Goal: Task Accomplishment & Management: Complete application form

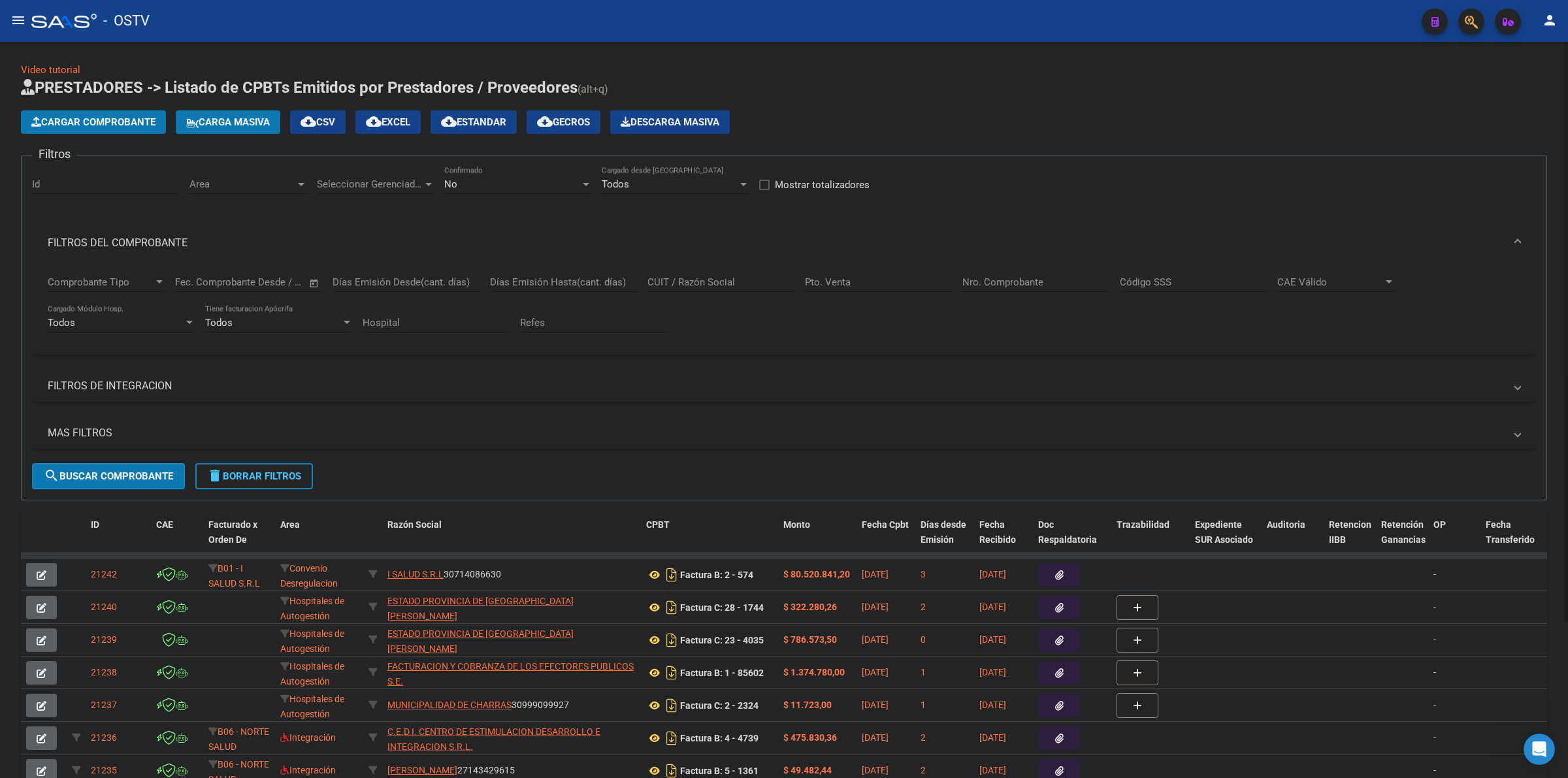
click at [289, 470] on span "delete Borrar Filtros" at bounding box center [254, 476] width 94 height 12
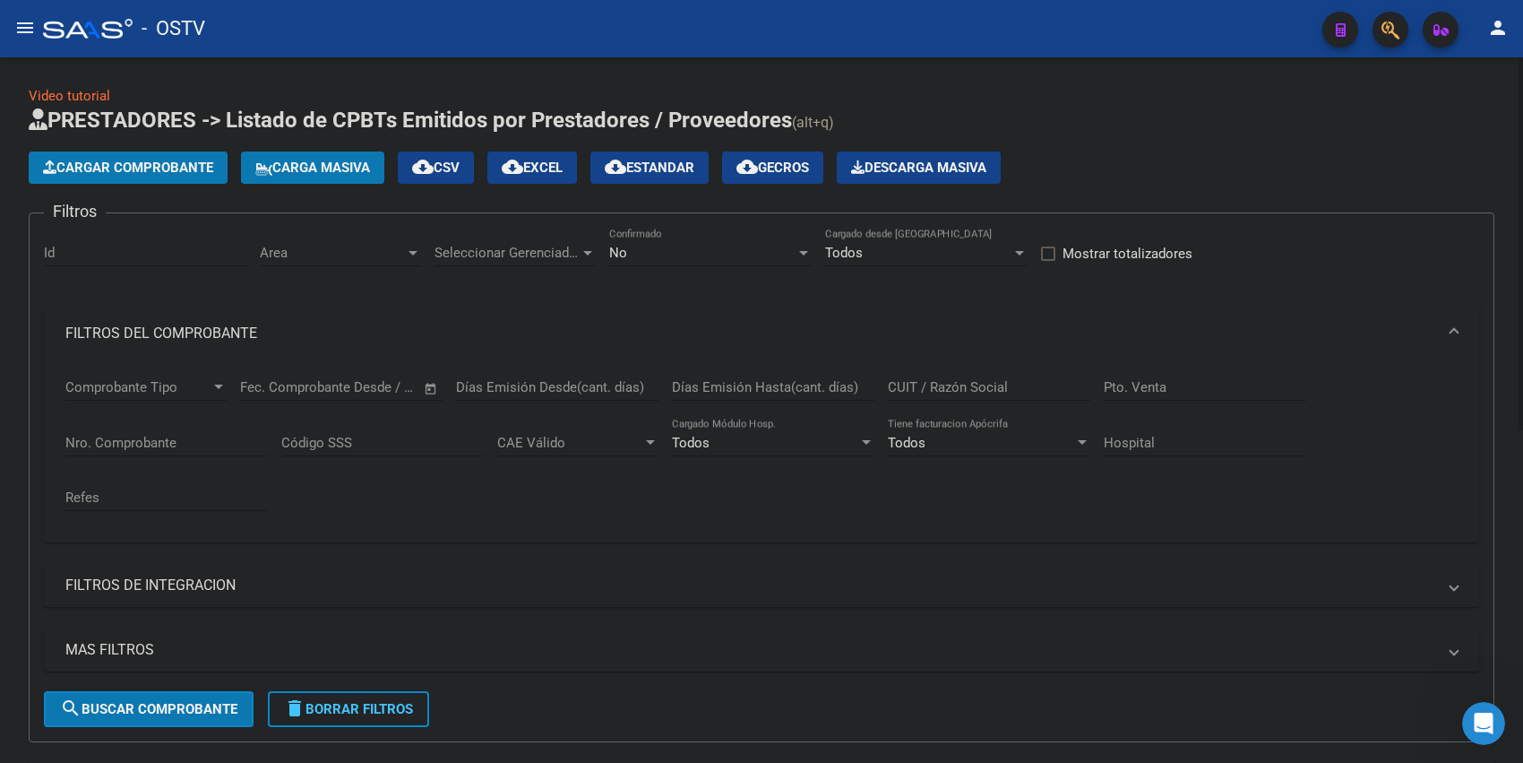
drag, startPoint x: 754, startPoint y: 271, endPoint x: 753, endPoint y: 262, distance: 9.0
click at [753, 266] on div "No Confirmado" at bounding box center [710, 256] width 203 height 56
click at [753, 262] on div "No Confirmado" at bounding box center [710, 247] width 203 height 39
click at [652, 179] on span "Todos" at bounding box center [710, 171] width 203 height 40
click at [177, 332] on mat-panel-title "FILTROS DEL COMPROBANTE" at bounding box center [750, 334] width 1371 height 20
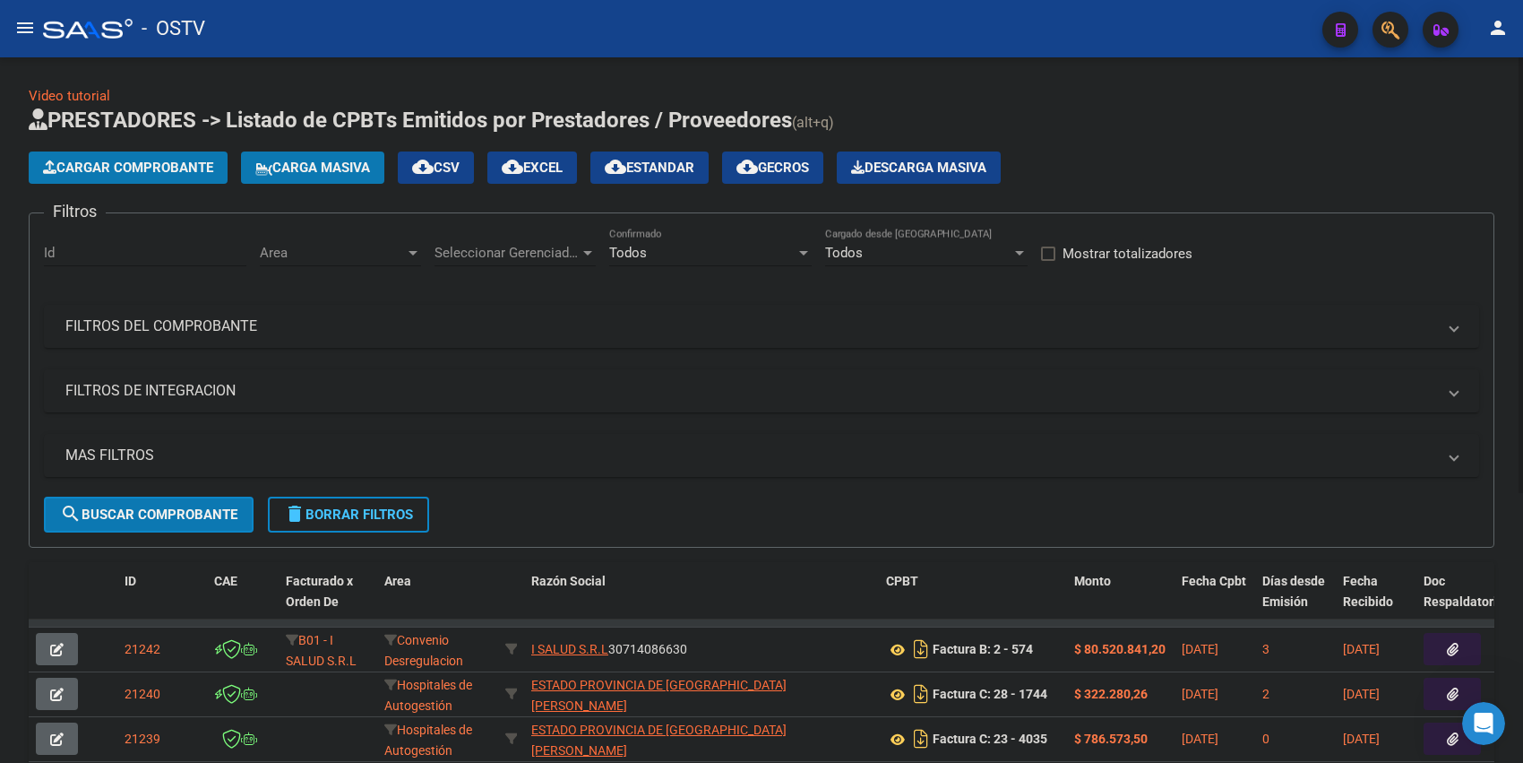
click at [168, 454] on mat-panel-title "MAS FILTROS" at bounding box center [750, 455] width 1371 height 20
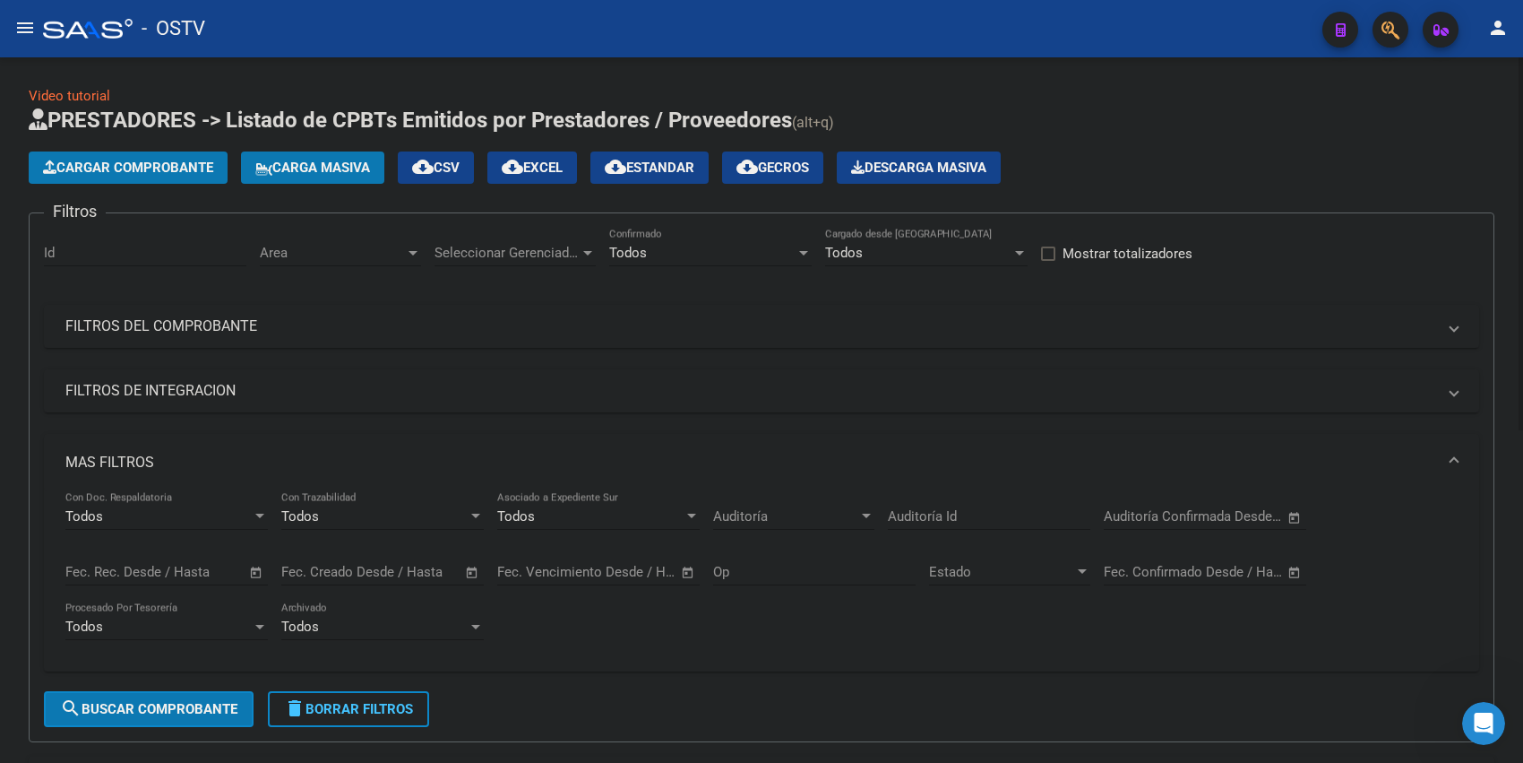
click at [94, 466] on mat-panel-title "MAS FILTROS" at bounding box center [750, 463] width 1371 height 20
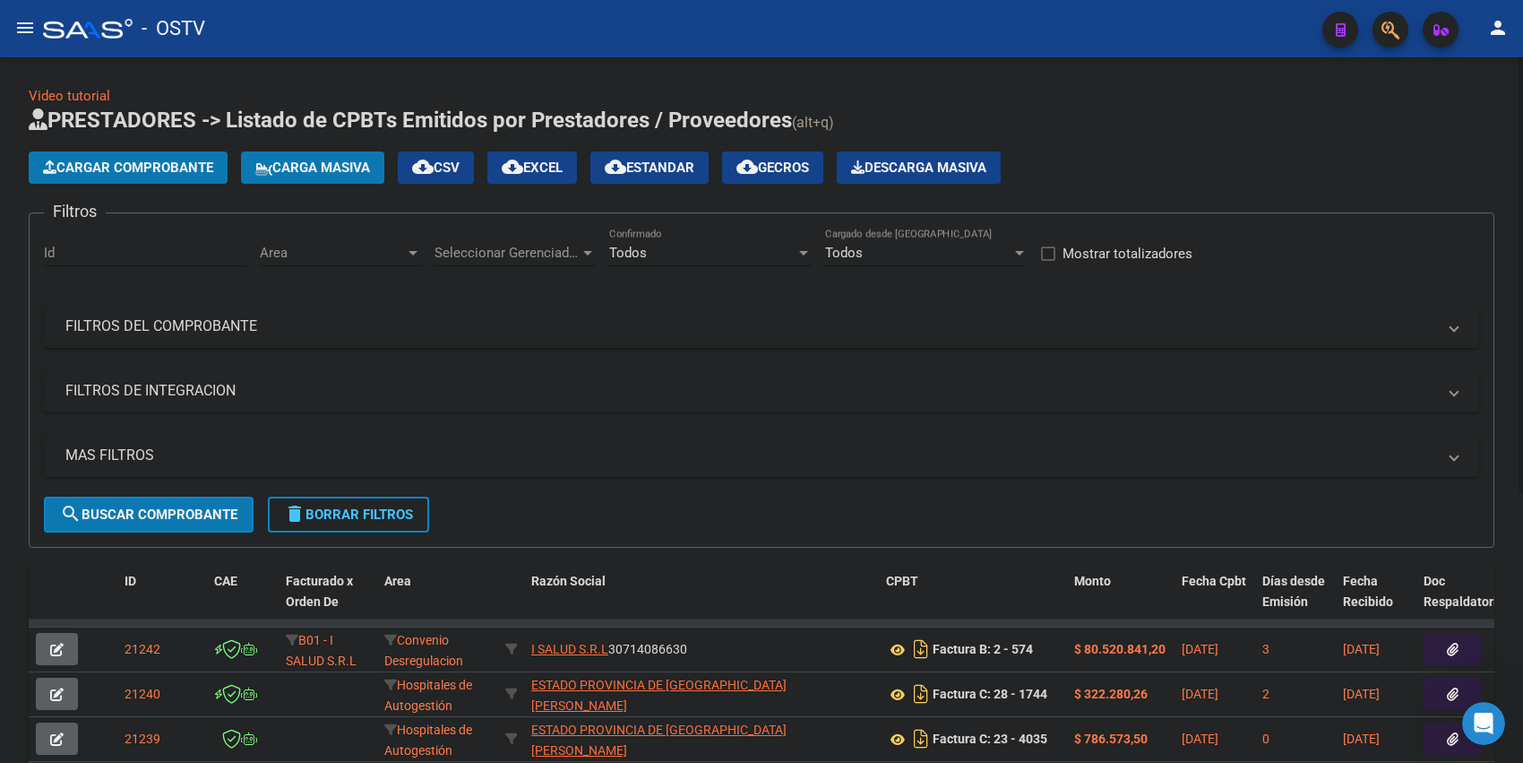
click at [168, 341] on mat-expansion-panel-header "FILTROS DEL COMPROBANTE" at bounding box center [762, 326] width 1436 height 43
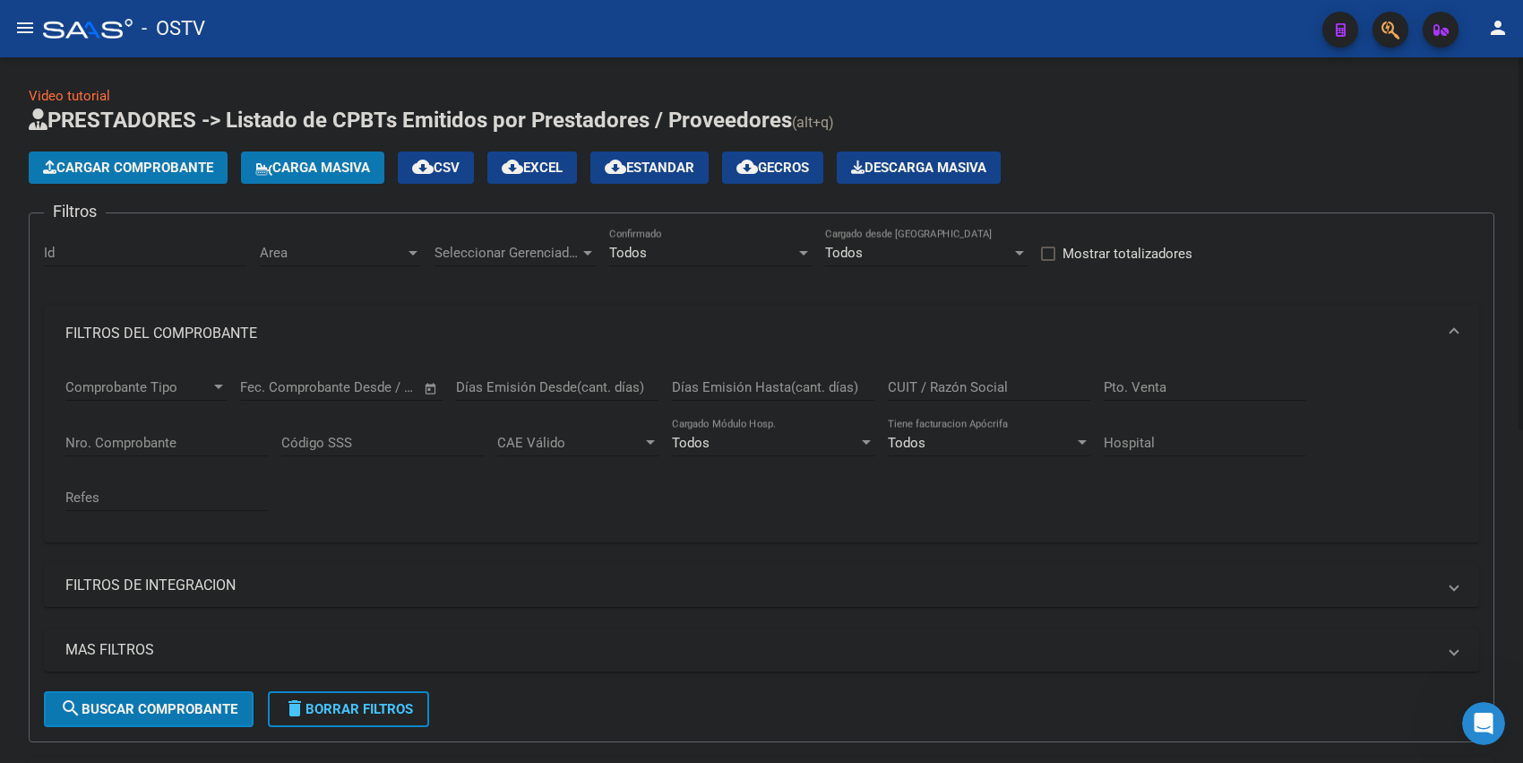
click at [193, 439] on input "Nro. Comprobante" at bounding box center [166, 443] width 203 height 16
click at [127, 444] on input "4035" at bounding box center [166, 443] width 203 height 16
type input "4"
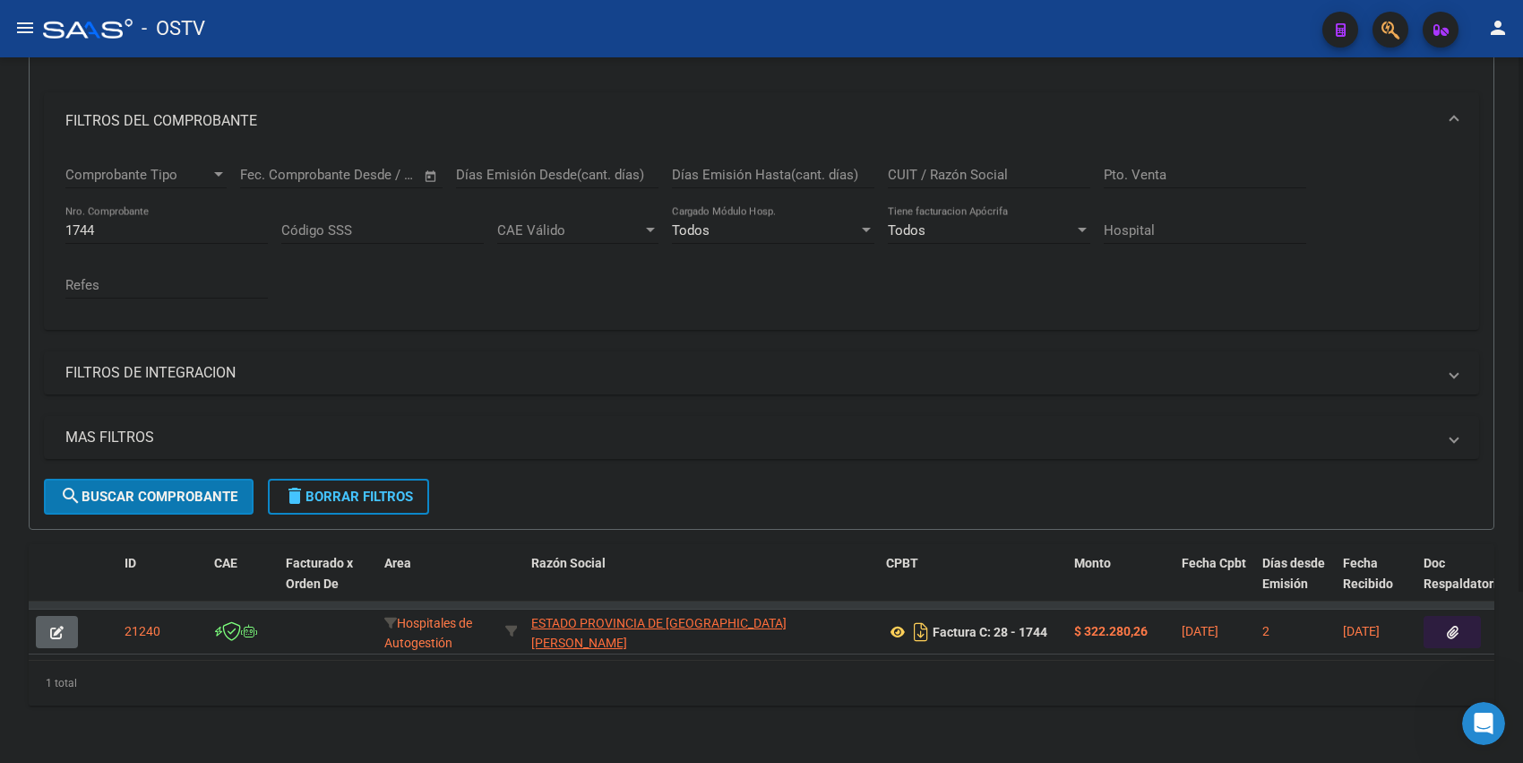
drag, startPoint x: 433, startPoint y: 639, endPoint x: 451, endPoint y: 645, distance: 19.0
click at [451, 645] on datatable-body "21240 Hospitales de Autogestión ESTADO [GEOGRAPHIC_DATA][PERSON_NAME] 306733775…" at bounding box center [762, 630] width 1466 height 58
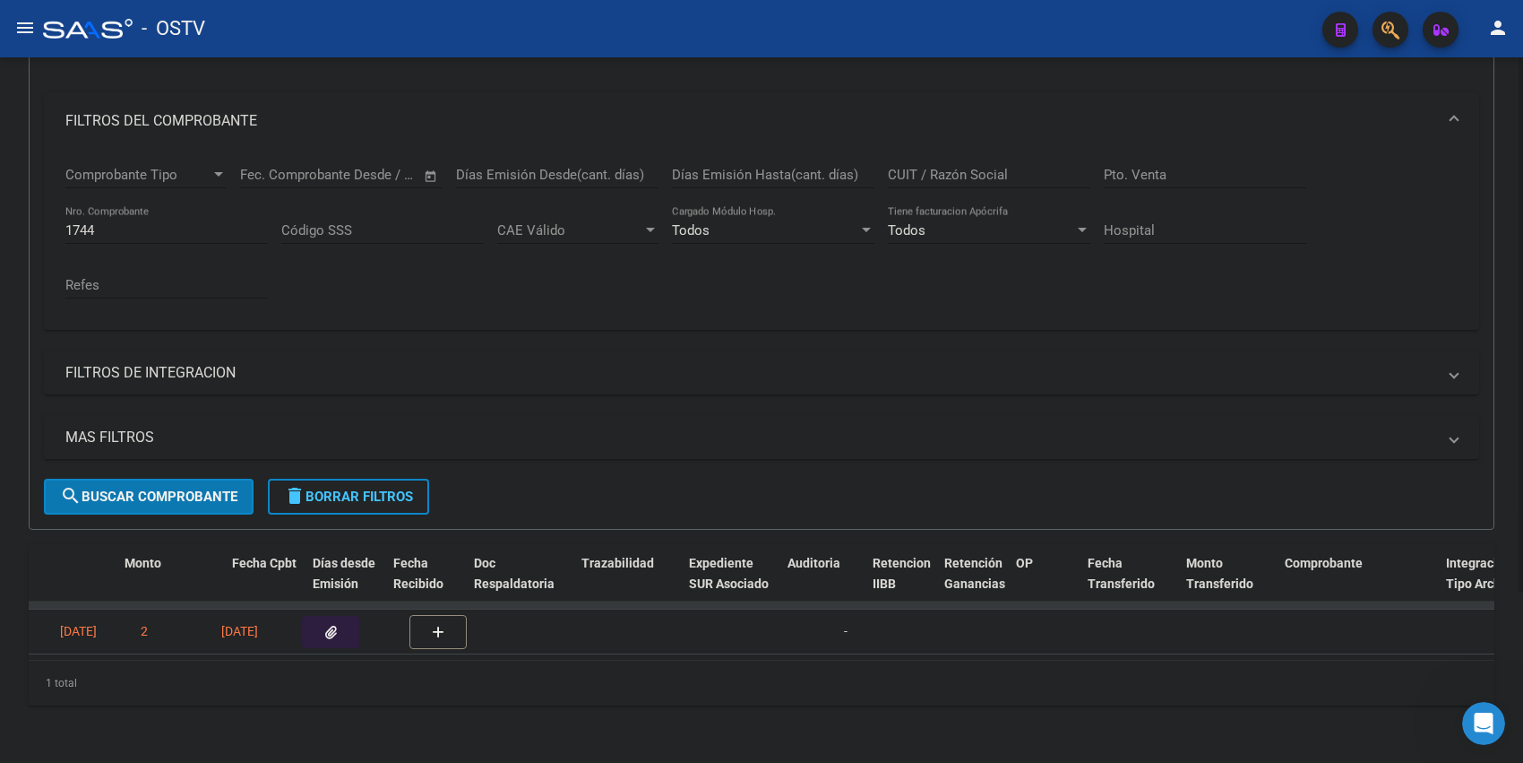
scroll to position [0, 0]
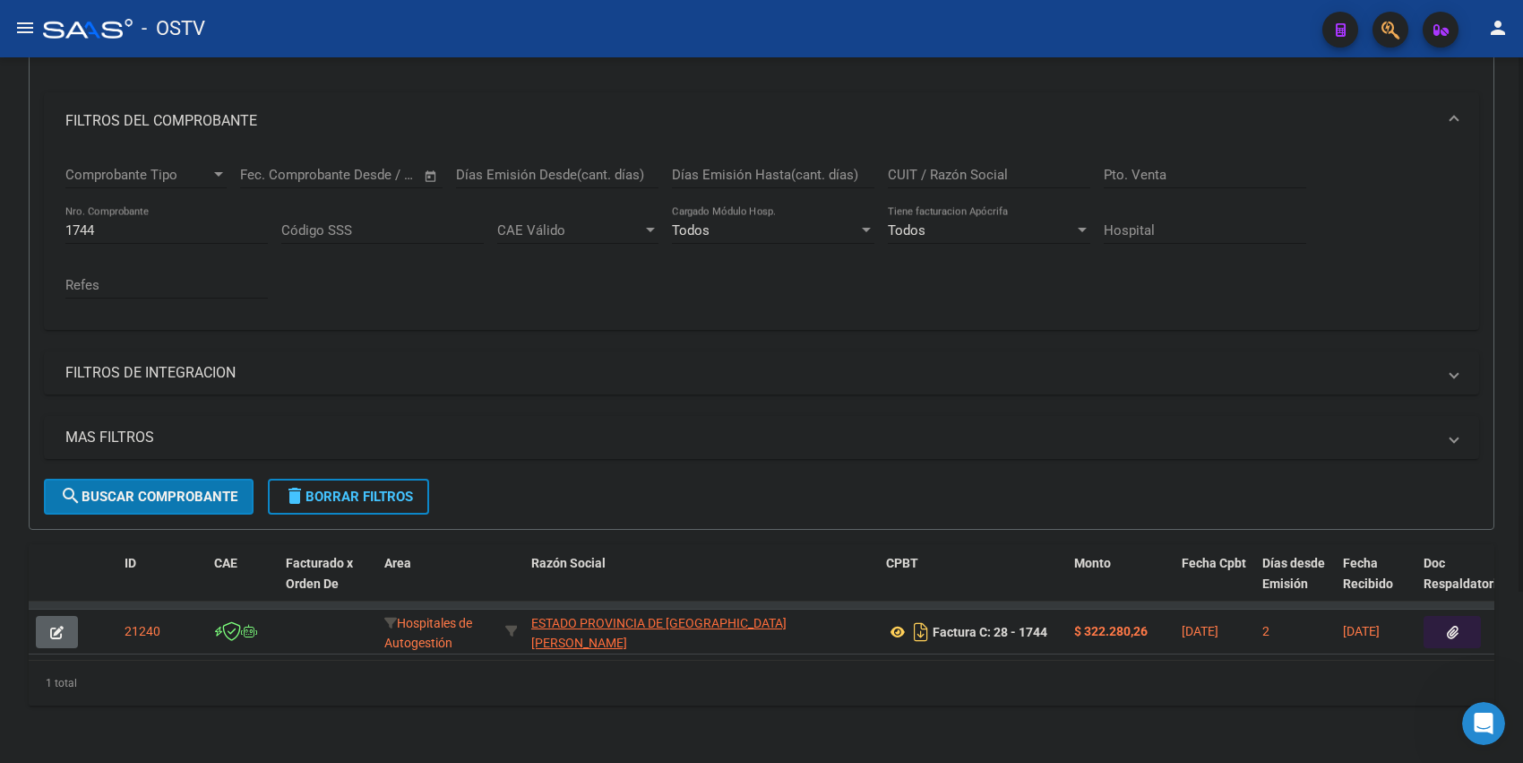
click at [109, 222] on input "1744" at bounding box center [166, 230] width 203 height 16
type input "1"
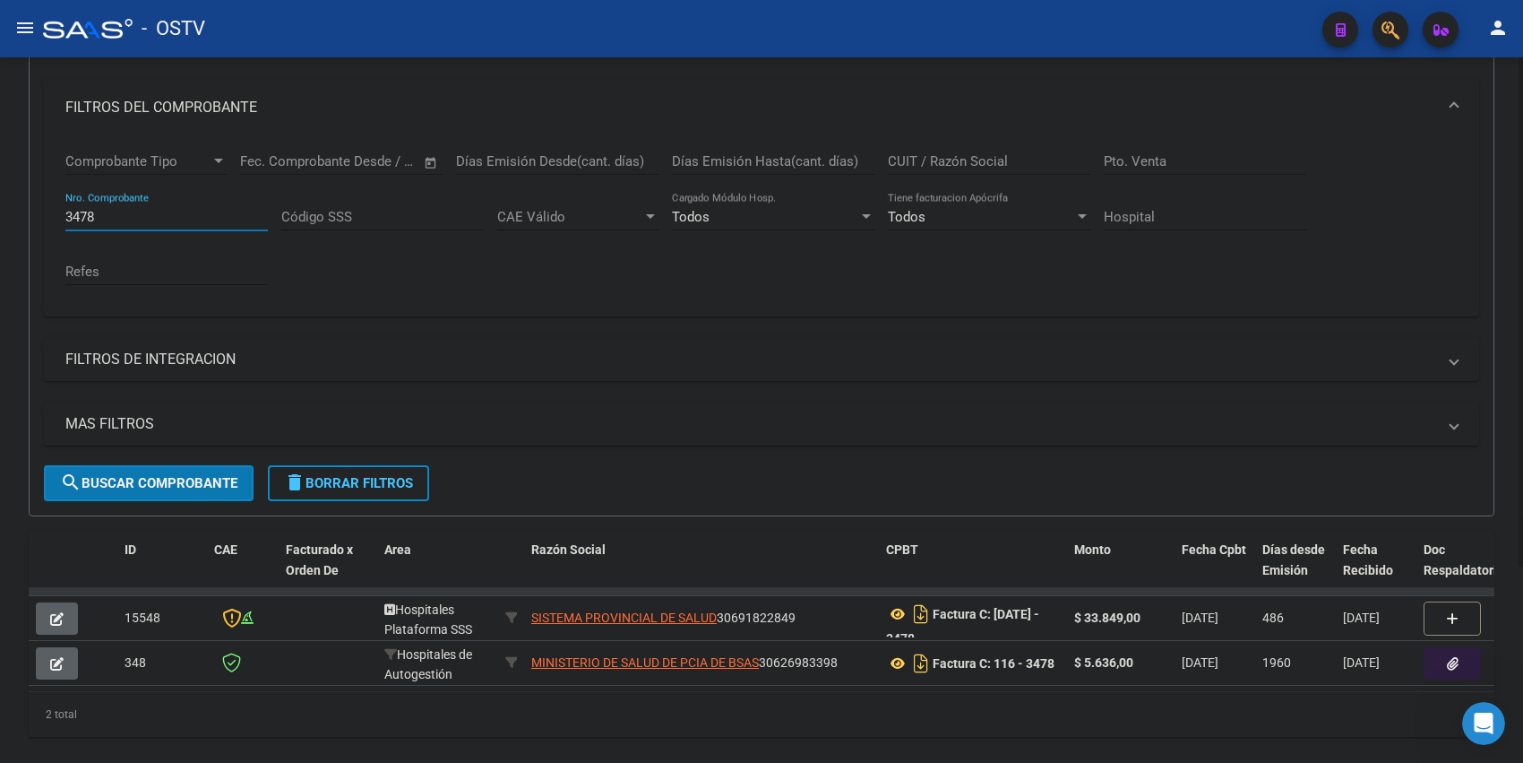
type input "3478"
click at [386, 465] on button "delete Borrar Filtros" at bounding box center [348, 483] width 161 height 36
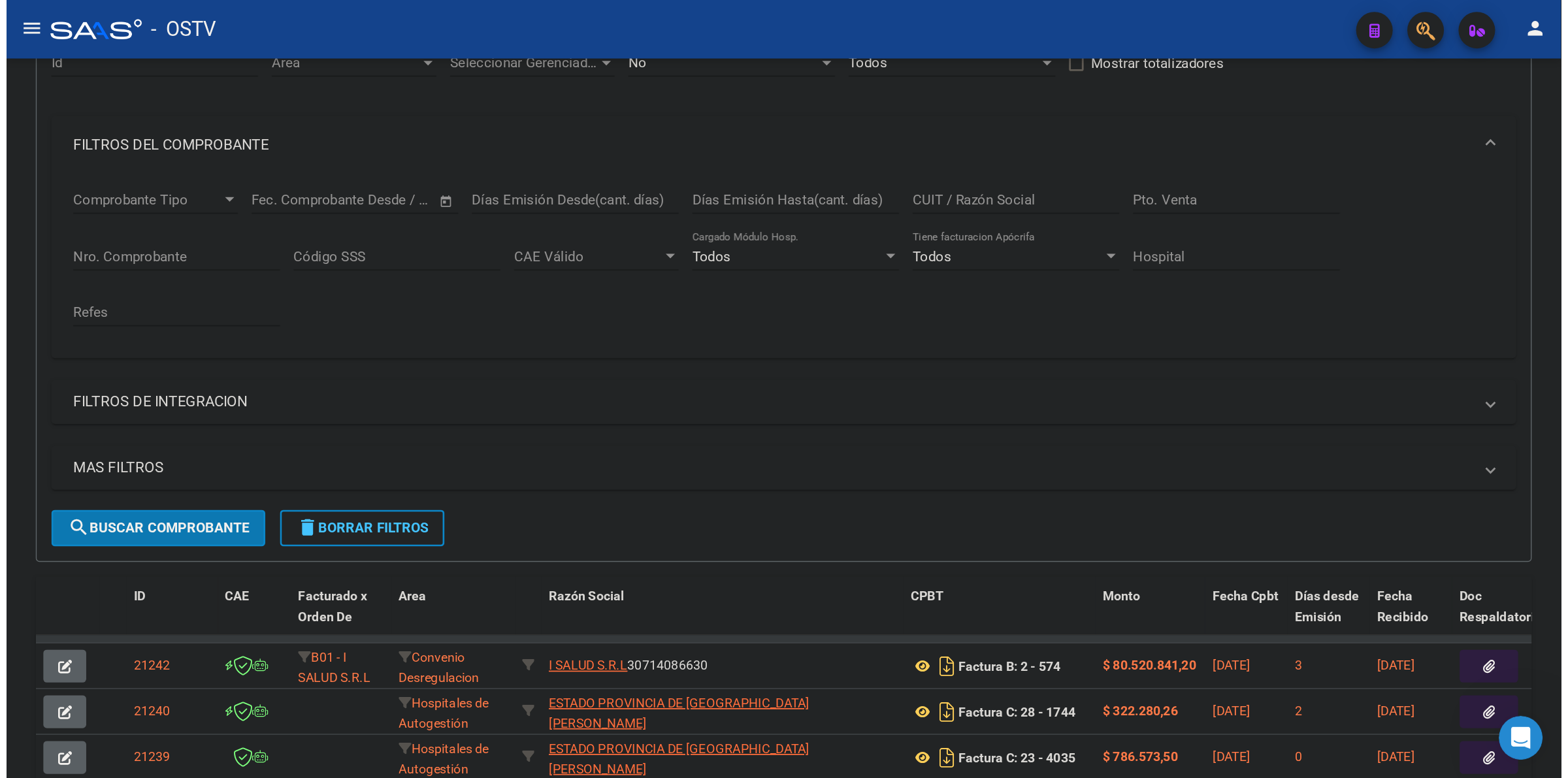
scroll to position [165, 0]
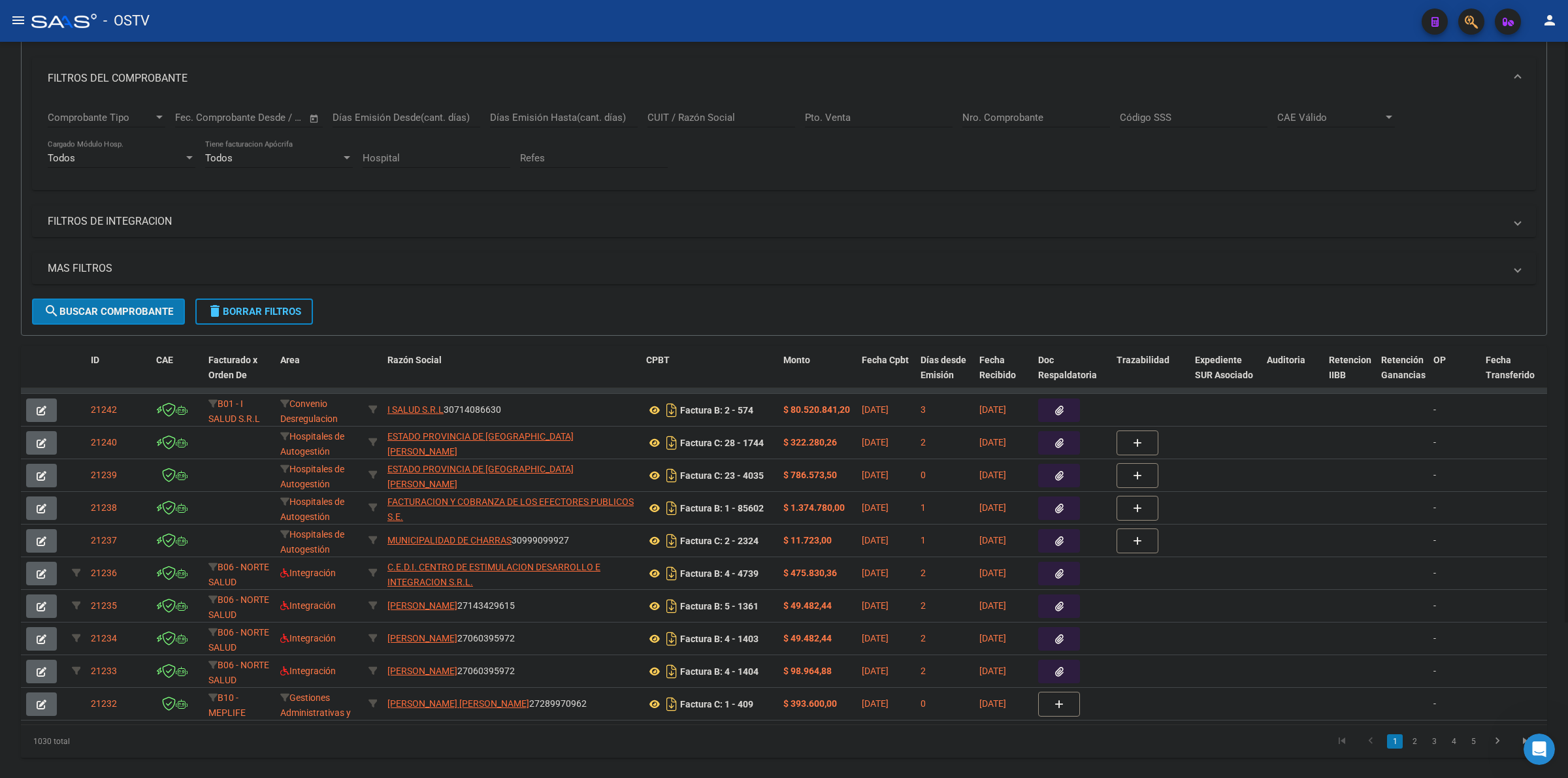
click at [279, 309] on span "delete Borrar Filtros" at bounding box center [254, 311] width 94 height 12
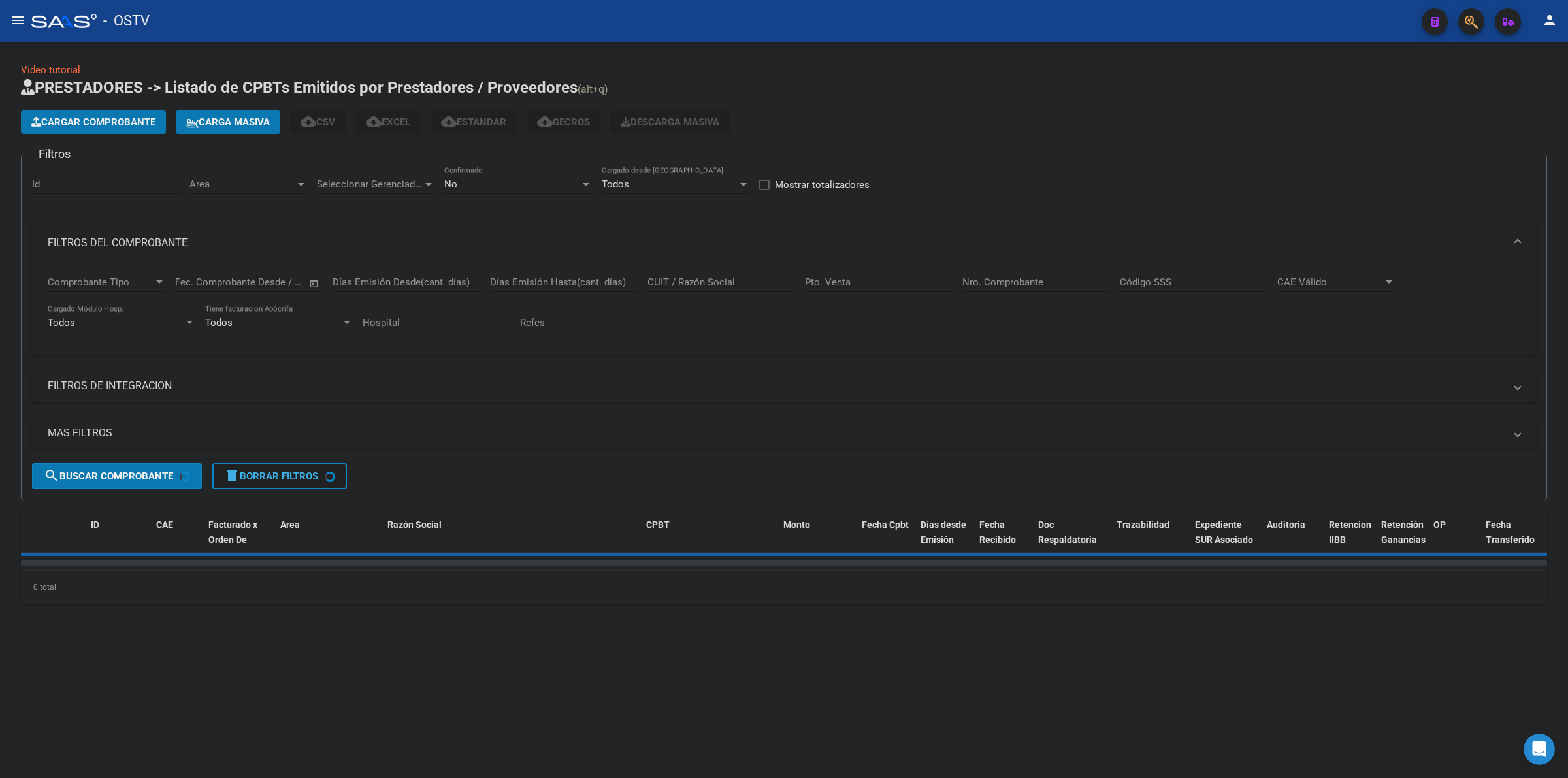
scroll to position [0, 0]
click at [353, 305] on div "Todos Tiene facturacion Apócrifa" at bounding box center [278, 319] width 148 height 28
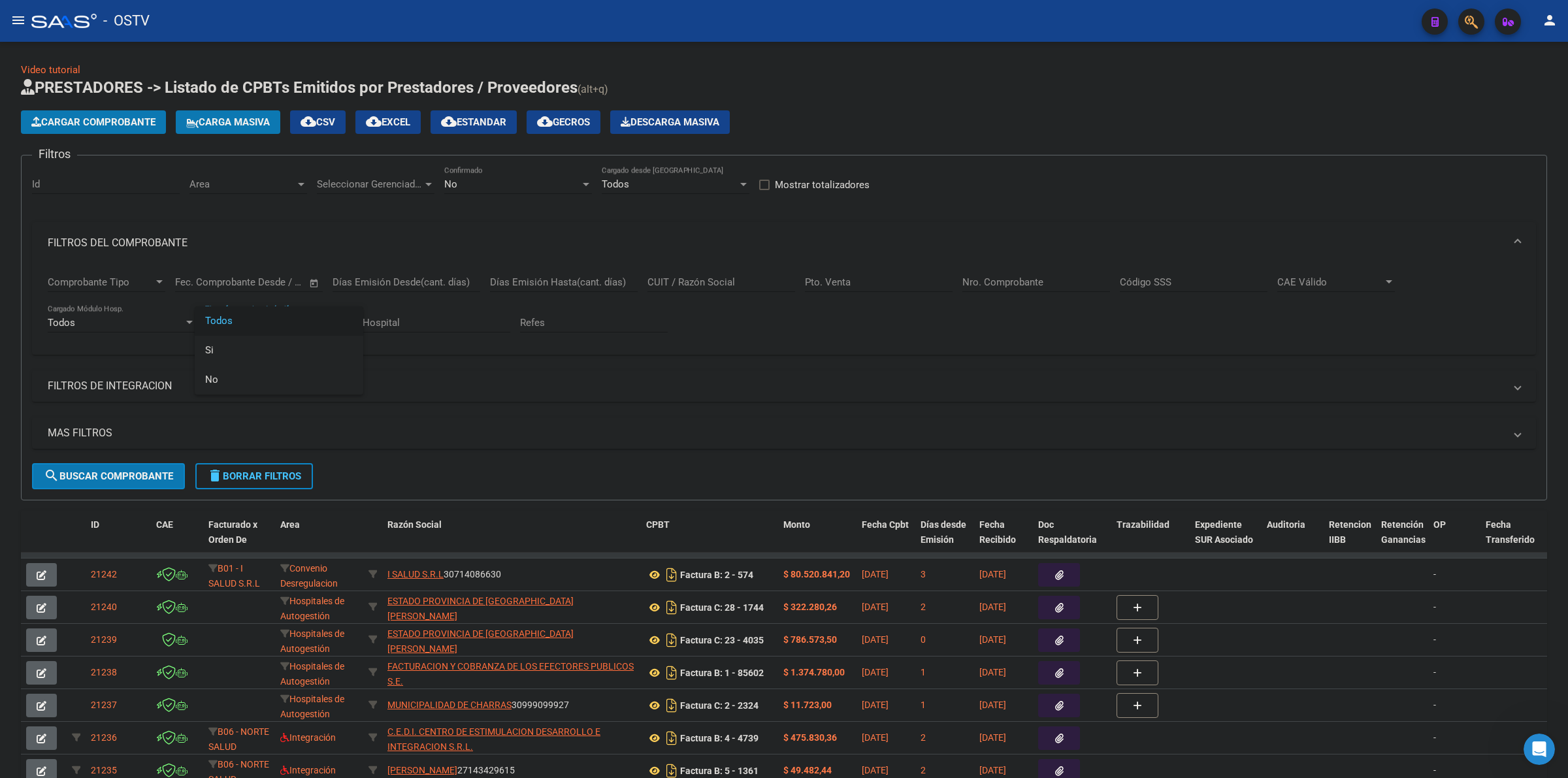
click at [281, 292] on div at bounding box center [784, 389] width 1568 height 778
click at [265, 305] on div "Todos Tiene facturacion Apócrifa" at bounding box center [278, 319] width 148 height 28
click at [265, 305] on div at bounding box center [784, 389] width 1568 height 778
drag, startPoint x: 247, startPoint y: 233, endPoint x: 209, endPoint y: 233, distance: 38.0
click at [246, 233] on mat-expansion-panel-header "FILTROS DEL COMPROBANTE" at bounding box center [784, 243] width 1504 height 42
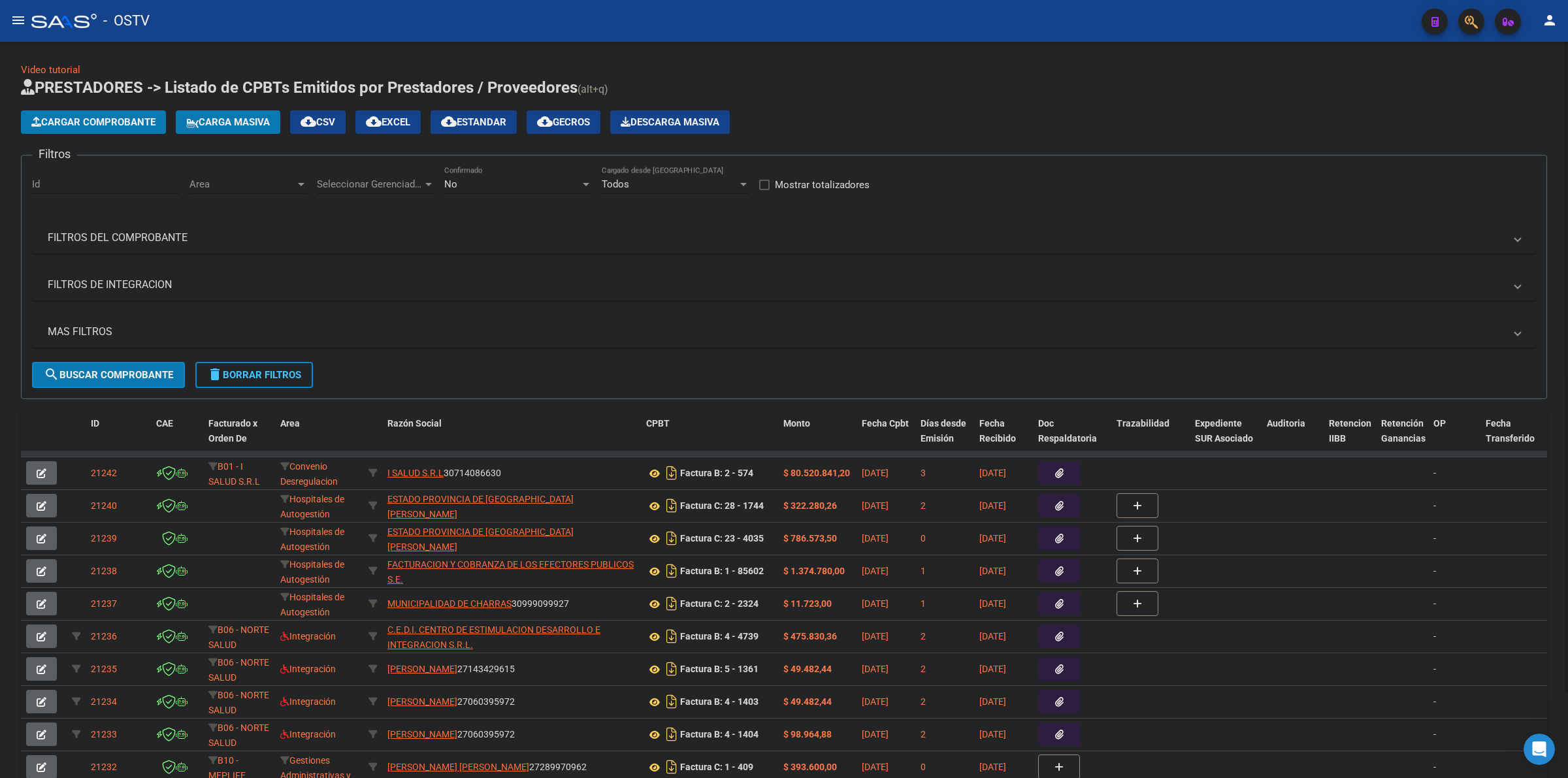
click at [1002, 125] on div "Cargar Comprobante Carga Masiva cloud_download CSV cloud_download EXCEL cloud_d…" at bounding box center [784, 122] width 1526 height 23
click at [507, 174] on div "No Confirmado" at bounding box center [518, 180] width 148 height 28
click at [474, 121] on span "Todos" at bounding box center [518, 125] width 148 height 29
drag, startPoint x: 890, startPoint y: 125, endPoint x: 1148, endPoint y: 71, distance: 263.6
click at [894, 125] on div "Cargar Comprobante Carga Masiva cloud_download CSV cloud_download EXCEL cloud_d…" at bounding box center [784, 122] width 1526 height 23
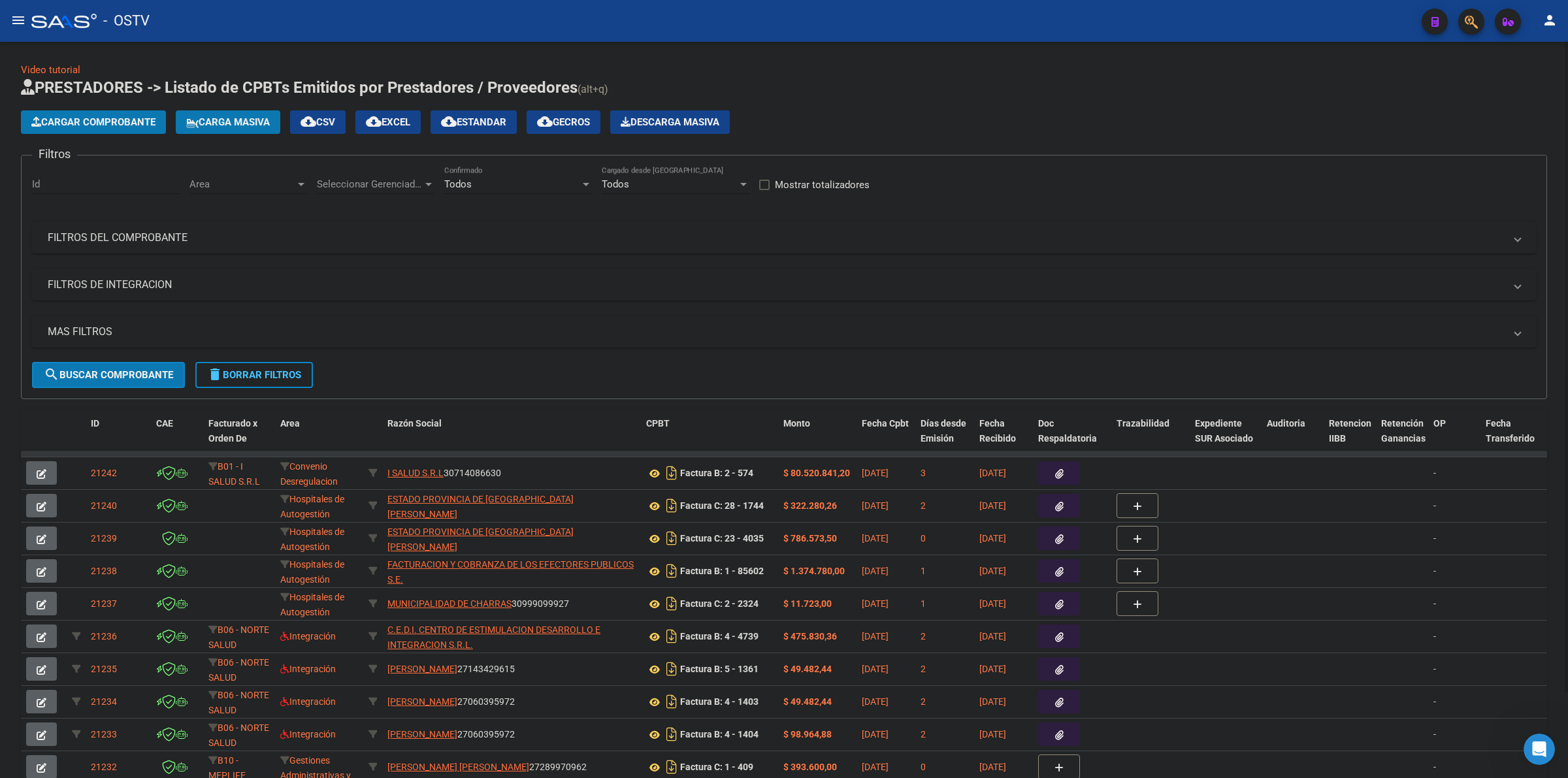
click at [150, 117] on span "Cargar Comprobante" at bounding box center [93, 122] width 124 height 12
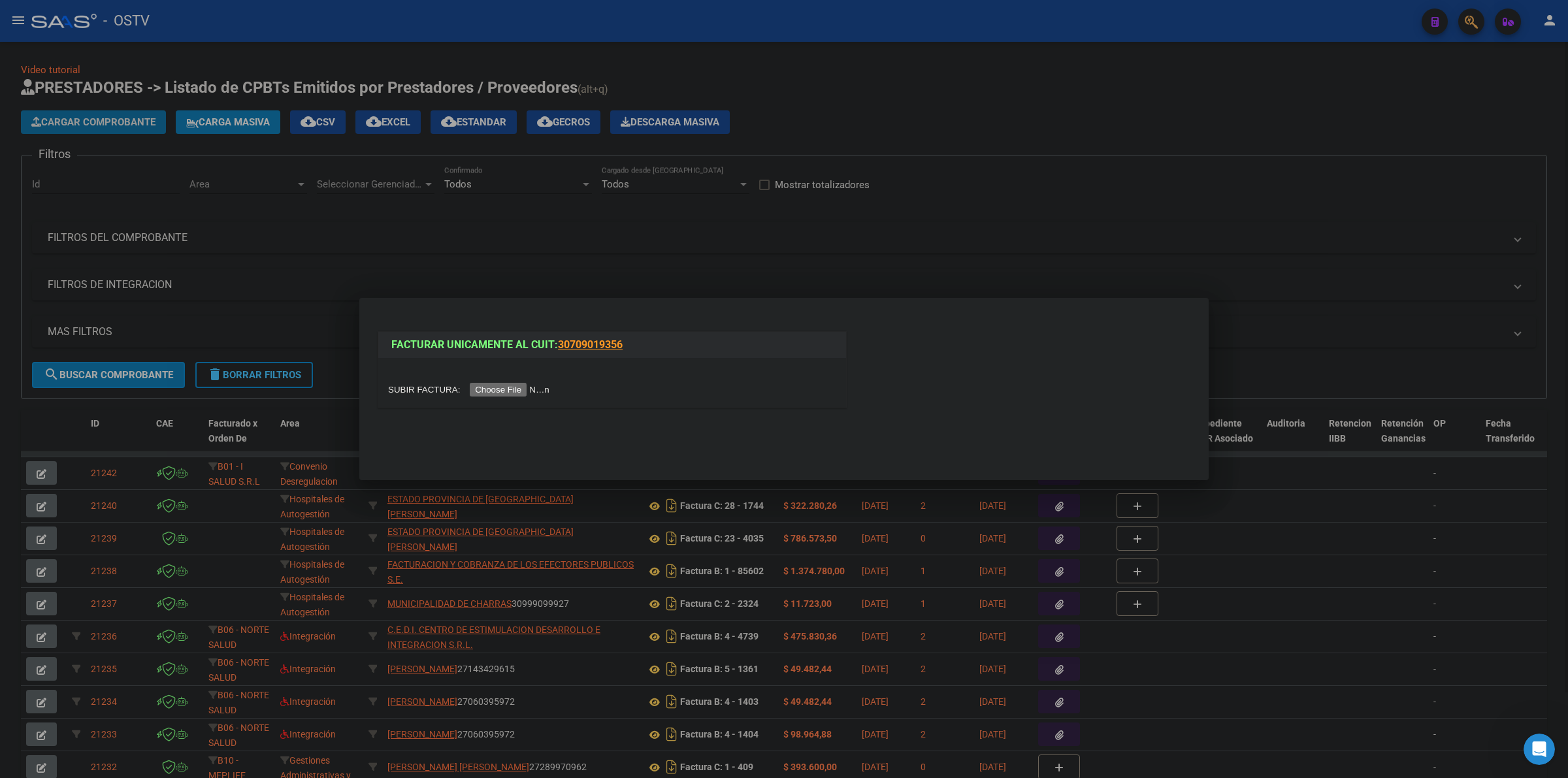
click at [144, 126] on div at bounding box center [784, 389] width 1568 height 778
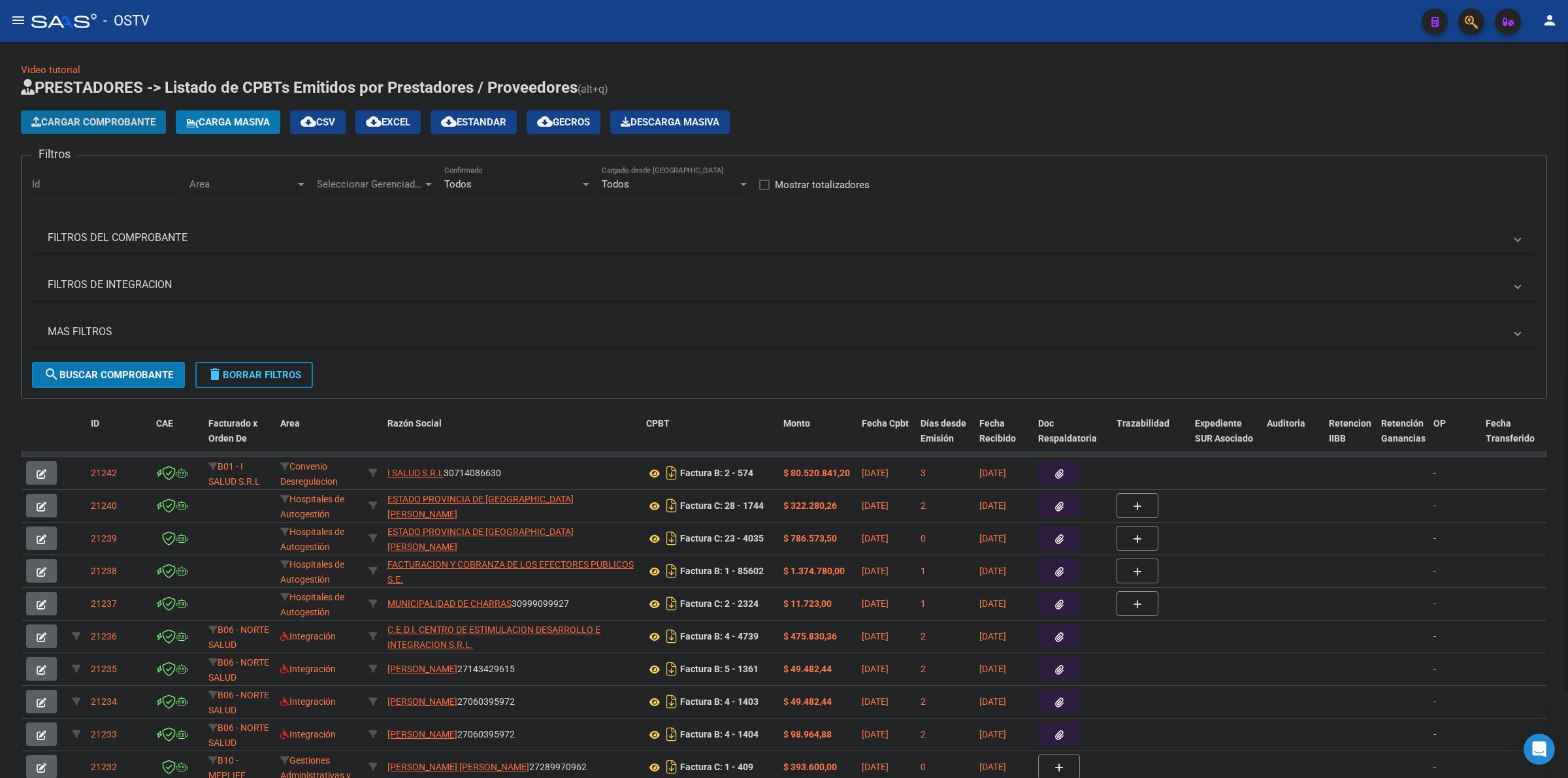
click at [115, 118] on span "Cargar Comprobante" at bounding box center [93, 122] width 124 height 12
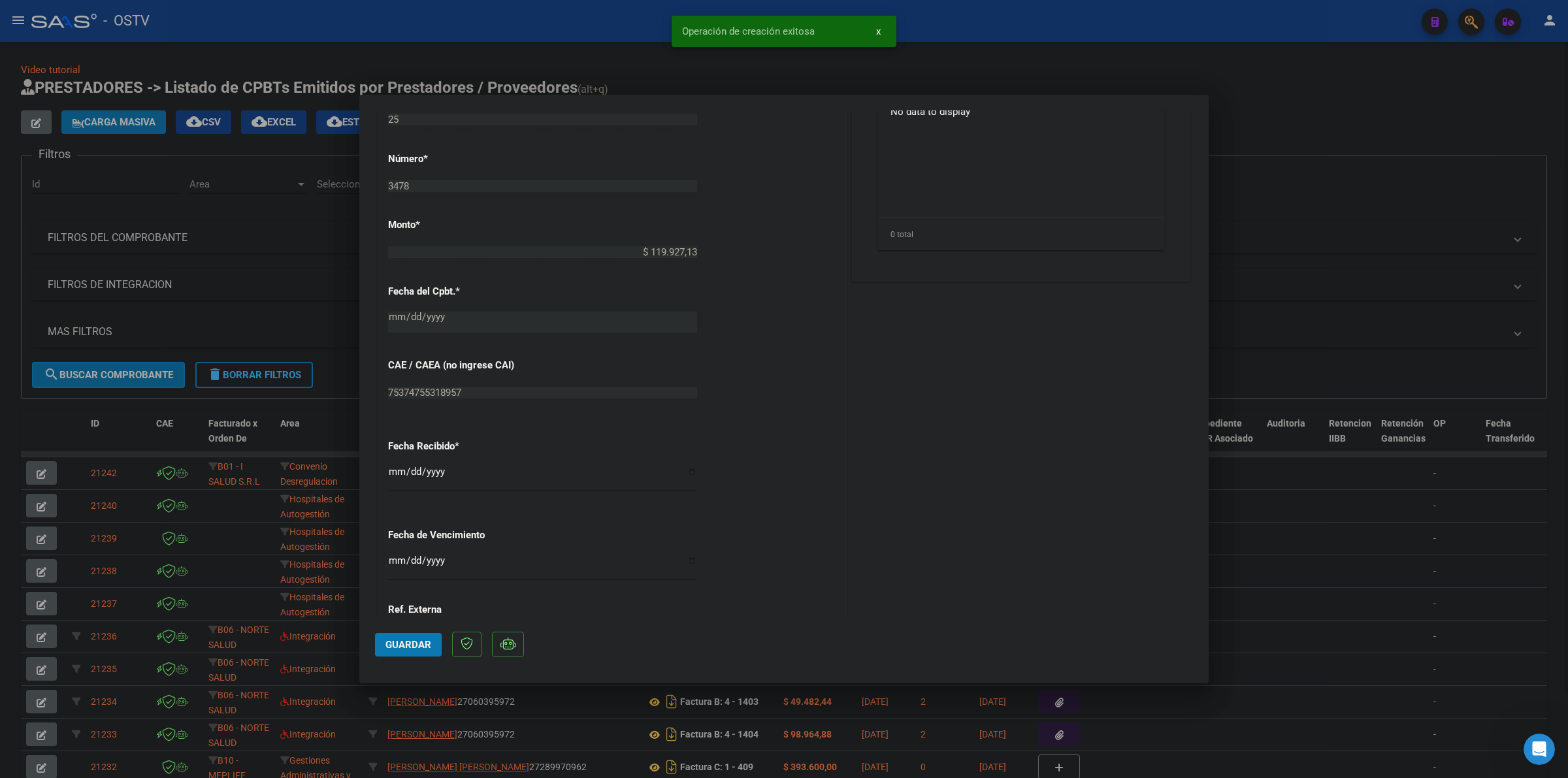
scroll to position [599, 0]
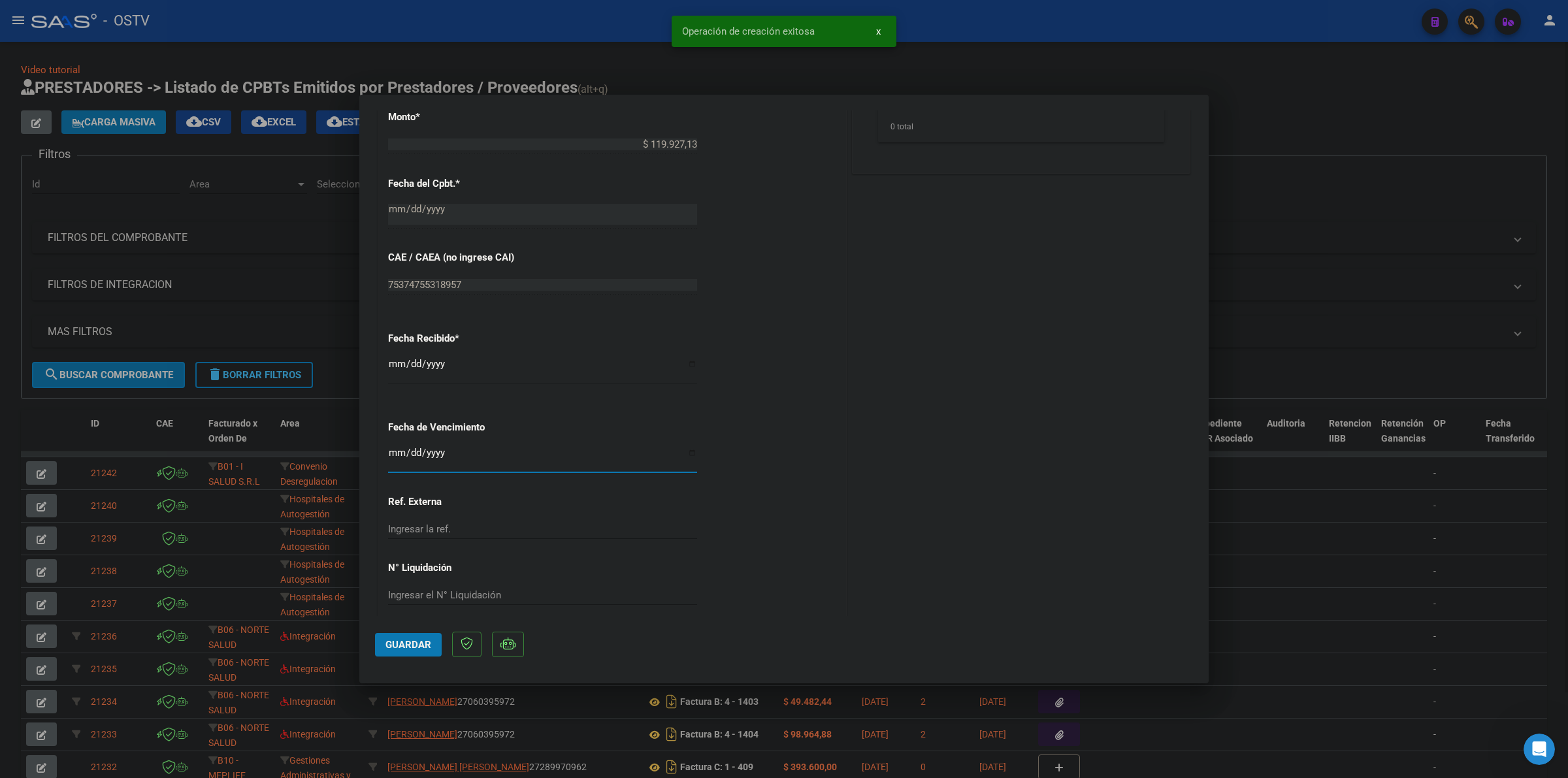
click at [392, 459] on input "Ingresar la fecha" at bounding box center [542, 458] width 309 height 21
type input "[DATE]"
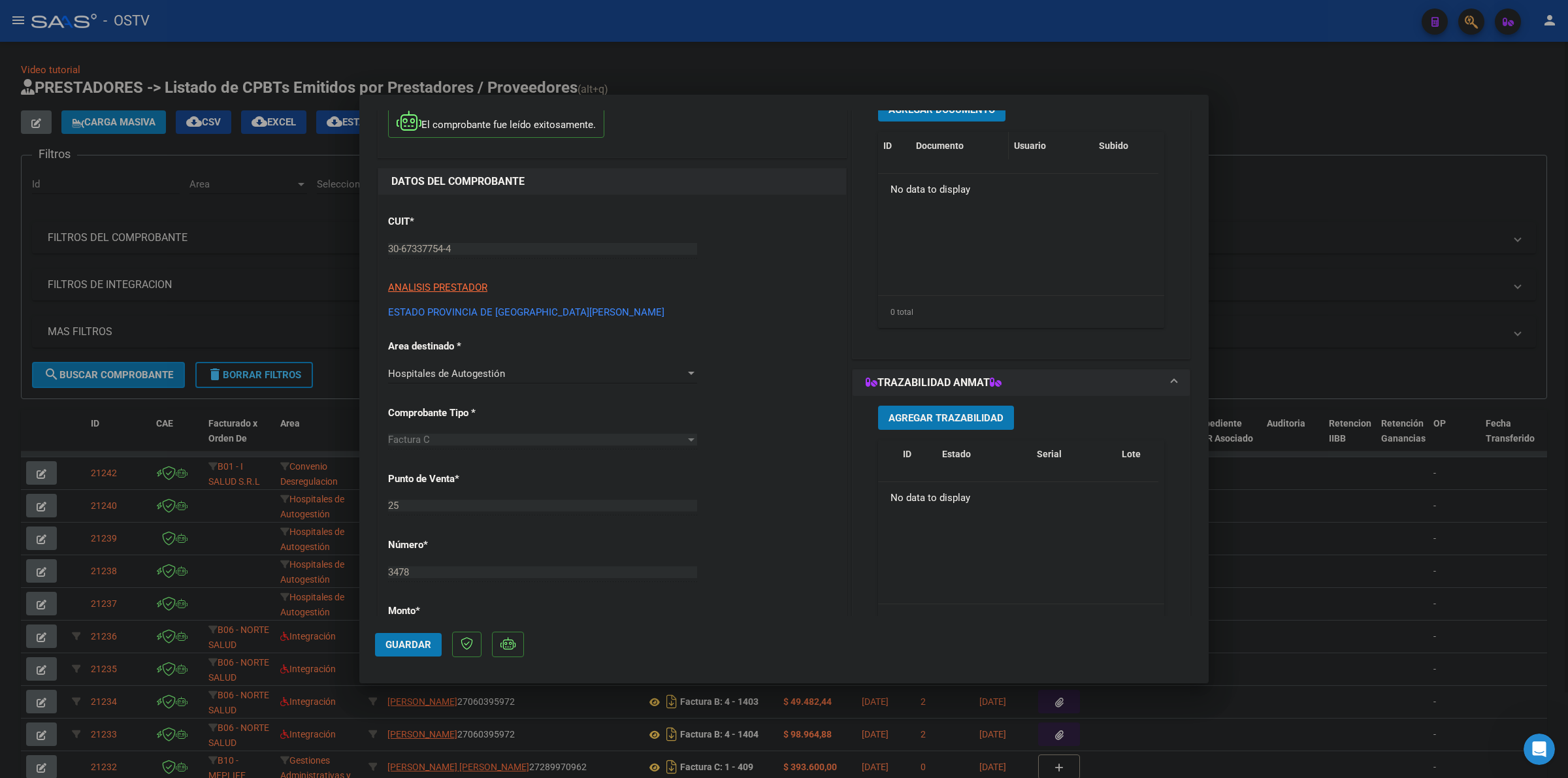
scroll to position [41, 0]
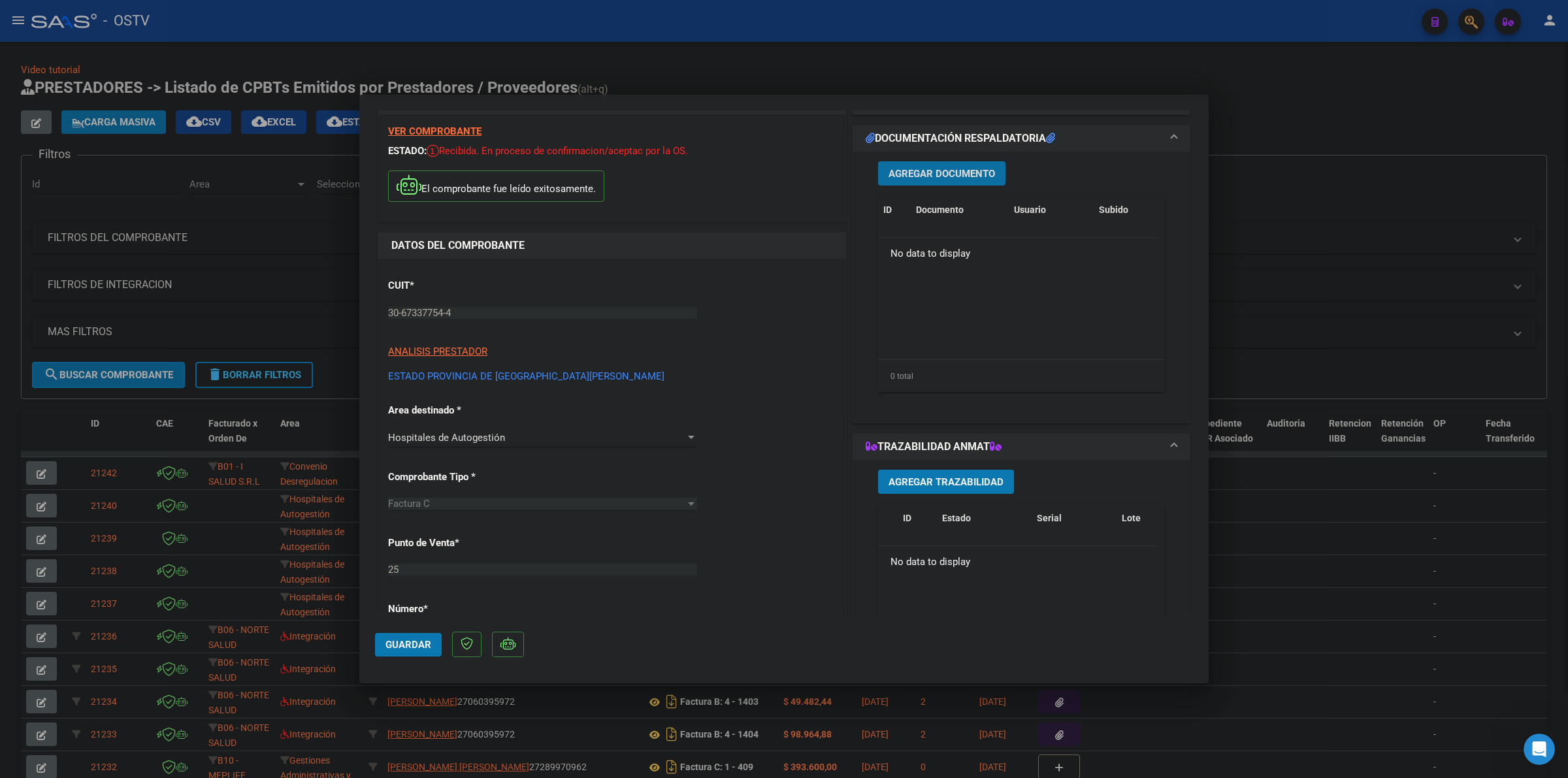
click at [940, 170] on span "Agregar Documento" at bounding box center [942, 174] width 106 height 12
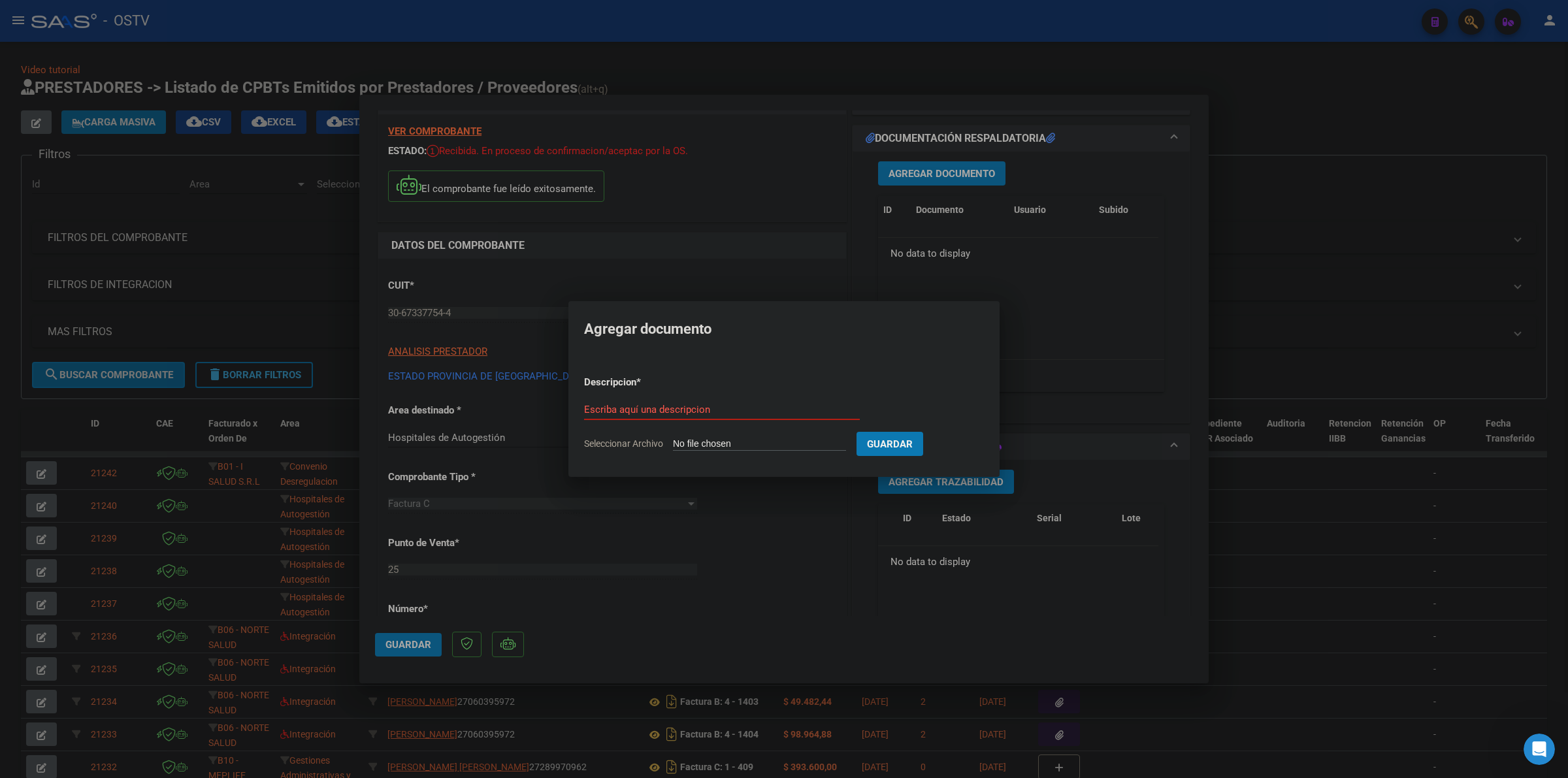
type input "C:\fakepath\FACTURA - 25 3478 - ESTADO PROVINCIA DE [GEOGRAPHIC_DATA][PERSON_NA…"
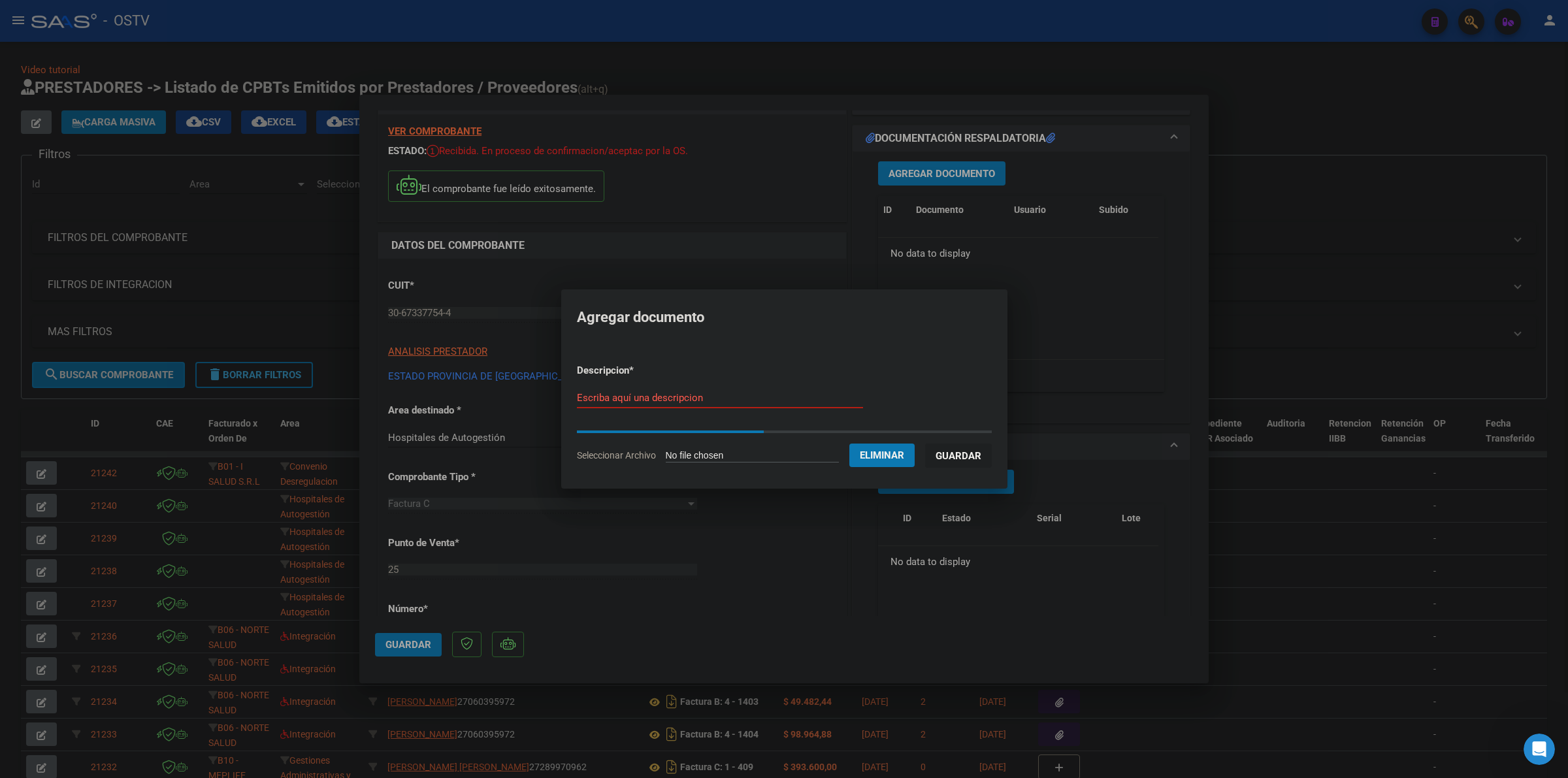
click at [641, 400] on input "Escriba aquí una descripcion" at bounding box center [719, 398] width 286 height 12
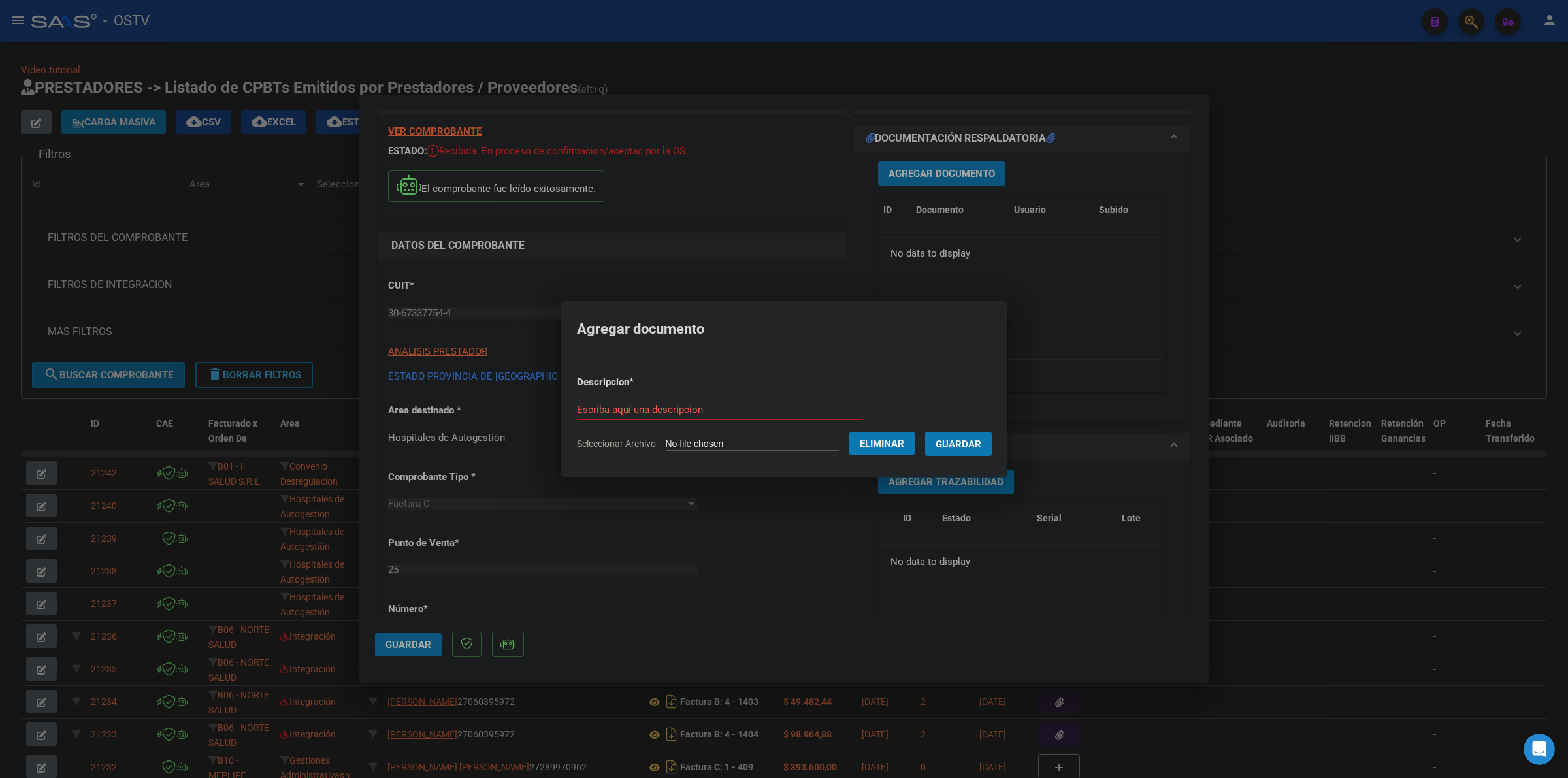
click at [644, 408] on input "Escriba aquí una descripcion" at bounding box center [719, 410] width 286 height 12
type input "FACTURA"
click at [925, 432] on button "Guardar" at bounding box center [958, 443] width 66 height 24
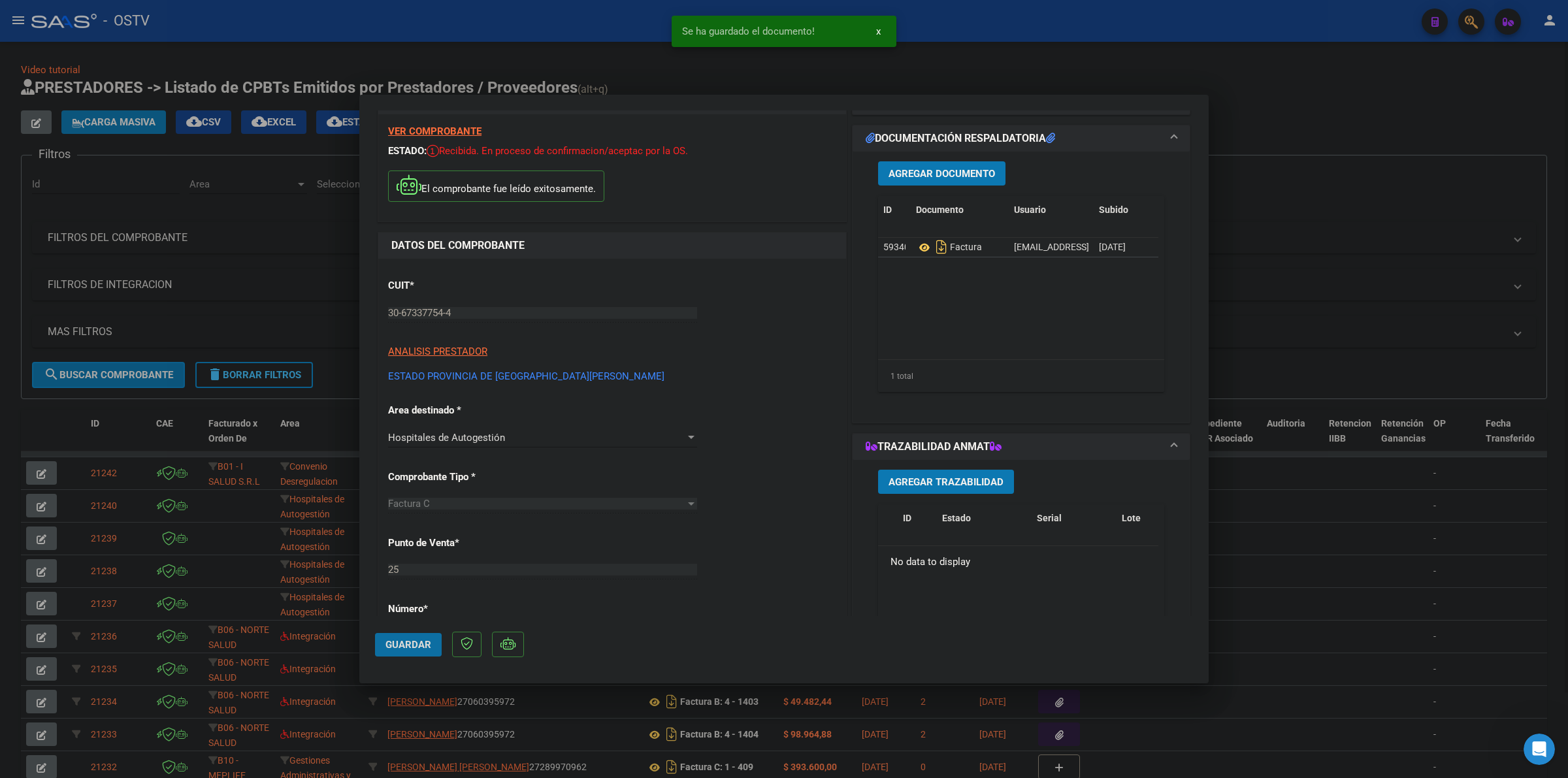
click at [394, 645] on span "Guardar" at bounding box center [408, 645] width 46 height 12
click at [413, 649] on span "Guardar" at bounding box center [408, 645] width 46 height 12
click at [658, 89] on div at bounding box center [784, 389] width 1568 height 778
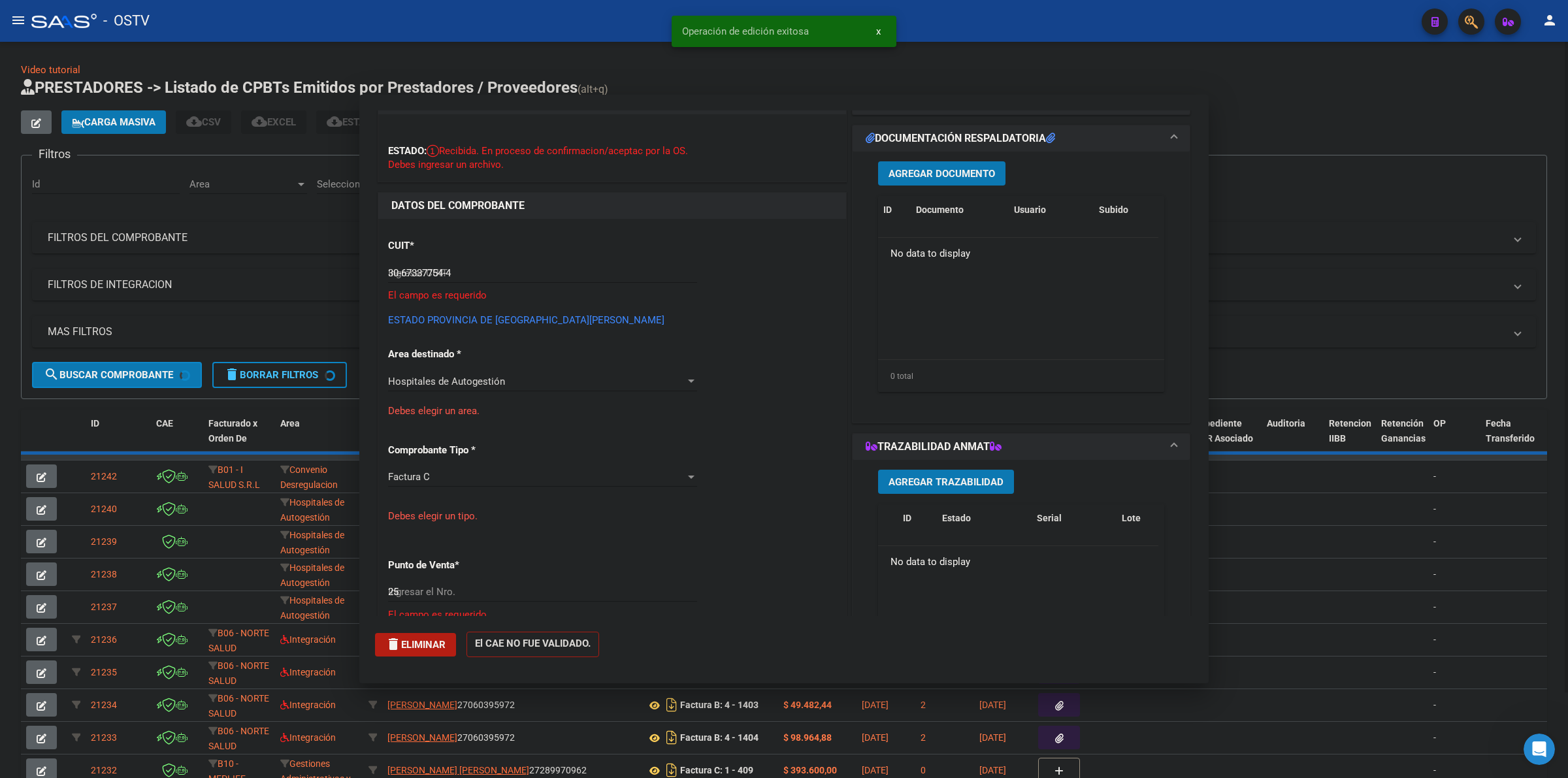
type input "$ 0,00"
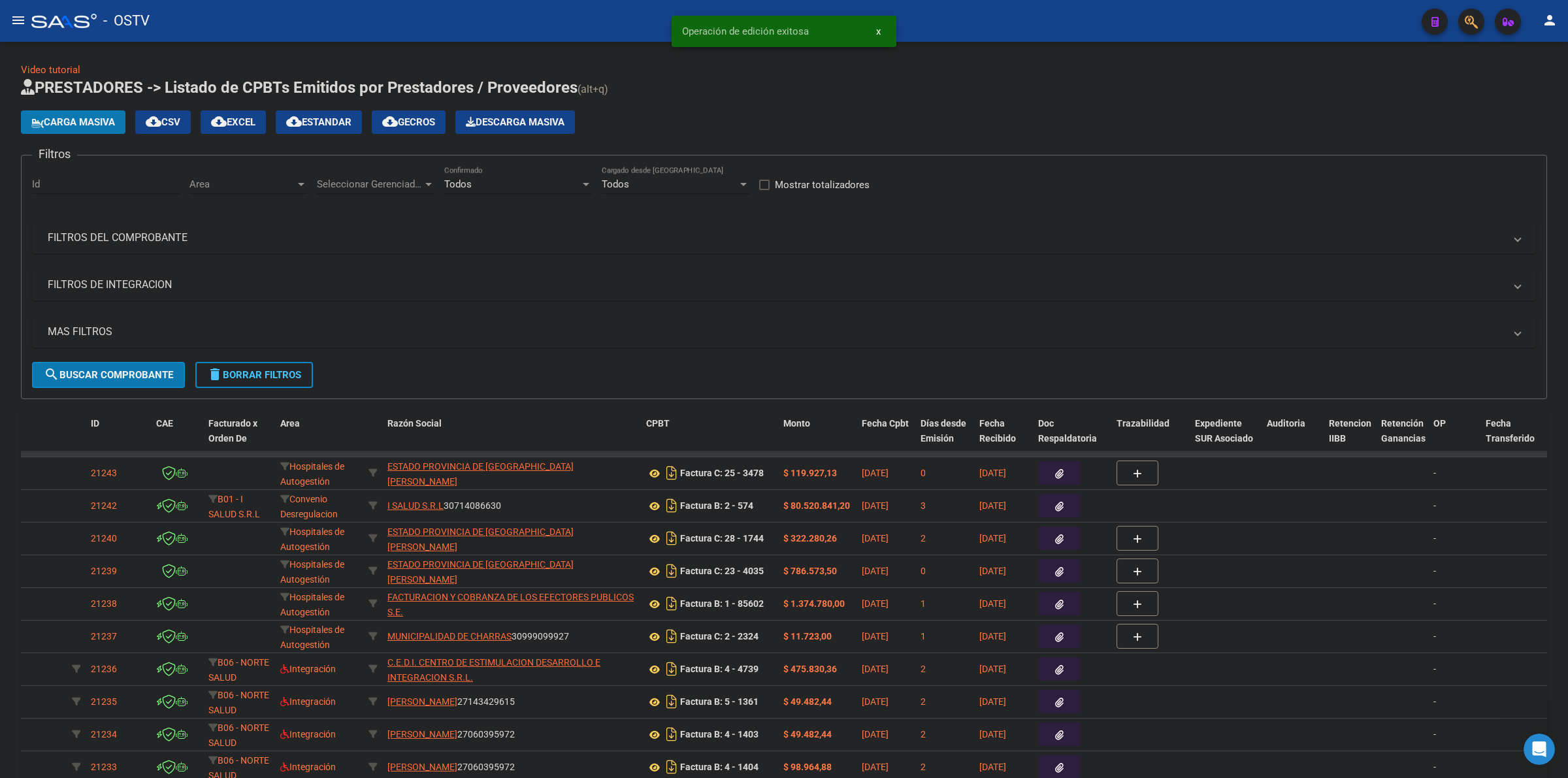
click at [117, 122] on div "Carga Masiva cloud_download CSV cloud_download EXCEL cloud_download Estandar cl…" at bounding box center [298, 122] width 554 height 23
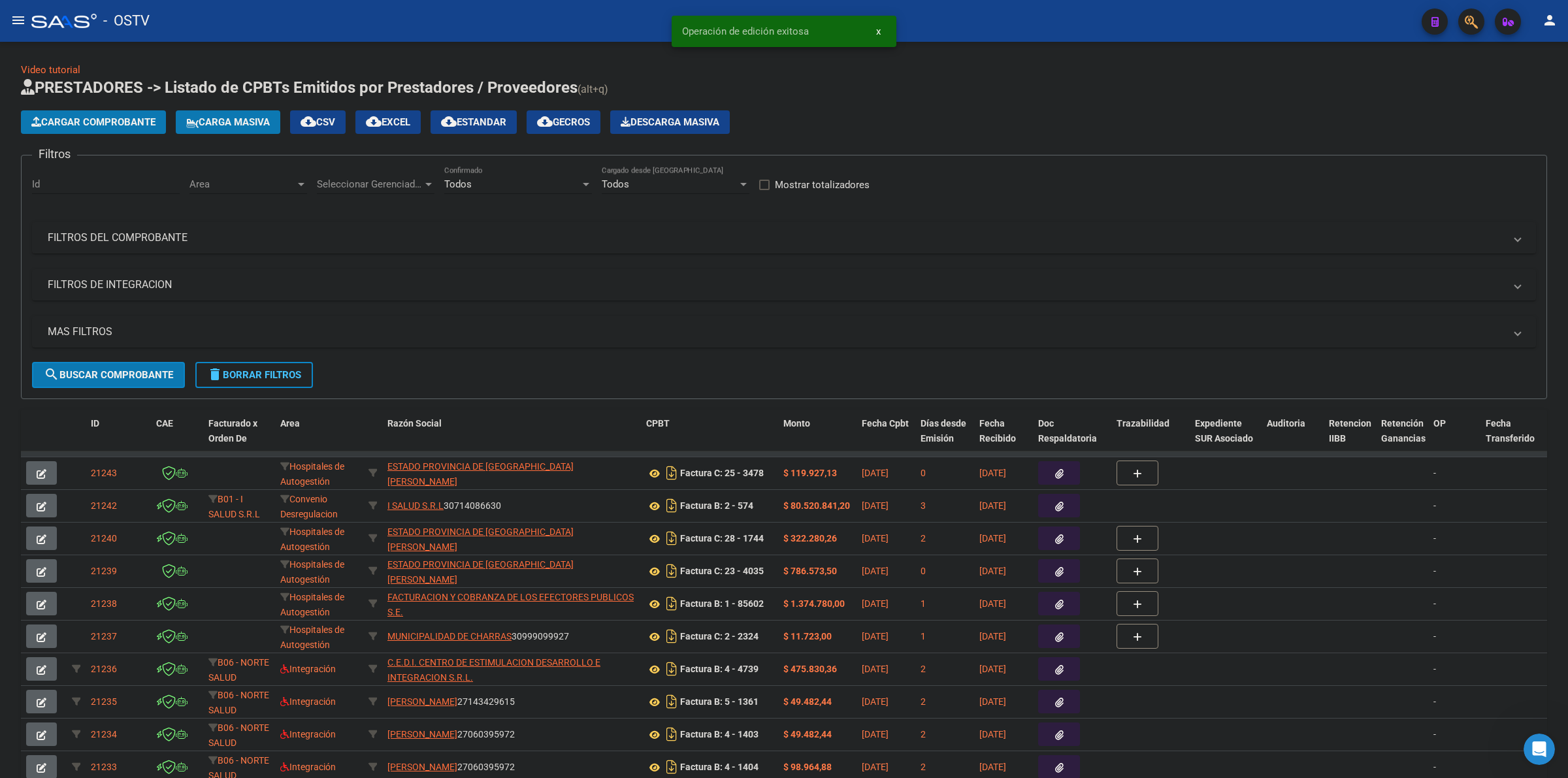
click at [358, 230] on mat-panel-title "FILTROS DEL COMPROBANTE" at bounding box center [776, 238] width 1456 height 15
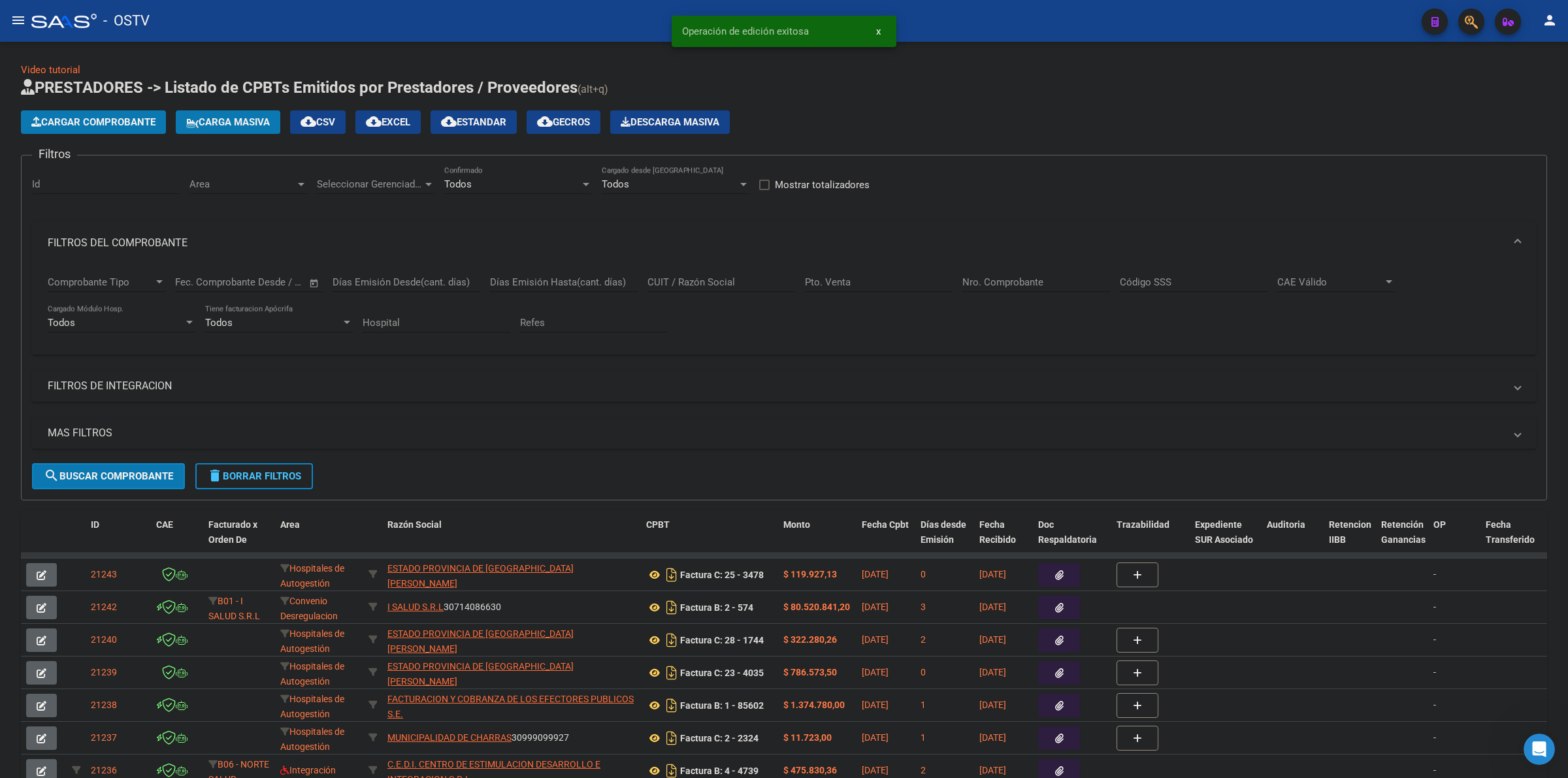
click at [974, 284] on input "Nro. Comprobante" at bounding box center [1036, 282] width 148 height 12
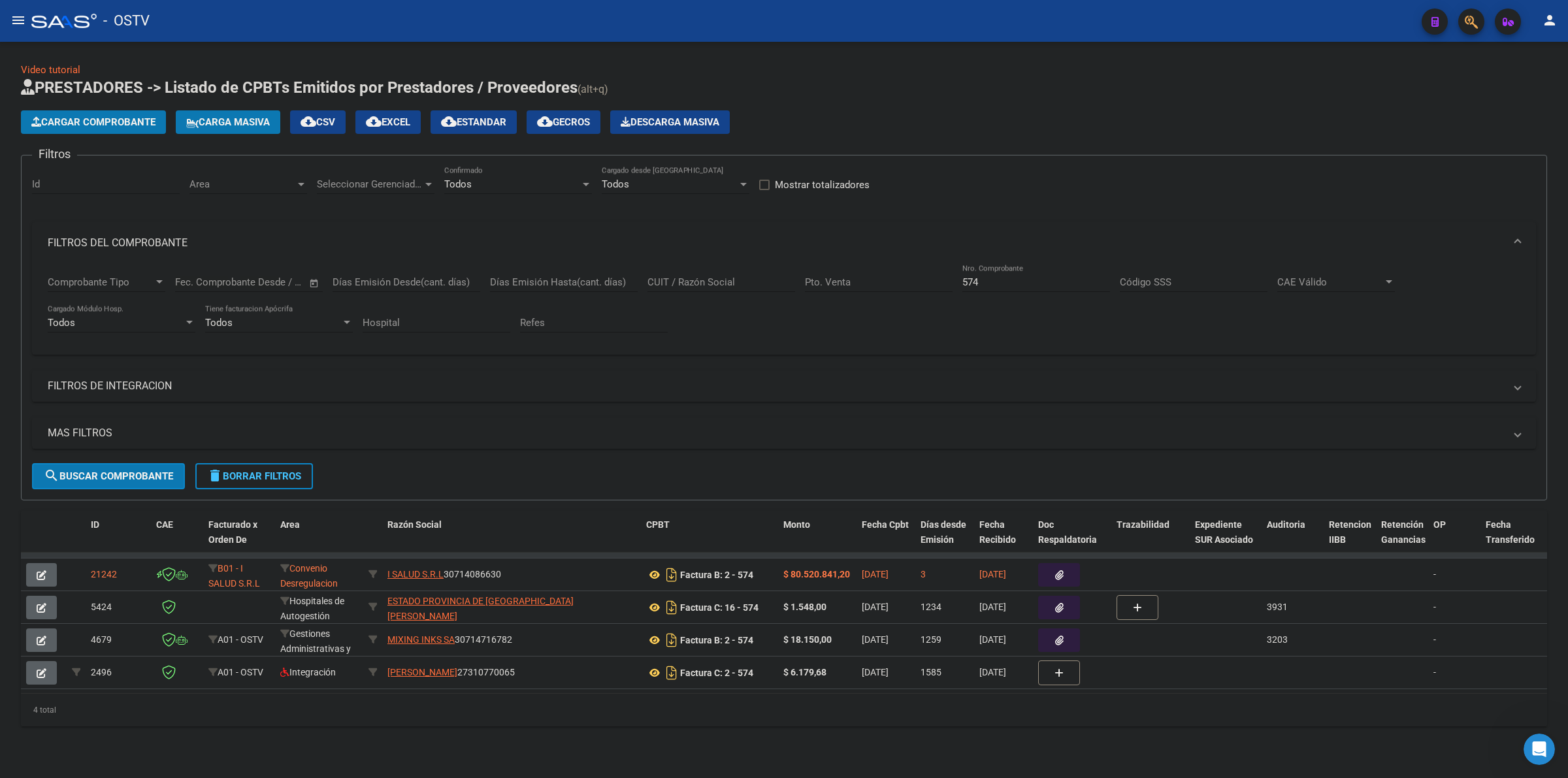
click at [970, 276] on input "574" at bounding box center [1036, 282] width 148 height 12
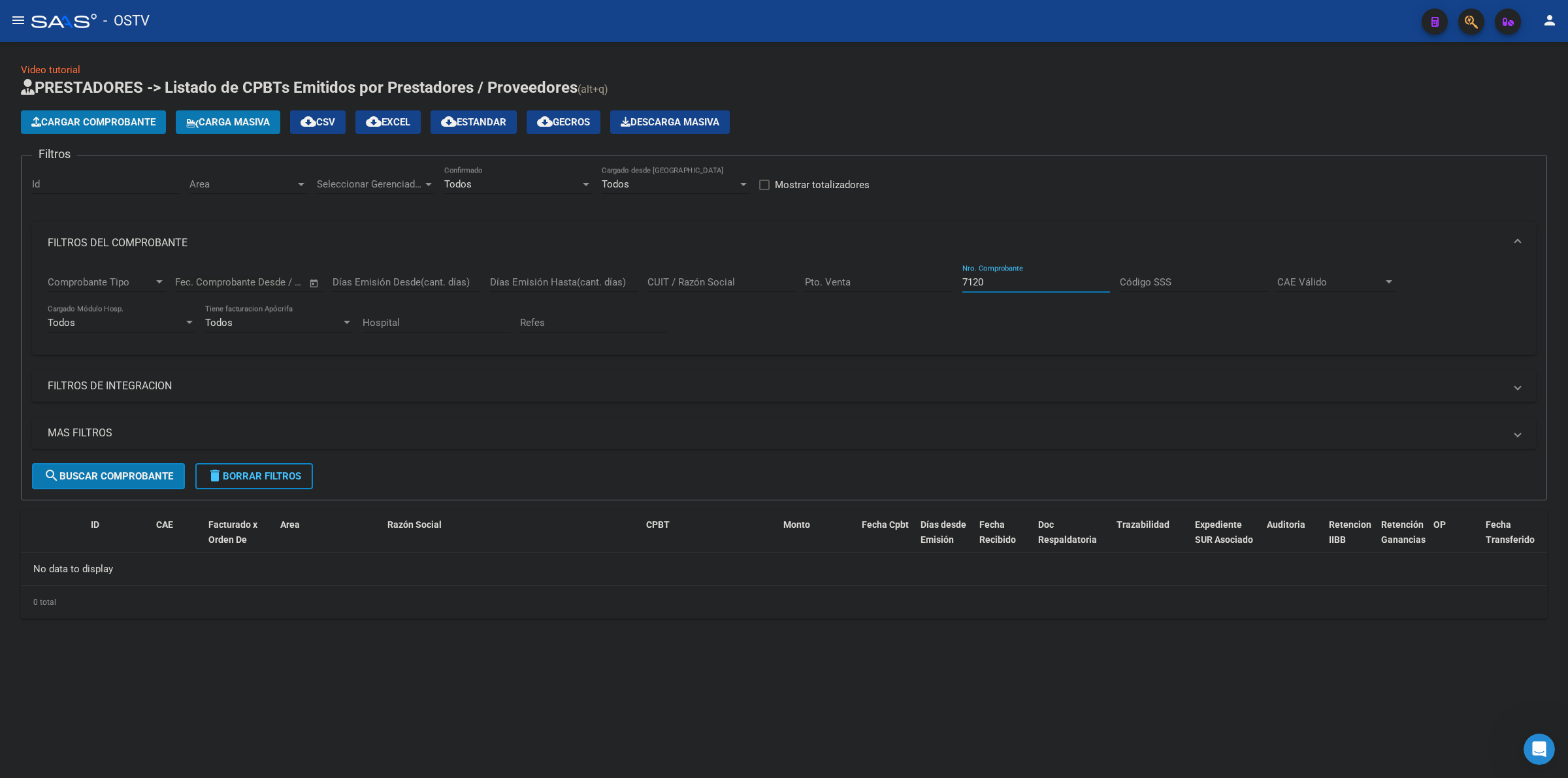
type input "7120"
click at [111, 128] on button "Cargar Comprobante" at bounding box center [93, 122] width 145 height 23
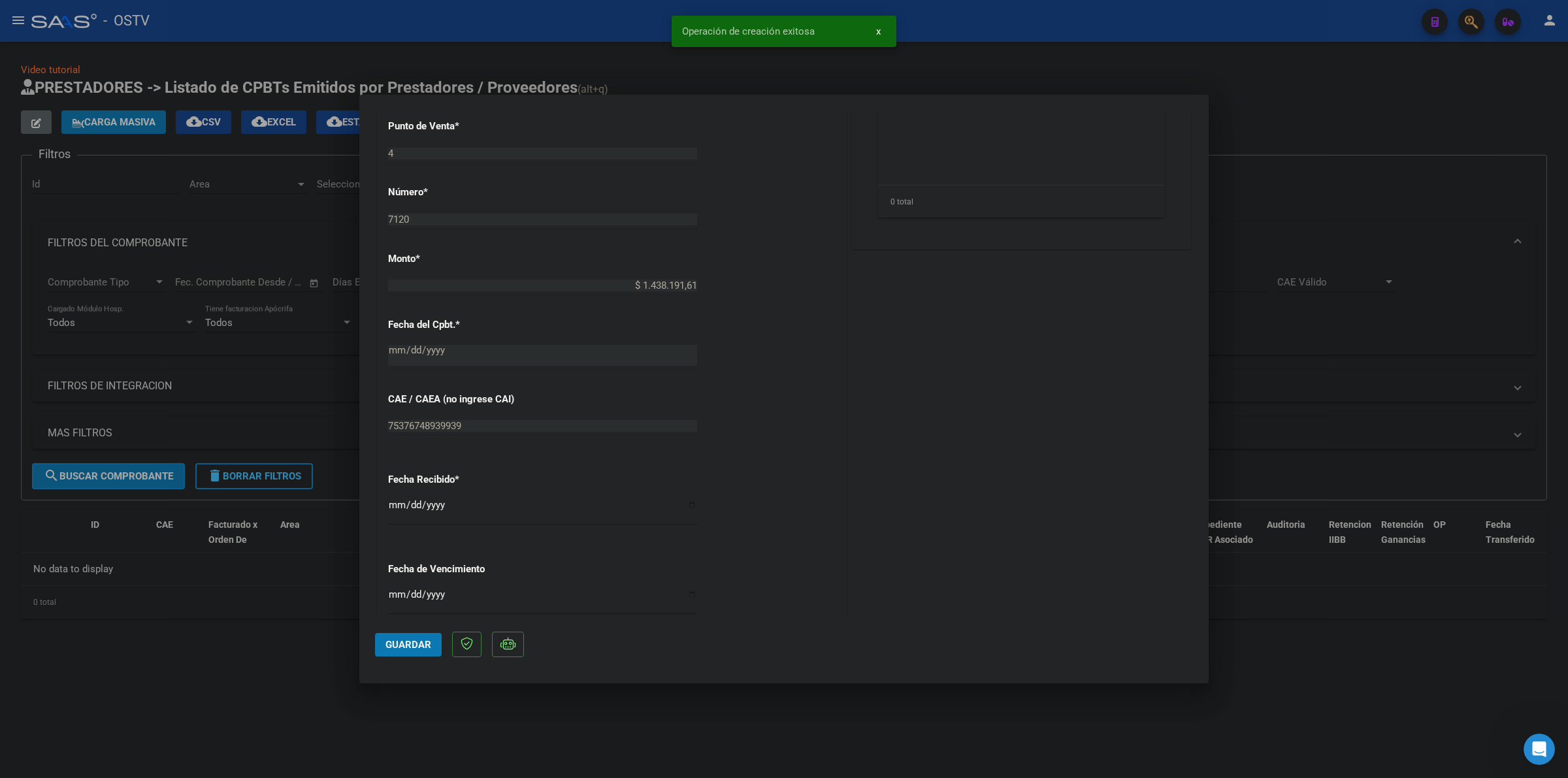
scroll to position [653, 0]
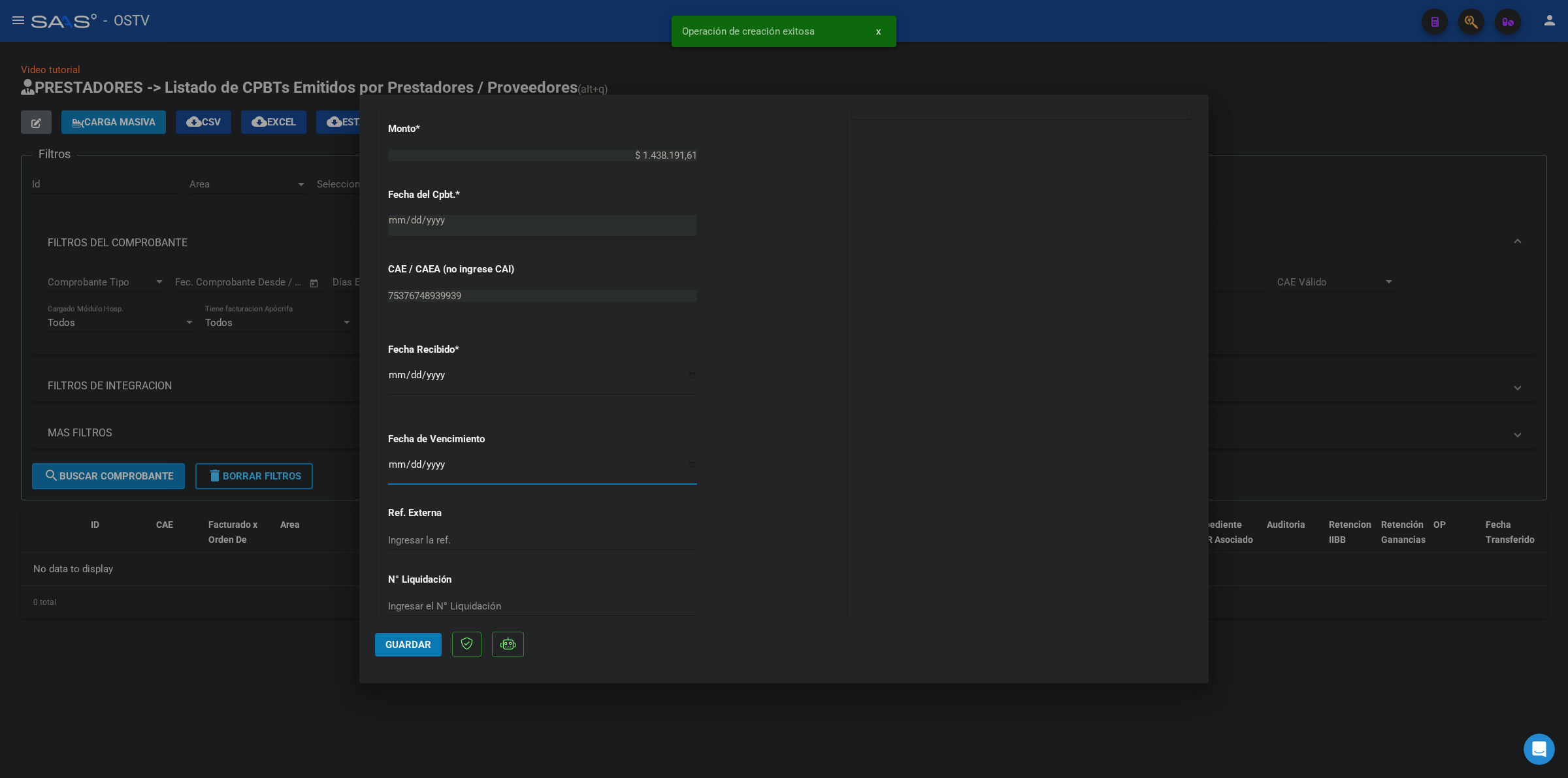
click at [389, 465] on input "Ingresar la fecha" at bounding box center [542, 470] width 309 height 21
type input "[DATE]"
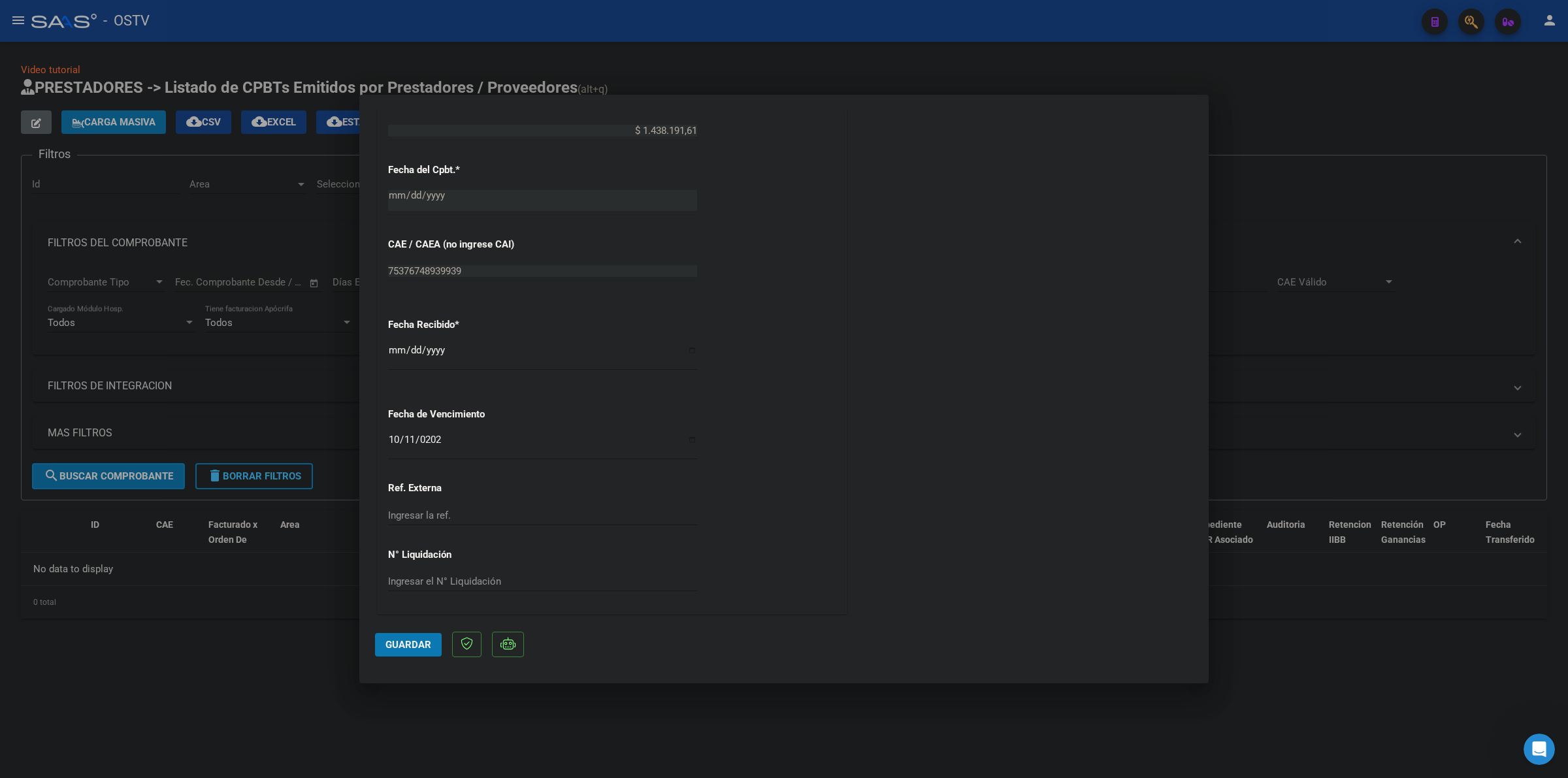
click at [407, 638] on button "Guardar" at bounding box center [407, 645] width 66 height 23
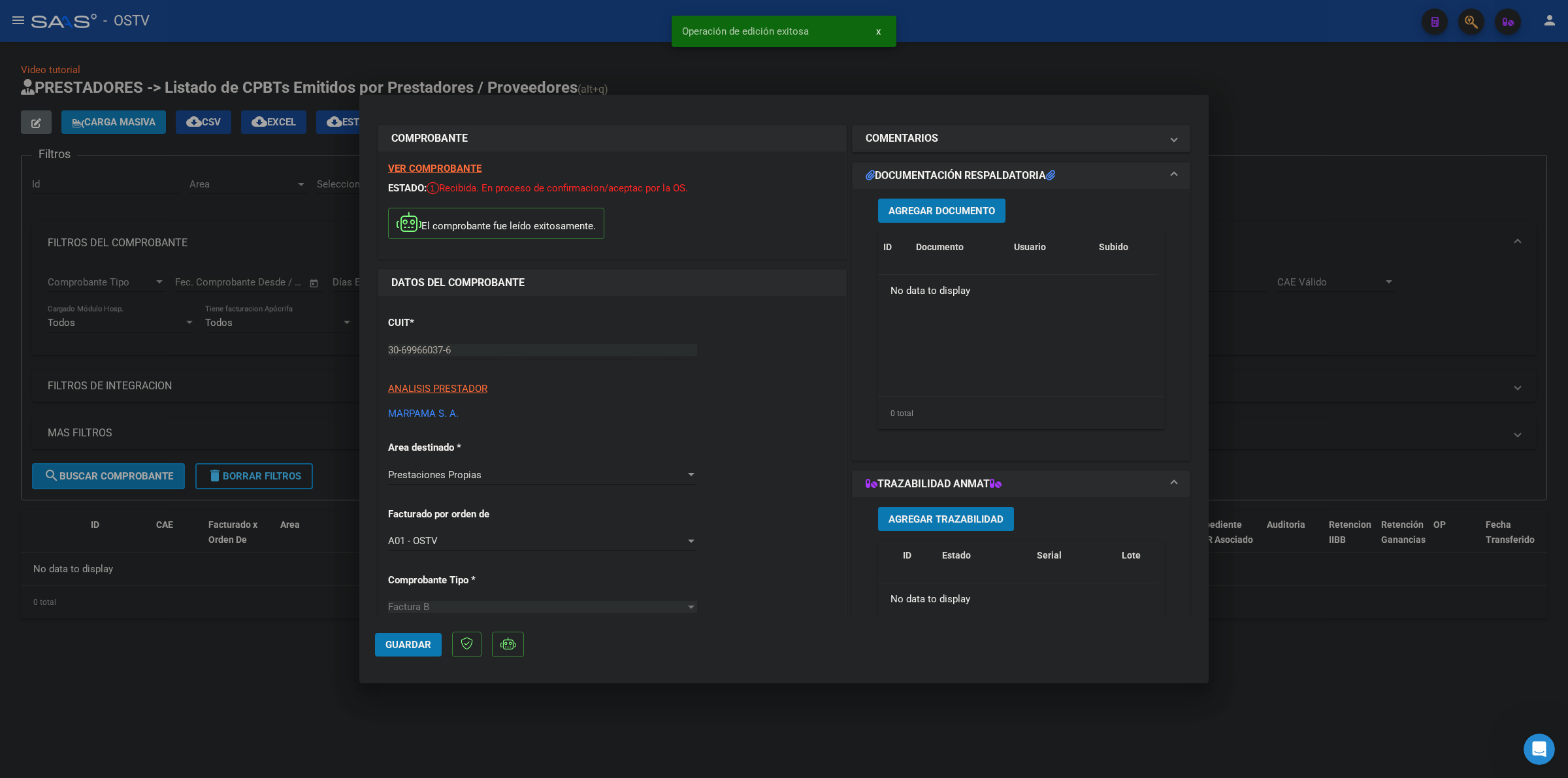
scroll to position [0, 0]
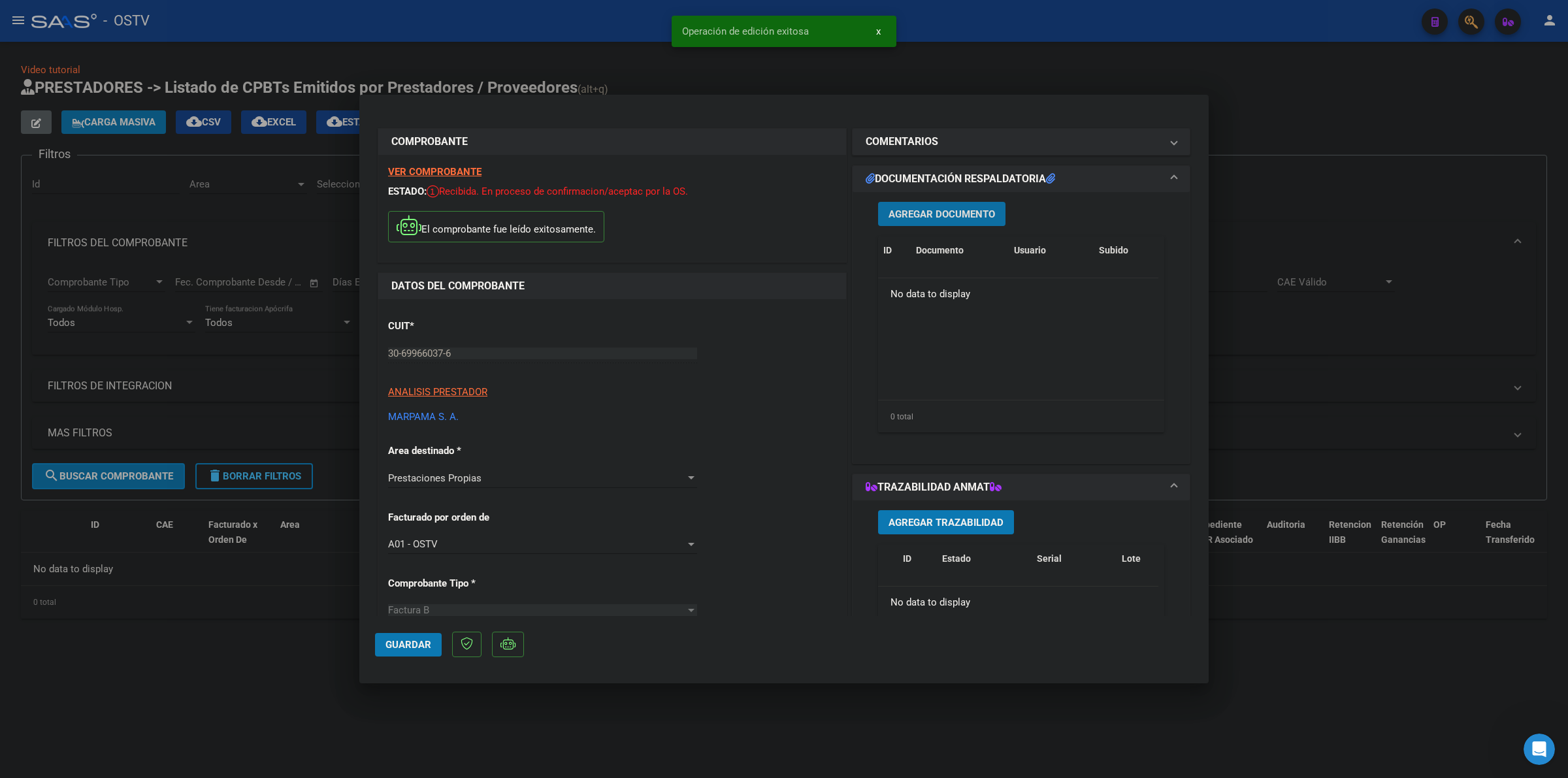
click at [959, 206] on button "Agregar Documento" at bounding box center [941, 214] width 128 height 24
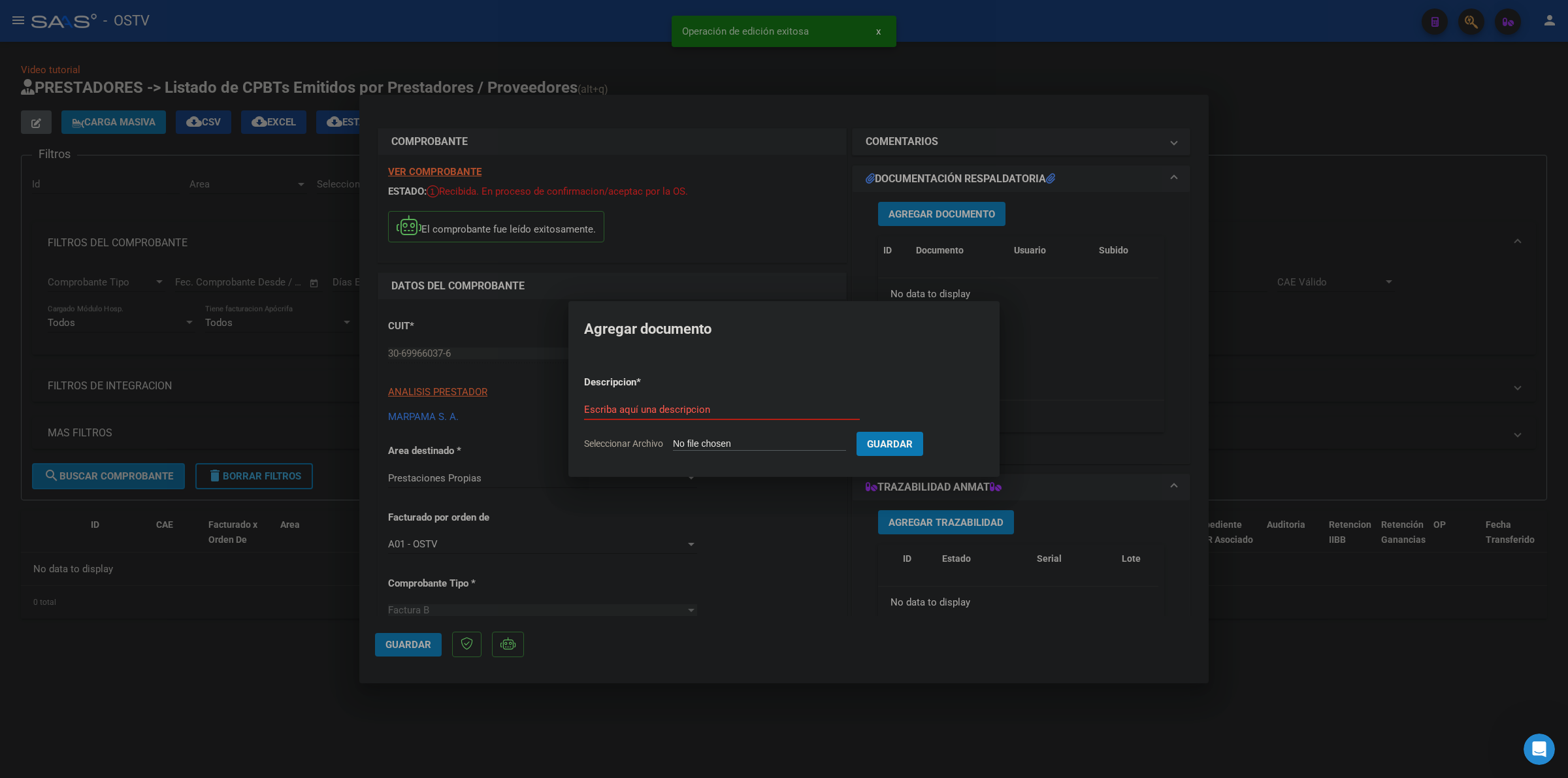
type input "C:\fakepath\FACTURA - 4 7120 - MARPAMA.pdf"
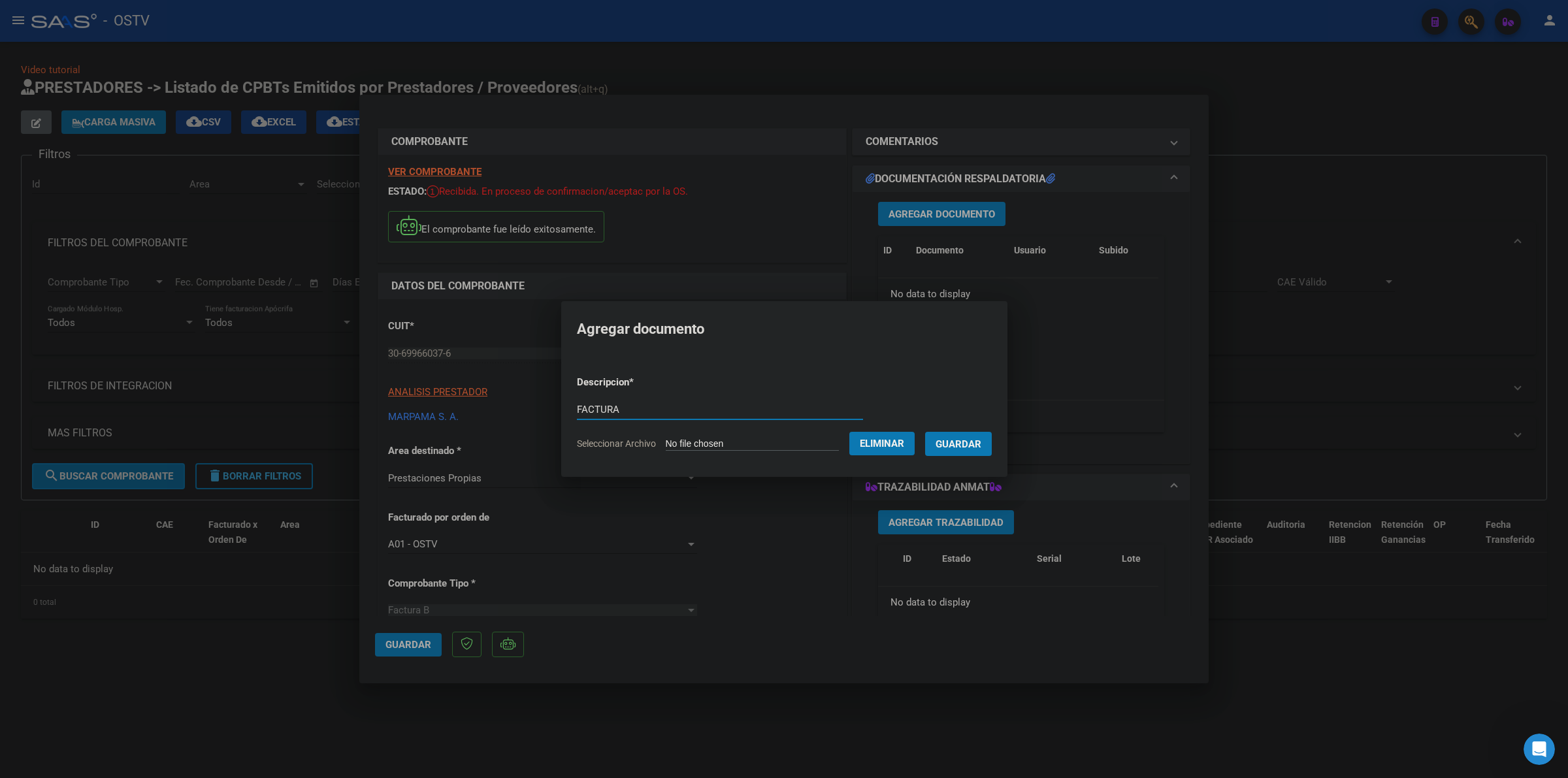
type input "FACTURA"
click at [925, 432] on button "Guardar" at bounding box center [958, 443] width 66 height 24
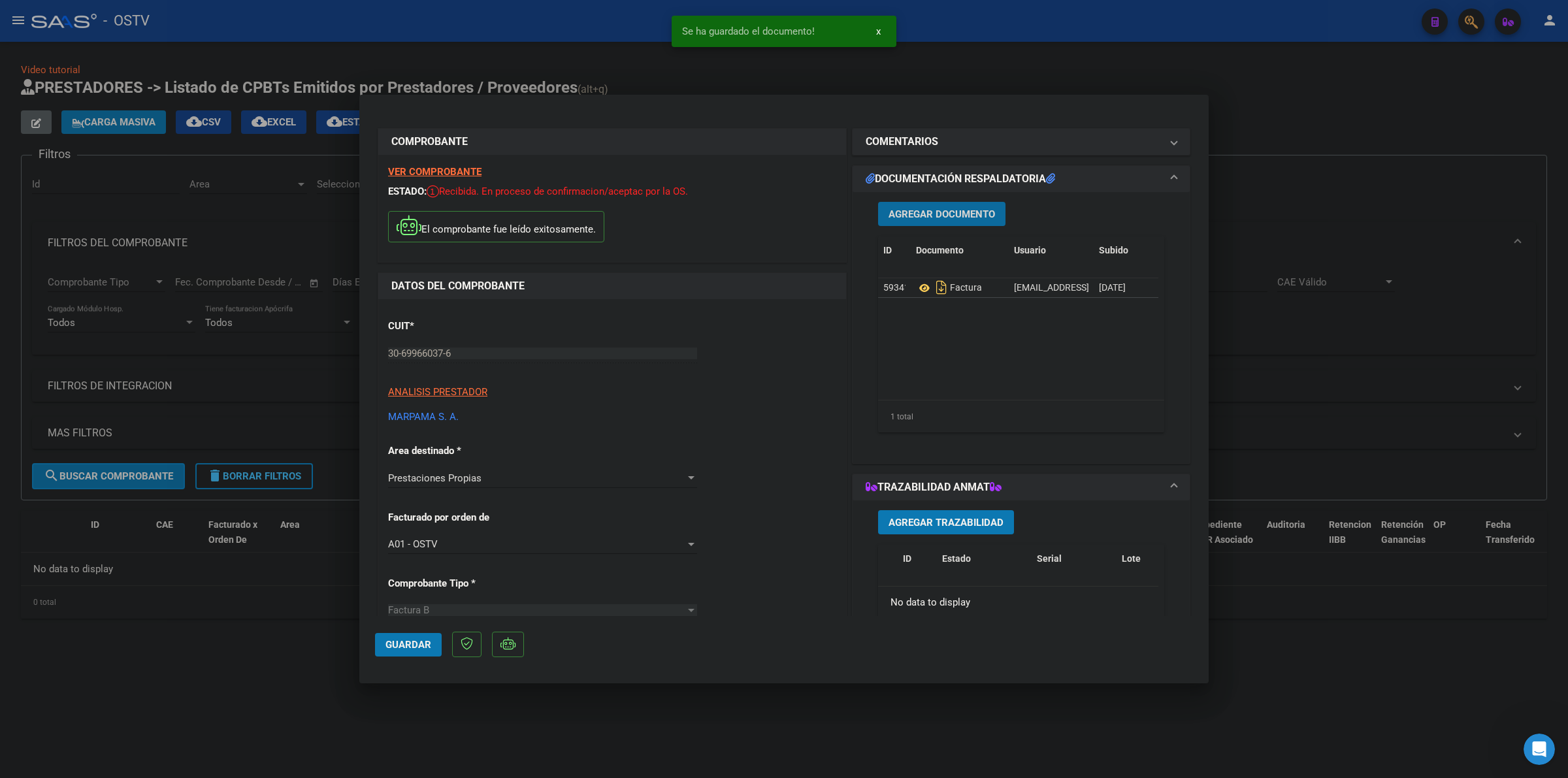
click at [929, 209] on span "Agregar Documento" at bounding box center [942, 214] width 106 height 12
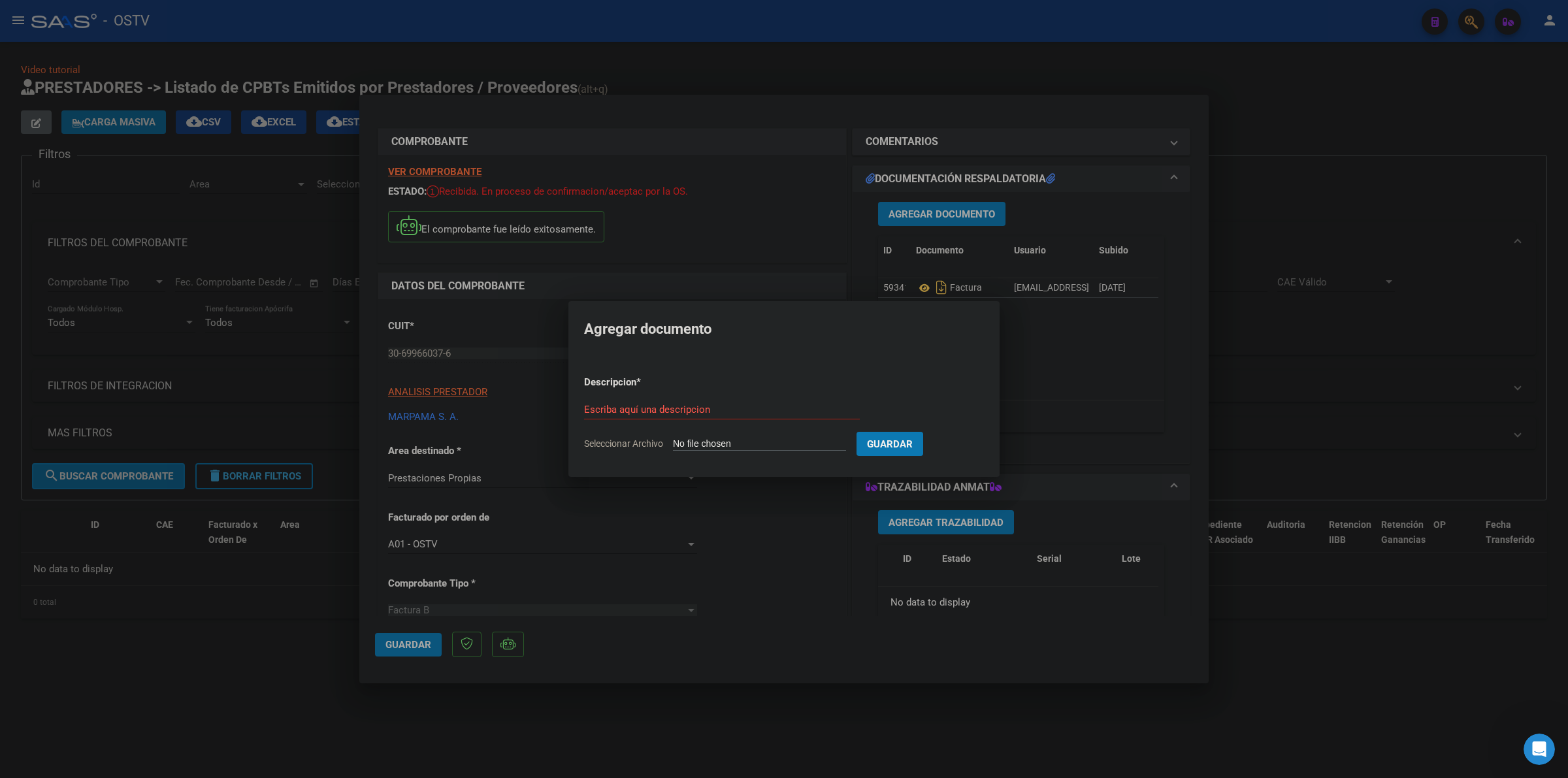
type input "C:\fakepath\ANEXO - 4 7120 - MARPAMA.pdf"
type input "ANEXO"
drag, startPoint x: 978, startPoint y: 449, endPoint x: 968, endPoint y: 449, distance: 10.0
click at [978, 449] on button "Guardar" at bounding box center [958, 443] width 66 height 24
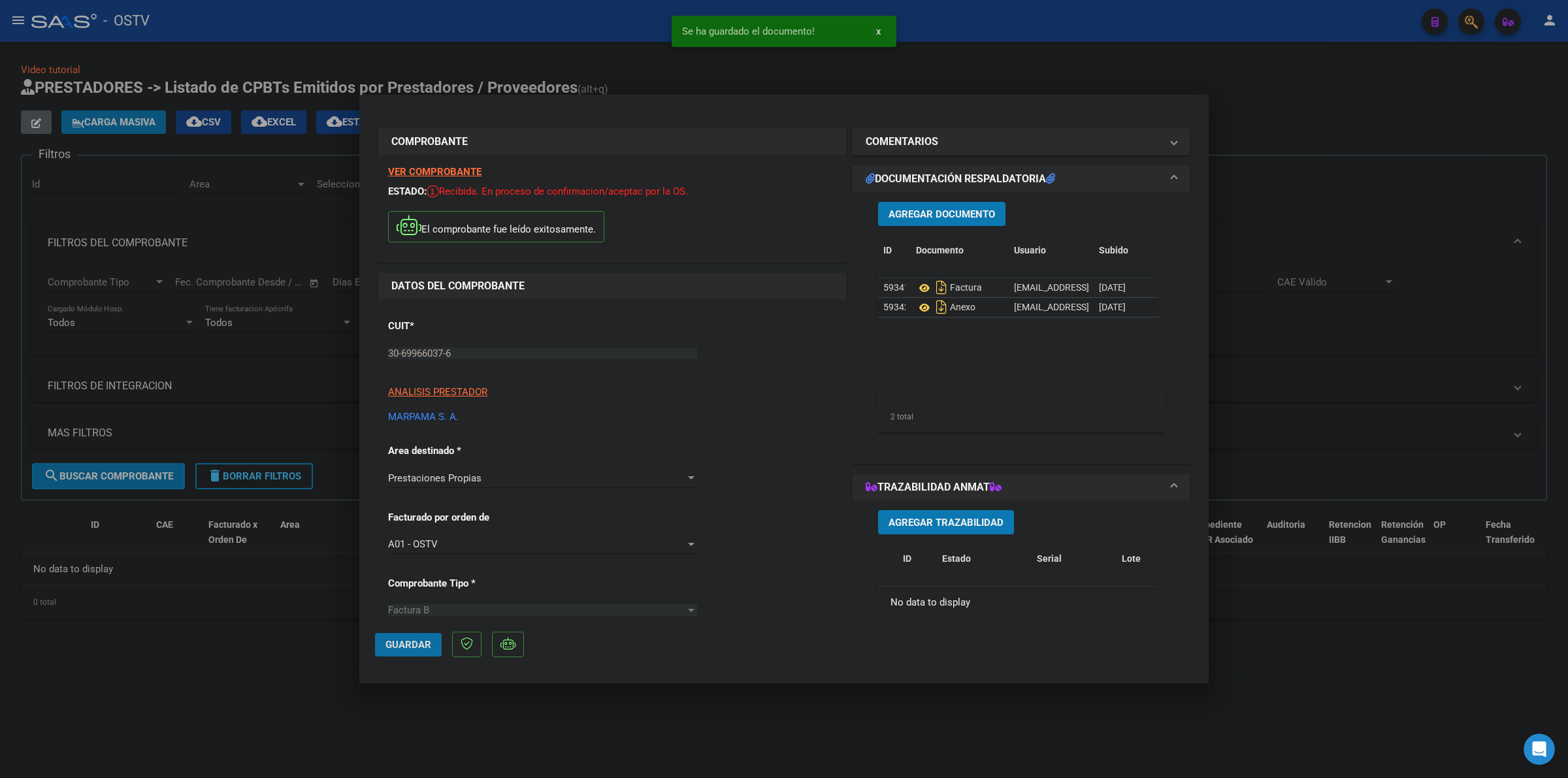
click at [408, 647] on span "Guardar" at bounding box center [408, 645] width 46 height 12
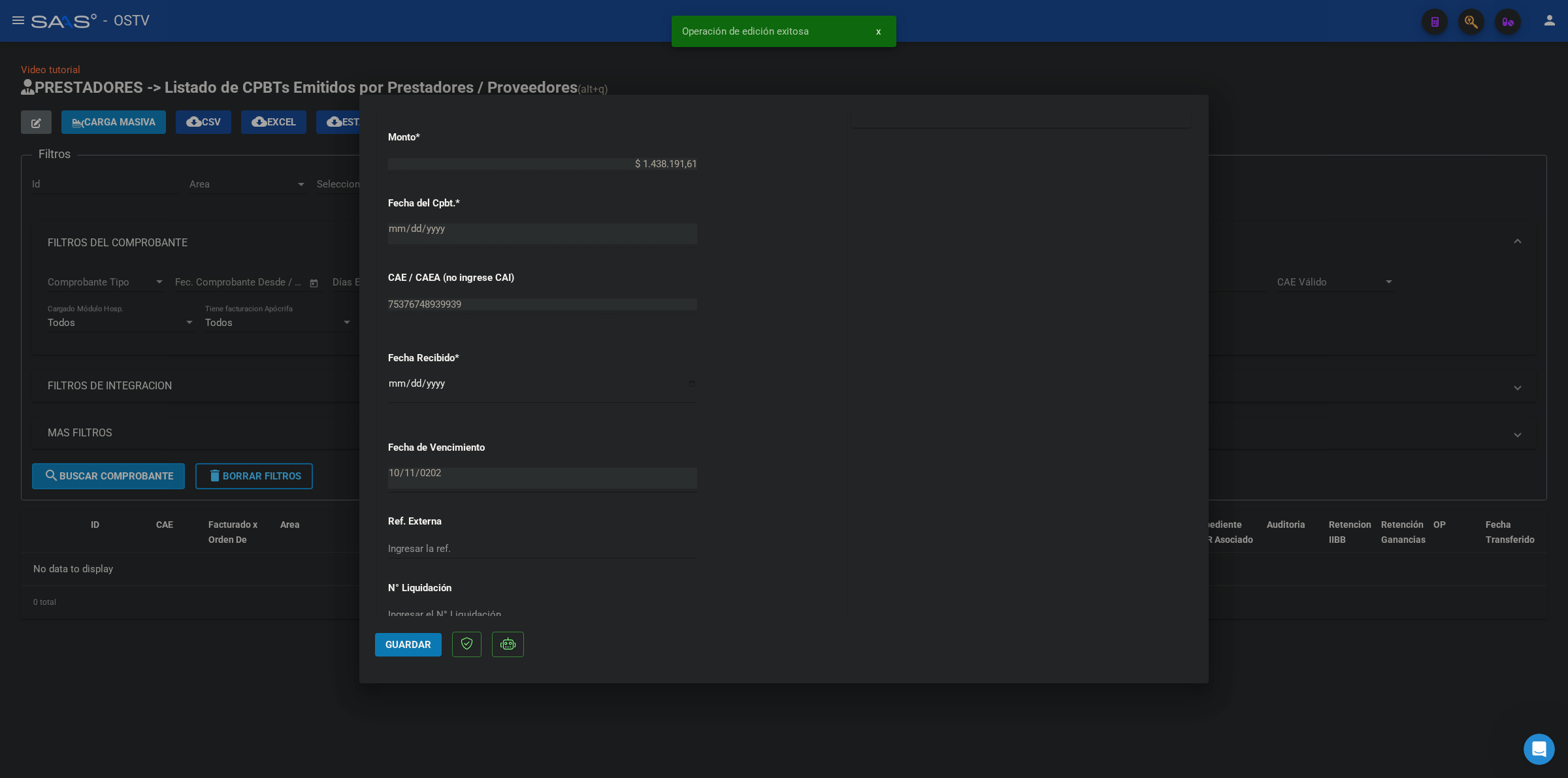
scroll to position [678, 0]
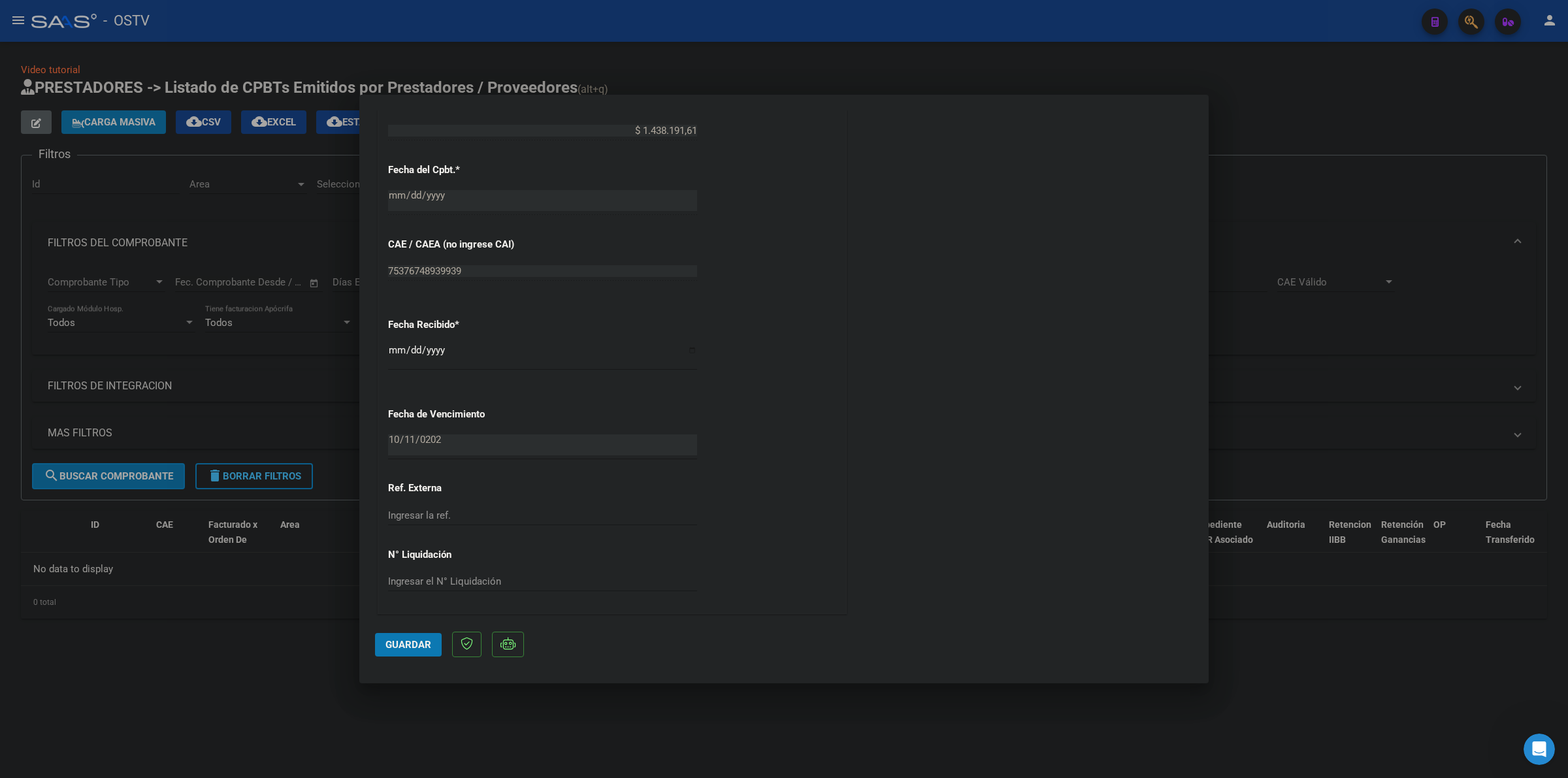
click at [1335, 364] on div at bounding box center [784, 389] width 1568 height 778
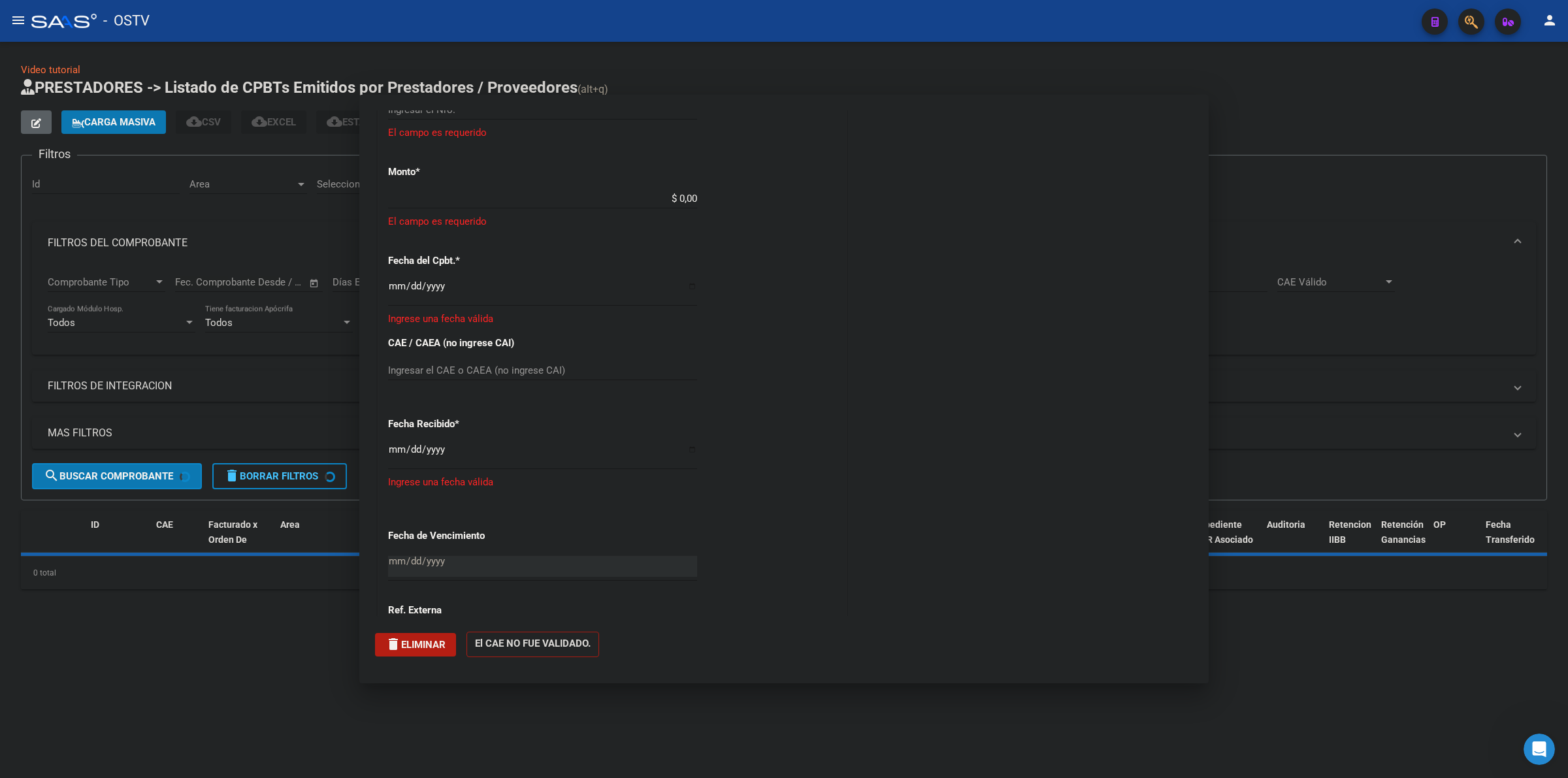
scroll to position [0, 0]
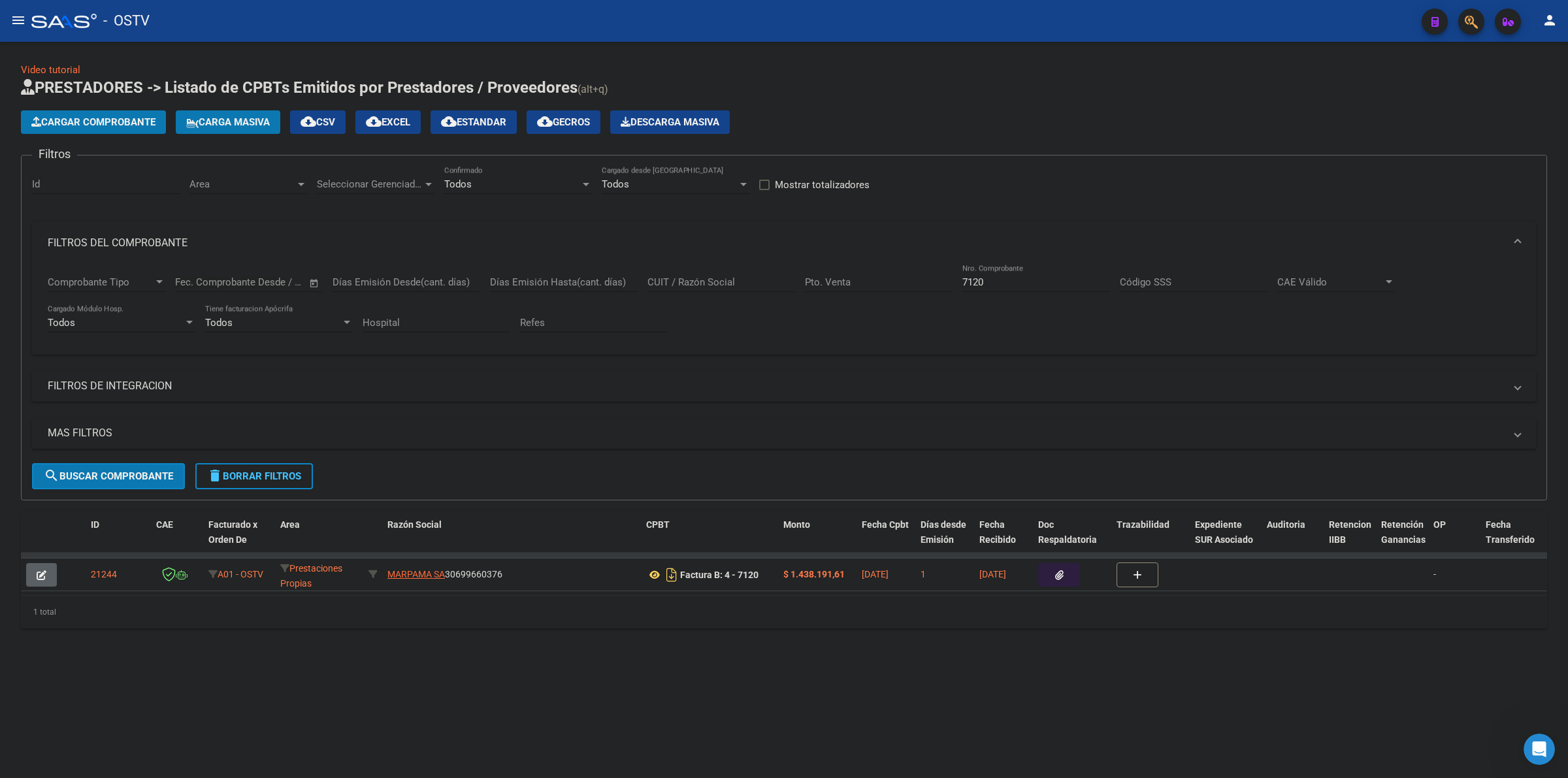
click at [131, 112] on button "Cargar Comprobante" at bounding box center [93, 122] width 145 height 23
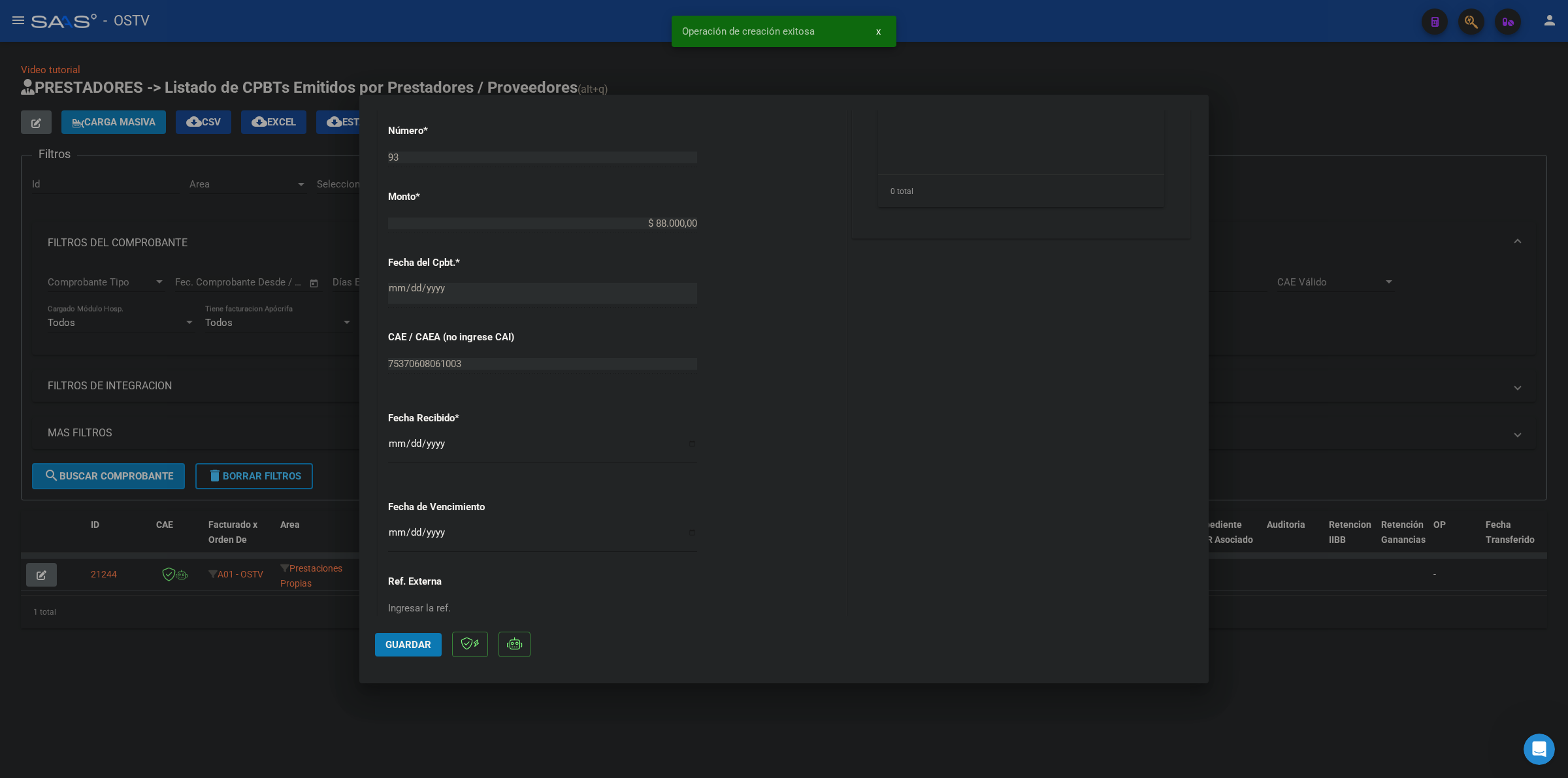
scroll to position [626, 0]
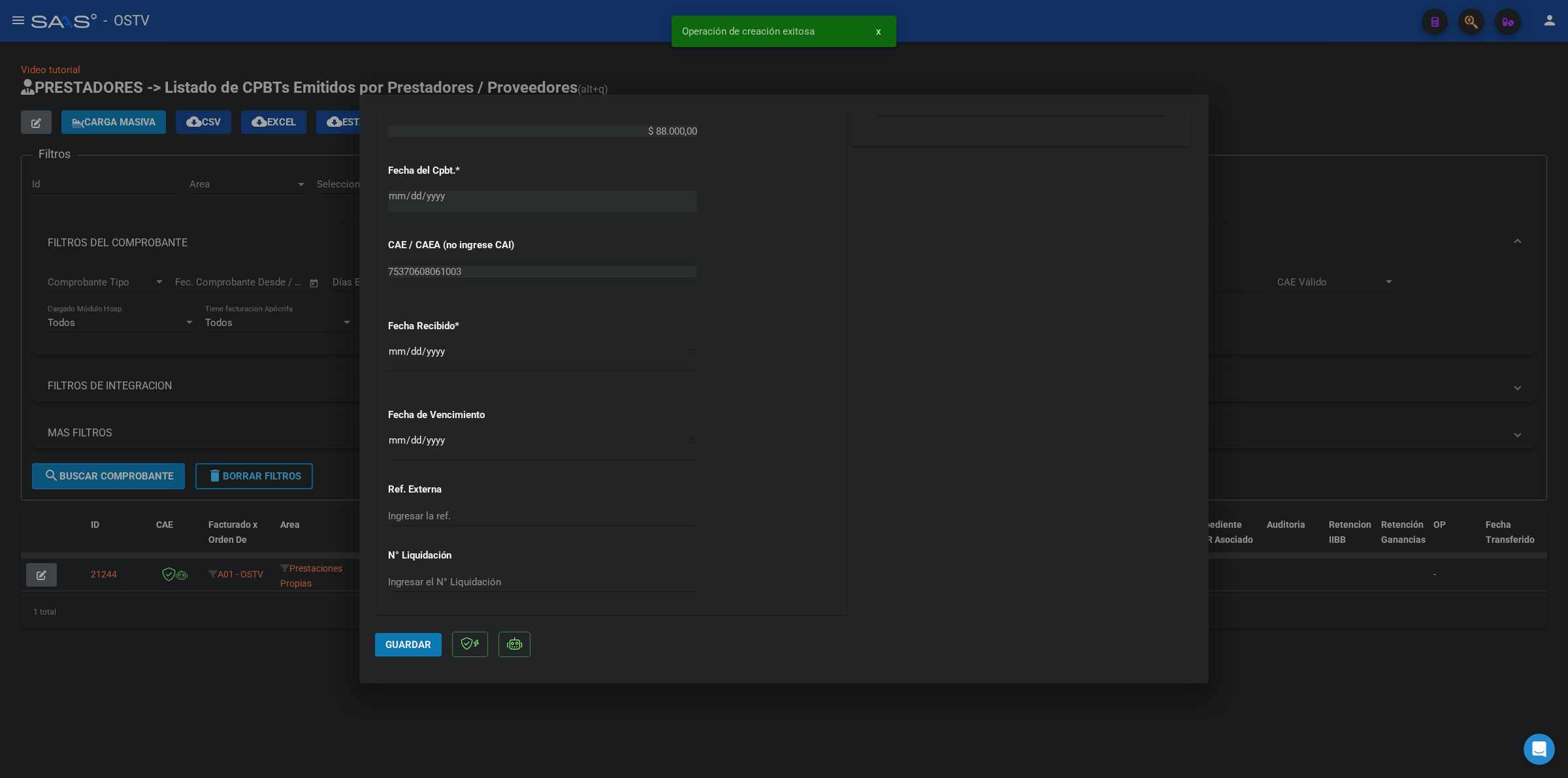
click at [386, 442] on div "CUIT * 30-71861570-0 Ingresar CUIT ANALISIS PRESTADOR ENTE DE RECUPERACION DE F…" at bounding box center [612, 144] width 468 height 941
click at [395, 442] on input "Ingresar la fecha" at bounding box center [542, 446] width 309 height 21
type input "[DATE]"
click at [422, 648] on span "Guardar" at bounding box center [408, 645] width 46 height 12
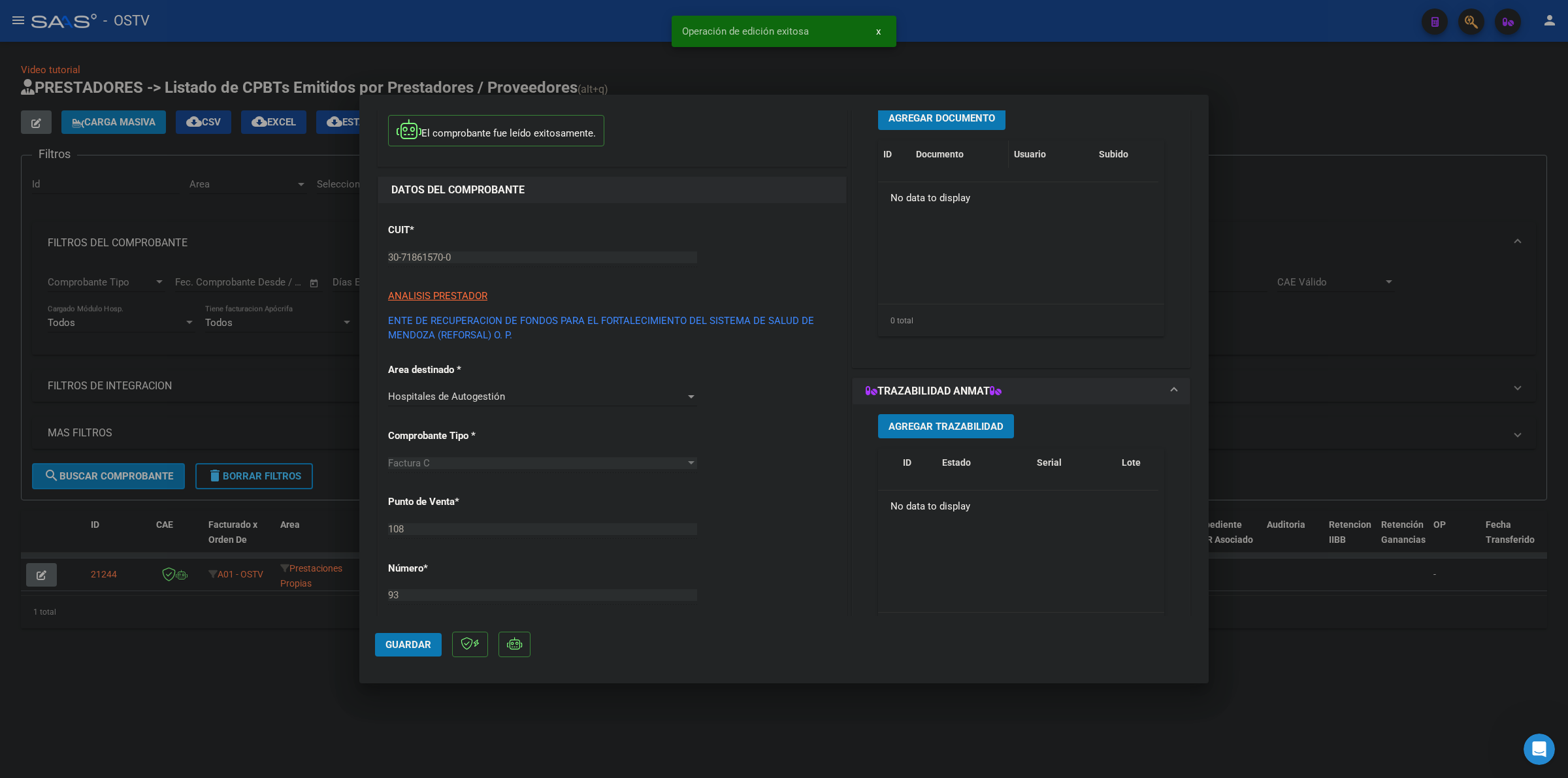
scroll to position [0, 0]
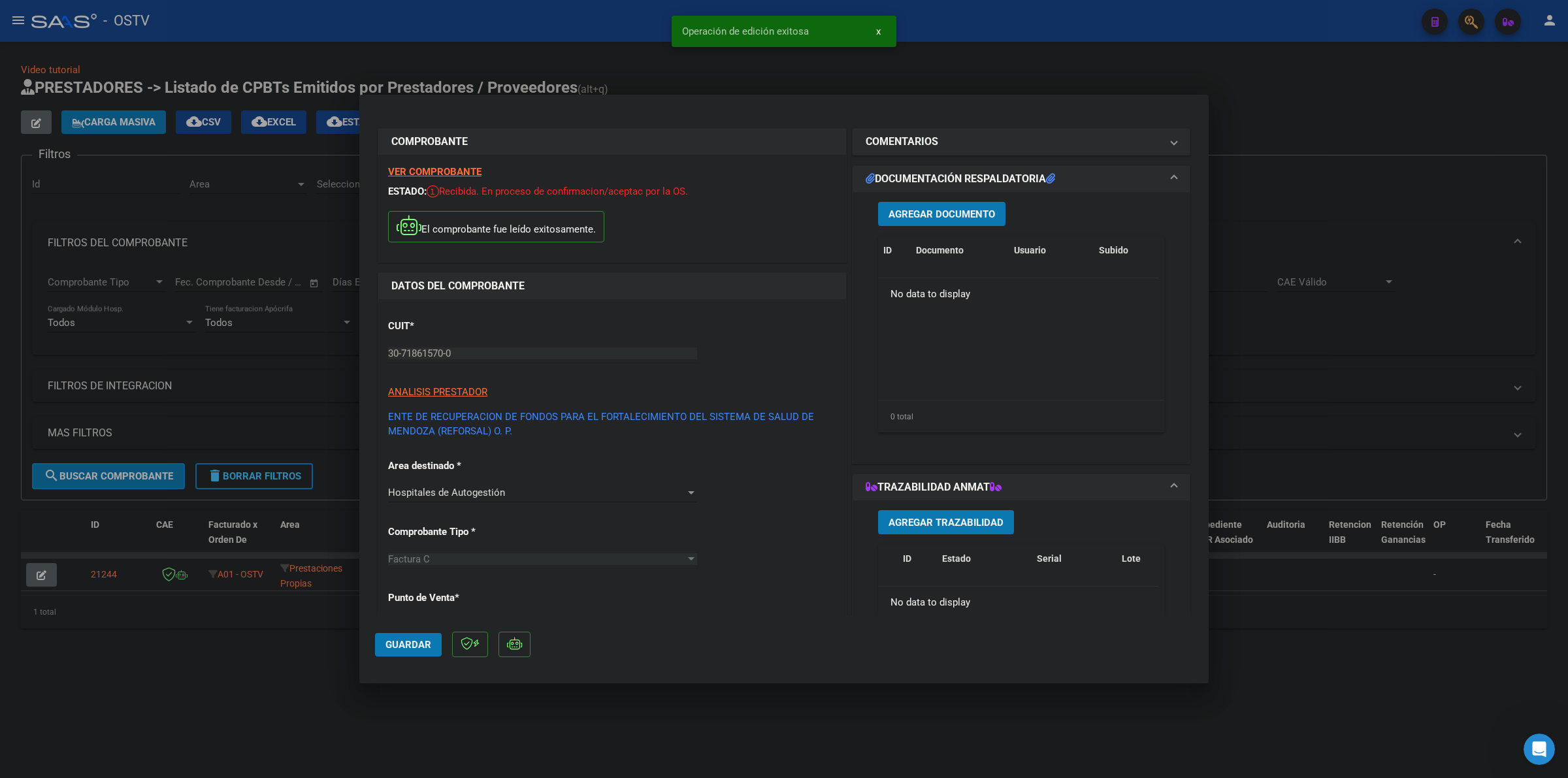
click at [929, 209] on span "Agregar Documento" at bounding box center [942, 214] width 106 height 12
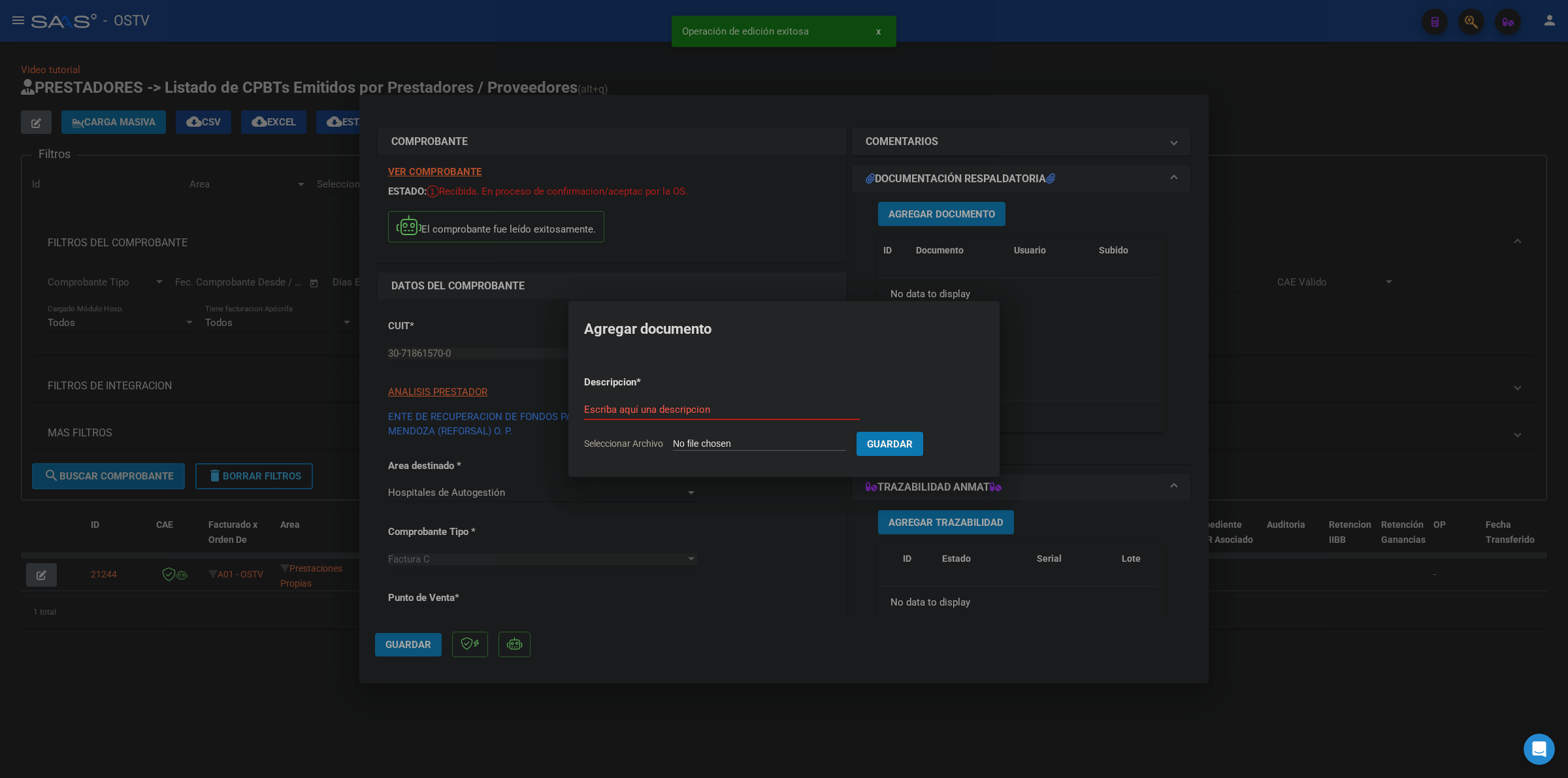
type input "C:\fakepath\FACTURA - 108 93 - WS-H [PERSON_NAME].pdf"
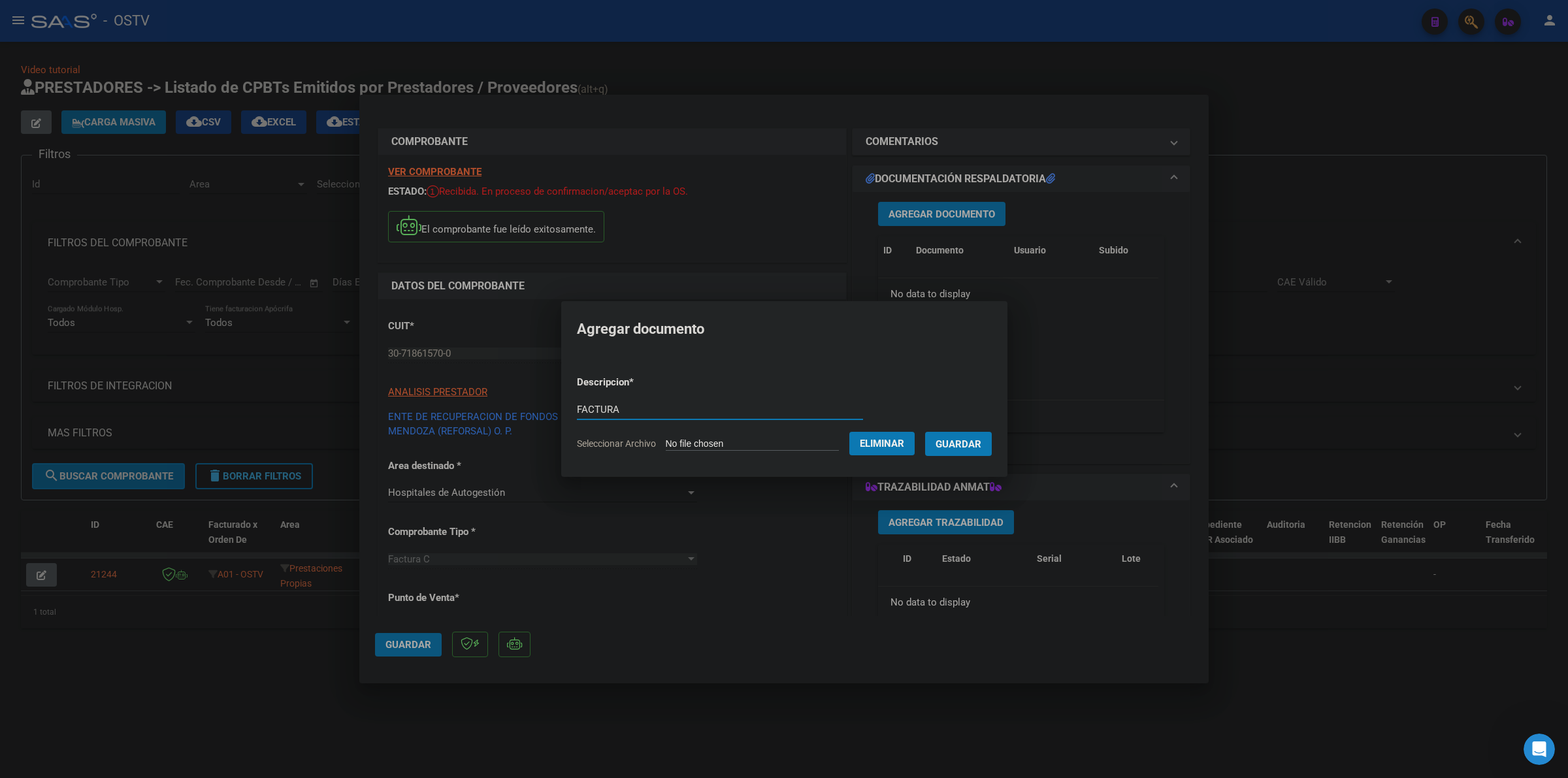
type input "FACTURA"
click at [925, 432] on button "Guardar" at bounding box center [958, 443] width 66 height 24
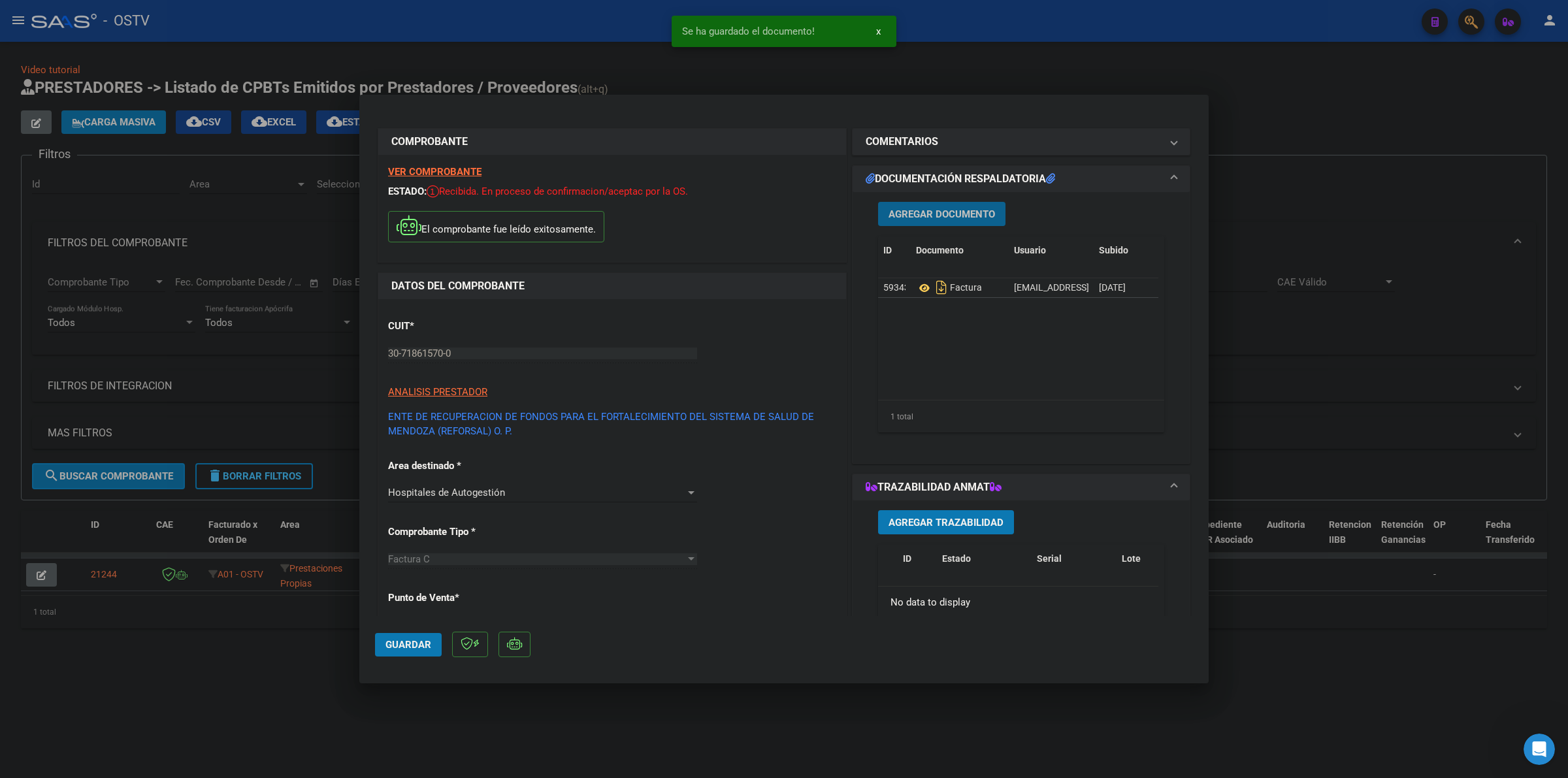
click at [962, 209] on span "Agregar Documento" at bounding box center [942, 214] width 106 height 12
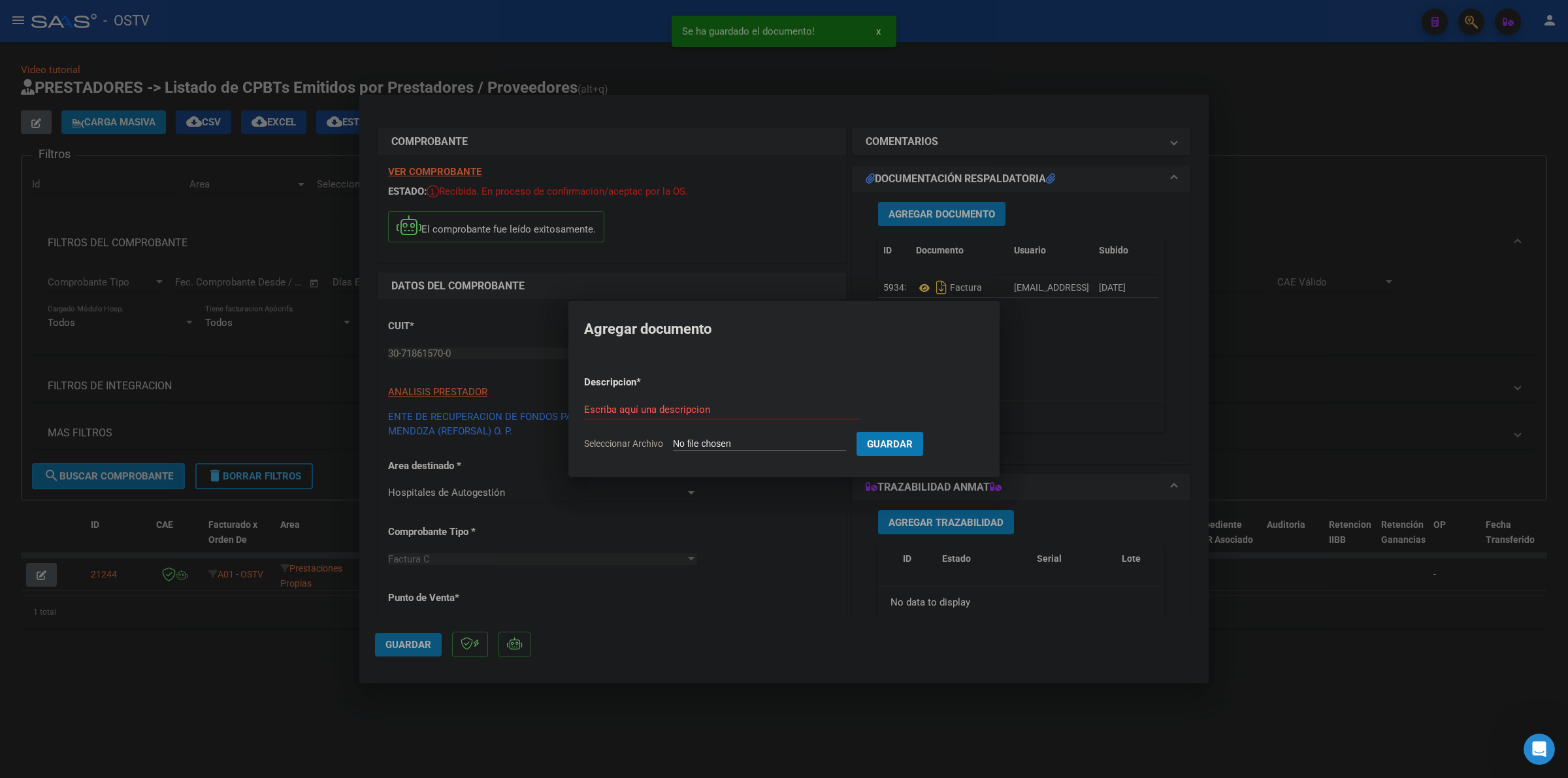
type input "C:\fakepath\ANEXO - 108 93 - WS-H [PERSON_NAME].pdf"
type input "ANEXO"
click at [964, 438] on span "Guardar" at bounding box center [958, 444] width 46 height 12
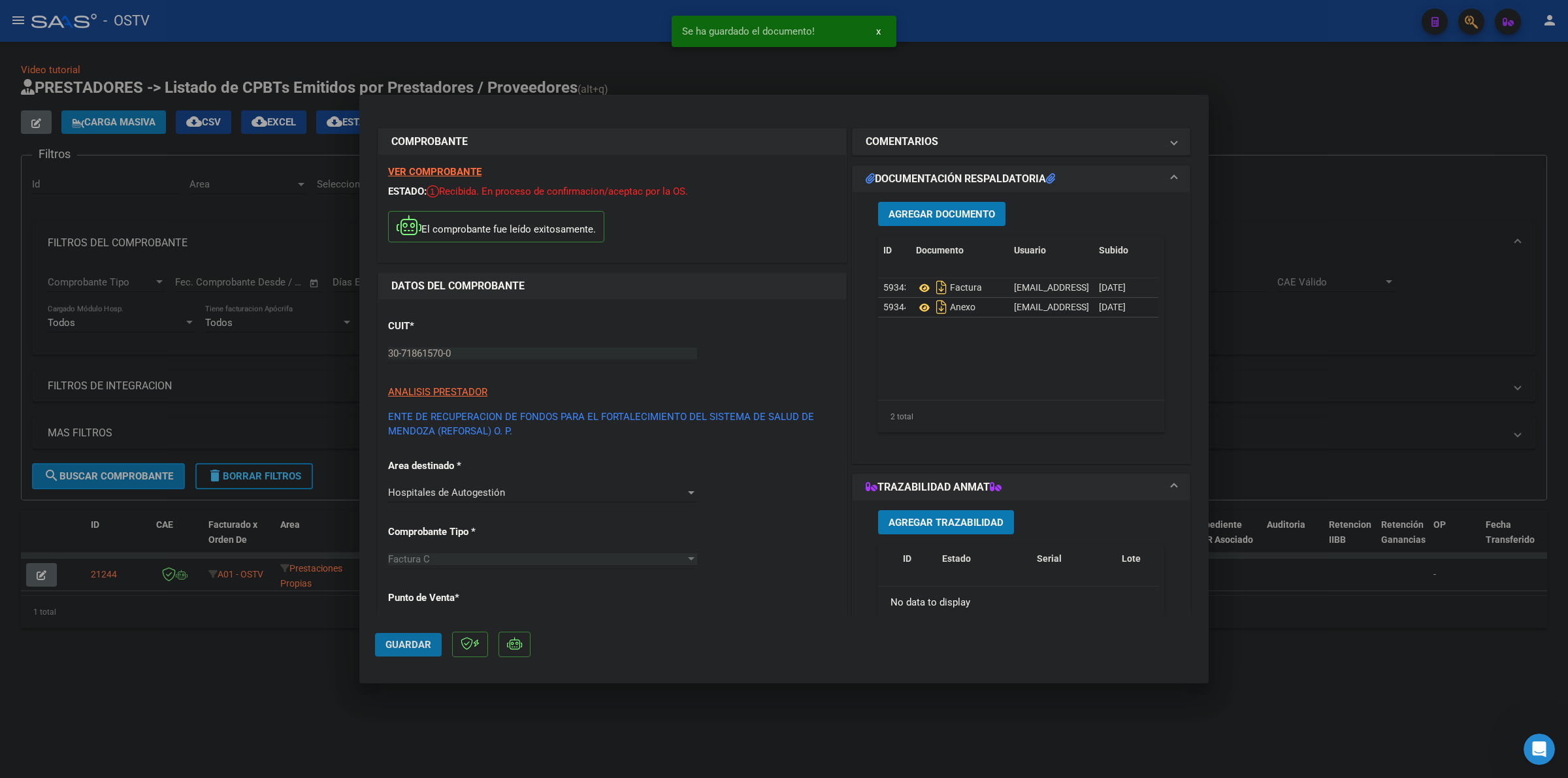
click at [393, 642] on span "Guardar" at bounding box center [408, 645] width 46 height 12
click at [421, 645] on span "Guardar" at bounding box center [408, 645] width 46 height 12
click at [273, 660] on div at bounding box center [784, 389] width 1568 height 778
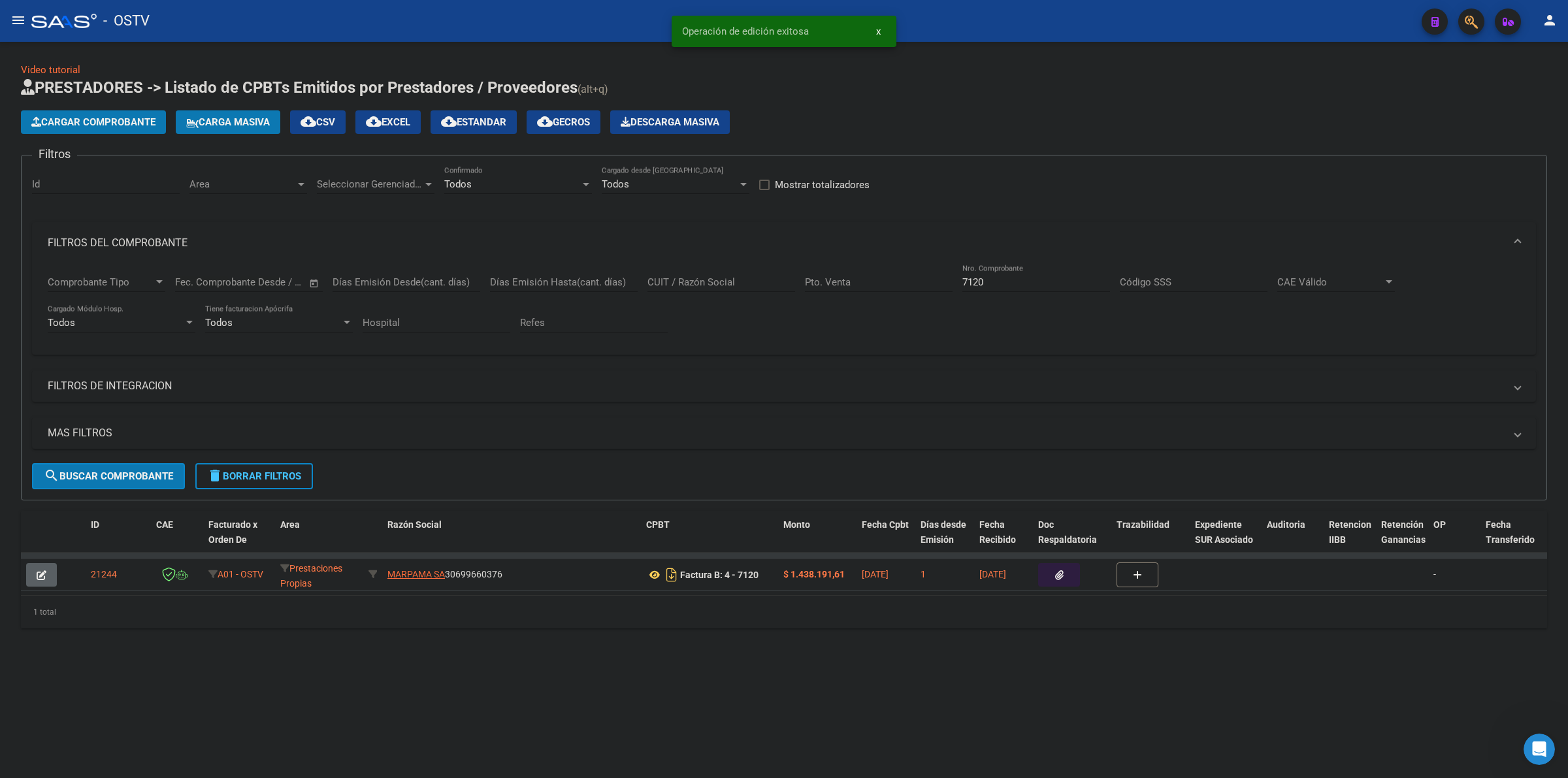
click at [784, 79] on h1 "PRESTADORES -> Listado de CPBTs Emitidos por Prestadores / Proveedores (alt+q)" at bounding box center [784, 88] width 1526 height 23
click at [881, 34] on div "- OSTV" at bounding box center [721, 20] width 1380 height 28
click at [897, 73] on div "Video tutorial PRESTADORES -> Listado de CPBTs Emitidos por Prestadores / Prove…" at bounding box center [784, 346] width 1526 height 566
click at [784, 701] on mat-sidenav-content "Video tutorial PRESTADORES -> Listado de CPBTs Emitidos por Prestadores / Prove…" at bounding box center [784, 410] width 1568 height 736
drag, startPoint x: 505, startPoint y: 762, endPoint x: 501, endPoint y: 777, distance: 15.5
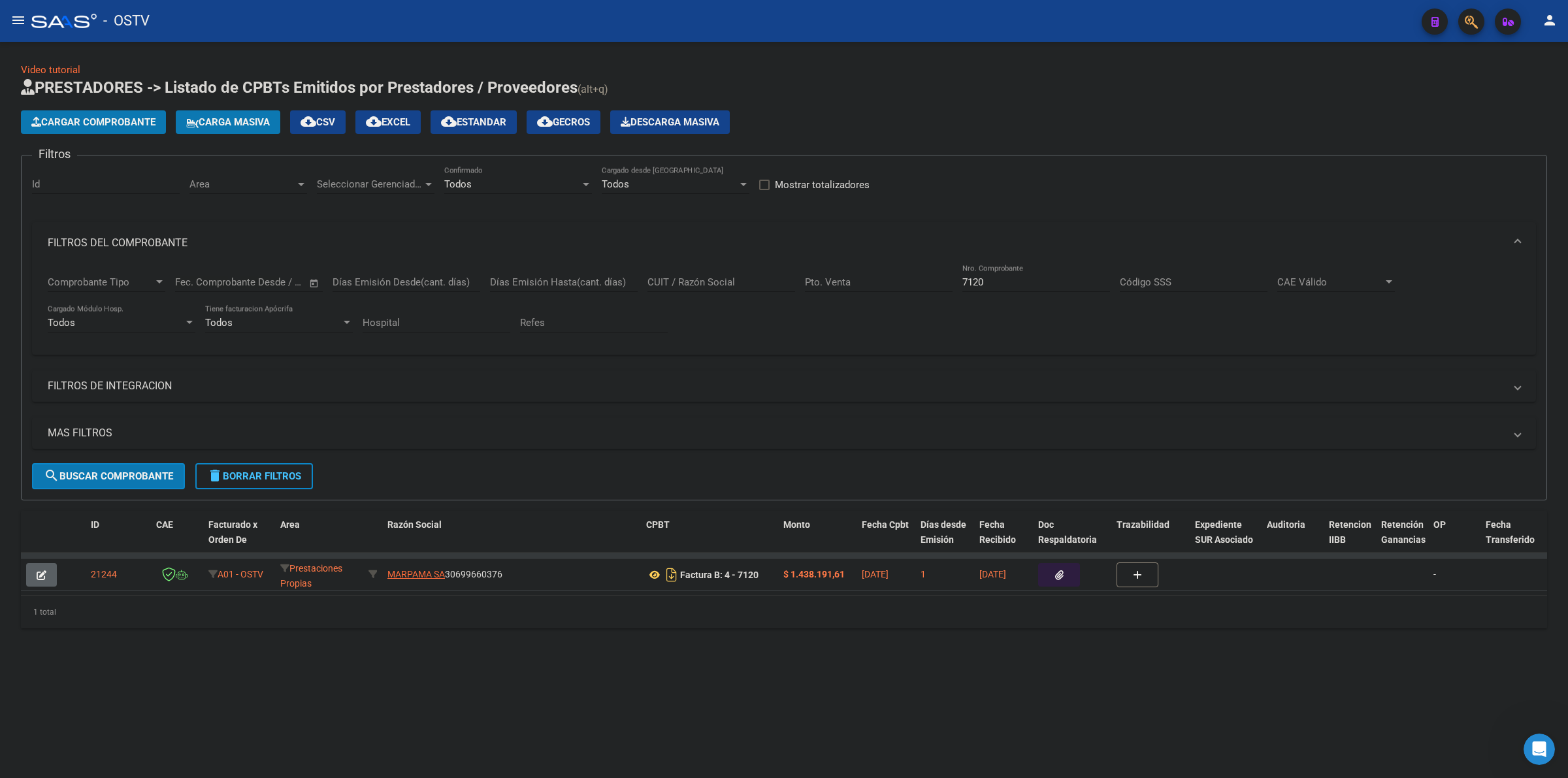
click at [503, 770] on mat-sidenav-content "Video tutorial PRESTADORES -> Listado de CPBTs Emitidos por Prestadores / Prove…" at bounding box center [784, 410] width 1568 height 736
click at [448, 734] on mat-sidenav-content "Video tutorial PRESTADORES -> Listado de CPBTs Emitidos por Prestadores / Prove…" at bounding box center [784, 410] width 1568 height 736
click at [122, 126] on span "Cargar Comprobante" at bounding box center [93, 122] width 124 height 12
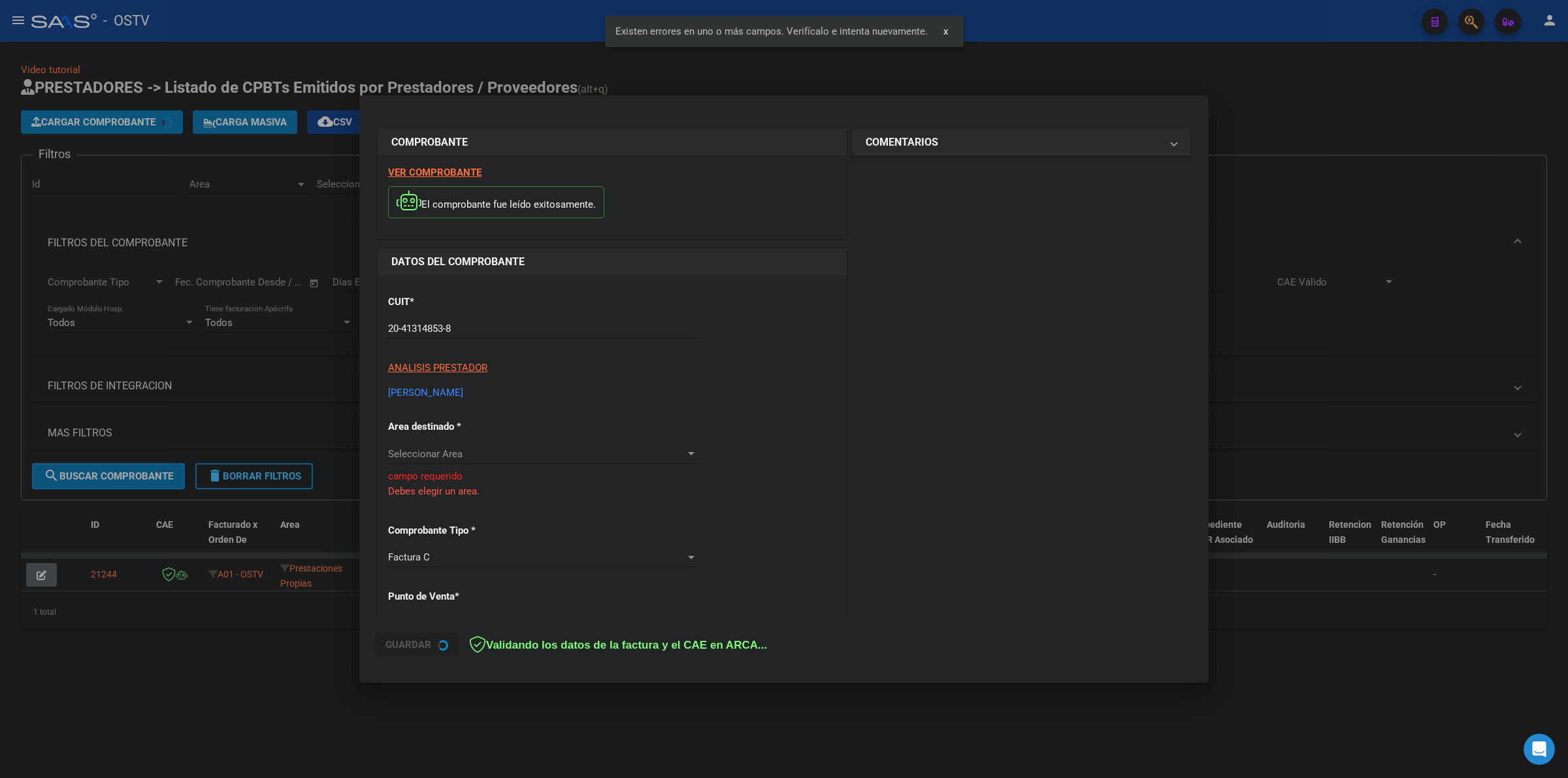
scroll to position [84, 0]
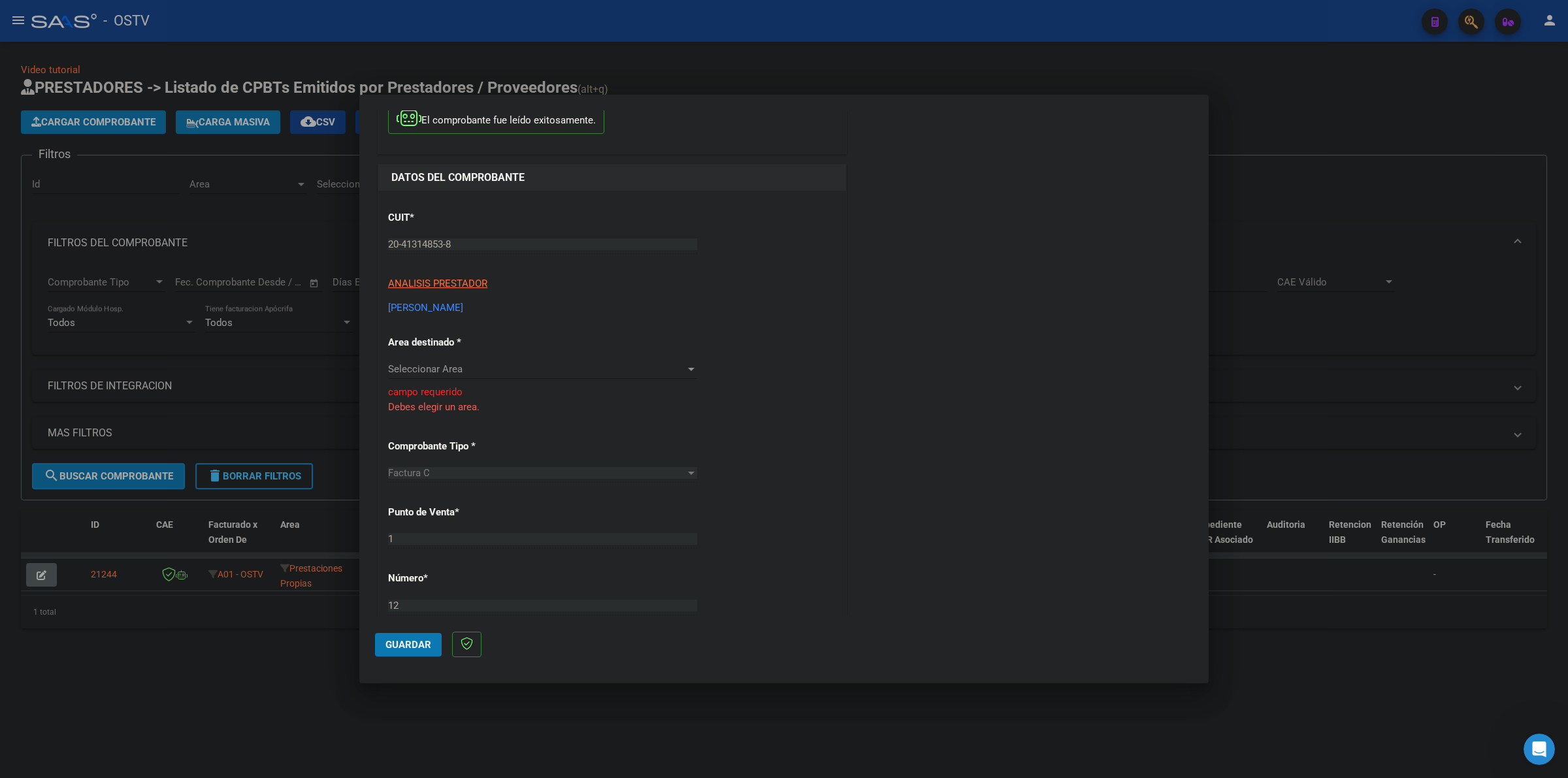
click at [528, 362] on div "Seleccionar Area Seleccionar Area" at bounding box center [542, 369] width 309 height 20
click at [633, 301] on div at bounding box center [784, 389] width 1568 height 778
click at [465, 287] on span "ANALISIS PRESTADOR" at bounding box center [437, 284] width 99 height 12
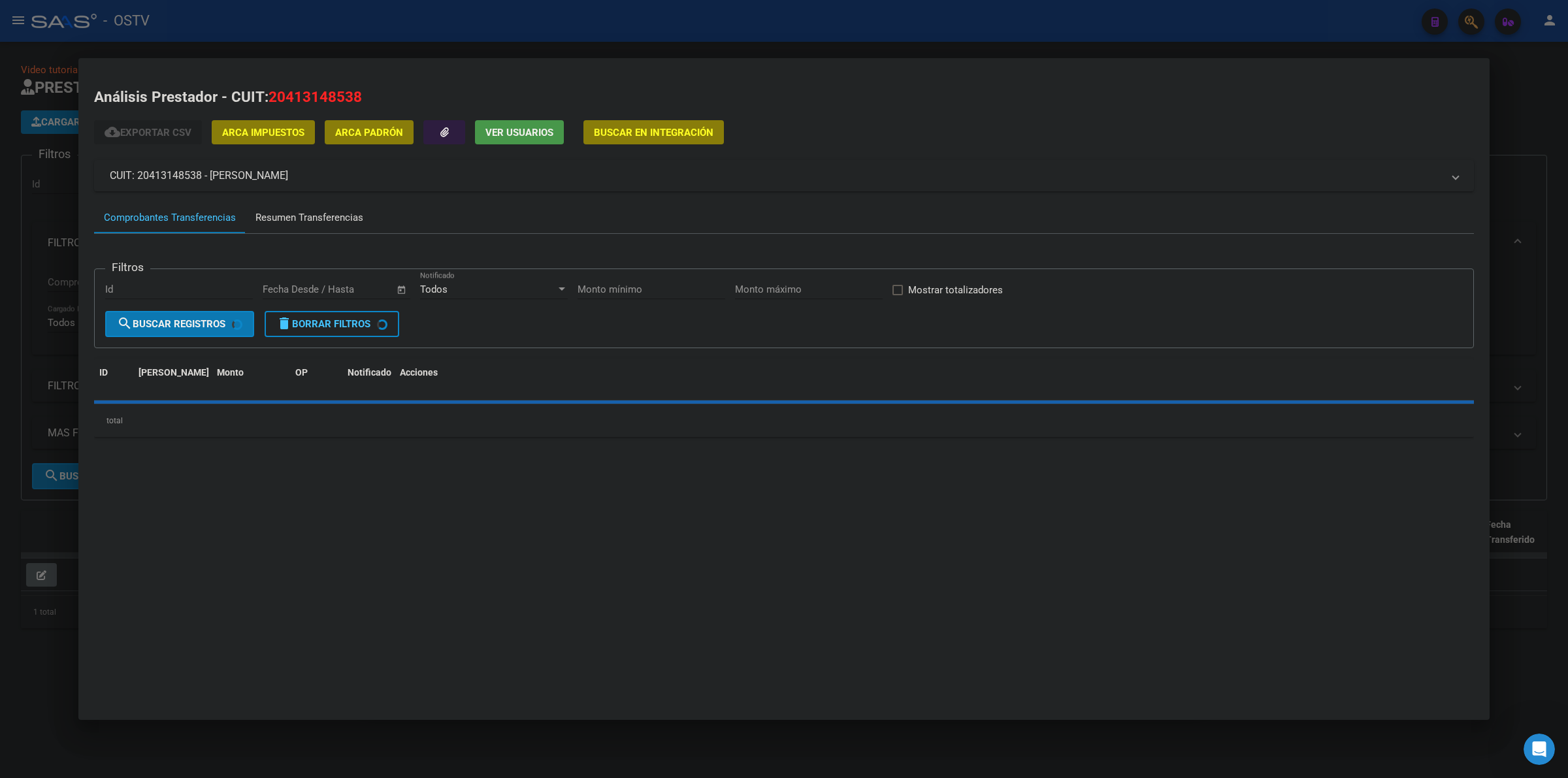
click at [305, 211] on div "Resumen Transferencias" at bounding box center [309, 218] width 108 height 15
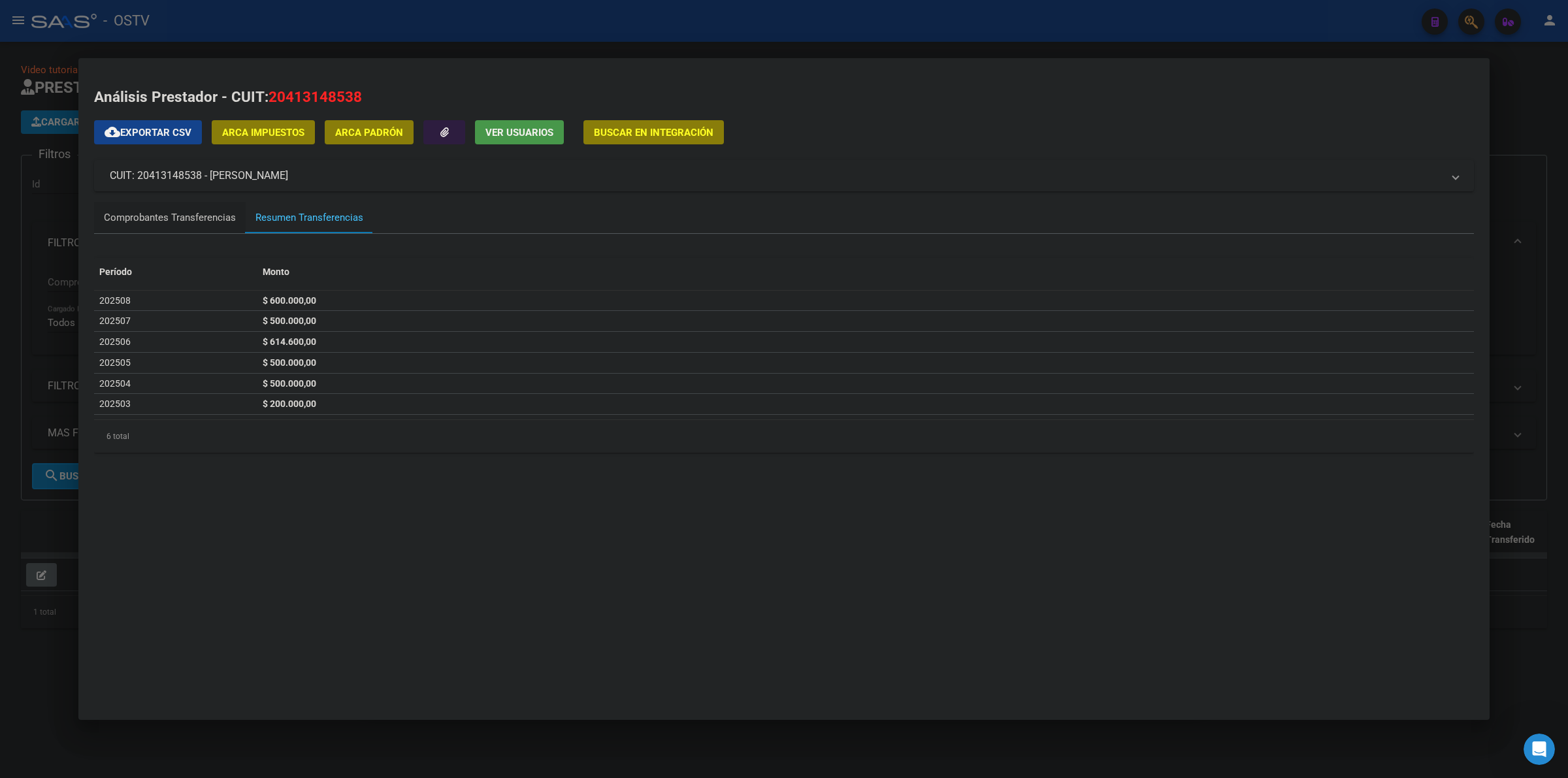
click at [217, 216] on div "Comprobantes Transferencias" at bounding box center [169, 218] width 132 height 15
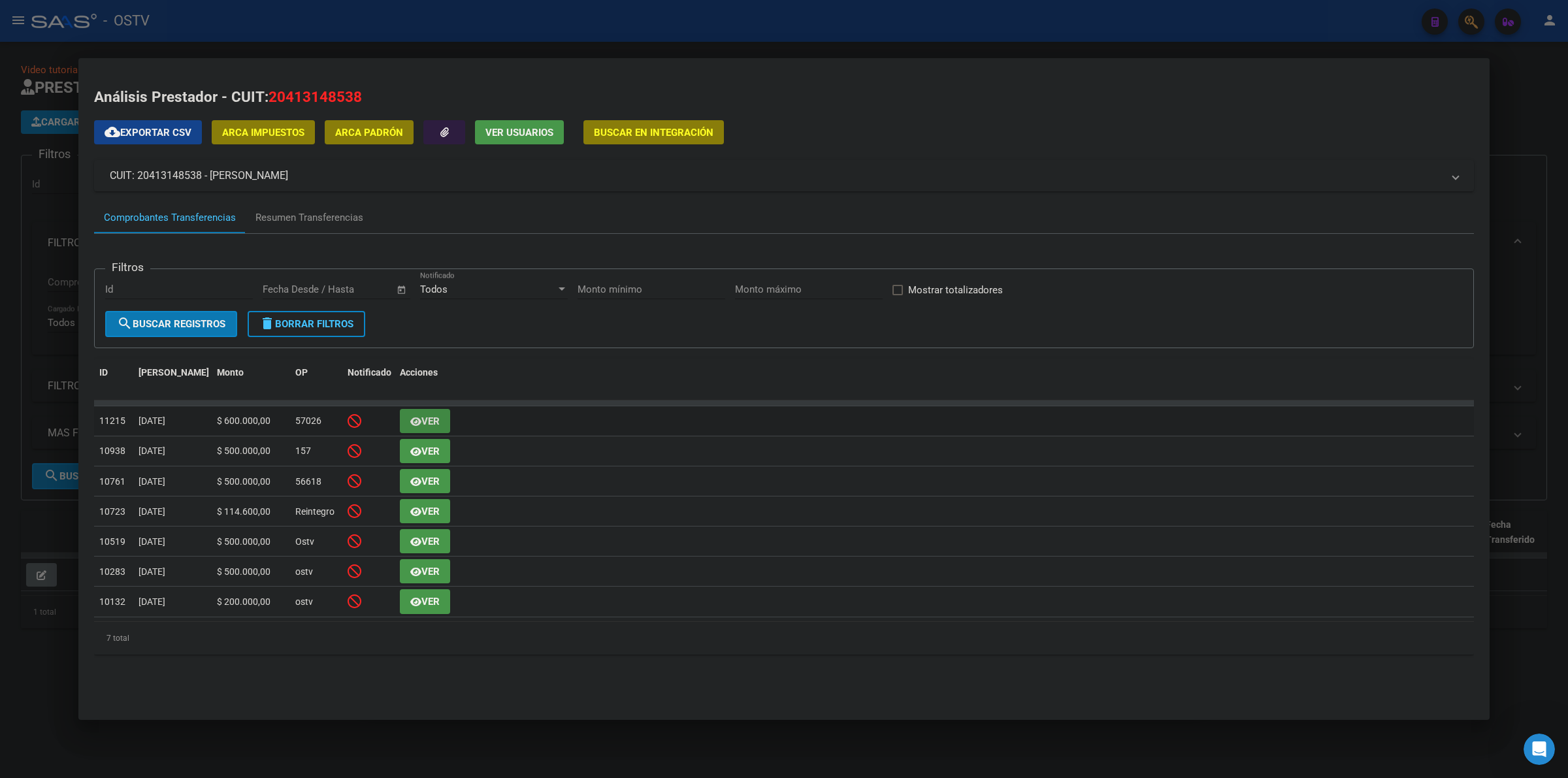
click at [416, 424] on icon "button" at bounding box center [416, 421] width 11 height 9
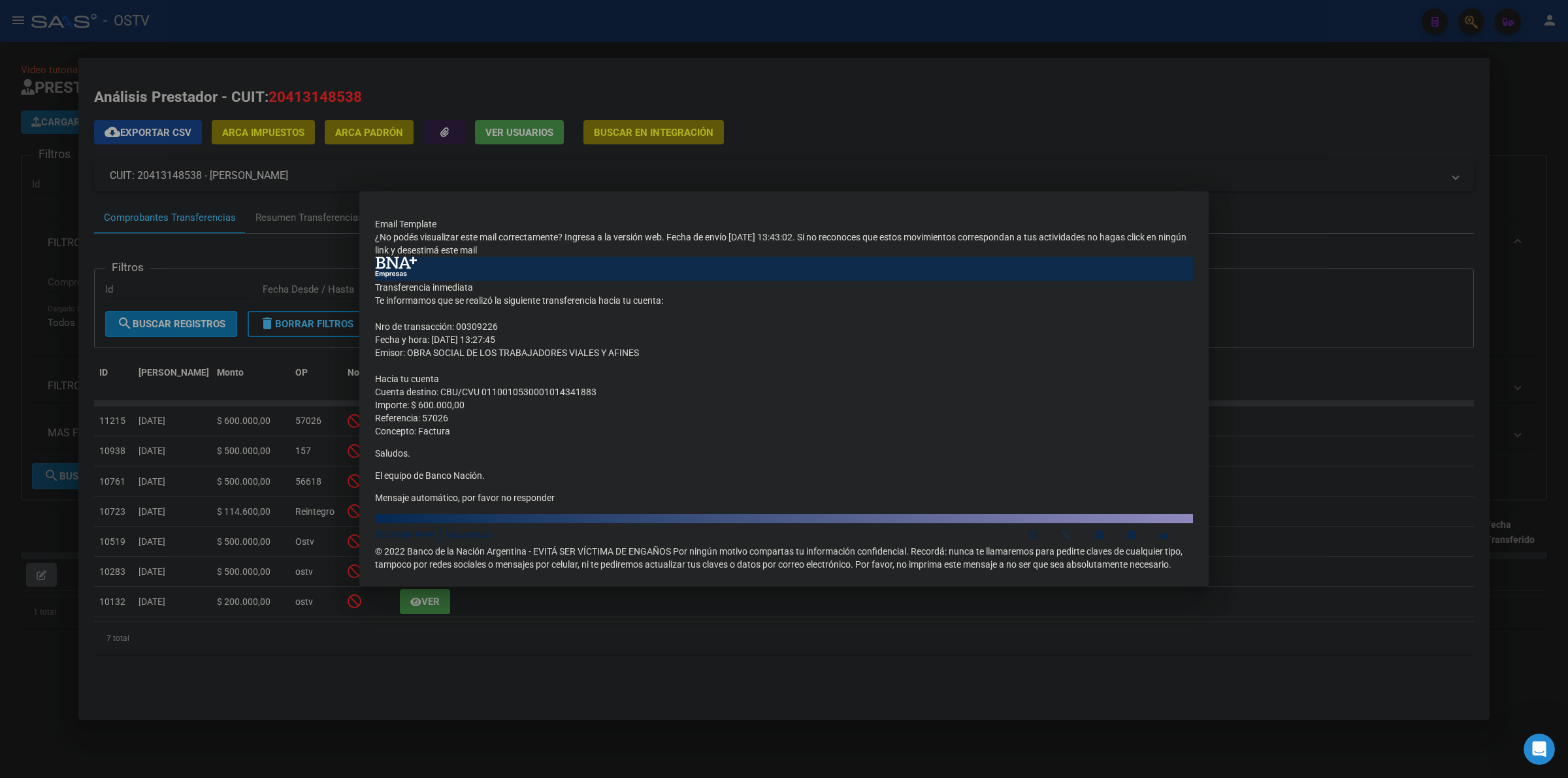
drag, startPoint x: 534, startPoint y: 682, endPoint x: 457, endPoint y: 585, distance: 123.8
click at [534, 682] on div at bounding box center [784, 389] width 1568 height 778
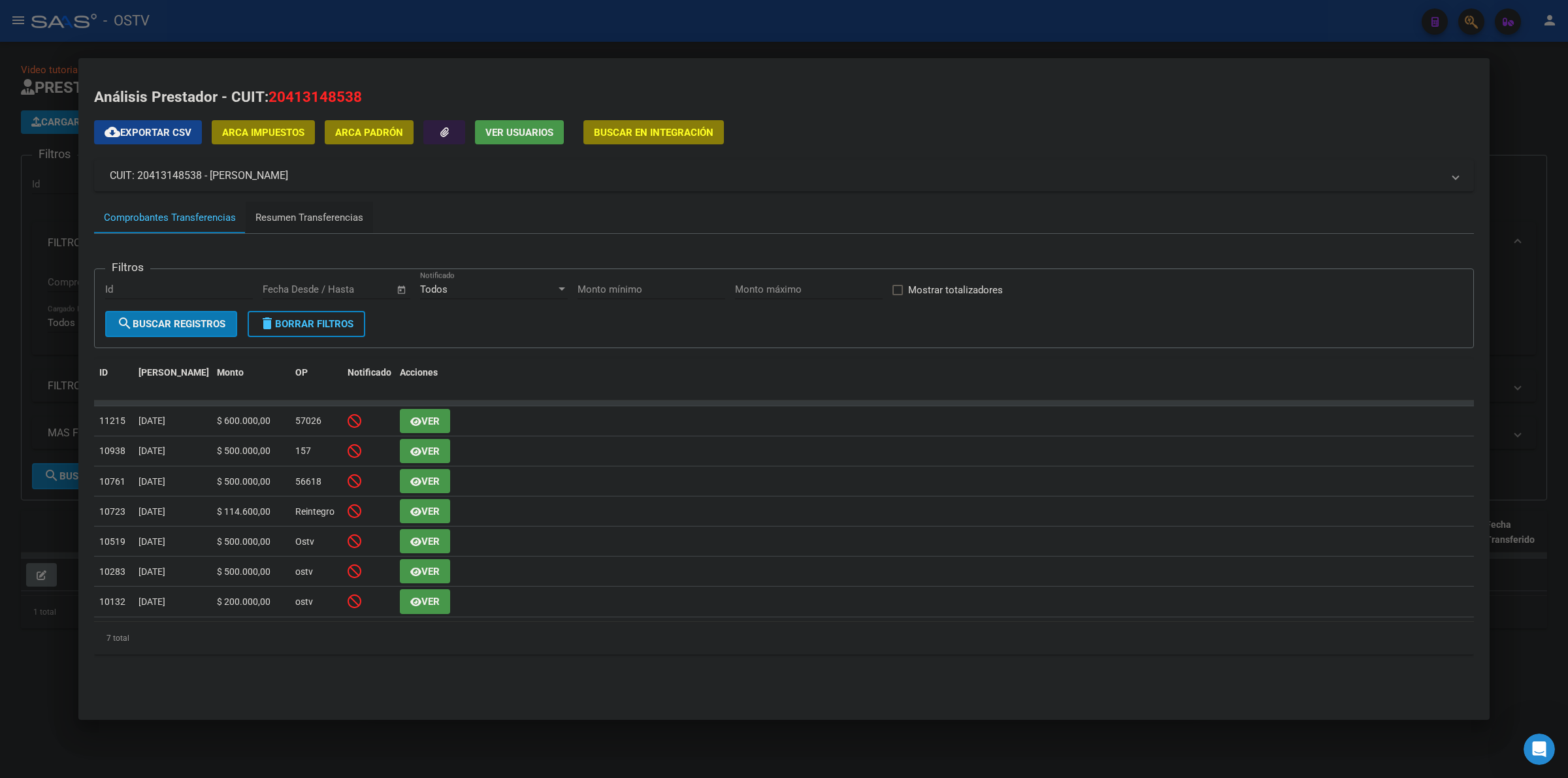
click at [301, 219] on div "Resumen Transferencias" at bounding box center [309, 218] width 108 height 15
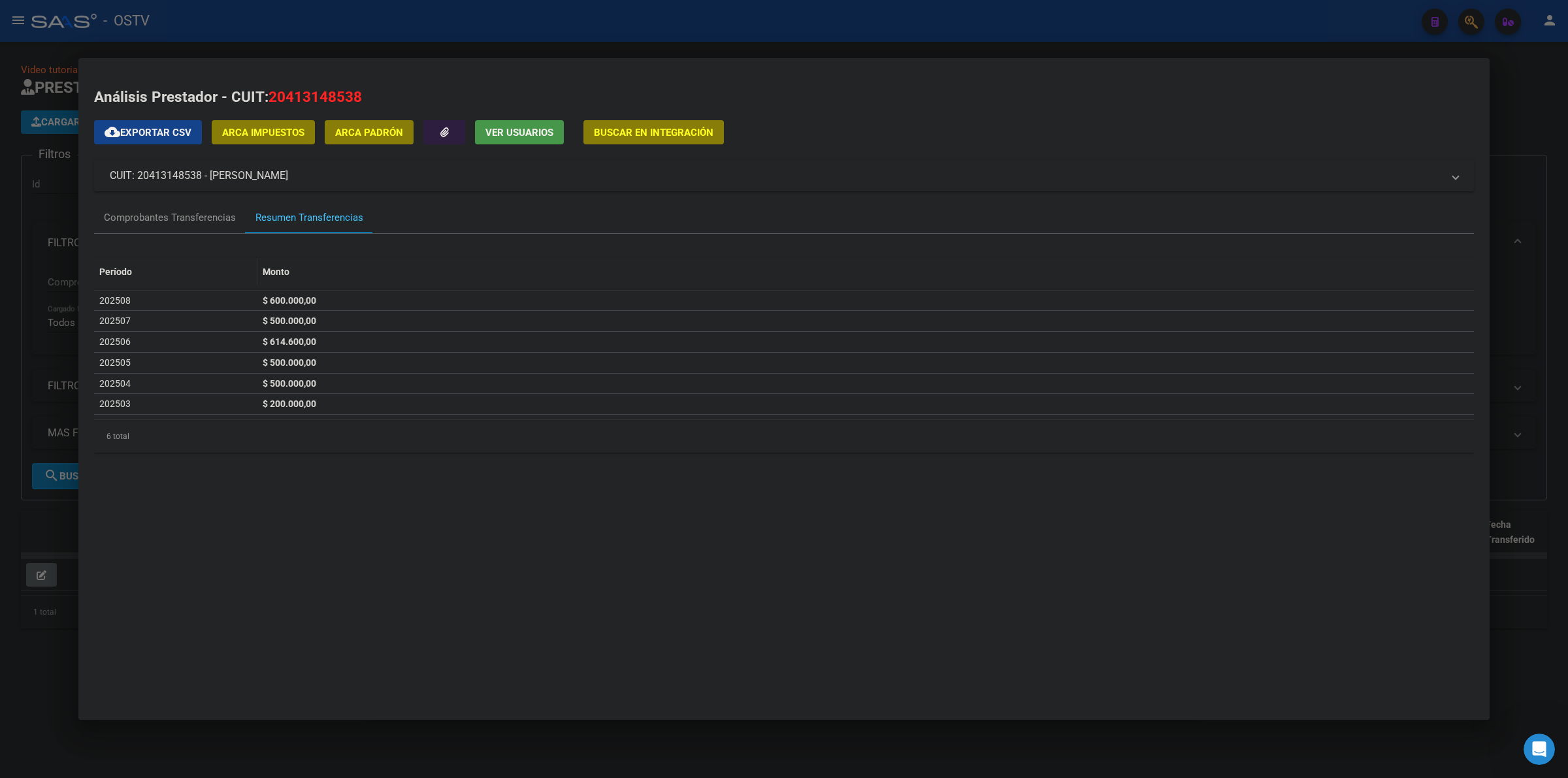
click at [130, 282] on datatable-header-cell "Período" at bounding box center [176, 272] width 163 height 28
drag, startPoint x: 128, startPoint y: 298, endPoint x: 113, endPoint y: 304, distance: 16.2
click at [122, 299] on span "202508" at bounding box center [114, 300] width 31 height 10
click at [126, 303] on span "202508" at bounding box center [114, 300] width 31 height 10
click at [161, 225] on div "Comprobantes Transferencias" at bounding box center [170, 217] width 152 height 31
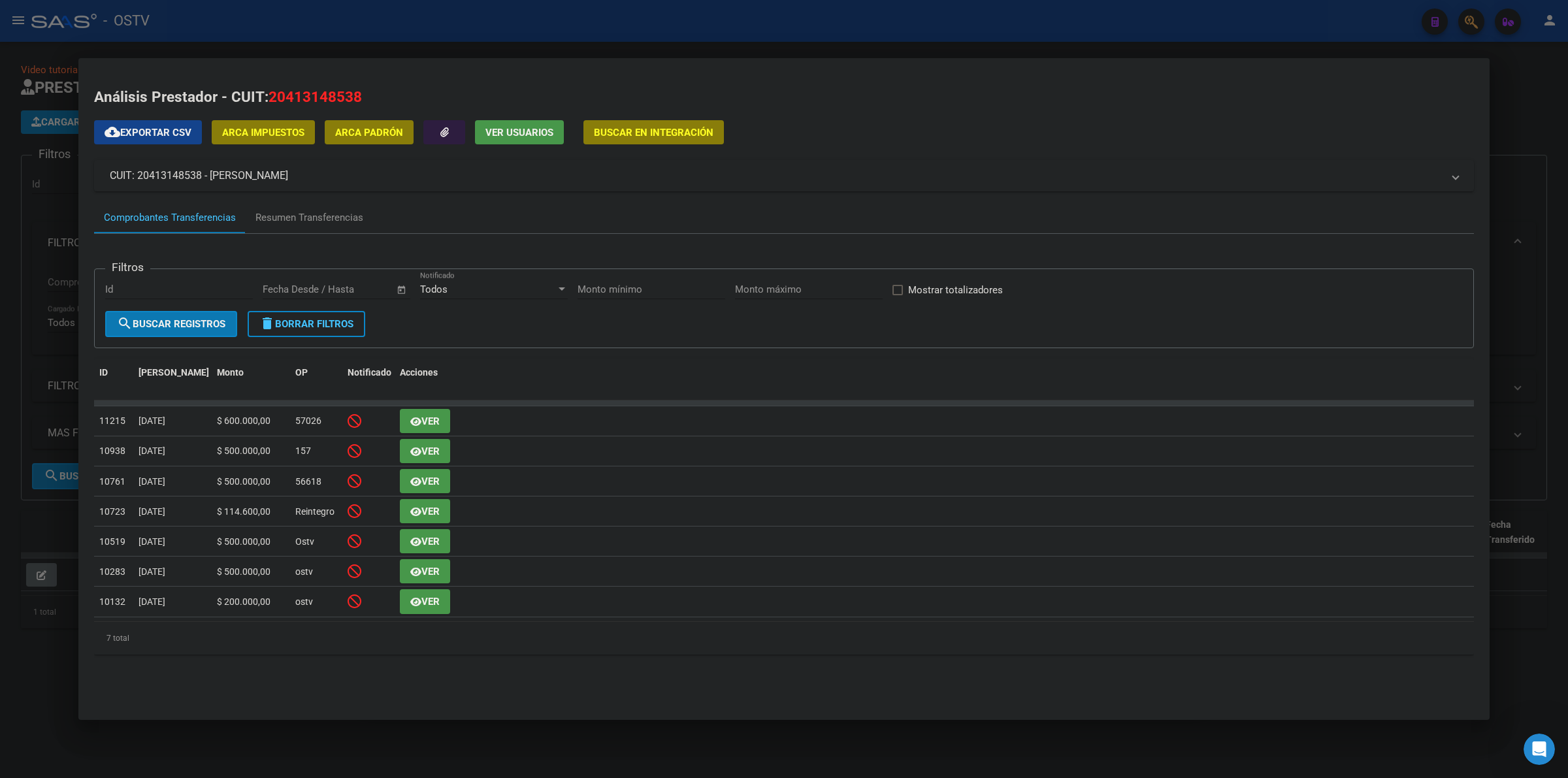
click at [44, 217] on div at bounding box center [784, 389] width 1568 height 778
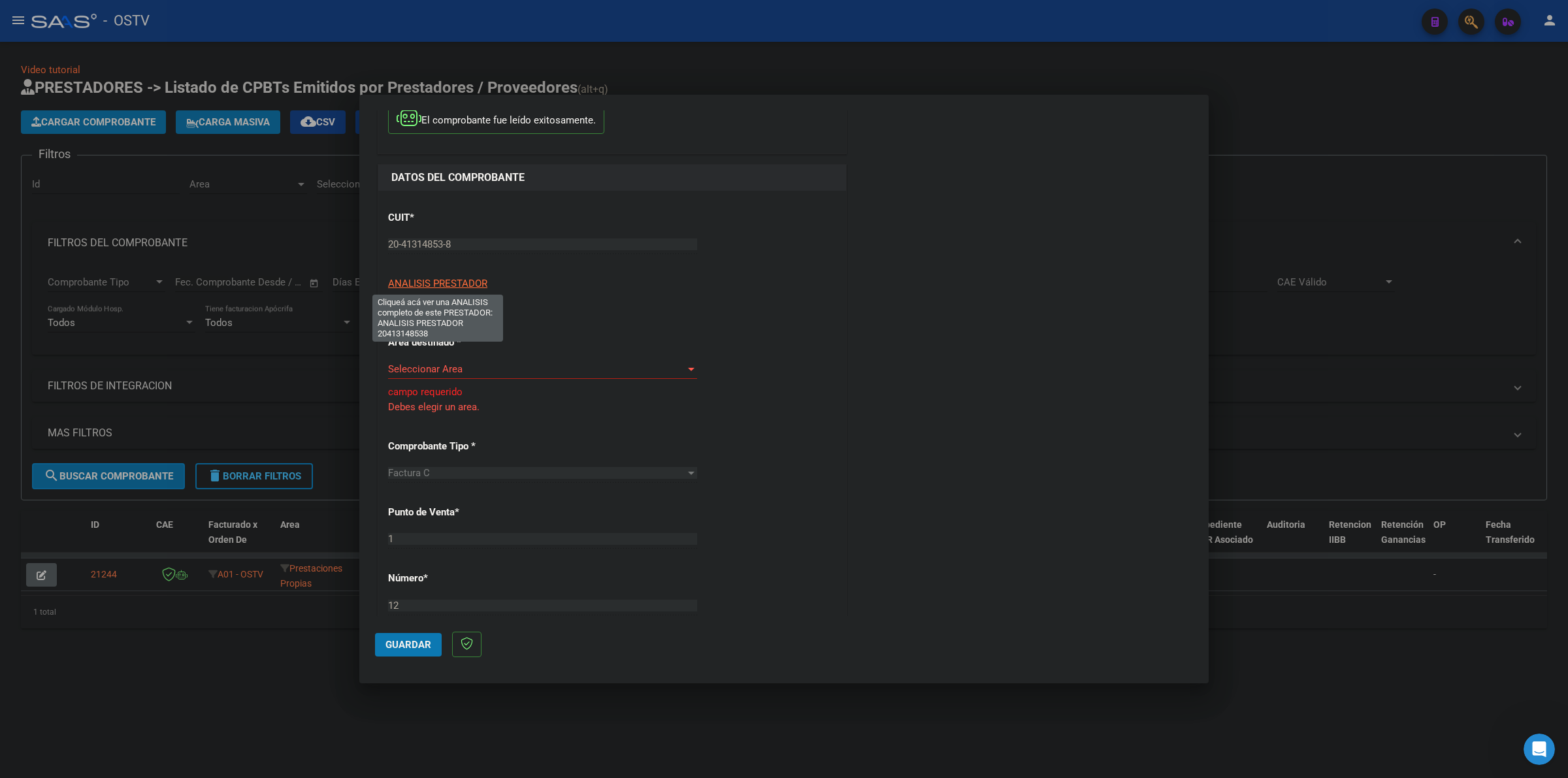
click at [462, 288] on span "ANALISIS PRESTADOR" at bounding box center [437, 284] width 99 height 12
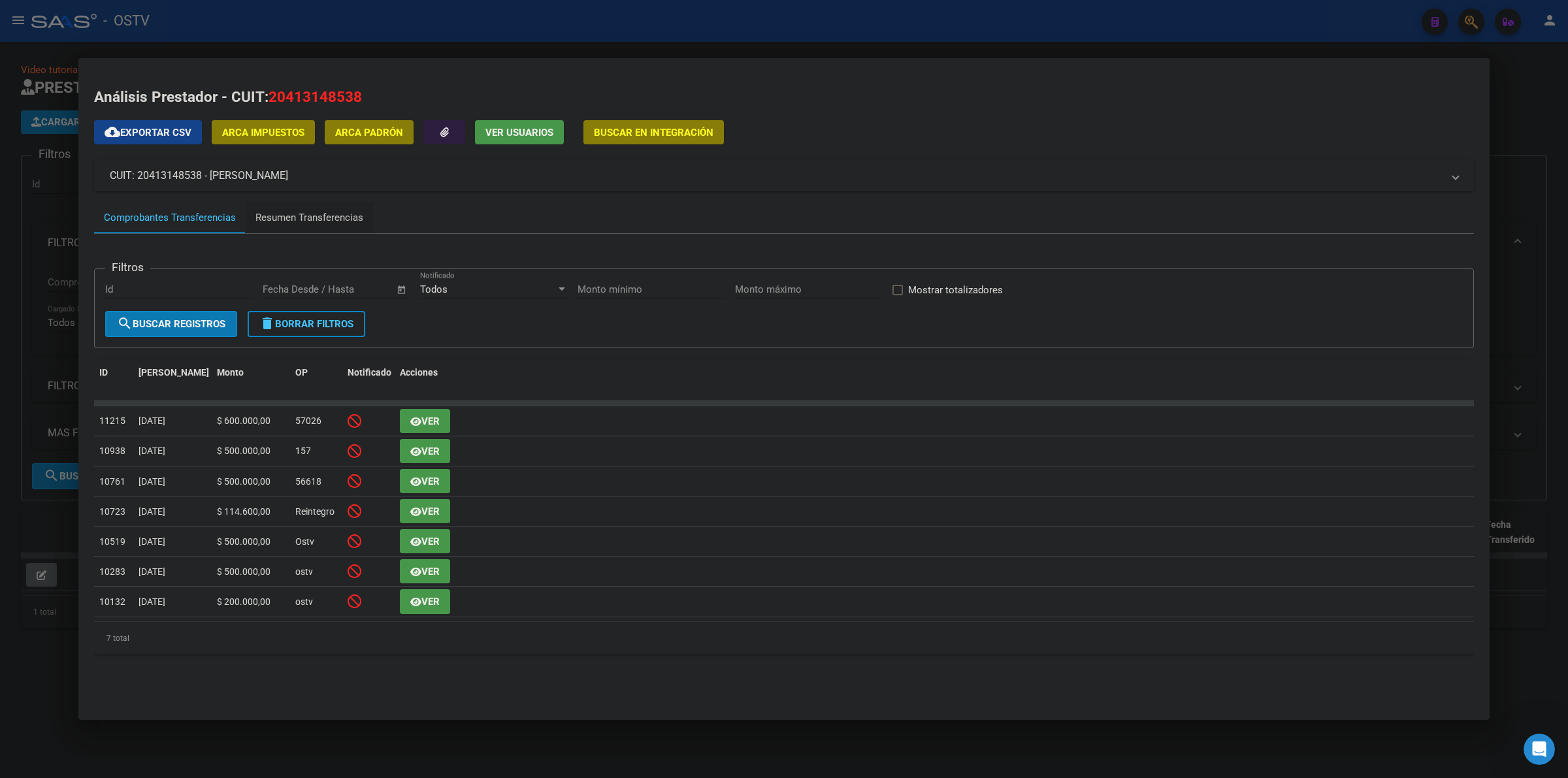
click at [318, 217] on div "Resumen Transferencias" at bounding box center [309, 218] width 108 height 15
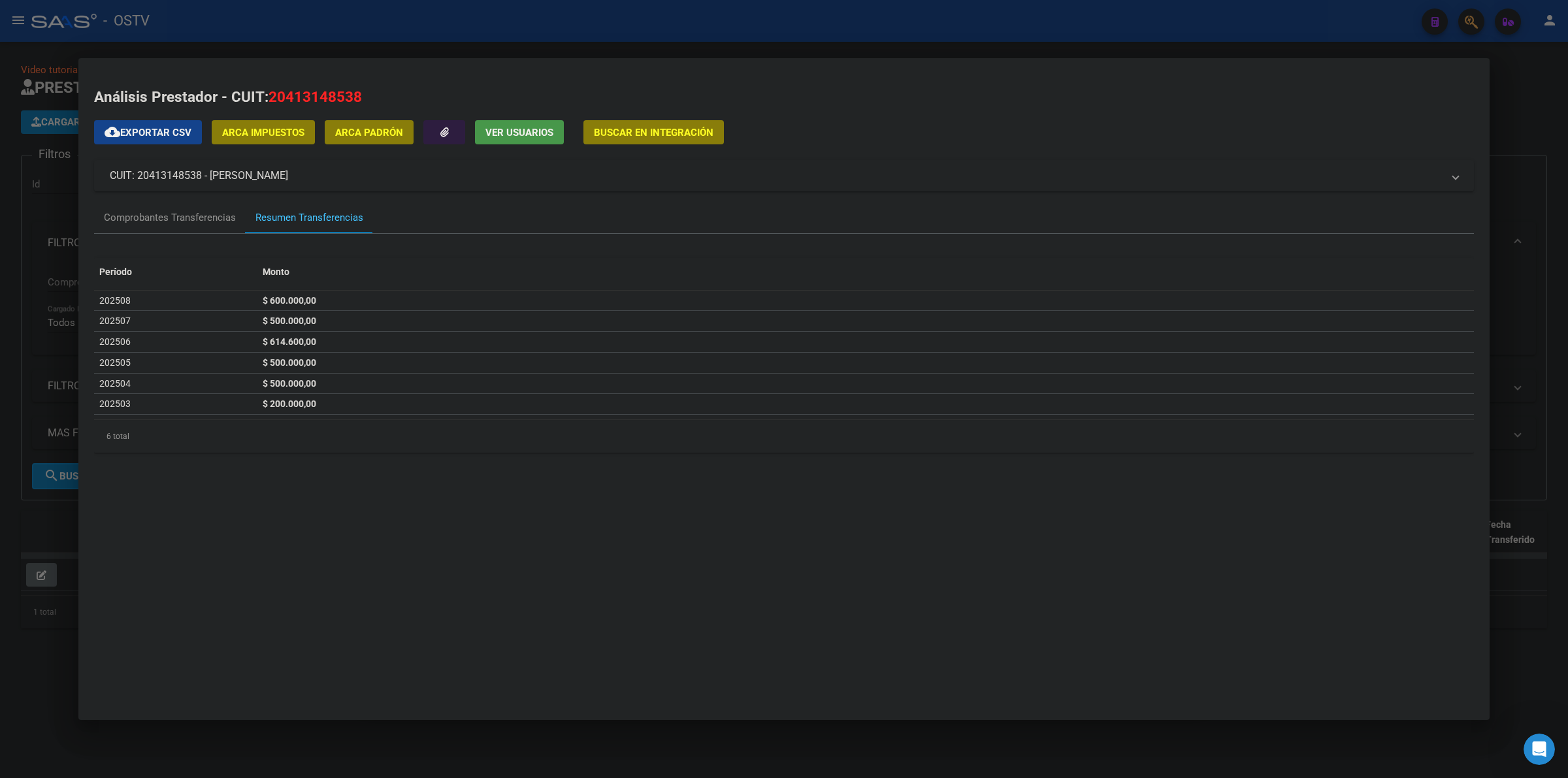
click at [504, 125] on button "Ver Usuarios" at bounding box center [519, 132] width 89 height 24
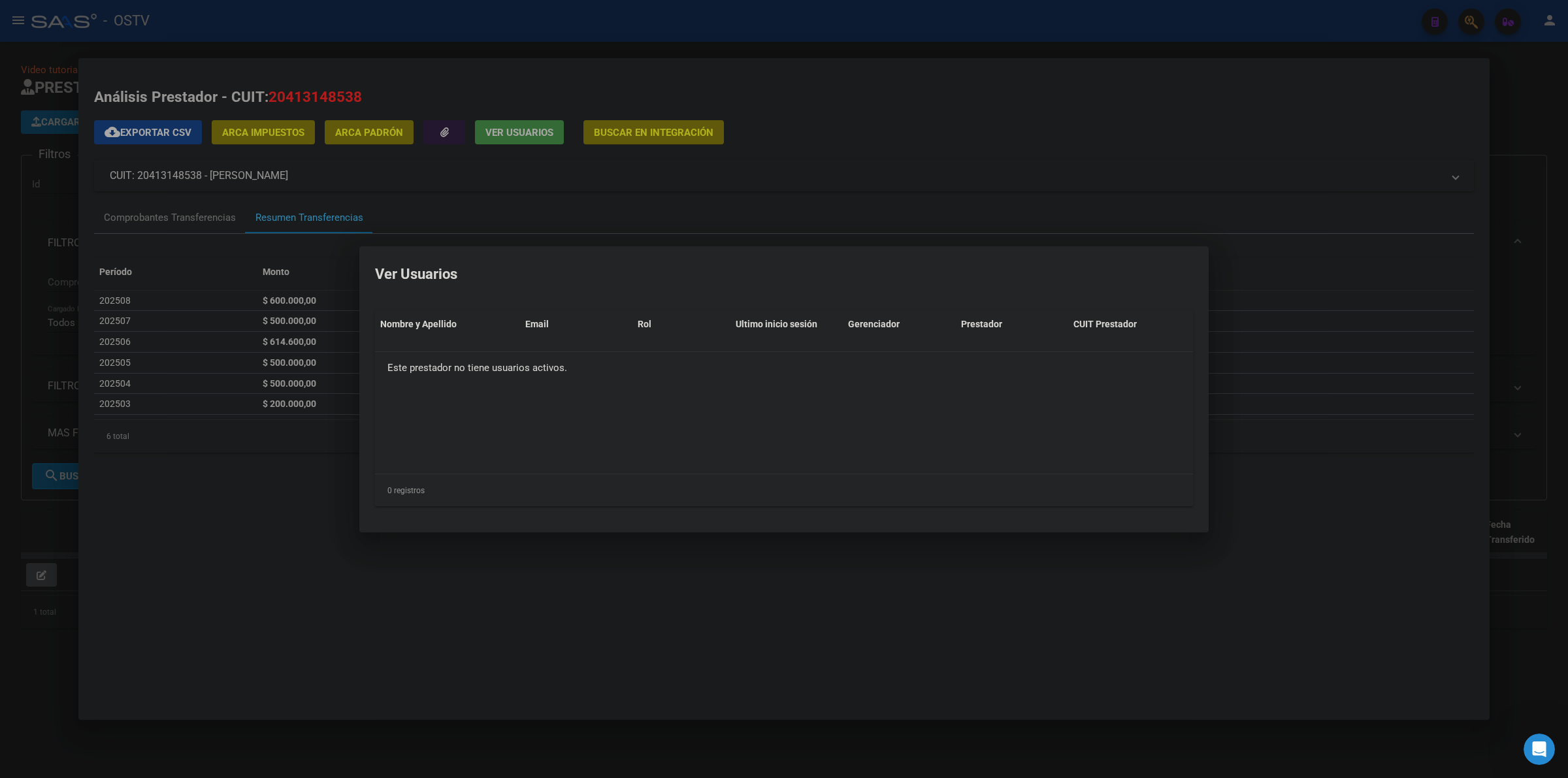
click at [657, 83] on div at bounding box center [784, 389] width 1568 height 778
click at [588, 34] on div at bounding box center [784, 389] width 1568 height 778
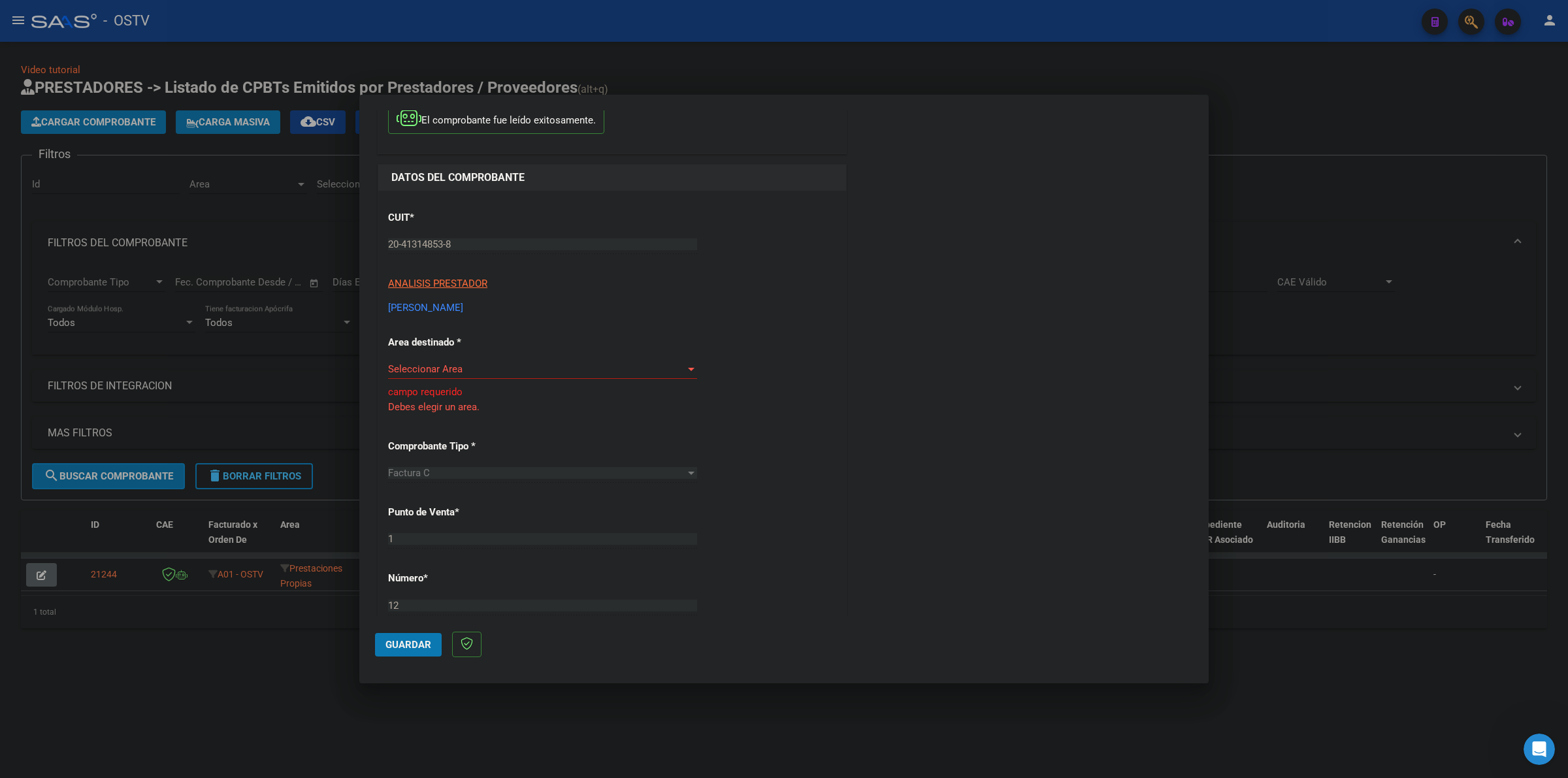
click at [384, 249] on div "CUIT * 20-41314853-8 Ingresar CUIT ANALISIS PRESTADOR [PERSON_NAME] [PERSON_NAM…" at bounding box center [612, 673] width 468 height 964
click at [217, 382] on div at bounding box center [784, 389] width 1568 height 778
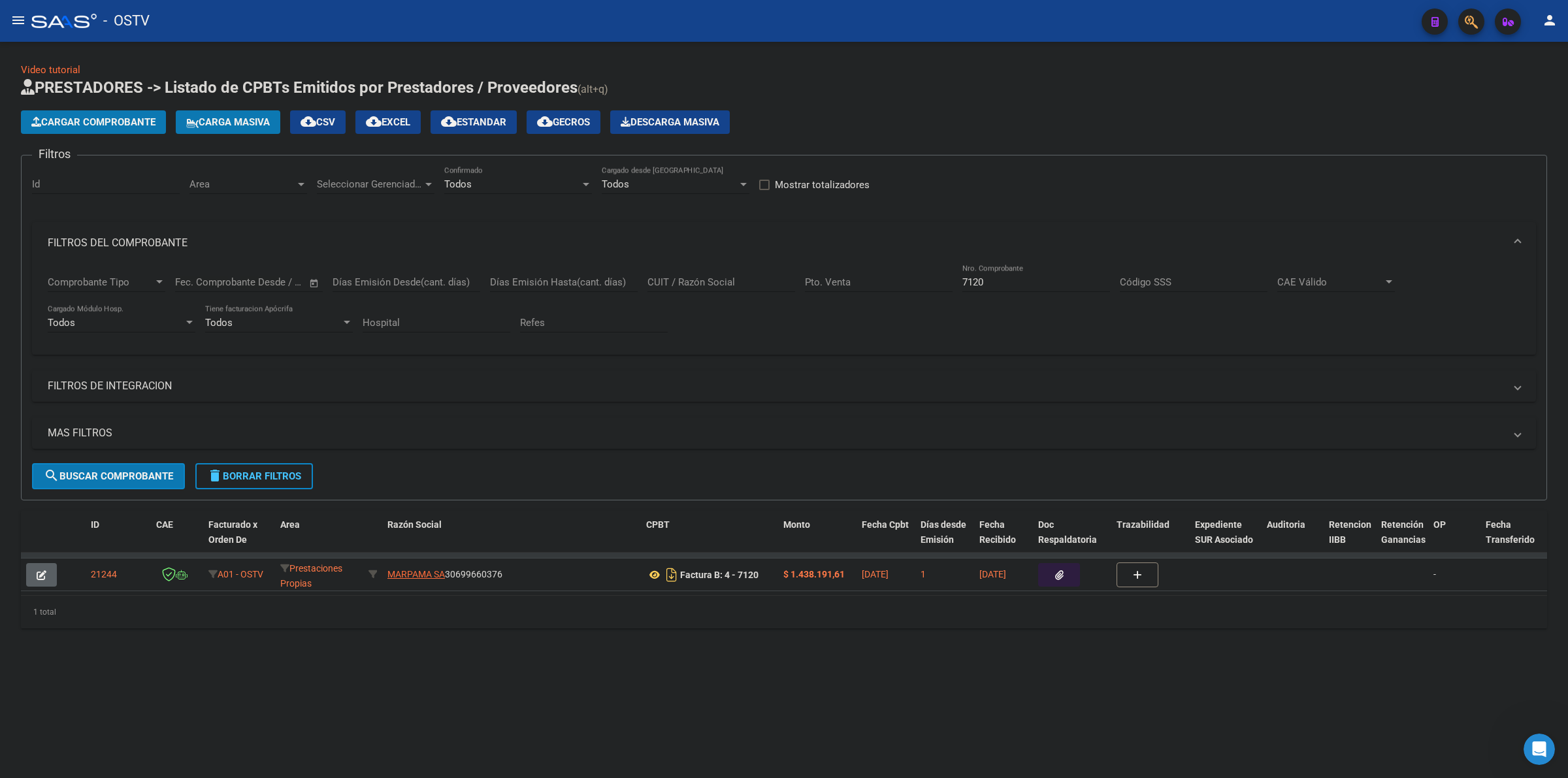
click at [991, 283] on input "7120" at bounding box center [1036, 282] width 148 height 12
type input "7"
click at [706, 283] on input "CUIT / Razón Social" at bounding box center [721, 282] width 148 height 12
paste input "20-41314853-8"
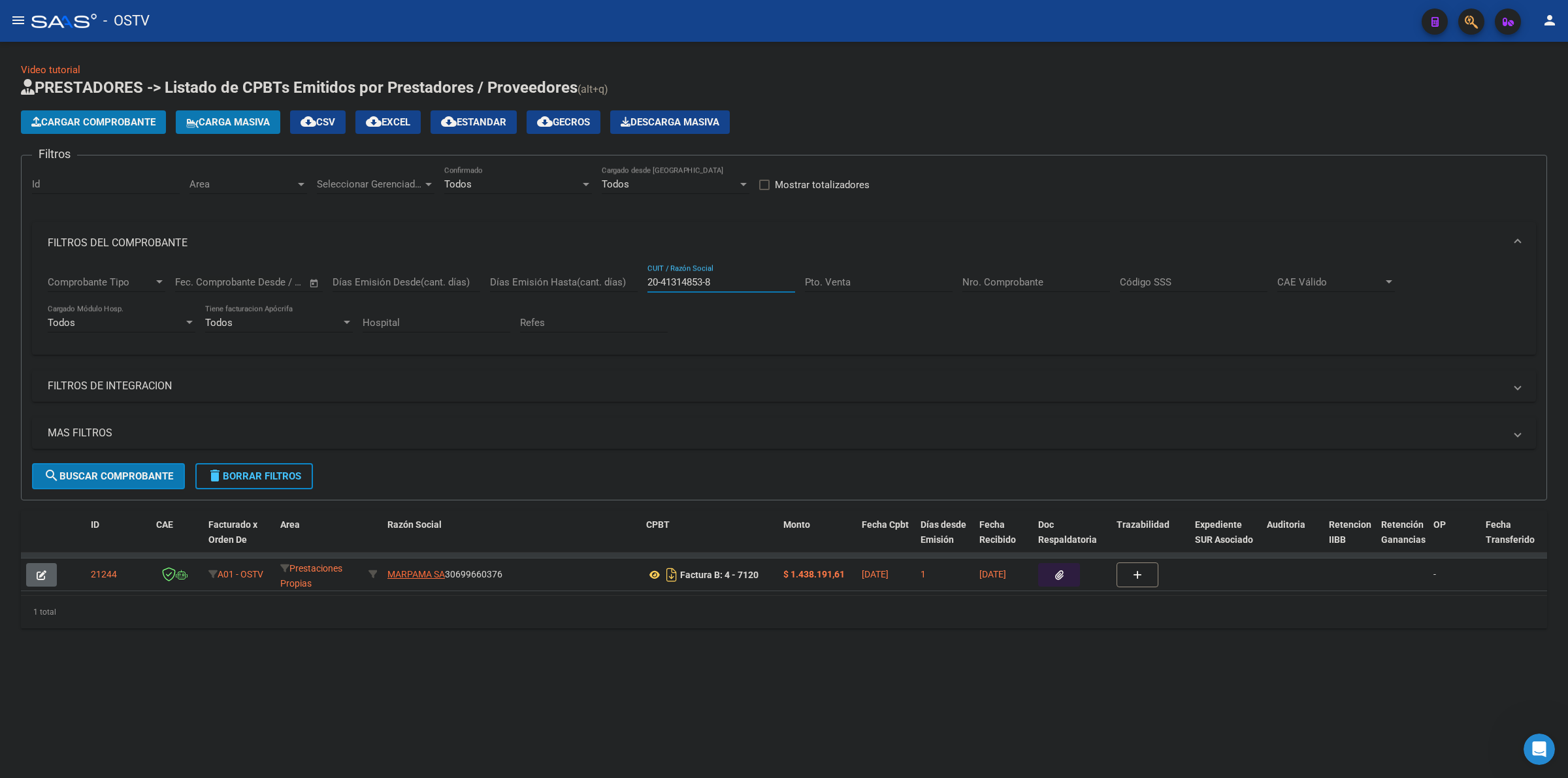
click at [168, 466] on button "search Buscar Comprobante" at bounding box center [109, 476] width 153 height 26
drag, startPoint x: 716, startPoint y: 273, endPoint x: 606, endPoint y: 291, distance: 111.5
click at [606, 291] on div "Comprobante Tipo Comprobante Tipo Fecha inicio – Fecha fin Fec. Comprobante Des…" at bounding box center [784, 304] width 1473 height 81
click at [727, 286] on input "20-41314853-8" at bounding box center [721, 282] width 148 height 12
drag, startPoint x: 732, startPoint y: 286, endPoint x: 616, endPoint y: 286, distance: 116.0
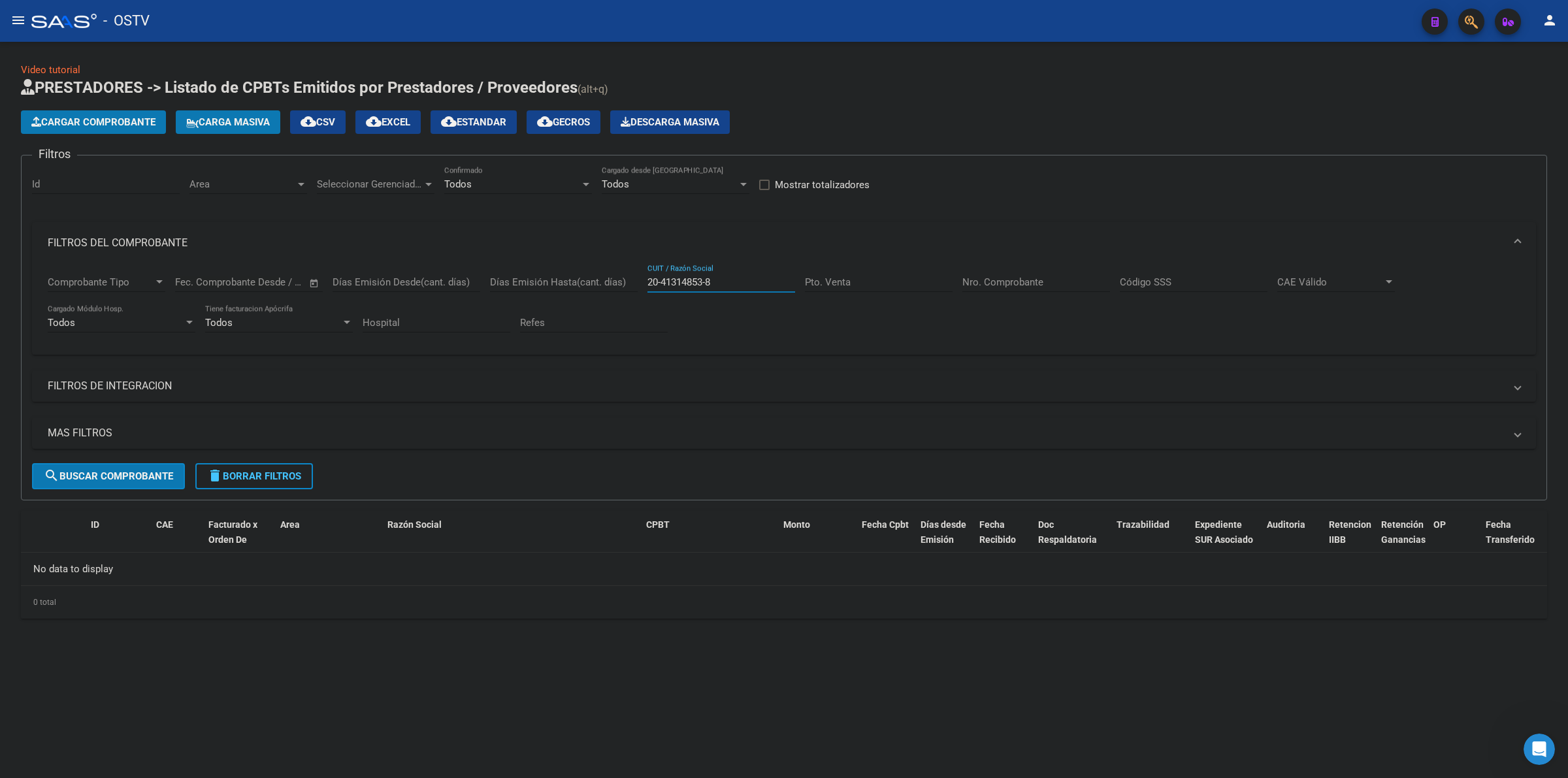
click at [616, 286] on div "Comprobante Tipo Comprobante Tipo Fecha inicio – Fecha fin Fec. Comprobante Des…" at bounding box center [784, 304] width 1473 height 81
type input "20413148538"
click at [144, 427] on mat-panel-title "MAS FILTROS" at bounding box center [776, 433] width 1456 height 15
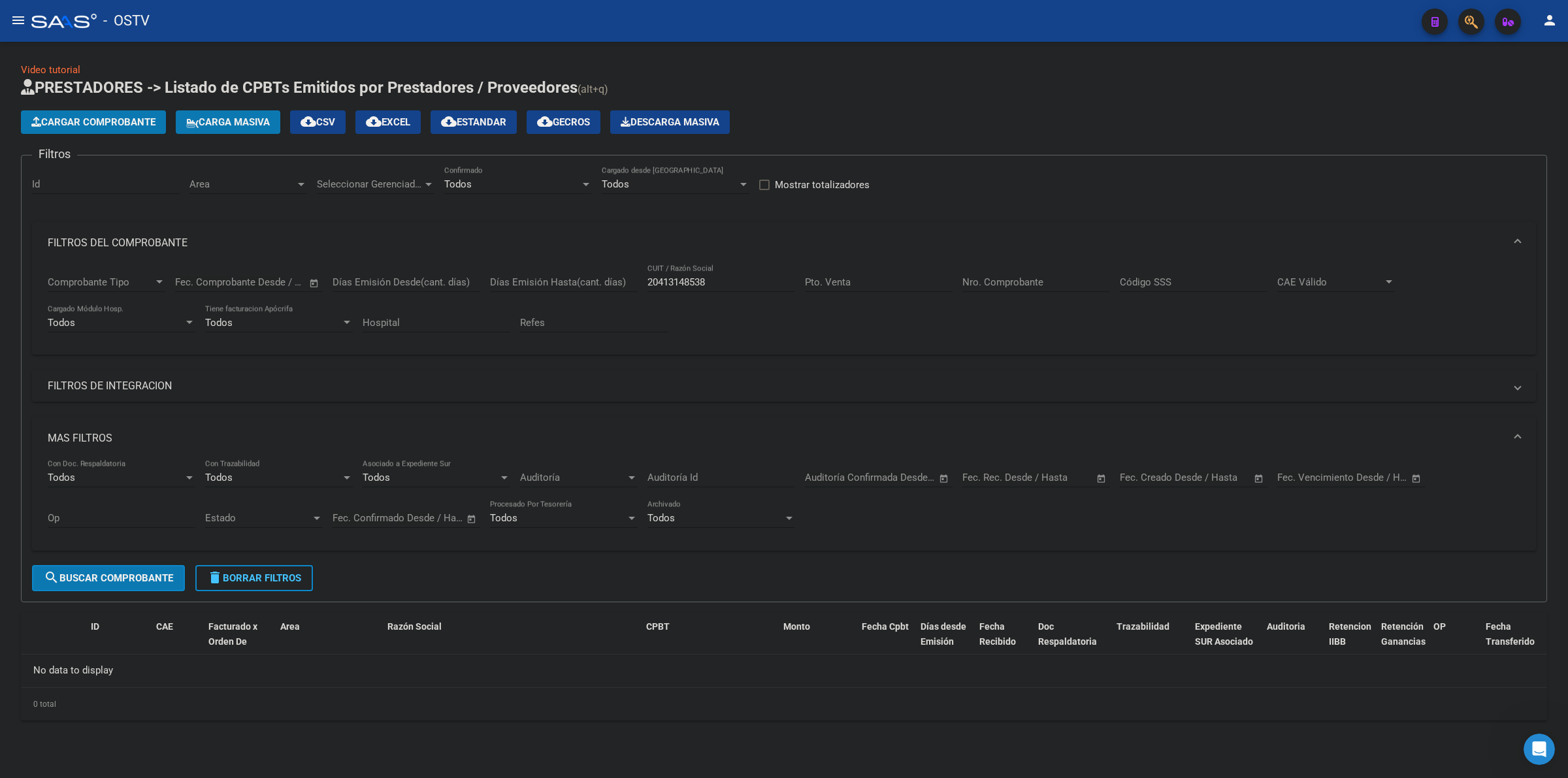
drag, startPoint x: 255, startPoint y: 574, endPoint x: 159, endPoint y: 479, distance: 135.1
click at [255, 573] on span "delete Borrar Filtros" at bounding box center [254, 578] width 94 height 12
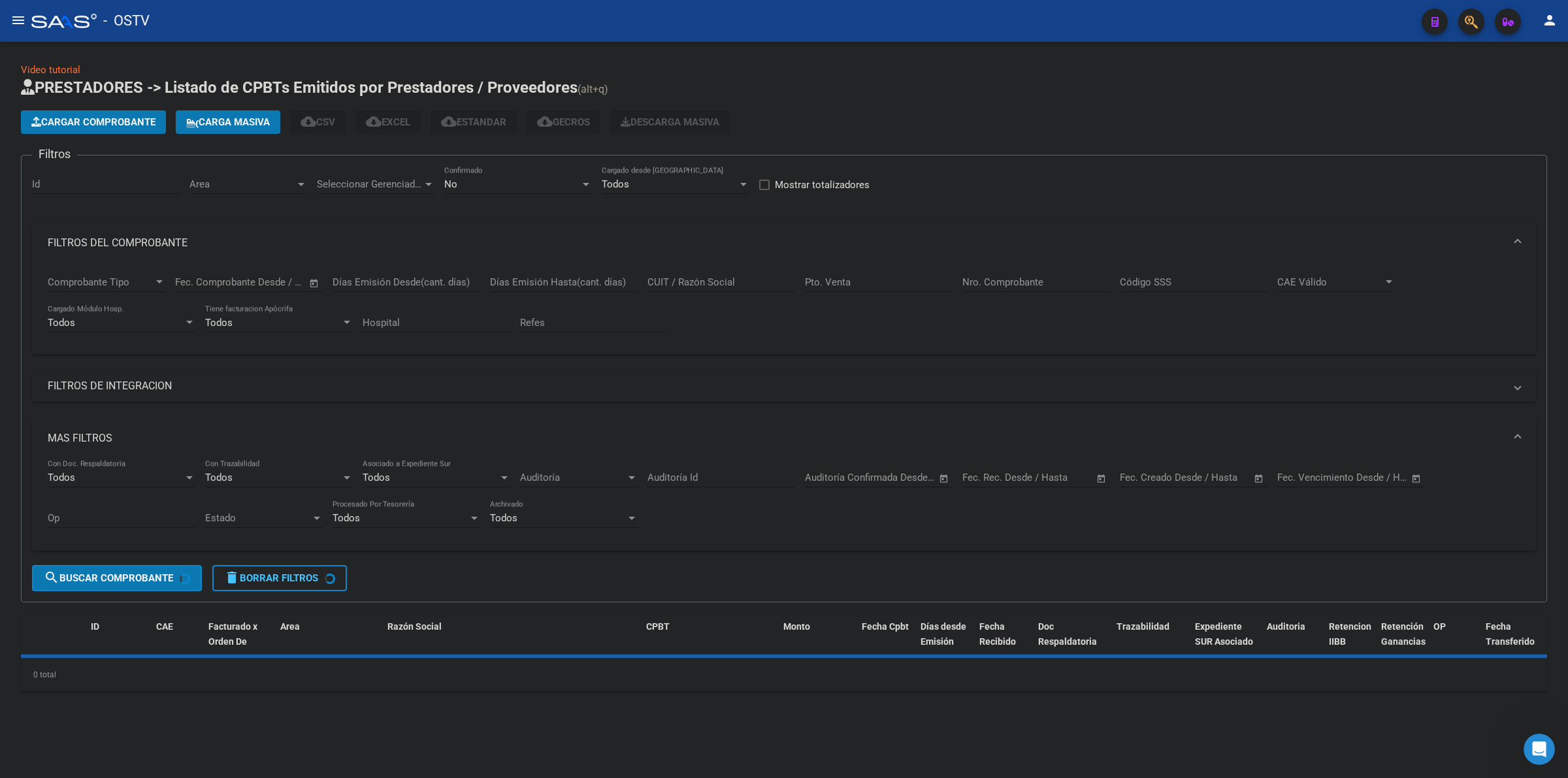
click at [136, 387] on mat-panel-title "FILTROS DE INTEGRACION" at bounding box center [776, 386] width 1456 height 15
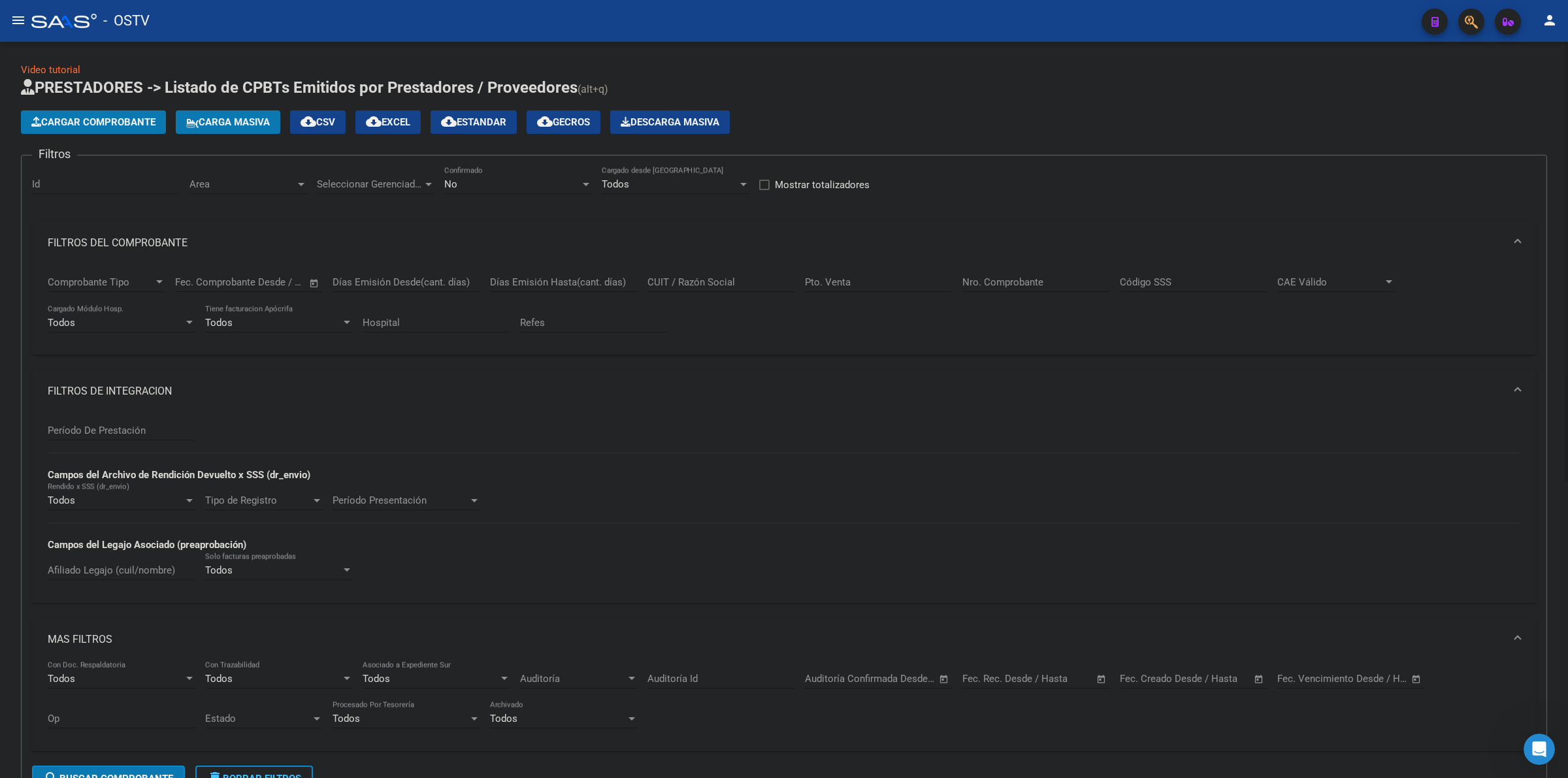
click at [128, 393] on mat-panel-title "FILTROS DE INTEGRACION" at bounding box center [776, 392] width 1456 height 15
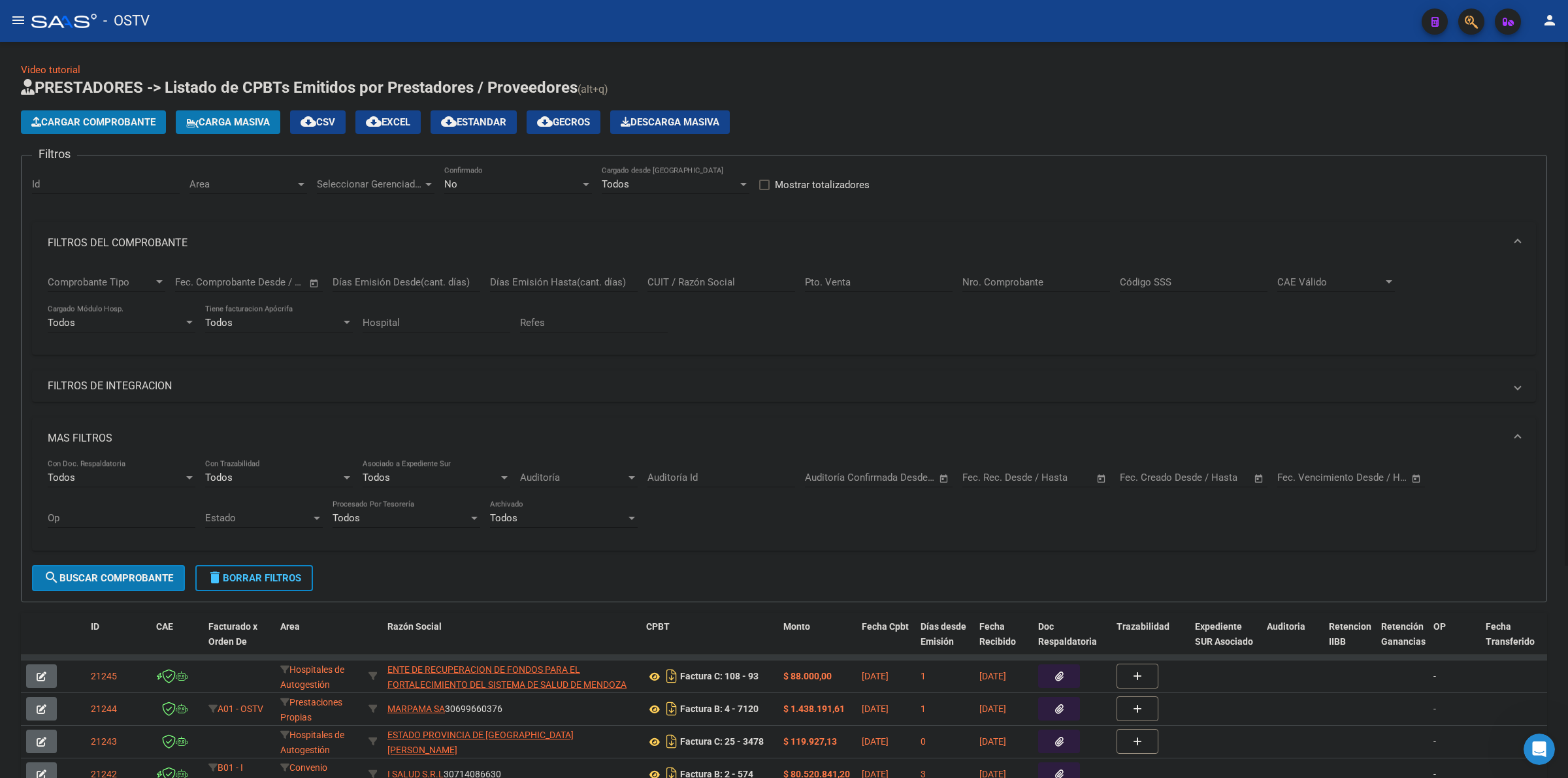
drag, startPoint x: 96, startPoint y: 438, endPoint x: 100, endPoint y: 432, distance: 7.2
click at [95, 438] on mat-panel-title "MAS FILTROS" at bounding box center [776, 438] width 1456 height 15
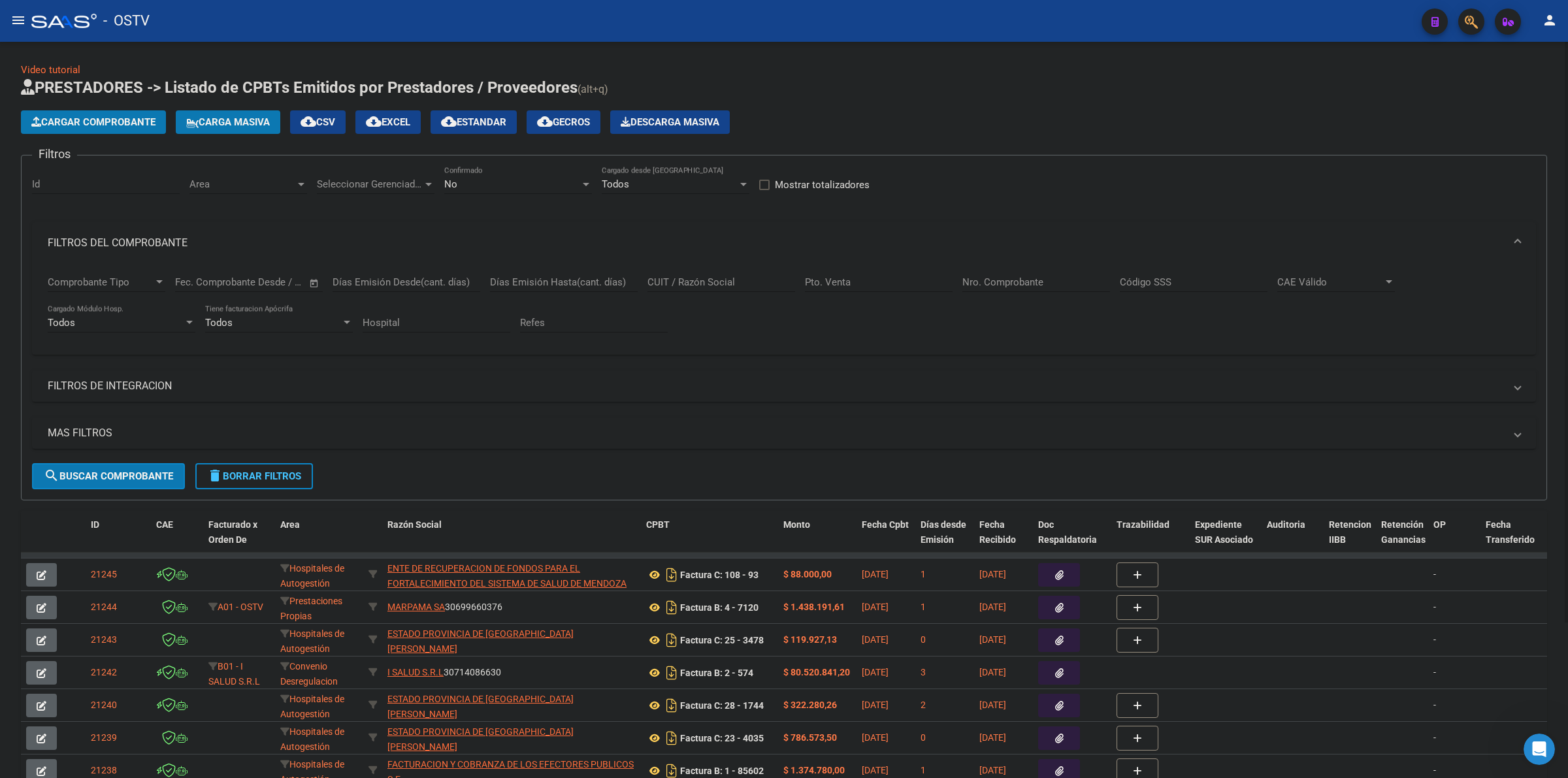
click at [701, 284] on input "CUIT / Razón Social" at bounding box center [721, 282] width 148 height 12
type input "20413148538"
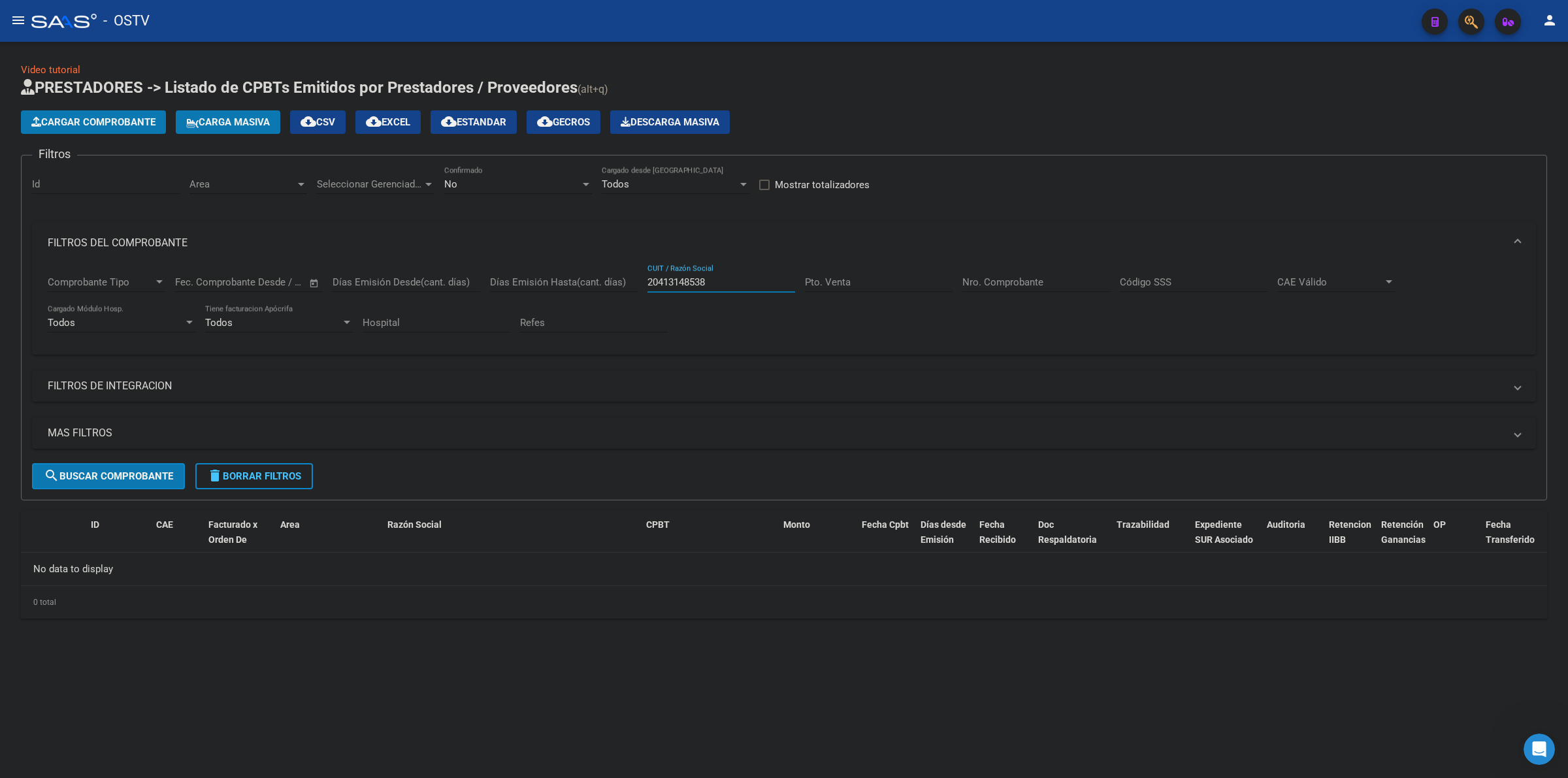
drag, startPoint x: 744, startPoint y: 278, endPoint x: 609, endPoint y: 298, distance: 136.5
click at [609, 298] on div "Comprobante Tipo Comprobante Tipo Fecha inicio – Fecha fin Fec. Comprobante Des…" at bounding box center [784, 304] width 1473 height 81
click at [582, 187] on div at bounding box center [586, 184] width 12 height 10
click at [518, 129] on span "Todos" at bounding box center [518, 125] width 148 height 29
click at [671, 269] on div "CUIT / Razón Social" at bounding box center [721, 278] width 148 height 28
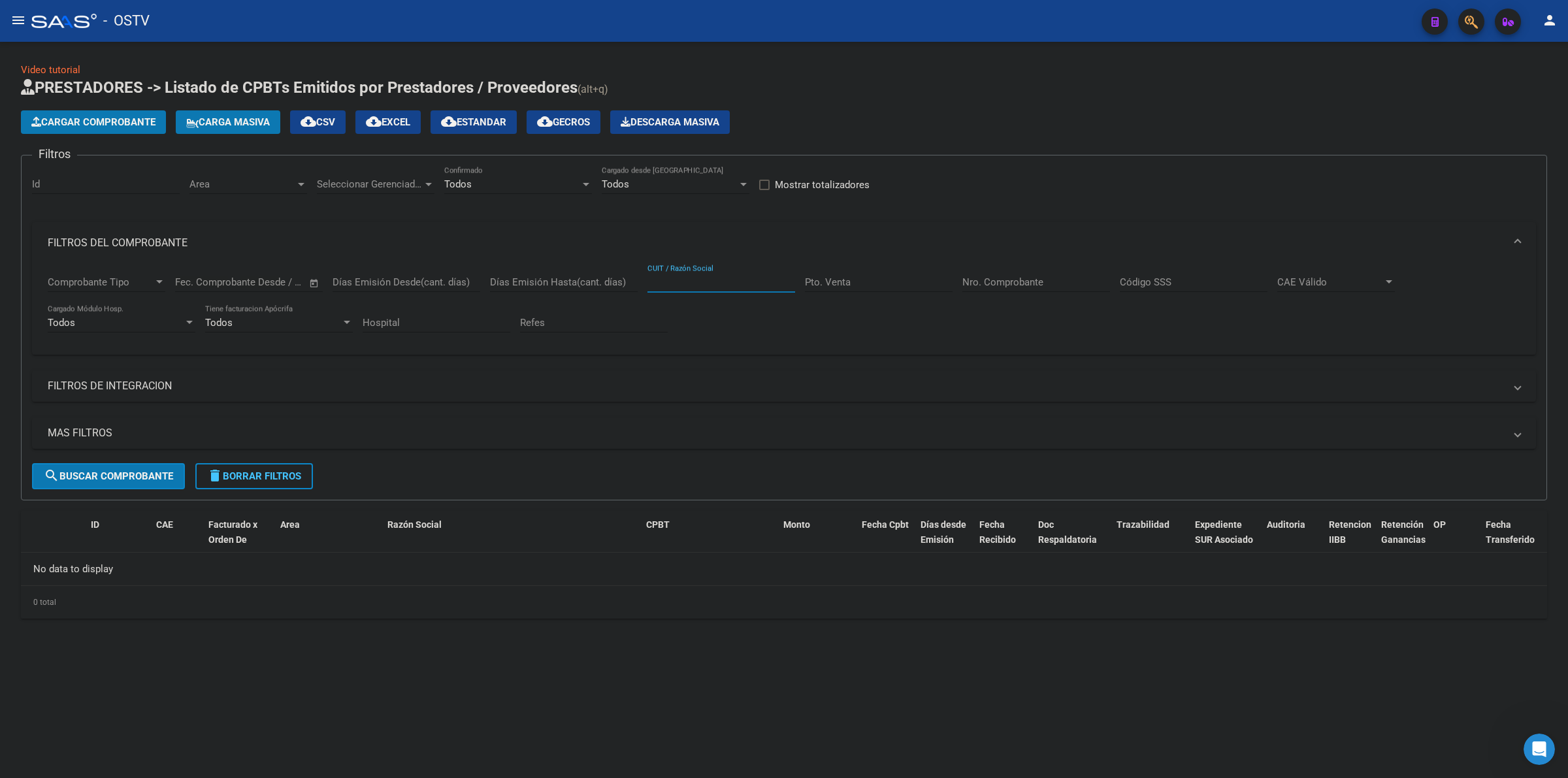
click at [676, 278] on input "CUIT / Razón Social" at bounding box center [721, 282] width 148 height 12
type input "20413148538"
drag, startPoint x: 727, startPoint y: 279, endPoint x: 606, endPoint y: 283, distance: 121.1
click at [606, 283] on div "Comprobante Tipo Comprobante Tipo Fecha inicio – Fecha fin Fec. Comprobante Des…" at bounding box center [784, 304] width 1473 height 81
click at [1034, 170] on div "Filtros Id Area Area Seleccionar Gerenciador Seleccionar Gerenciador Todos Conf…" at bounding box center [784, 315] width 1504 height 297
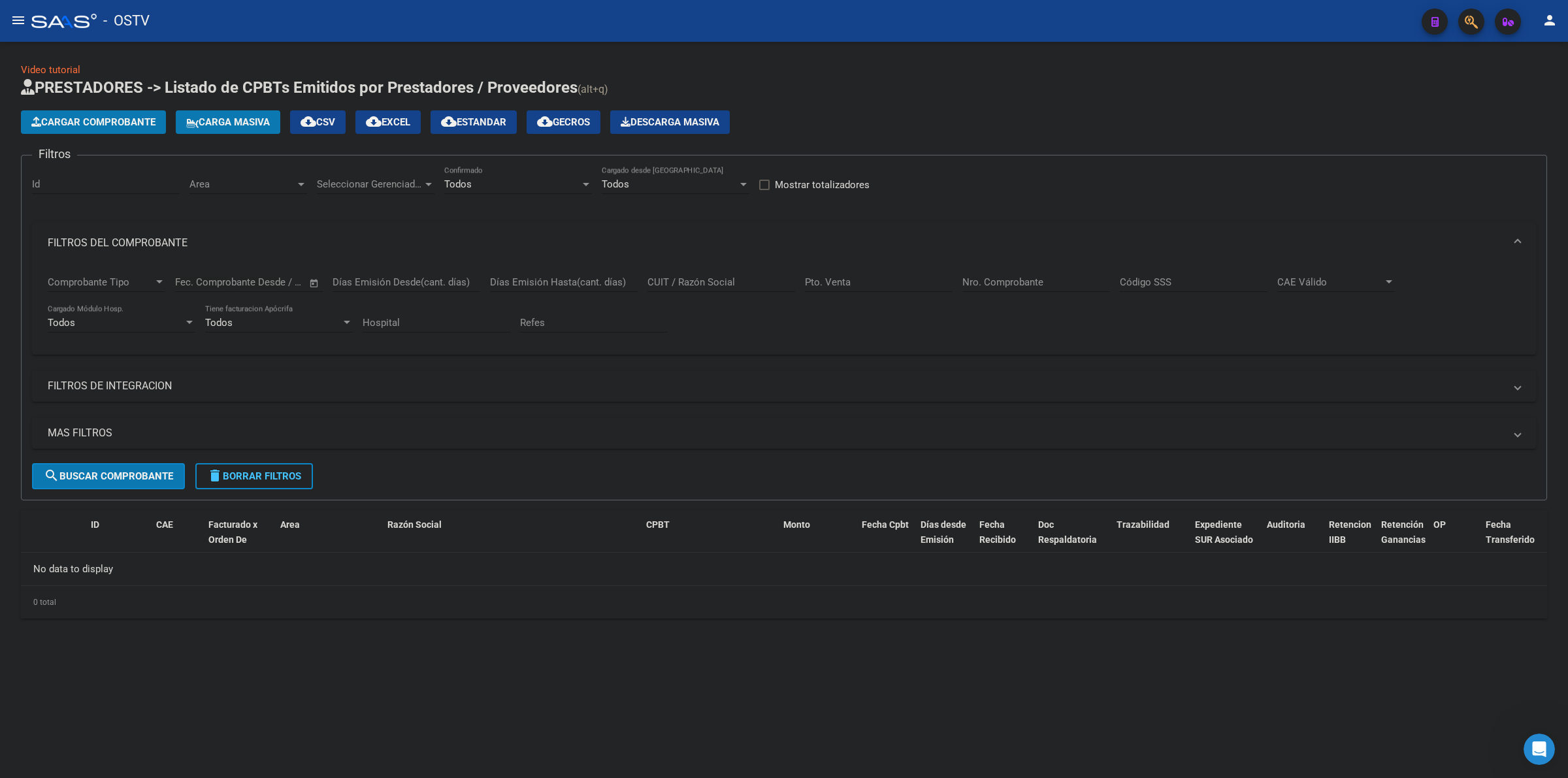
click at [1268, 96] on h1 "PRESTADORES -> Listado de CPBTs Emitidos por Prestadores / Proveedores (alt+q)" at bounding box center [784, 88] width 1526 height 23
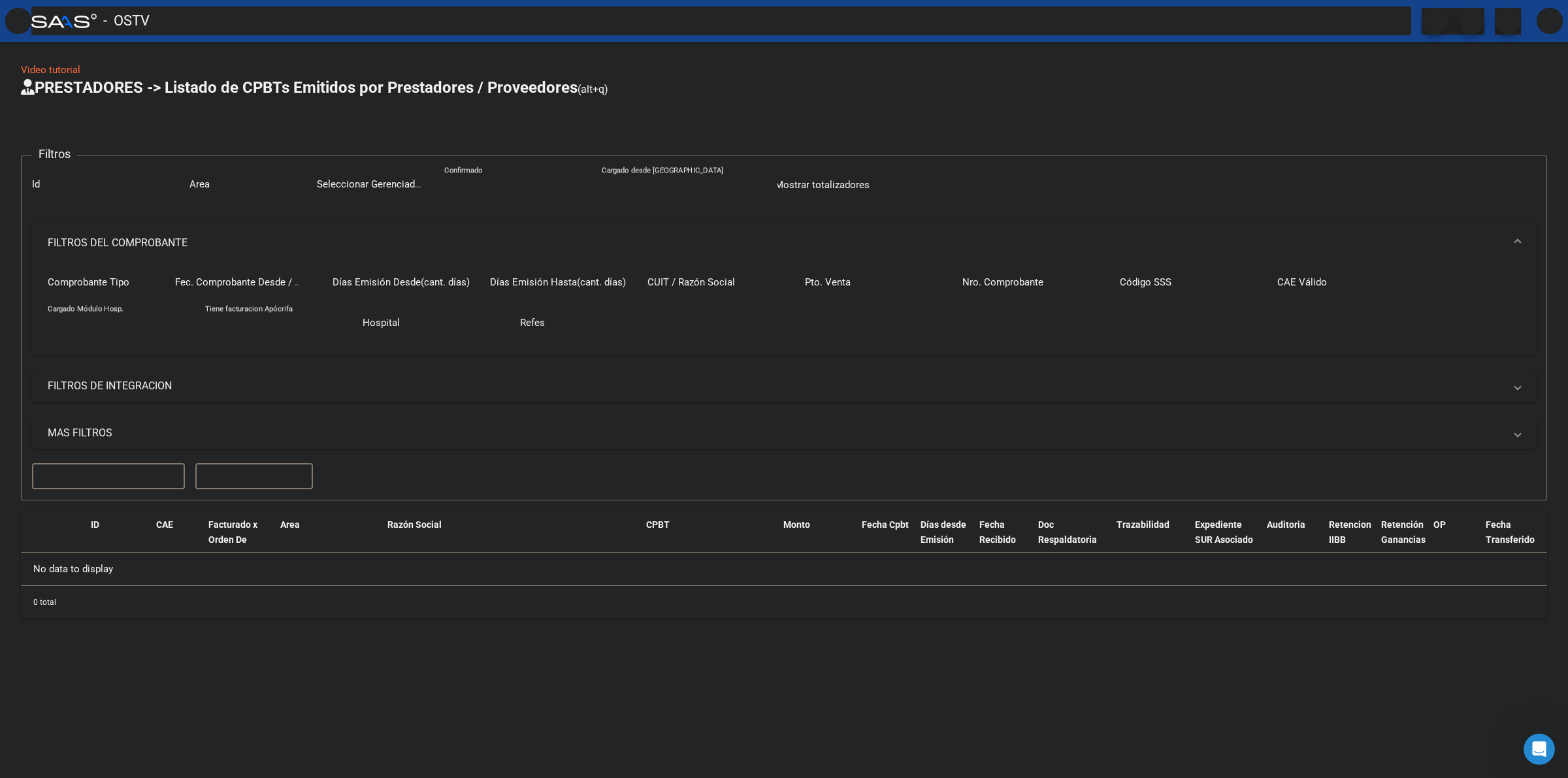
click at [690, 72] on div "Video tutorial PRESTADORES -> Listado de CPBTs Emitidos por Prestadores / Prove…" at bounding box center [784, 341] width 1526 height 556
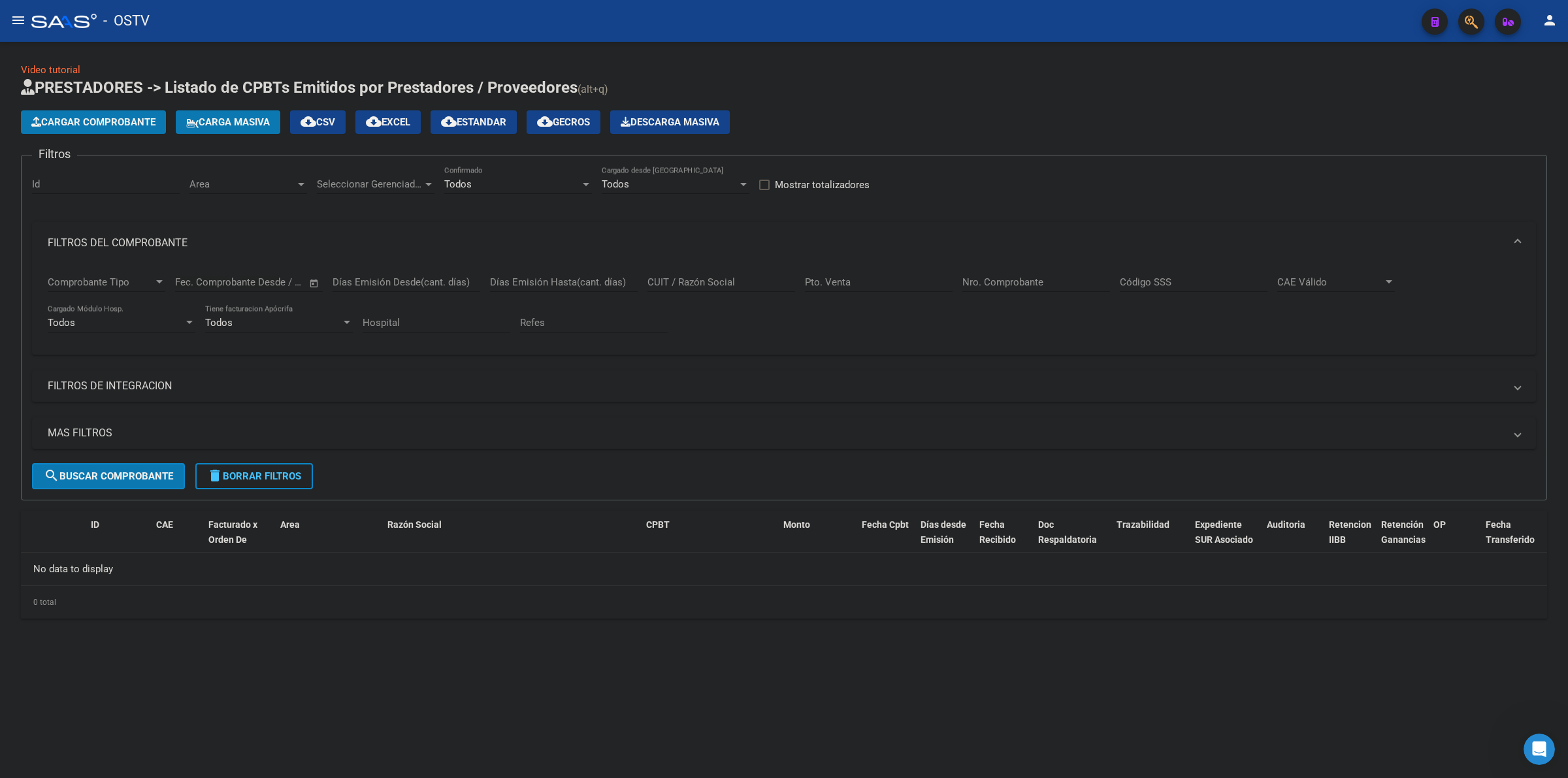
click at [491, 642] on div "Video tutorial PRESTADORES -> Listado de CPBTs Emitidos por Prestadores / Prove…" at bounding box center [784, 351] width 1568 height 619
click at [267, 479] on span "delete Borrar Filtros" at bounding box center [254, 476] width 94 height 12
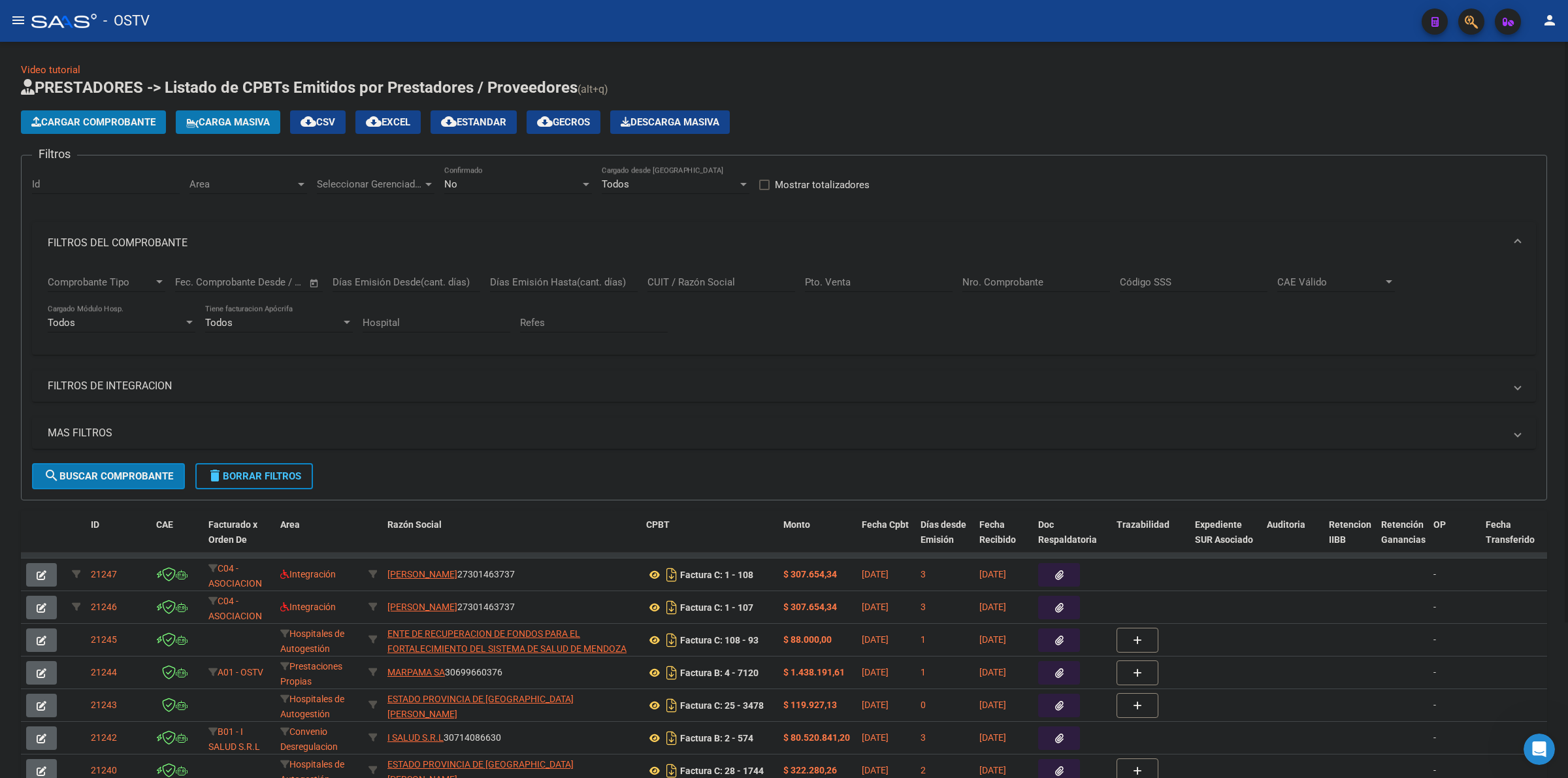
click at [253, 472] on span "delete Borrar Filtros" at bounding box center [254, 476] width 94 height 12
click at [491, 188] on div "No" at bounding box center [512, 184] width 136 height 12
click at [465, 124] on span "Todos" at bounding box center [518, 125] width 148 height 29
click at [116, 464] on button "search Buscar Comprobante" at bounding box center [109, 476] width 153 height 26
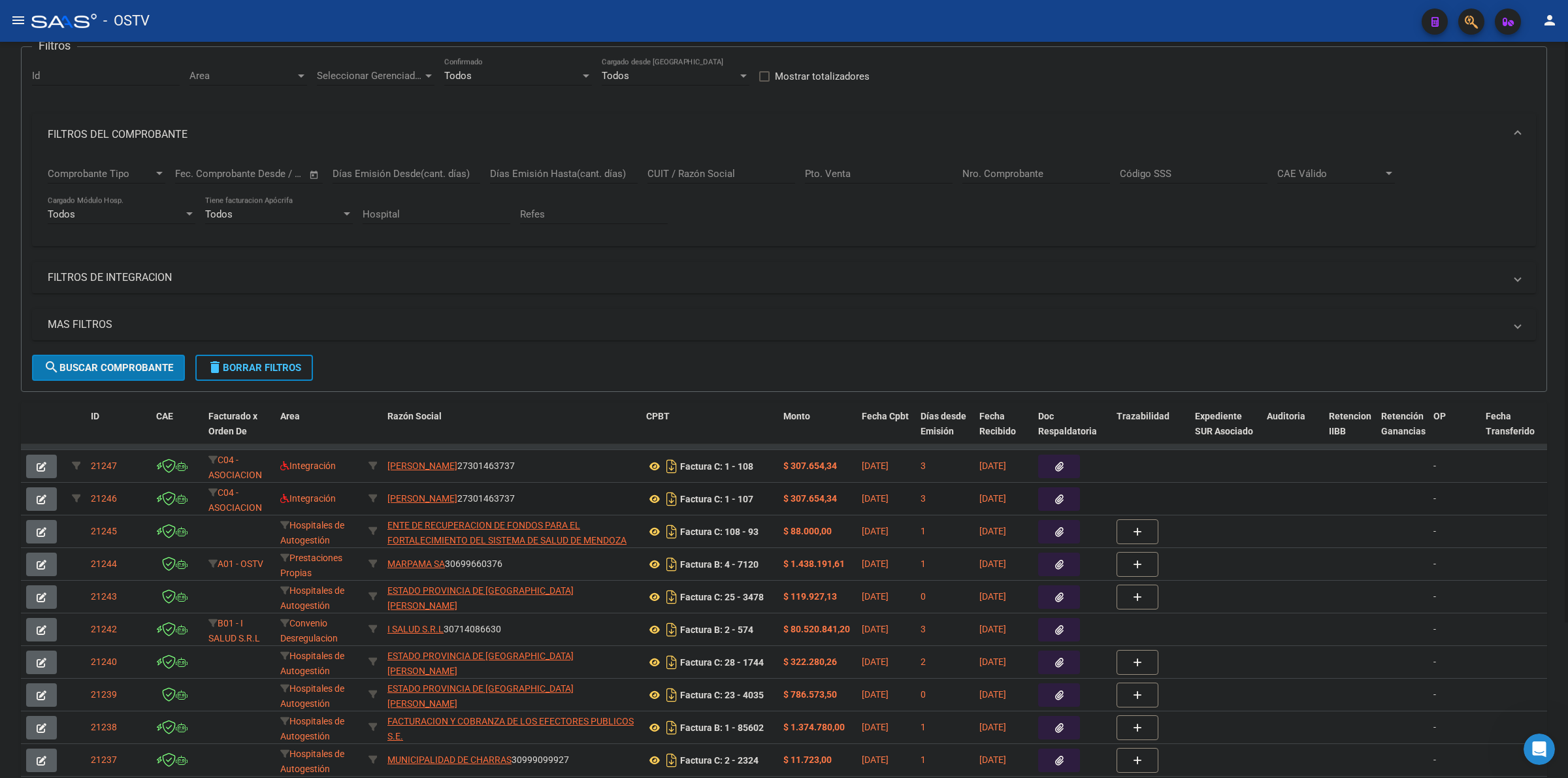
scroll to position [0, 0]
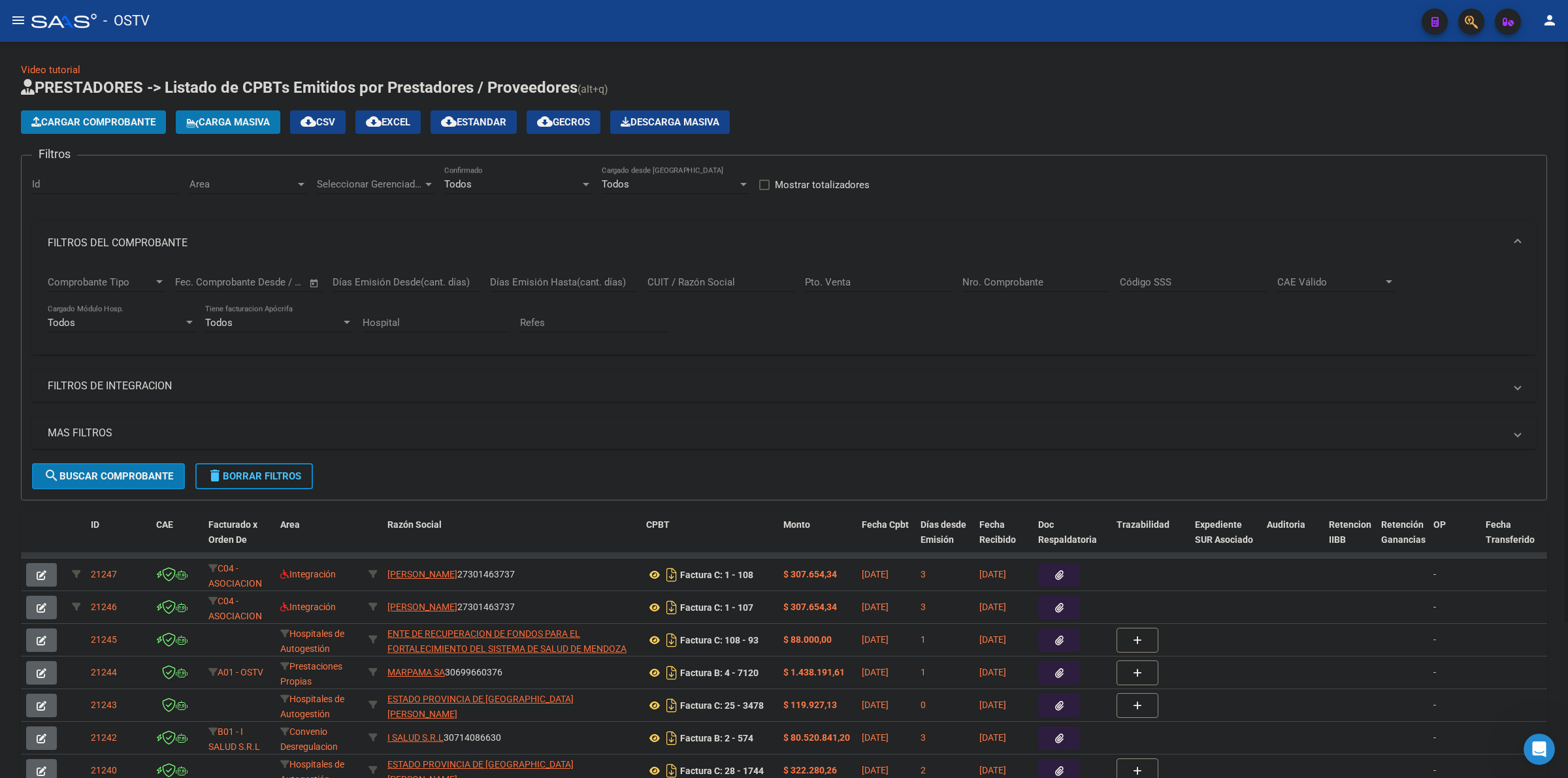
click at [98, 117] on span "Cargar Comprobante" at bounding box center [93, 122] width 124 height 12
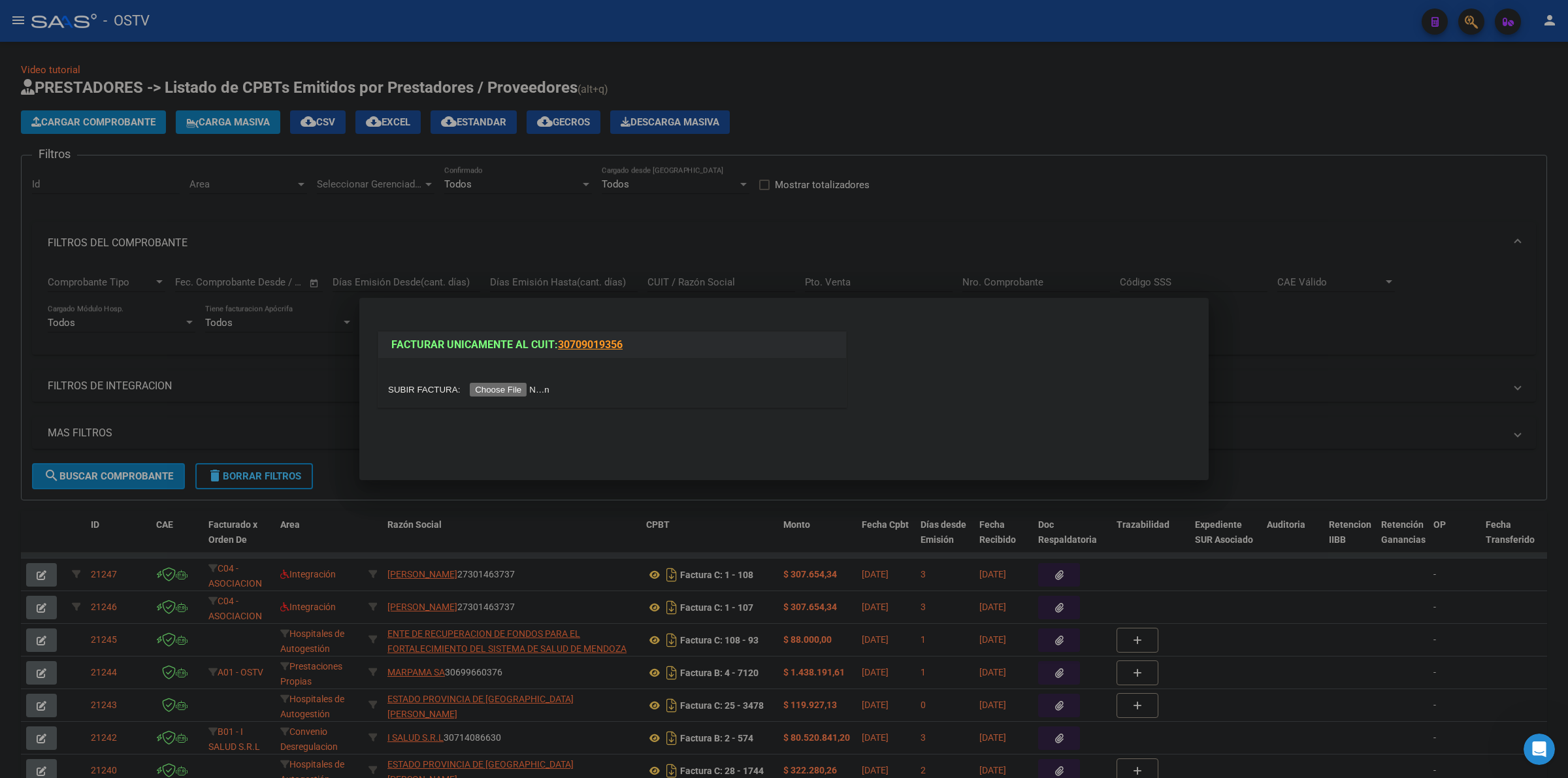
click at [542, 391] on input "file" at bounding box center [470, 389] width 165 height 14
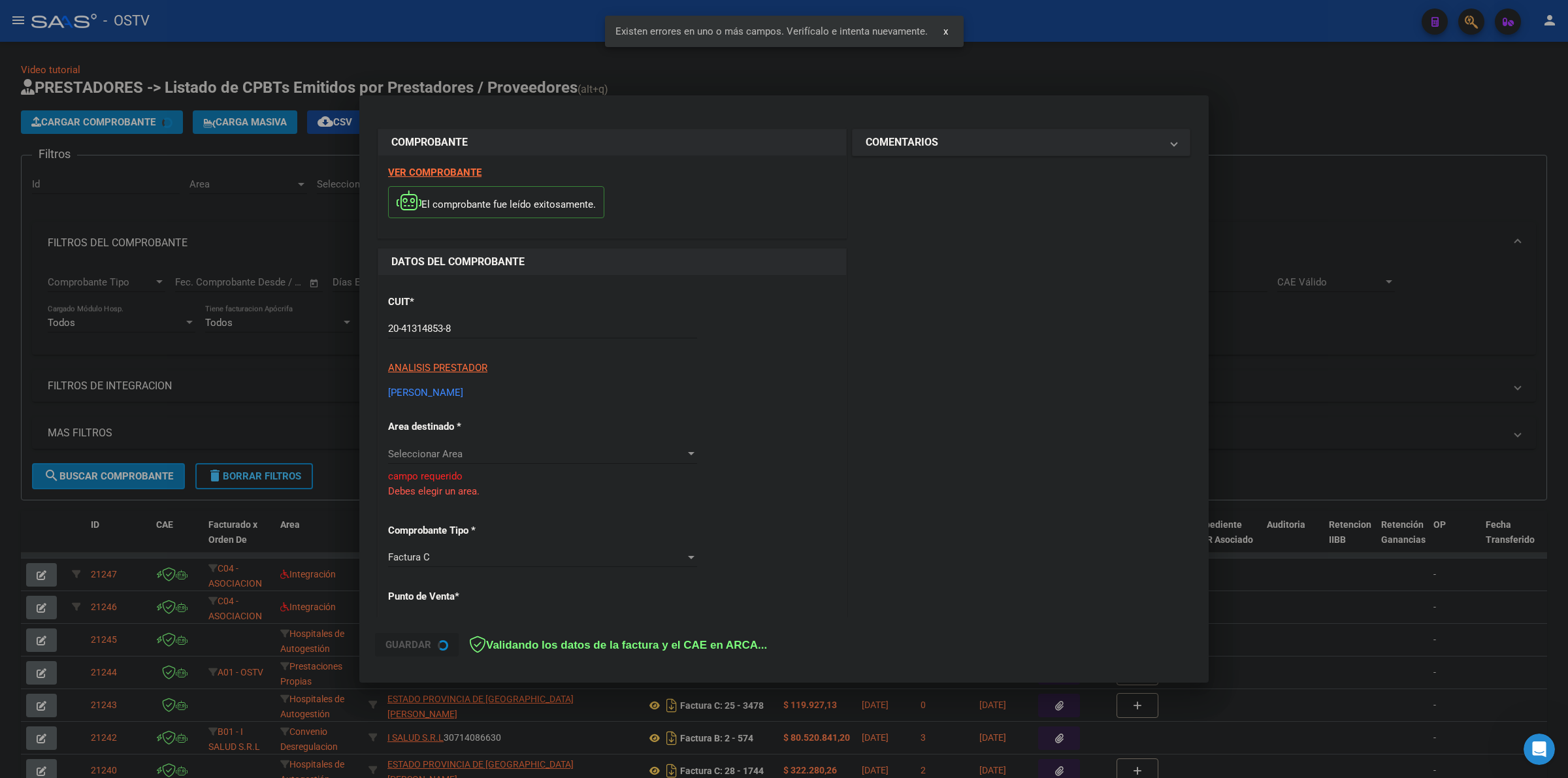
scroll to position [109, 0]
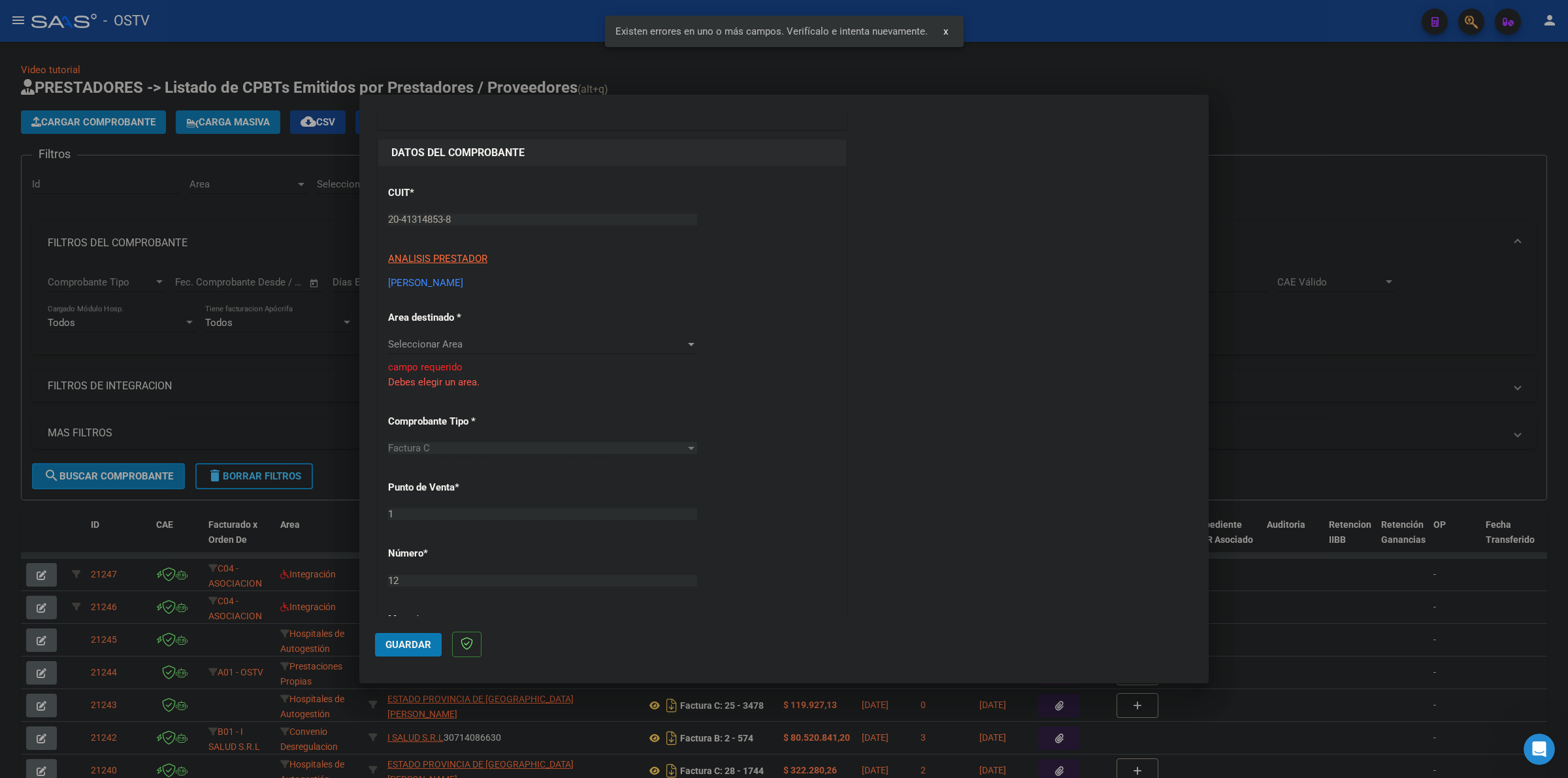
click at [477, 330] on div "CUIT * 20-41314853-8 Ingresar CUIT ANALISIS PRESTADOR [PERSON_NAME] [PERSON_NAM…" at bounding box center [612, 648] width 468 height 964
click at [475, 337] on div "Seleccionar Area Seleccionar Area" at bounding box center [542, 344] width 309 height 20
click at [875, 416] on div at bounding box center [784, 389] width 1568 height 778
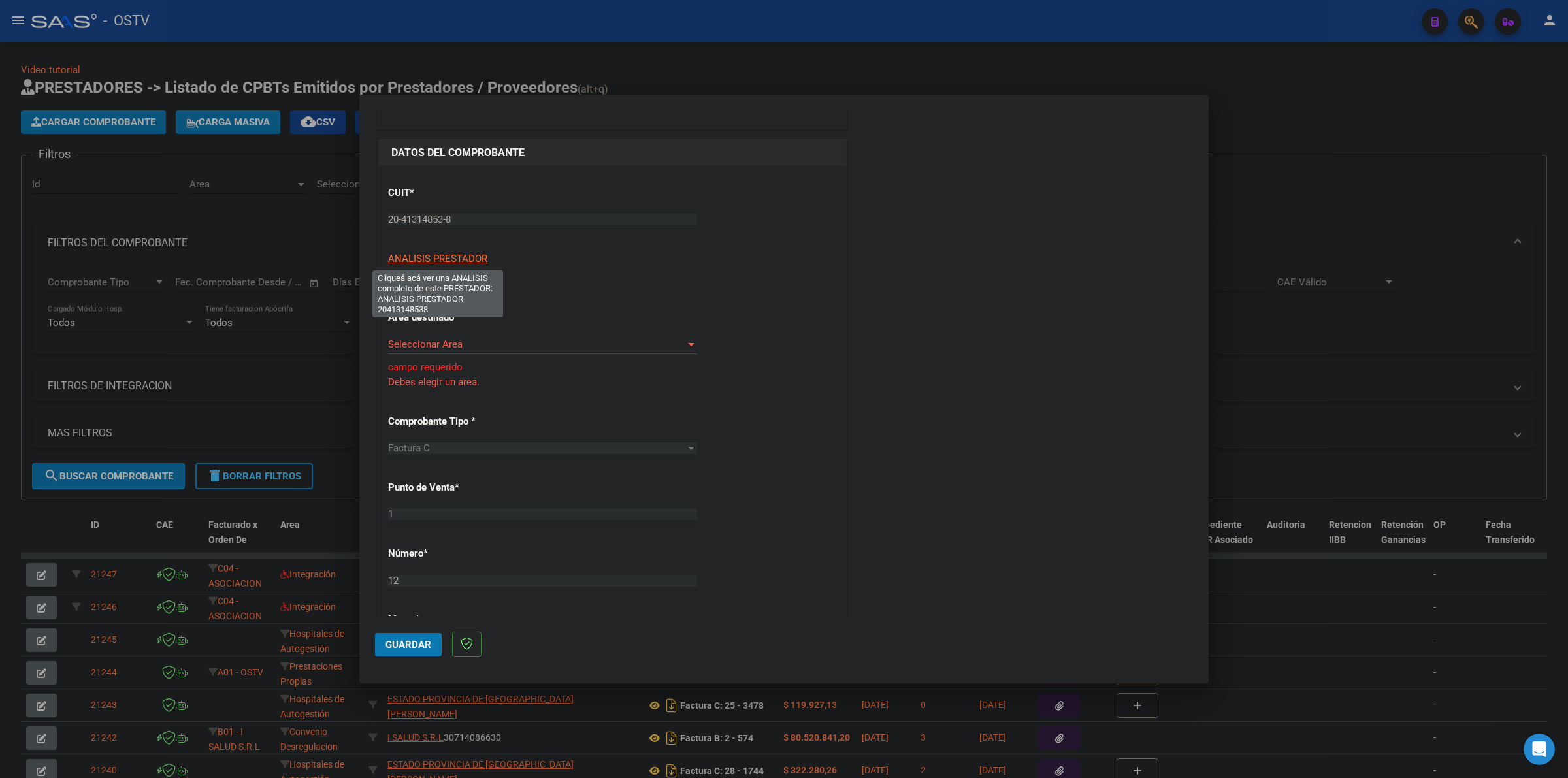
click at [466, 260] on span "ANALISIS PRESTADOR" at bounding box center [437, 259] width 99 height 12
copy span "PRESTADOR"
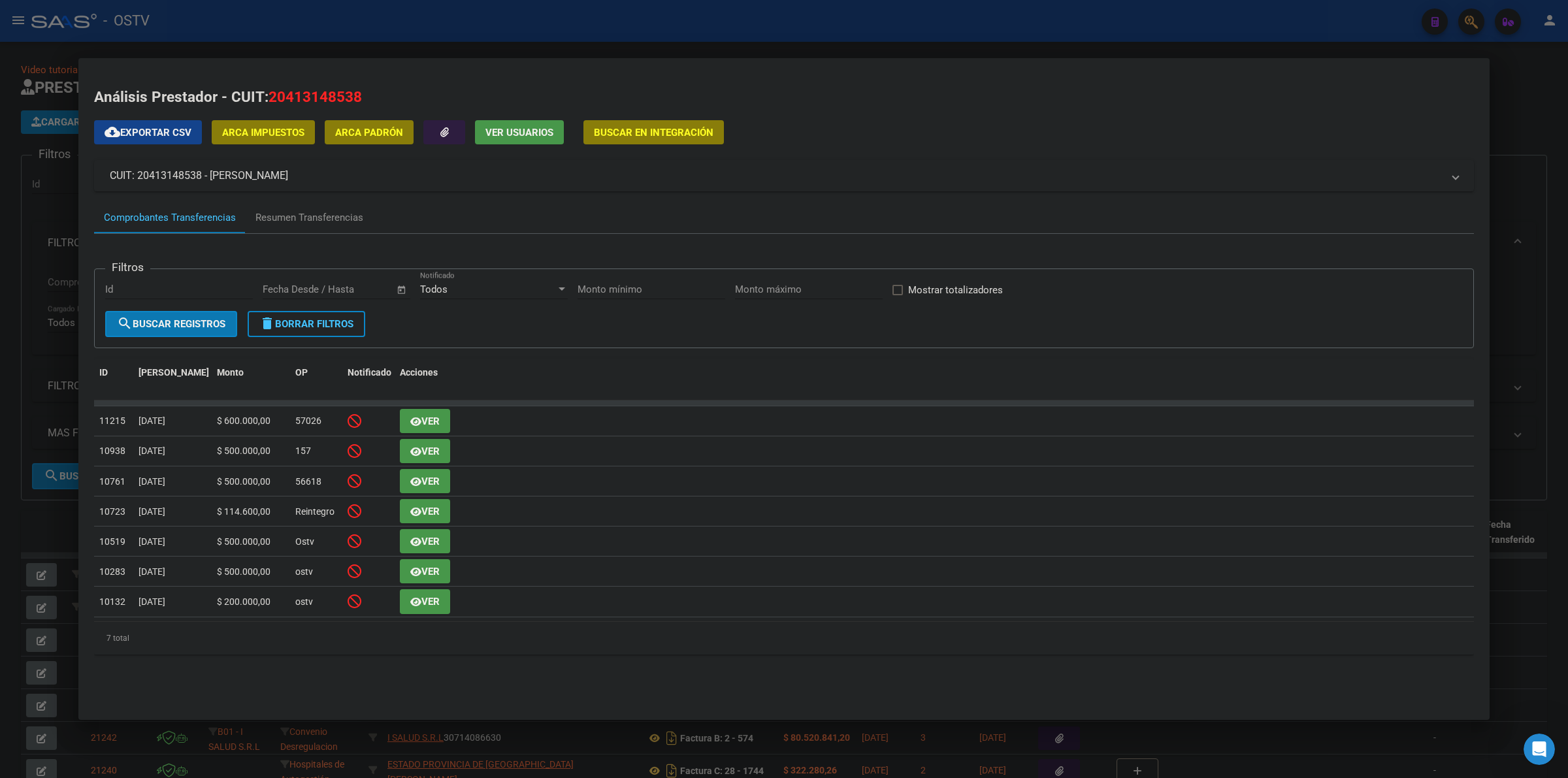
click at [717, 47] on div at bounding box center [784, 389] width 1568 height 778
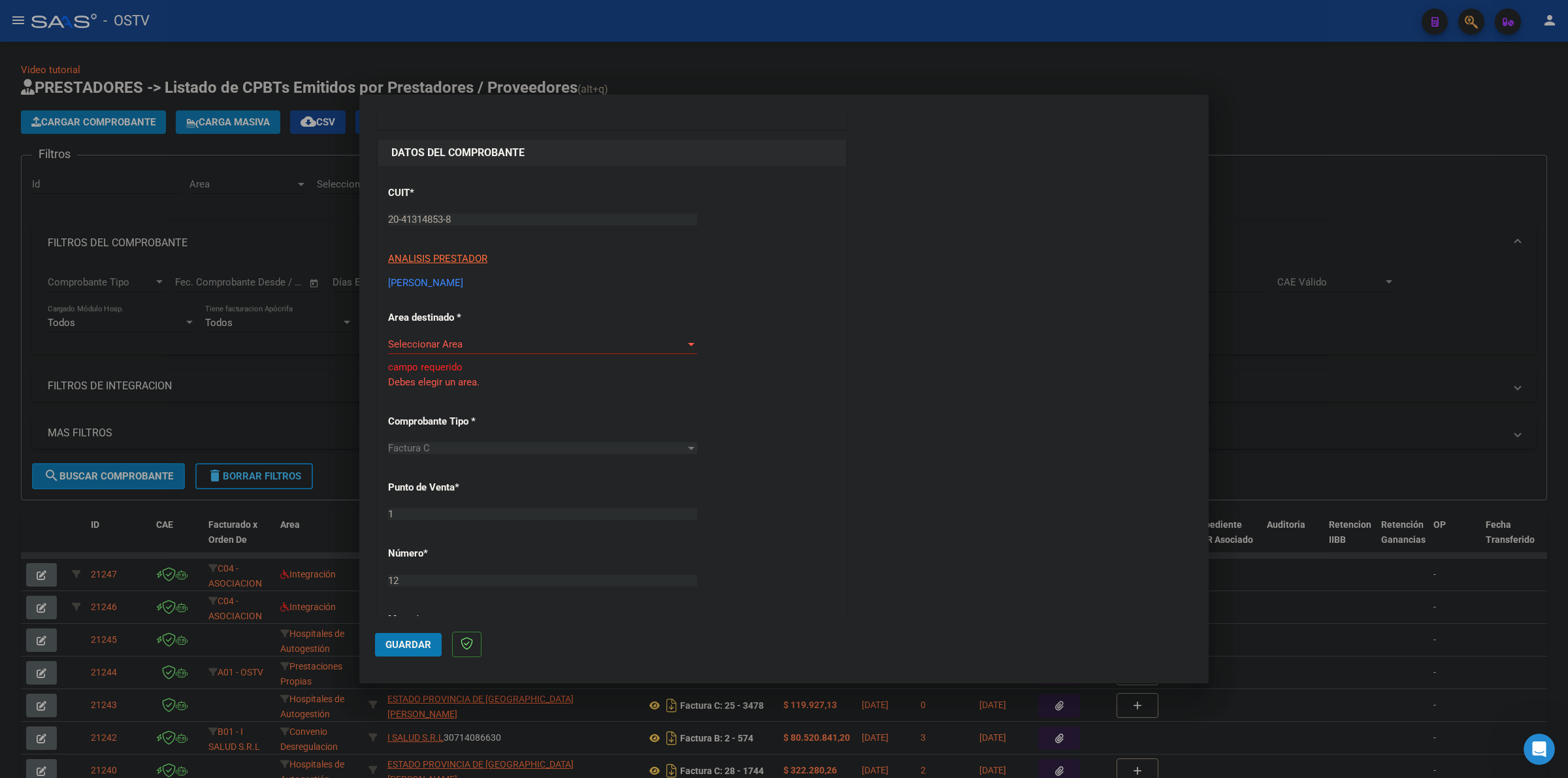
click at [456, 351] on div "Seleccionar Area Seleccionar Area" at bounding box center [542, 344] width 309 height 20
drag, startPoint x: 459, startPoint y: 344, endPoint x: 464, endPoint y: 359, distance: 15.8
click at [461, 348] on input "dropdown search" at bounding box center [534, 344] width 313 height 29
click at [492, 406] on span "Gestiones Administrativas y Otros" at bounding box center [462, 403] width 149 height 12
click at [830, 365] on div "CUIT * 20-41314853-8 Ingresar CUIT ANALISIS PRESTADOR [PERSON_NAME] [PERSON_NAM…" at bounding box center [612, 662] width 468 height 992
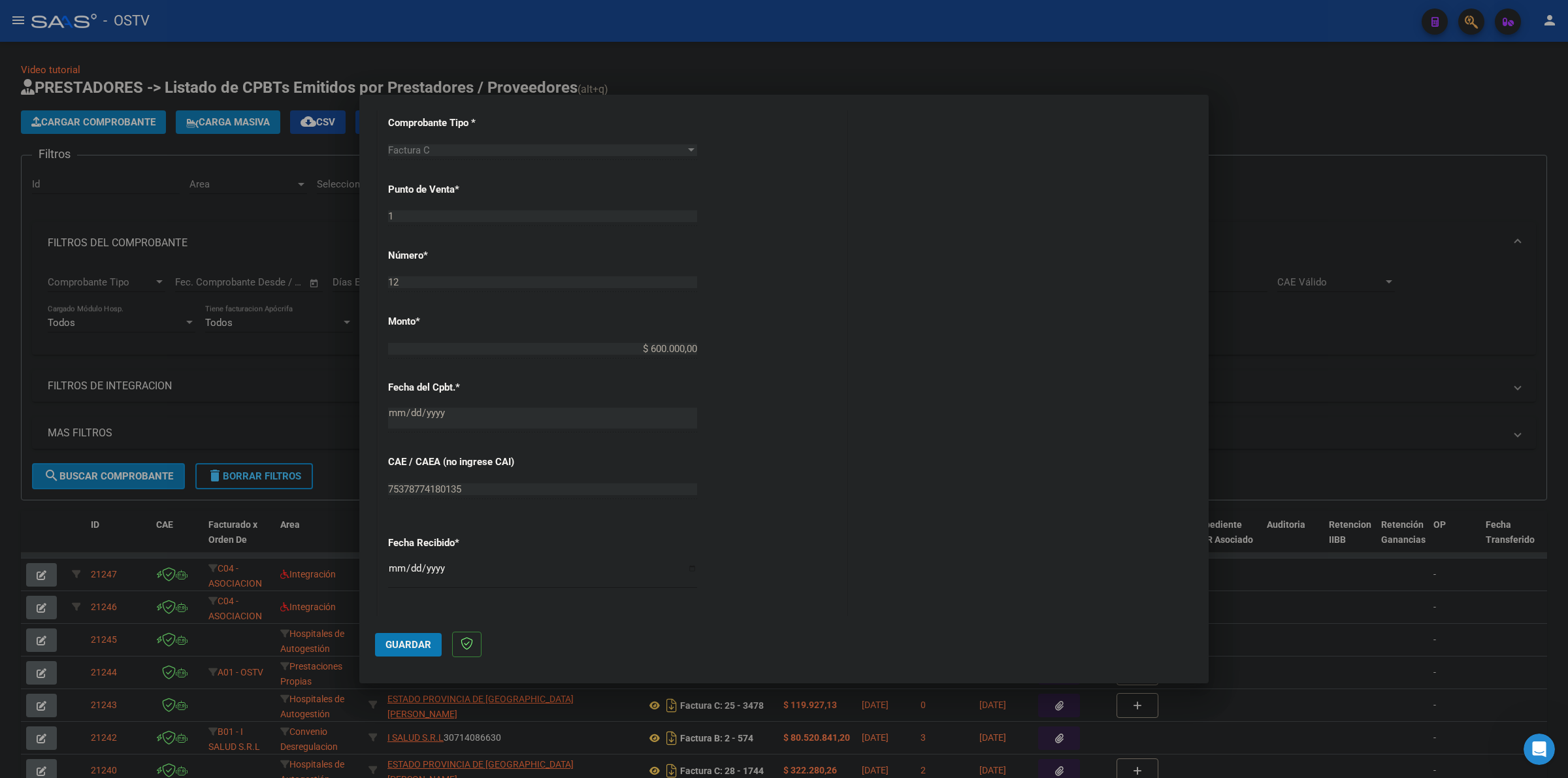
scroll to position [572, 0]
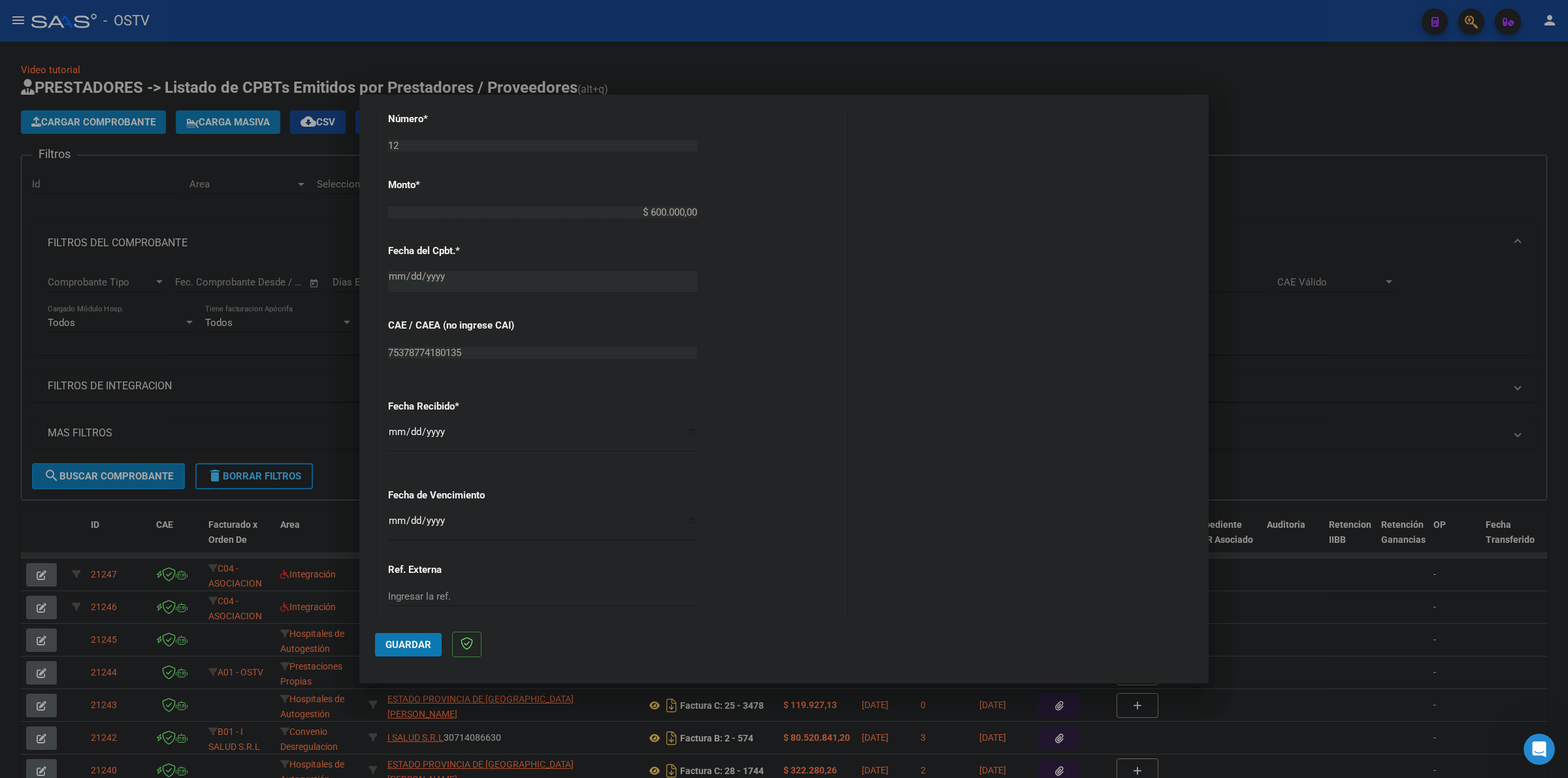
click at [391, 531] on input "Ingresar la fecha" at bounding box center [542, 526] width 309 height 21
click at [395, 520] on input "Ingresar la fecha" at bounding box center [542, 526] width 309 height 21
type input "[DATE]"
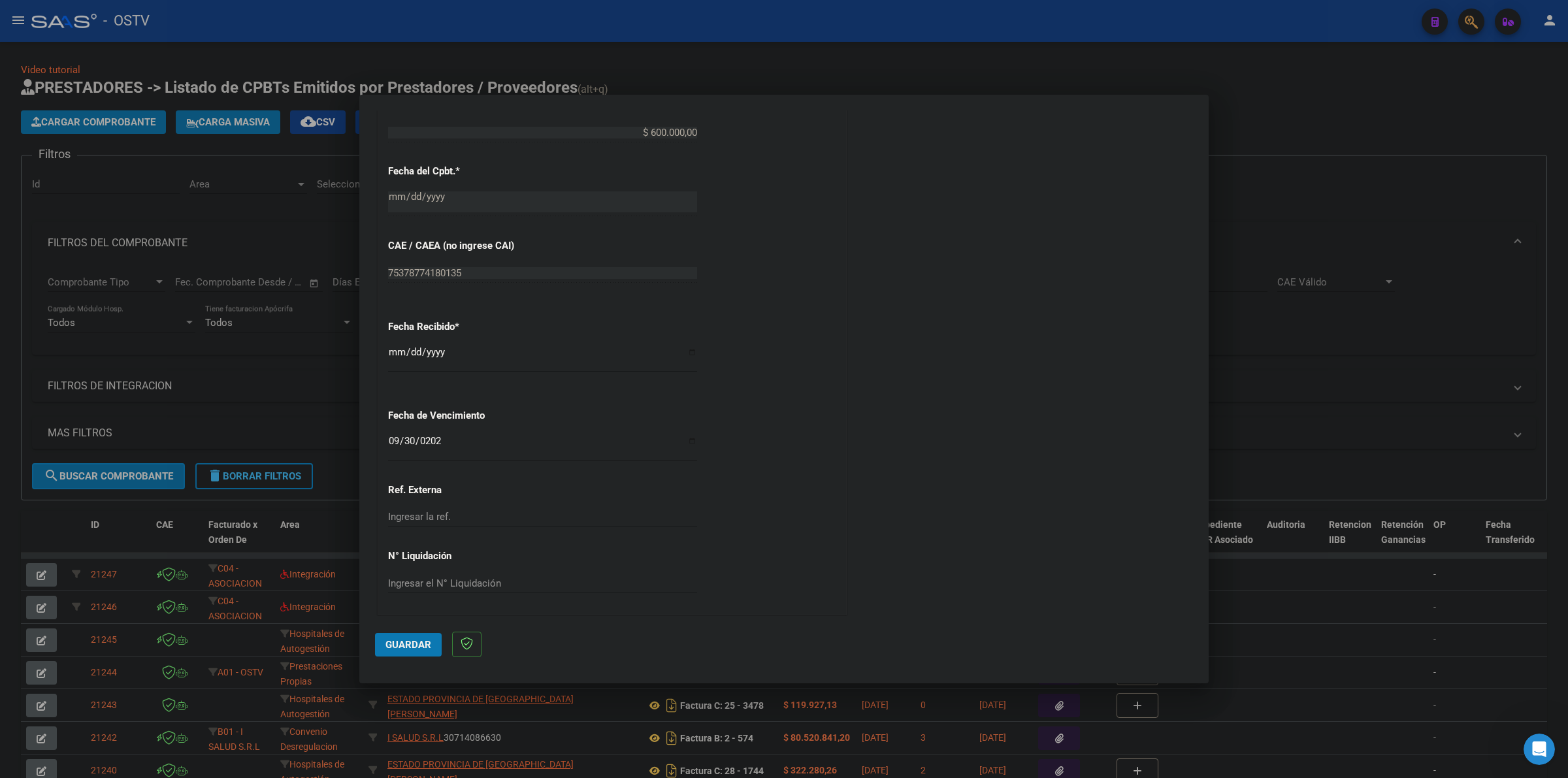
click at [416, 637] on button "Guardar" at bounding box center [407, 645] width 66 height 23
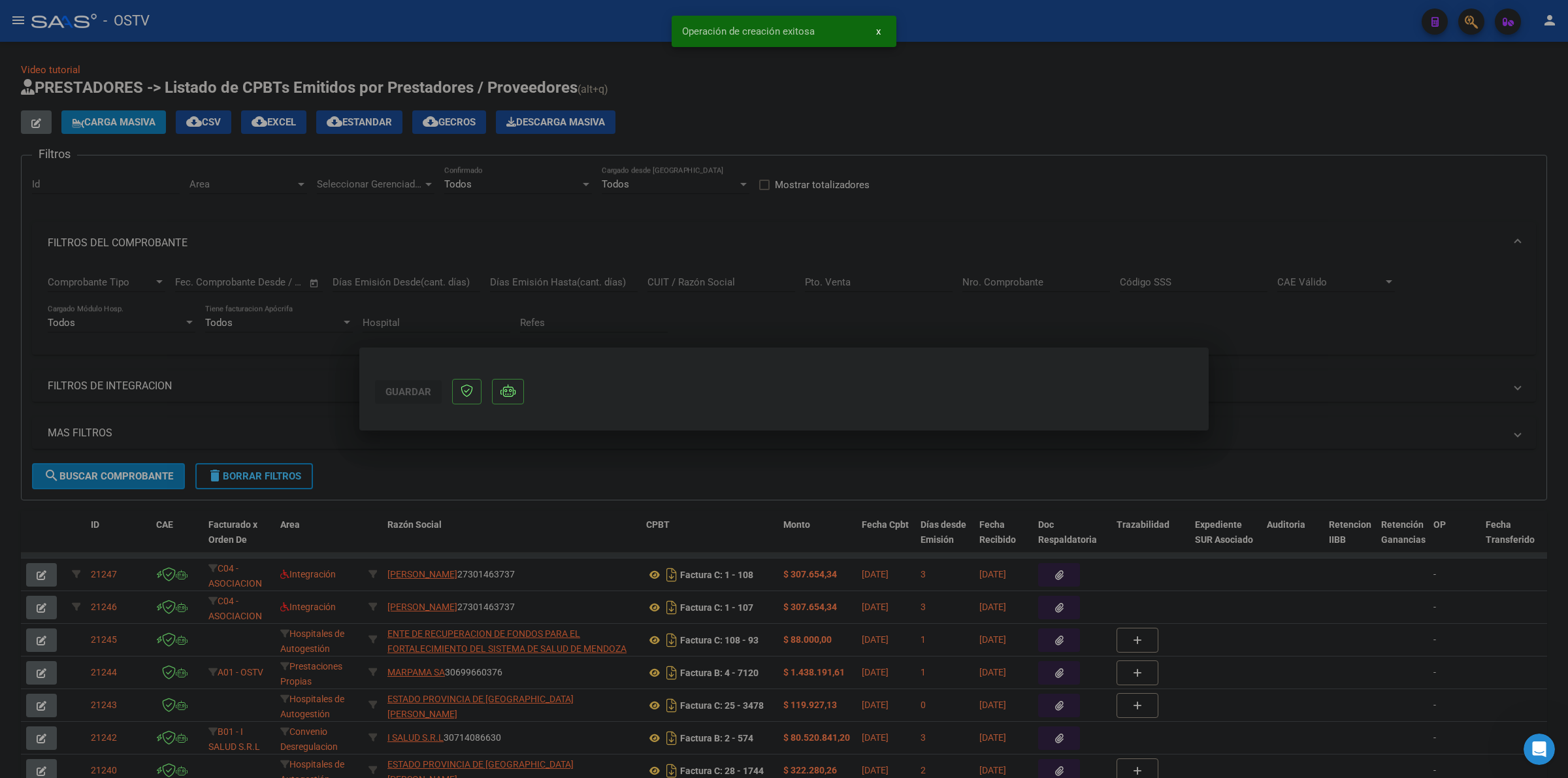
scroll to position [0, 0]
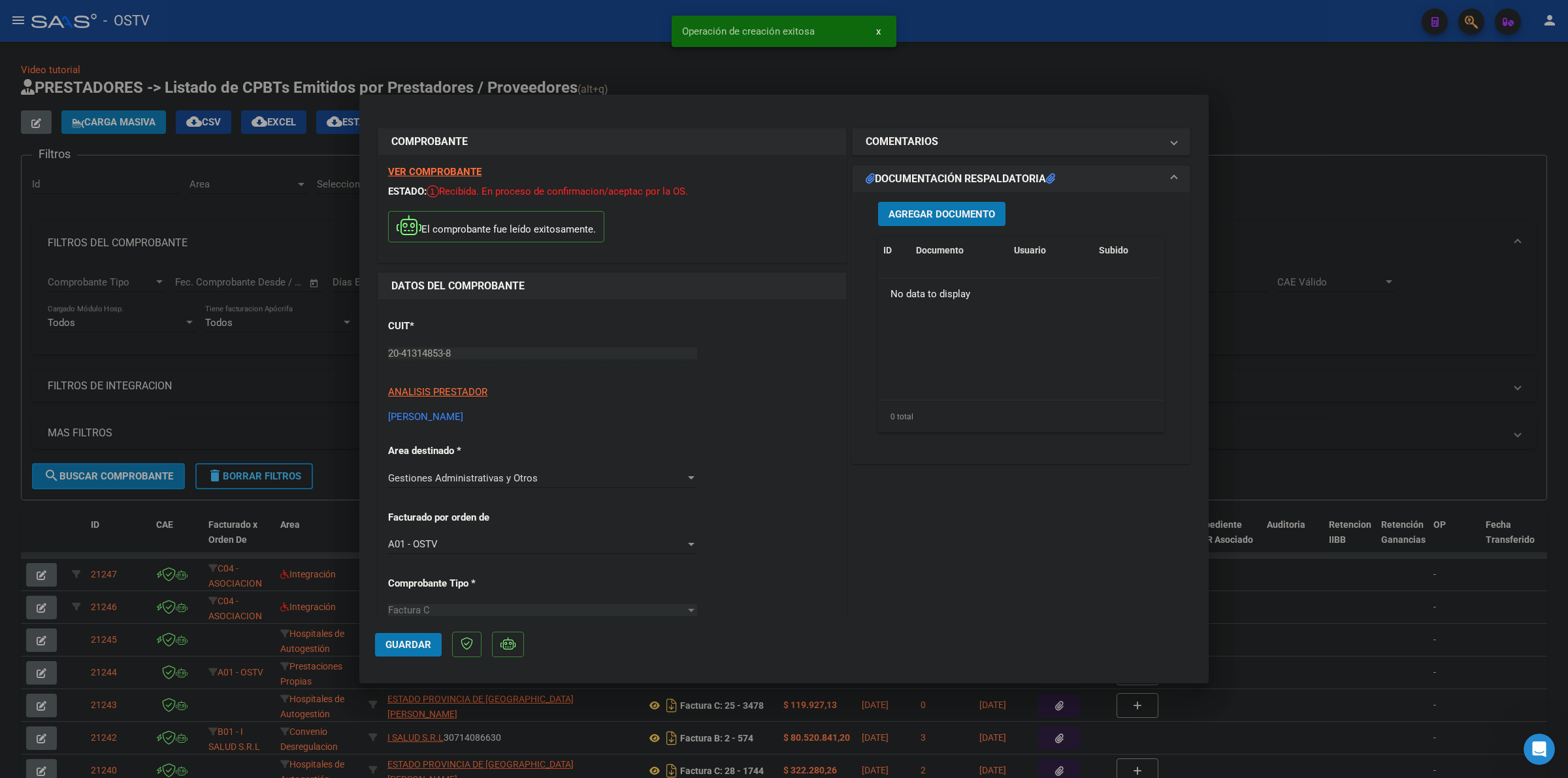
click at [959, 202] on button "Agregar Documento" at bounding box center [941, 214] width 128 height 24
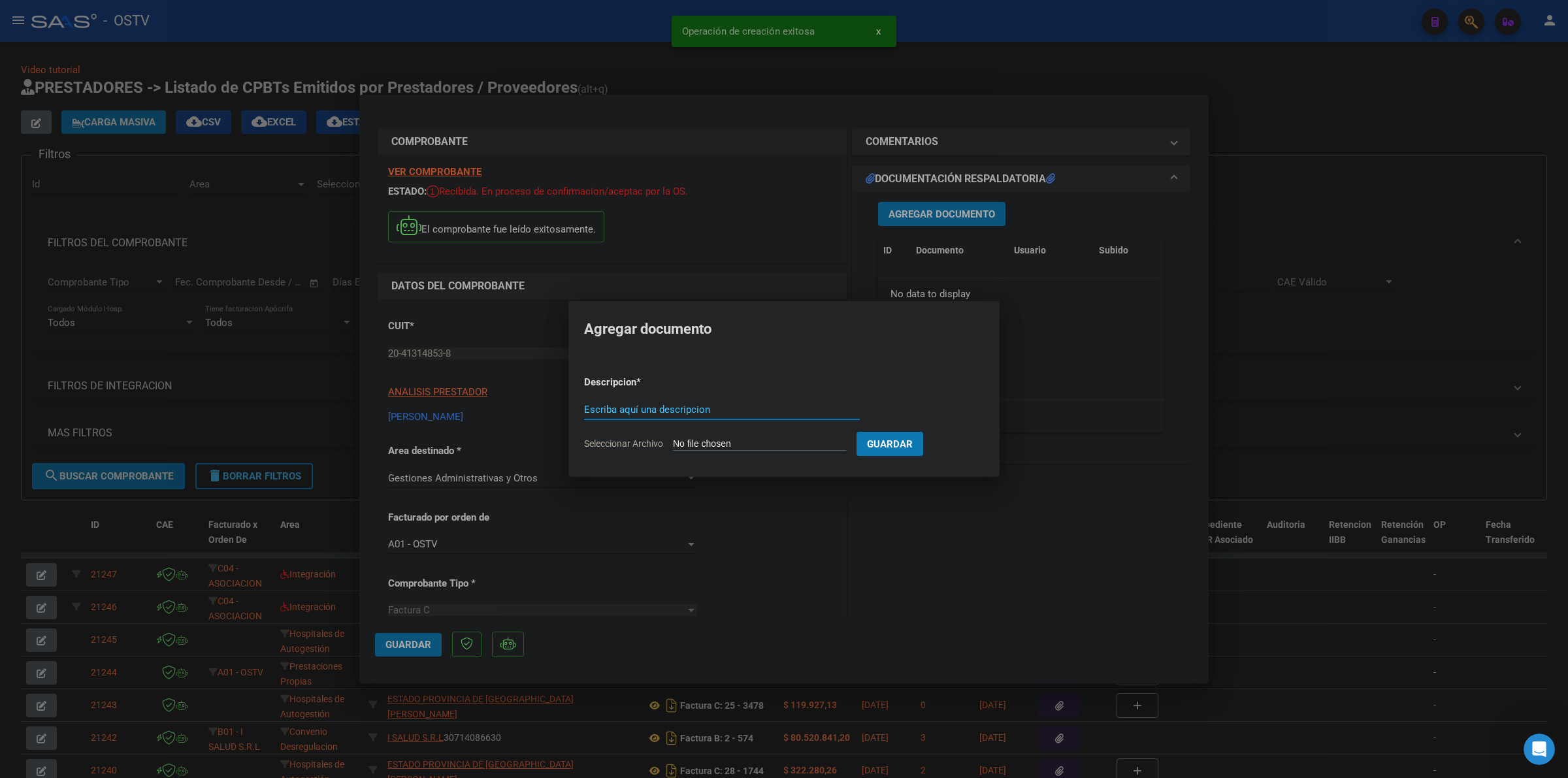
click at [709, 442] on input "Seleccionar Archivo" at bounding box center [759, 444] width 173 height 12
type input "C:\fakepath\20413148538_011_00001_00000012.pdf"
click at [714, 402] on div "Escriba aquí una descripcion" at bounding box center [719, 409] width 286 height 20
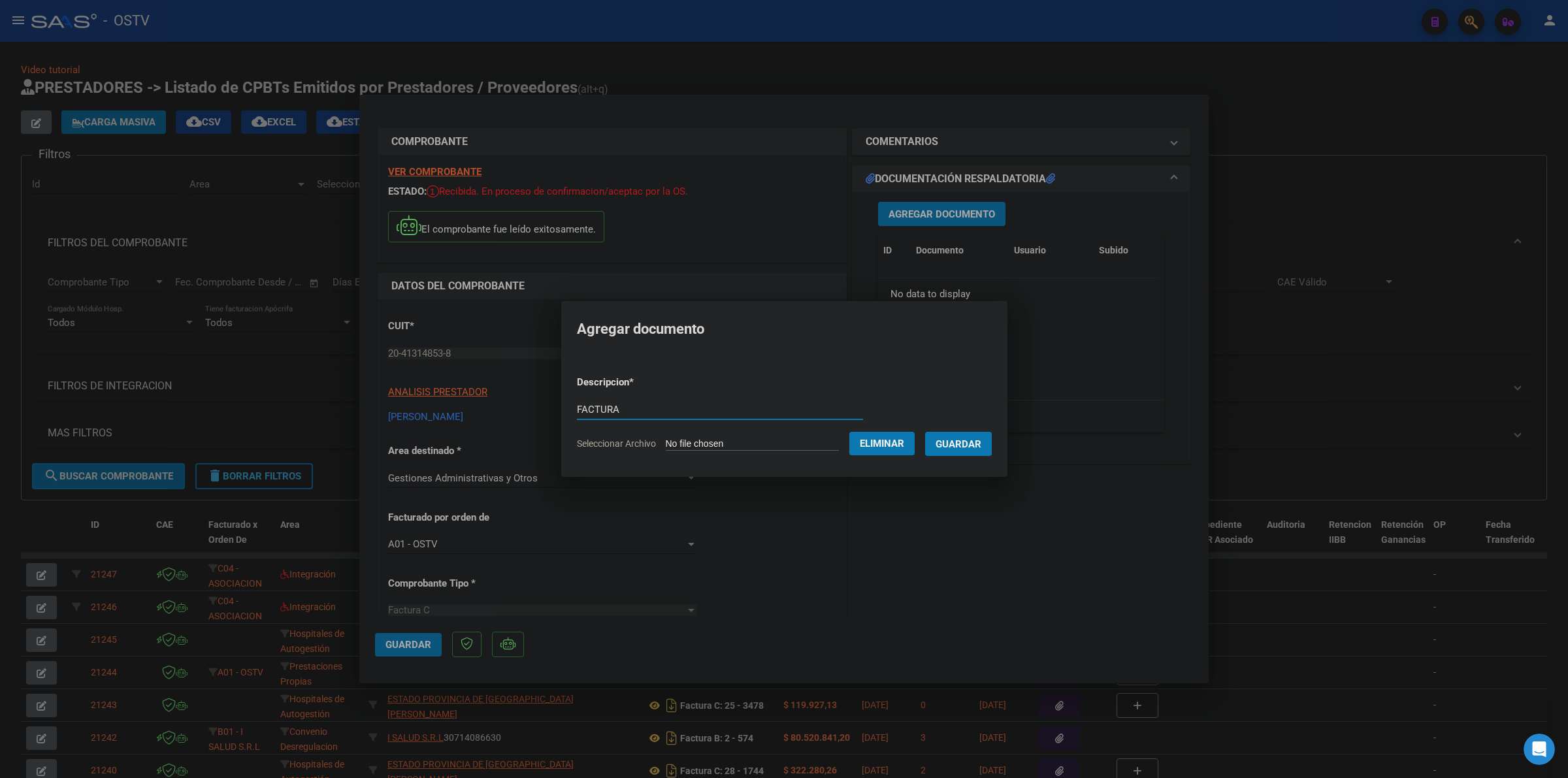
type input "FACTURA"
click at [970, 450] on button "Guardar" at bounding box center [958, 443] width 66 height 24
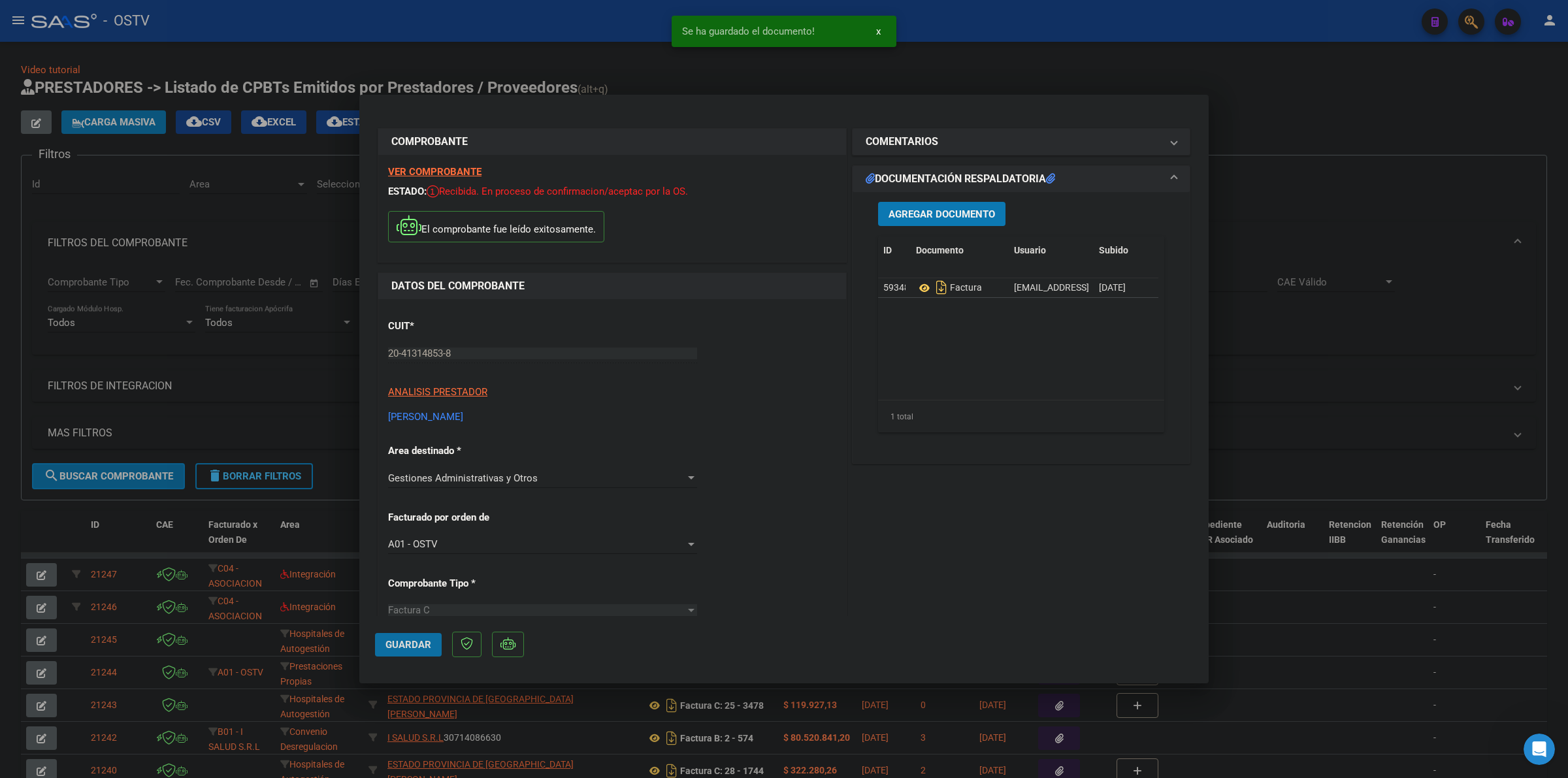
click at [399, 651] on button "Guardar" at bounding box center [407, 645] width 66 height 23
click at [421, 649] on span "Guardar" at bounding box center [408, 645] width 46 height 12
click at [885, 76] on div at bounding box center [784, 389] width 1568 height 778
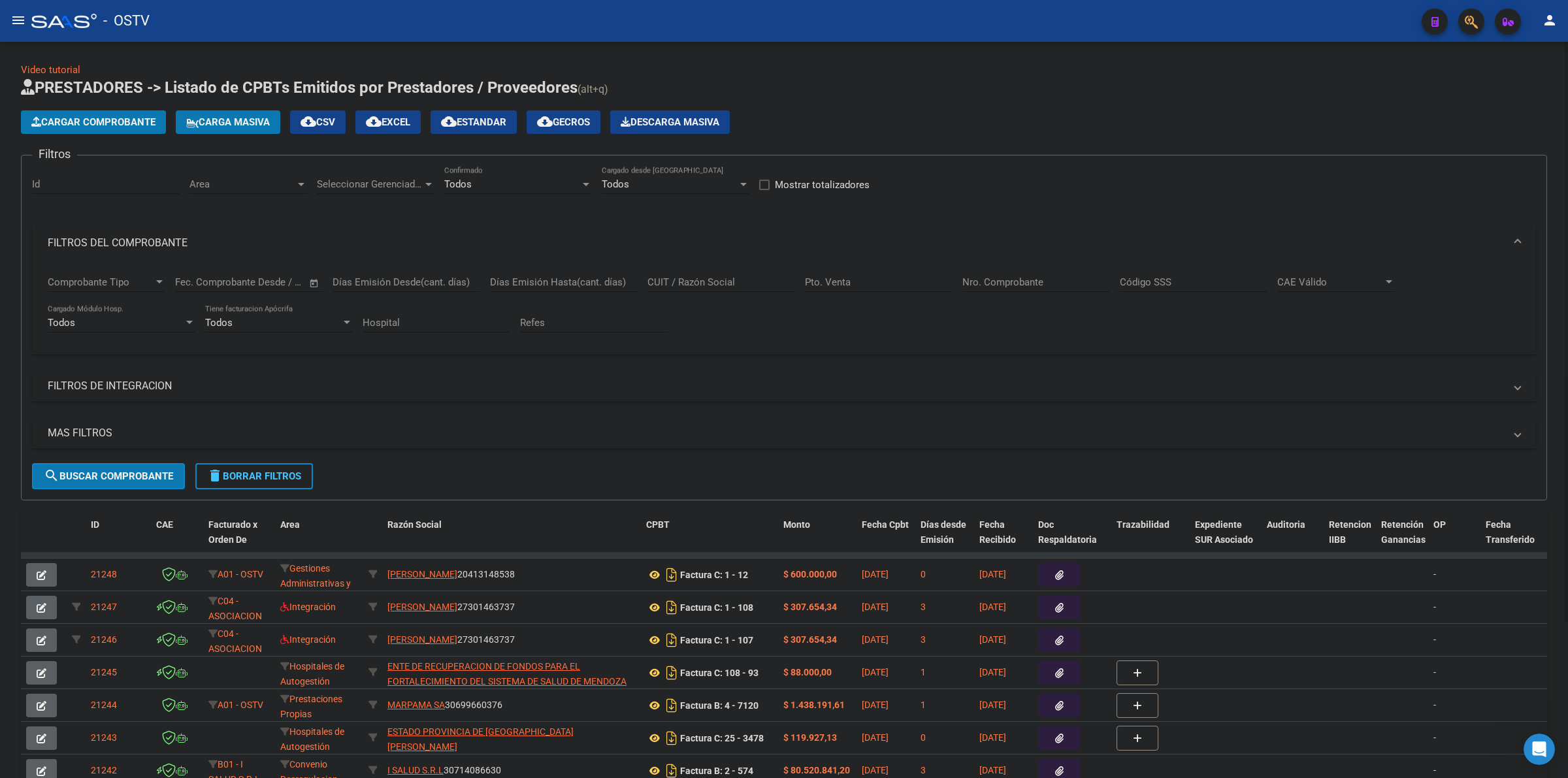
click at [273, 478] on span "delete Borrar Filtros" at bounding box center [254, 476] width 94 height 12
click at [528, 184] on div "No" at bounding box center [512, 184] width 136 height 12
click at [477, 132] on span "Todos" at bounding box center [518, 125] width 148 height 29
click at [838, 54] on div "Video tutorial PRESTADORES -> Listado de CPBTs Emitidos por Prestadores / Prove…" at bounding box center [784, 502] width 1568 height 922
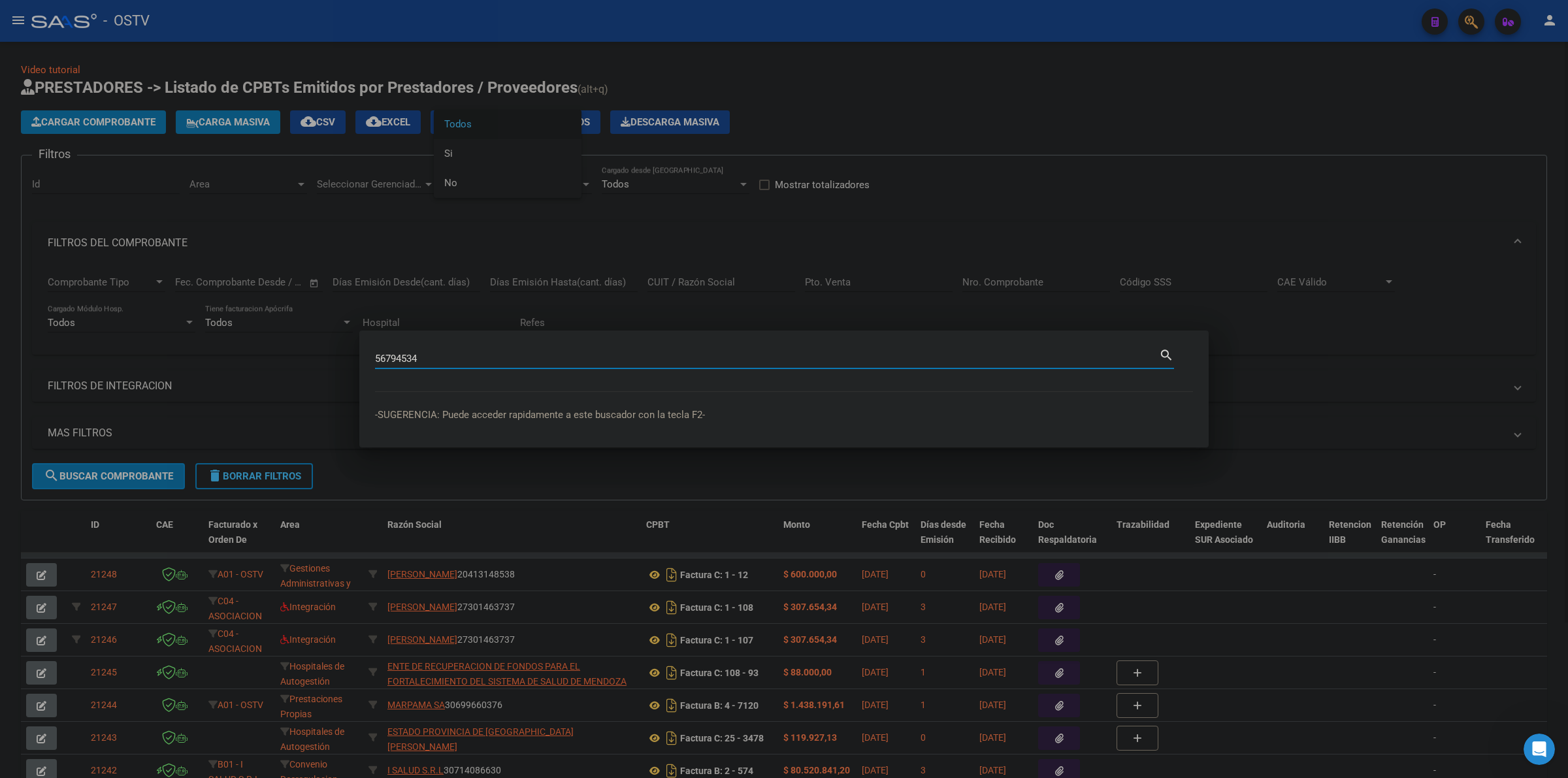
type input "56794534"
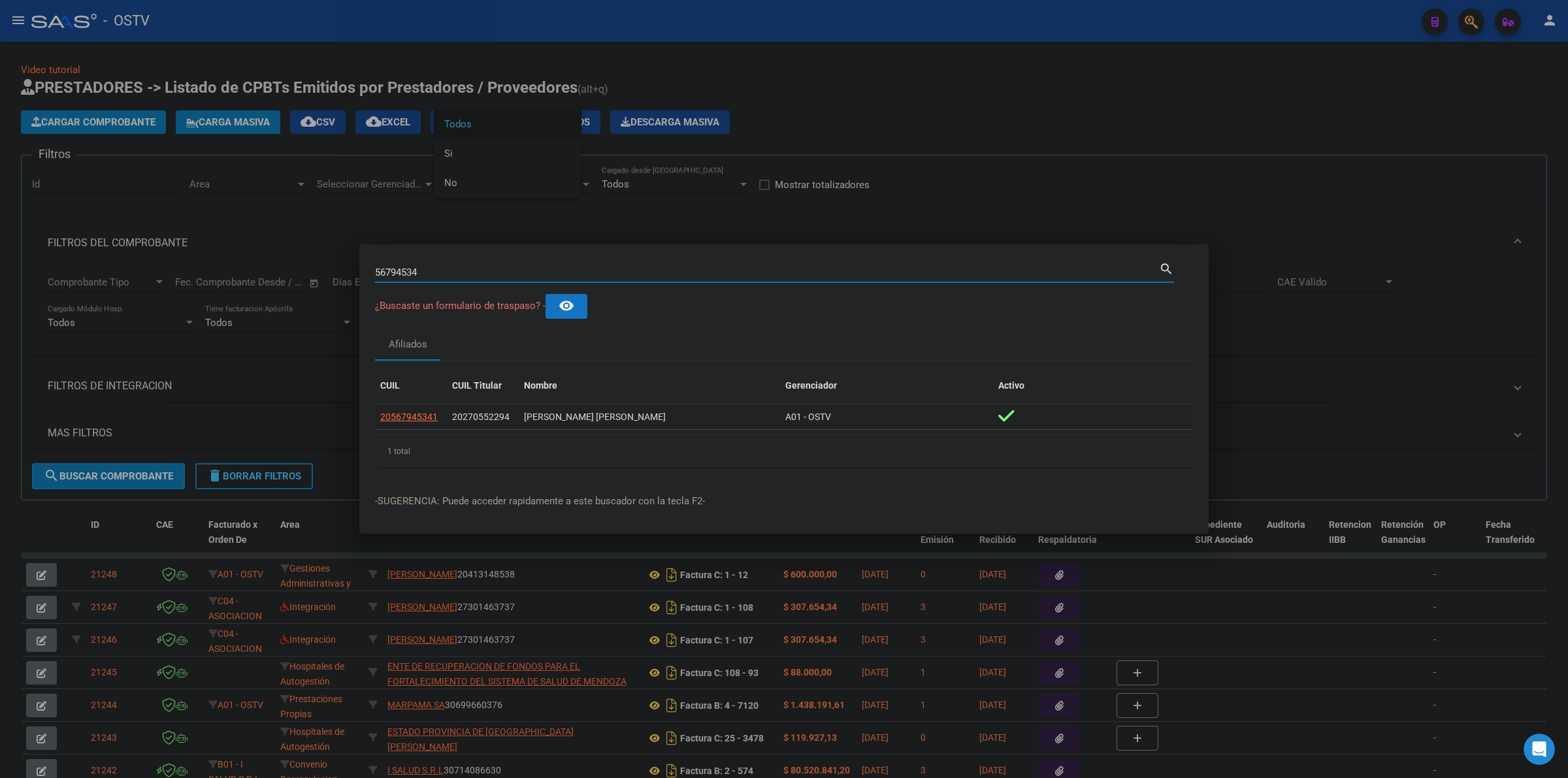
click at [410, 412] on span "20567945341" at bounding box center [409, 417] width 58 height 10
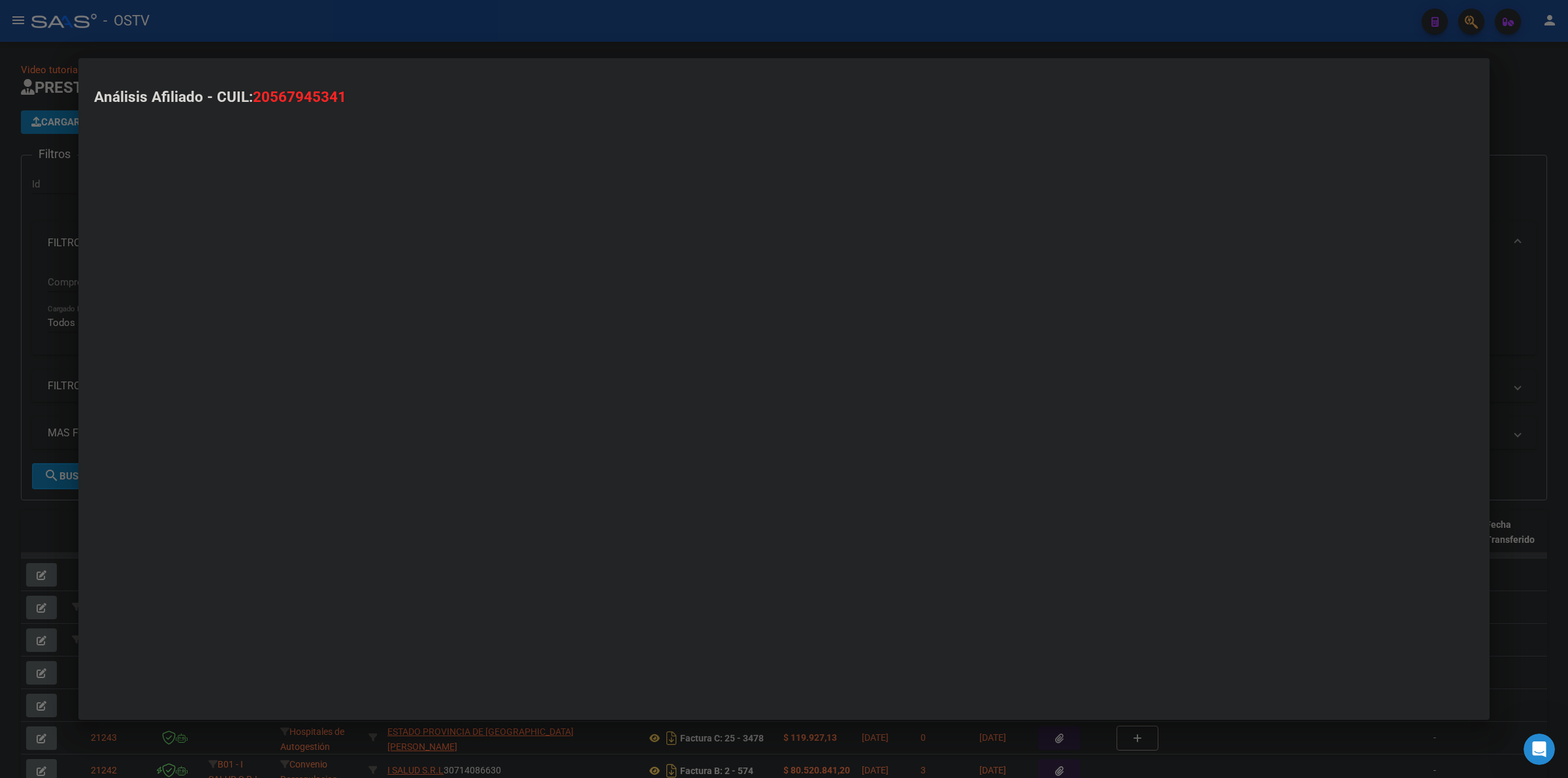
type textarea "20567945341"
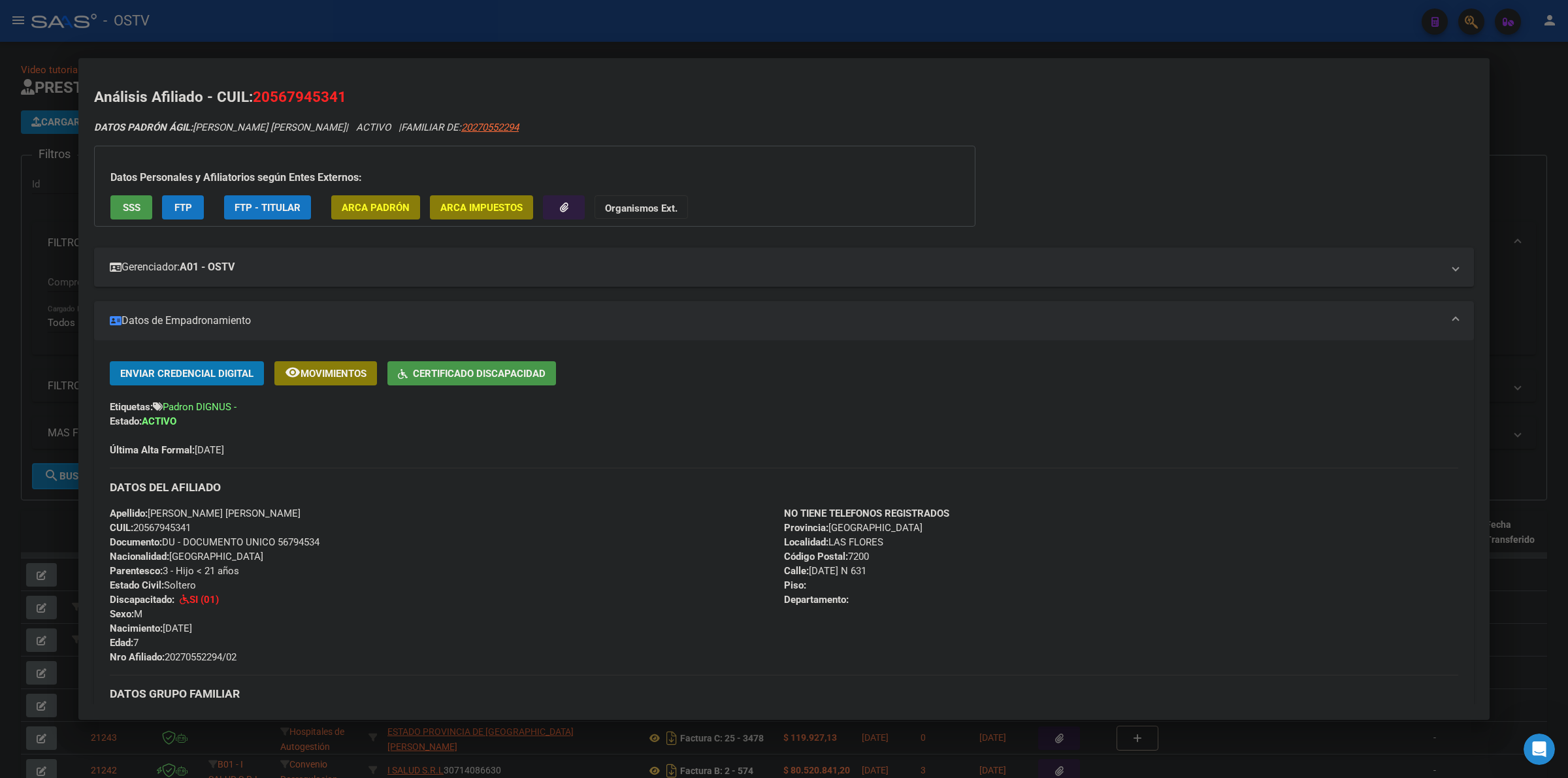
click at [461, 376] on span "Certificado Discapacidad" at bounding box center [479, 374] width 133 height 12
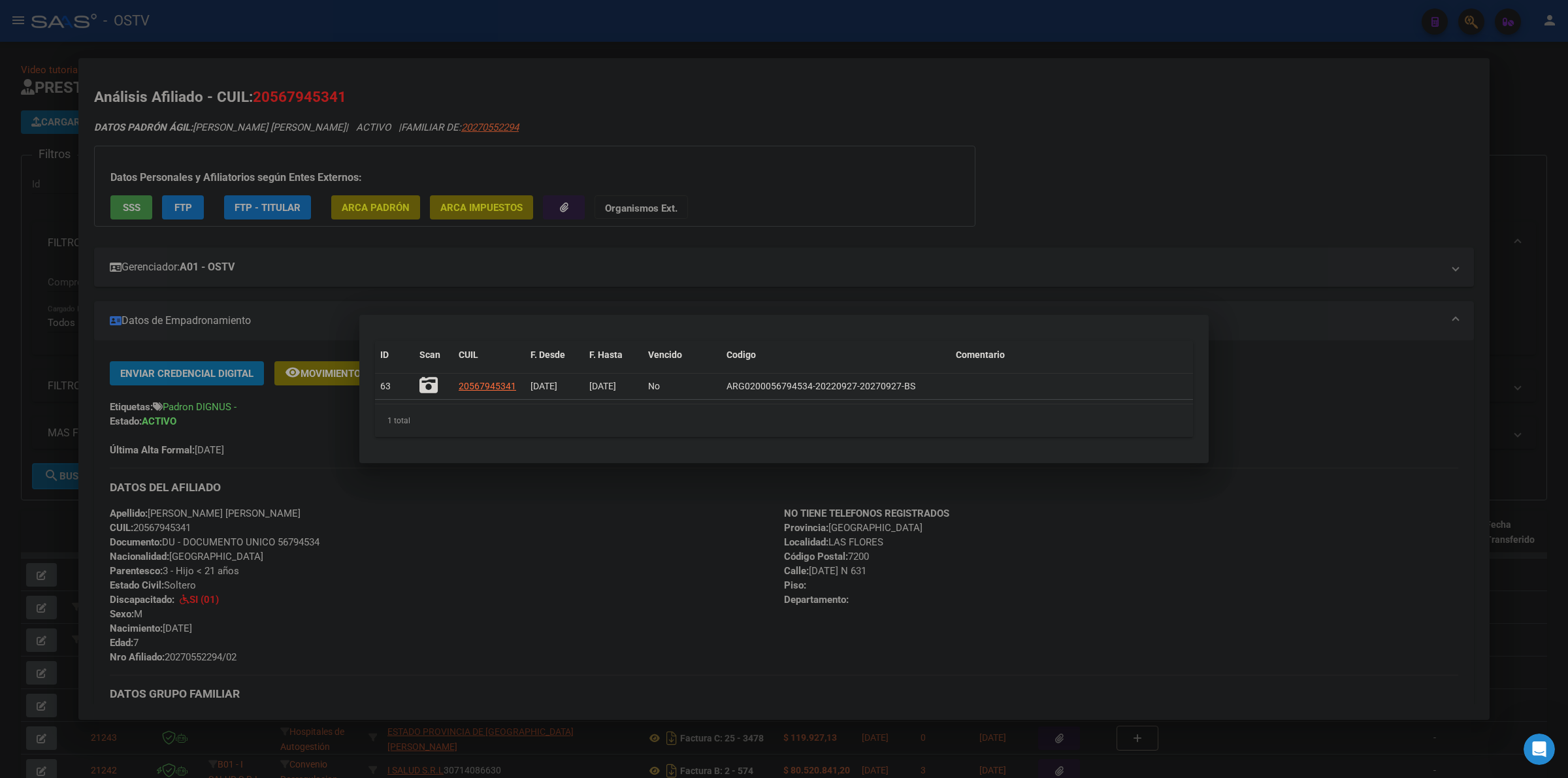
click at [602, 500] on div at bounding box center [784, 389] width 1568 height 778
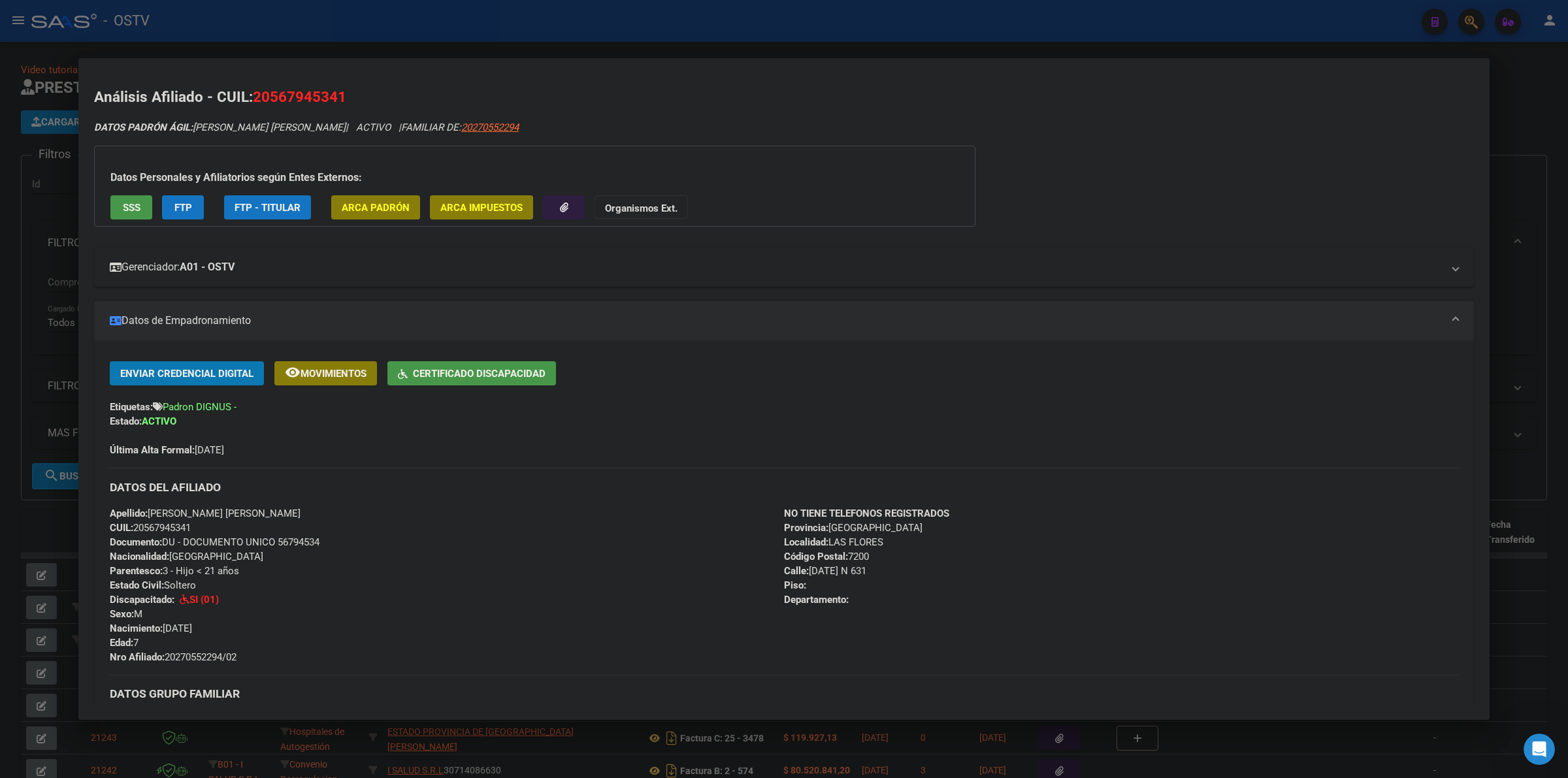
click at [269, 280] on mat-expansion-panel-header "Gerenciador: A01 - OSTV" at bounding box center [784, 268] width 1380 height 39
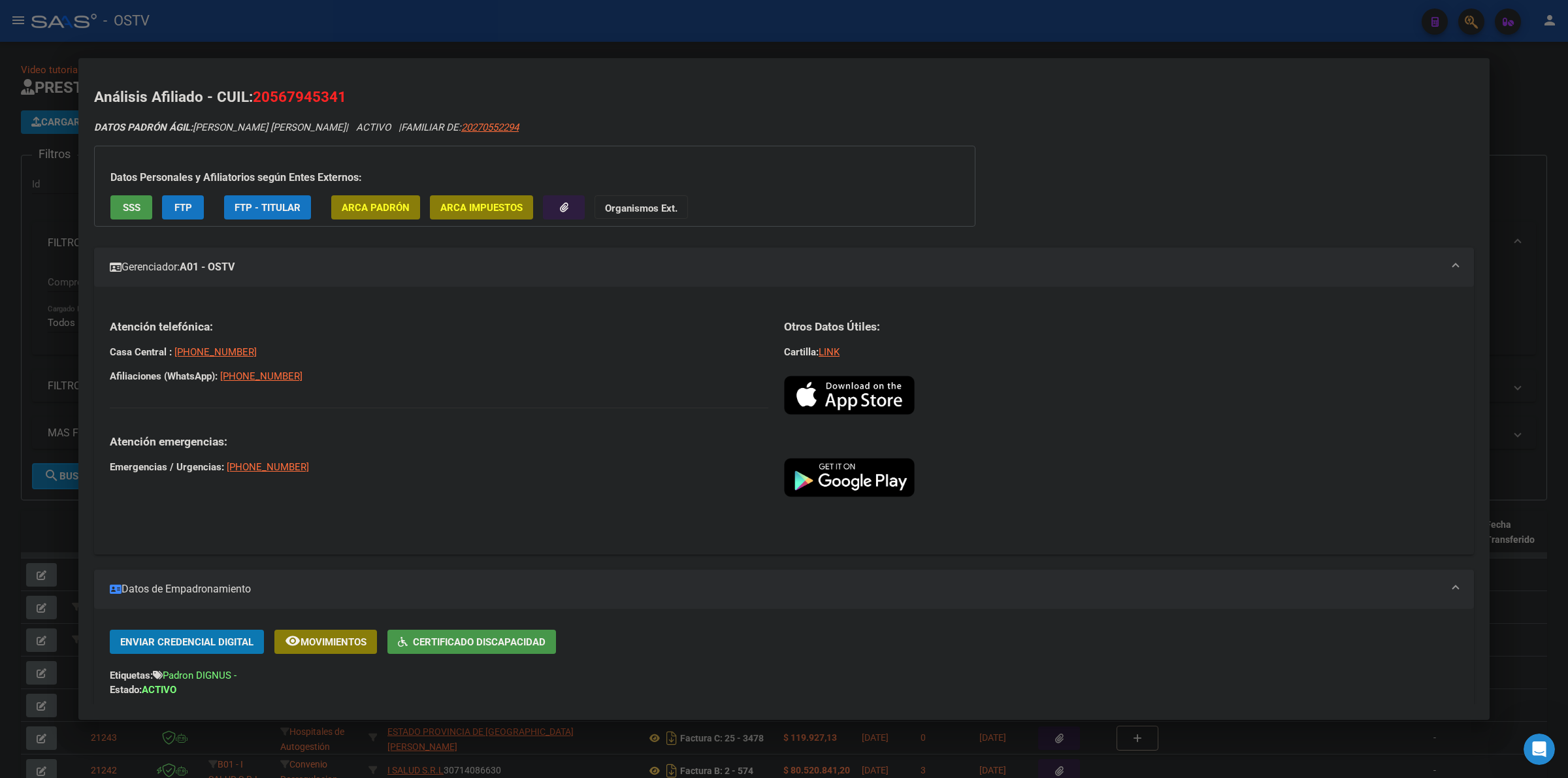
click at [15, 456] on div at bounding box center [784, 389] width 1568 height 778
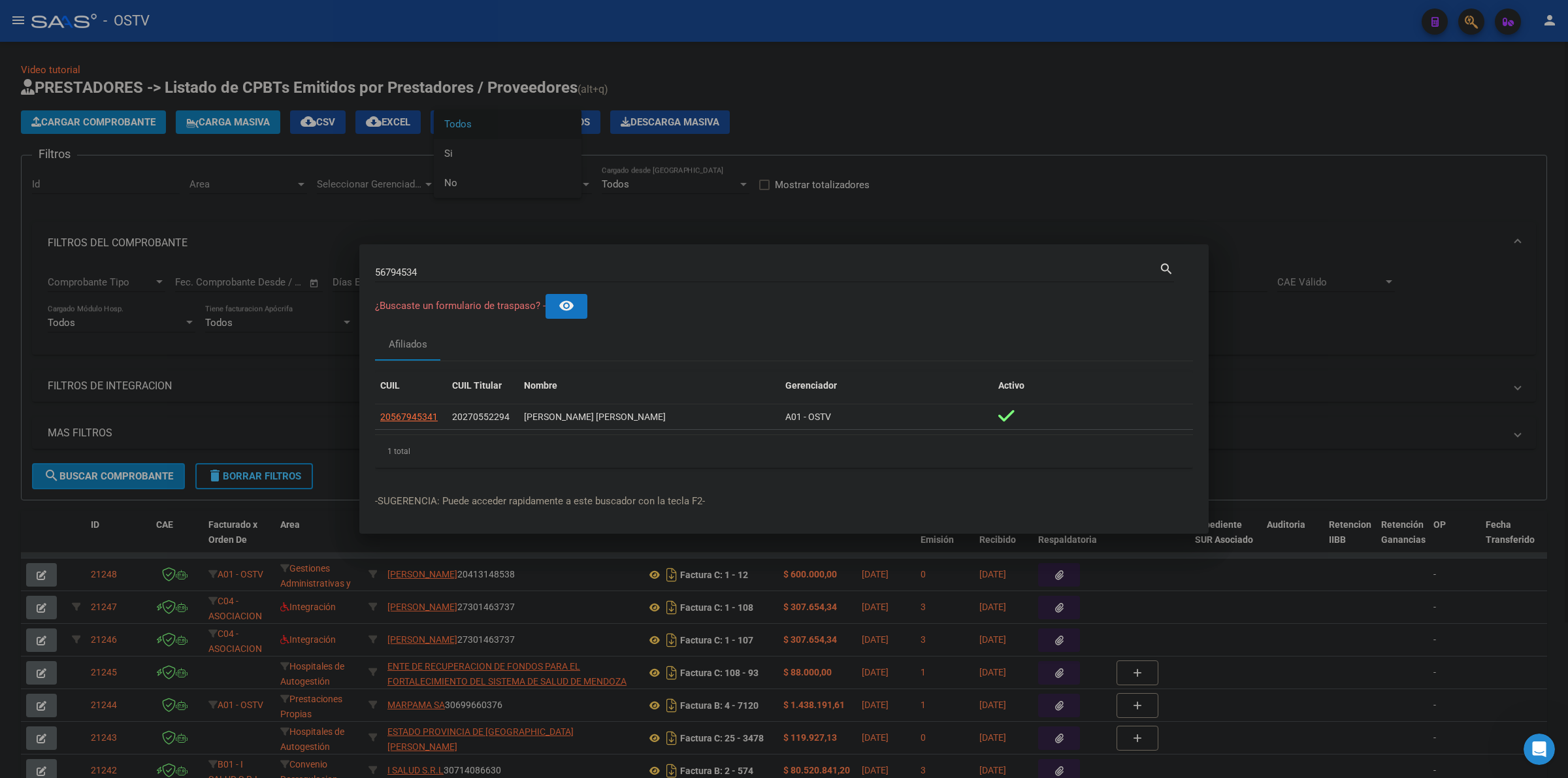
click at [783, 88] on div at bounding box center [784, 389] width 1568 height 778
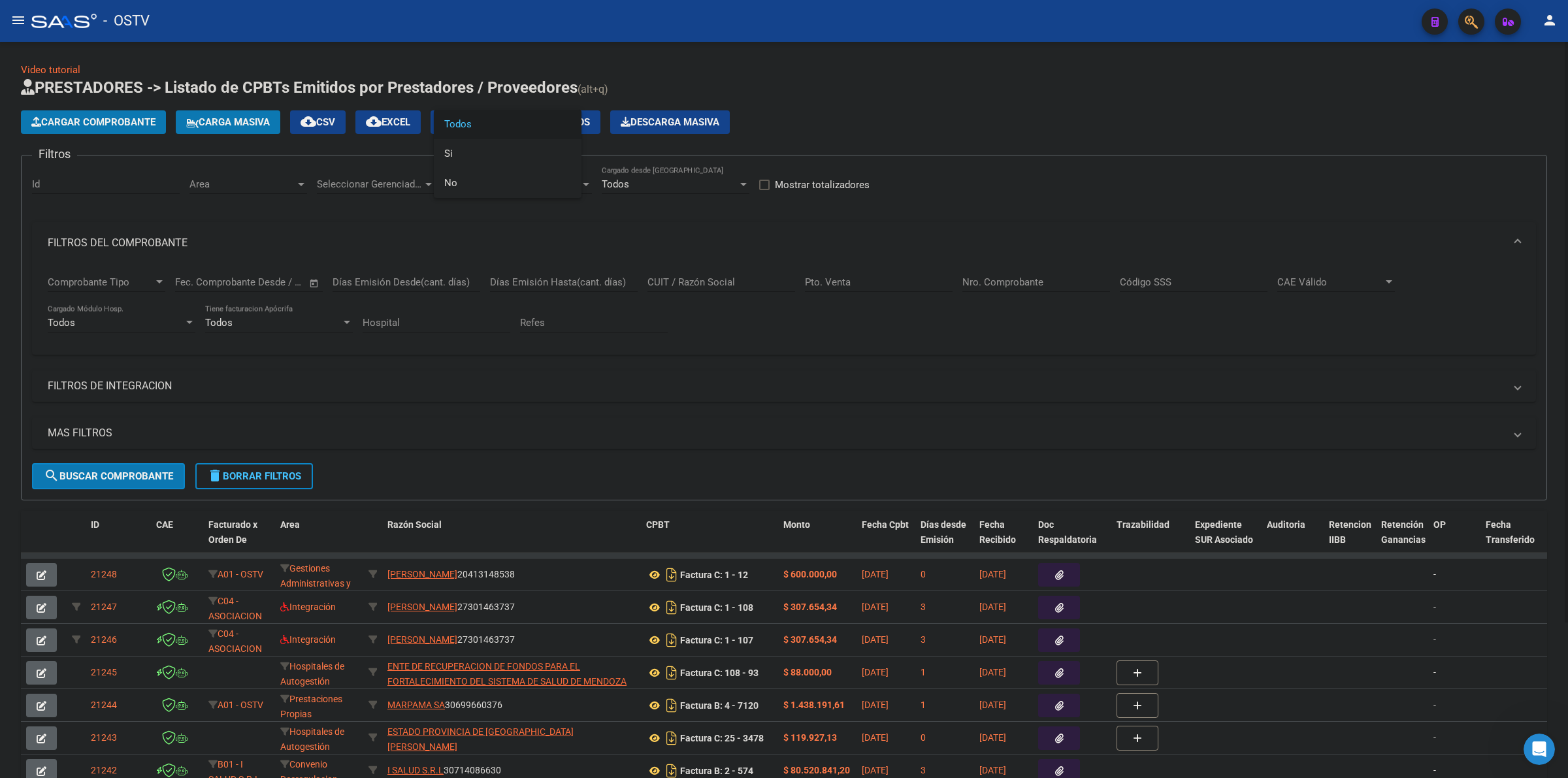
click at [942, 72] on div "Video tutorial PRESTADORES -> Listado de CPBTs Emitidos por Prestadores / Prove…" at bounding box center [784, 492] width 1526 height 860
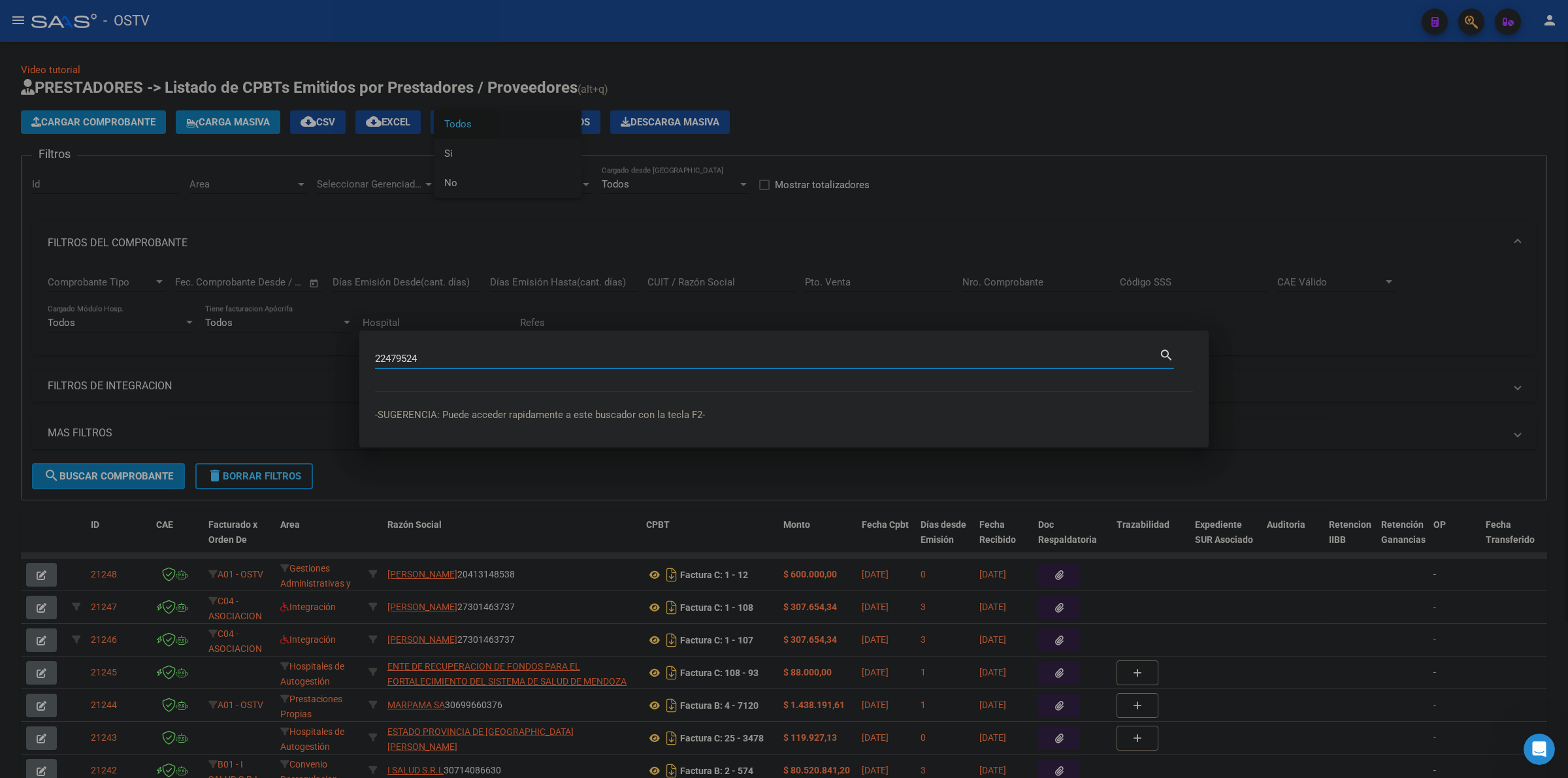
type input "22479524"
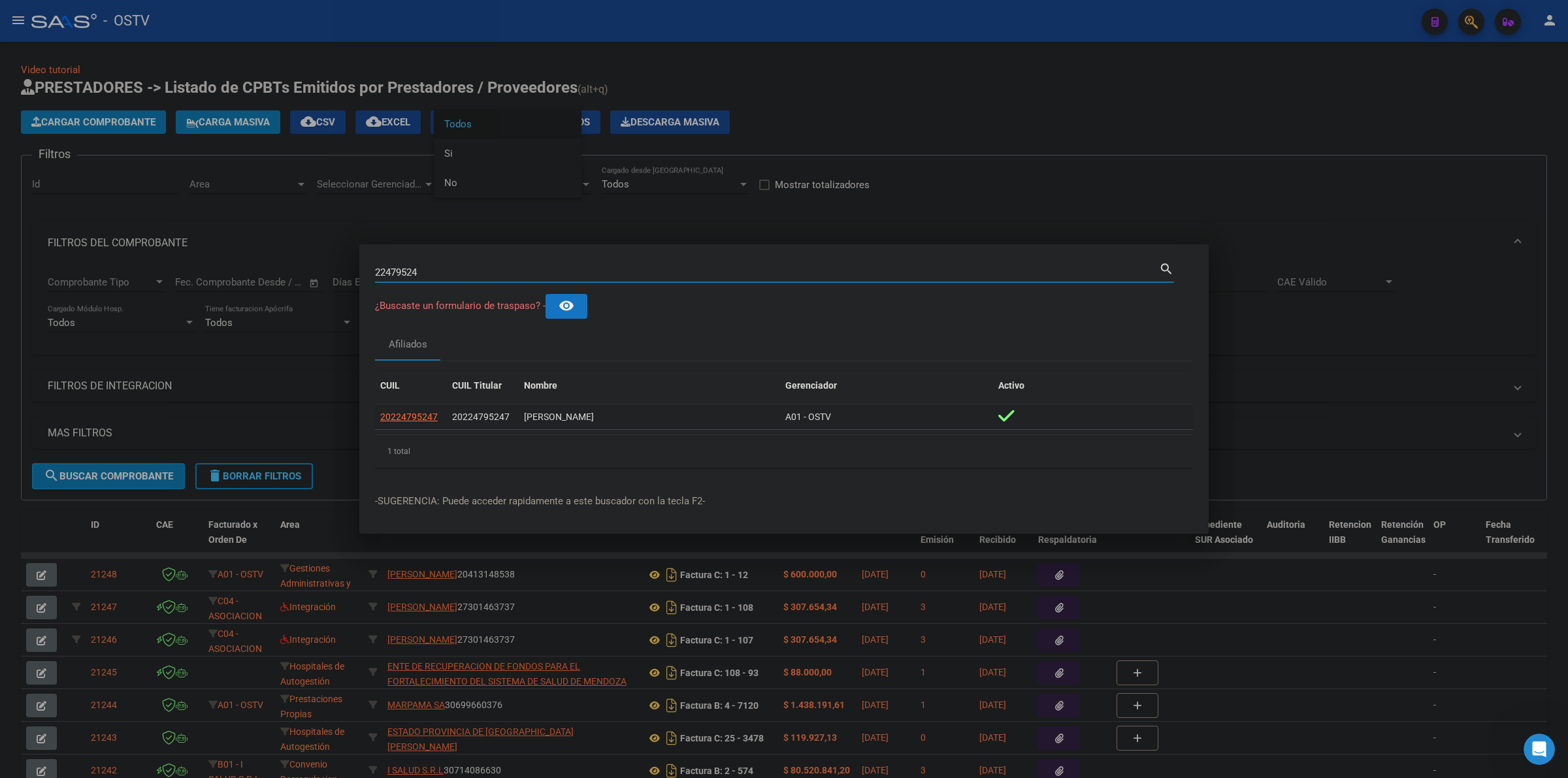
click at [430, 419] on span "20224795247" at bounding box center [409, 417] width 58 height 10
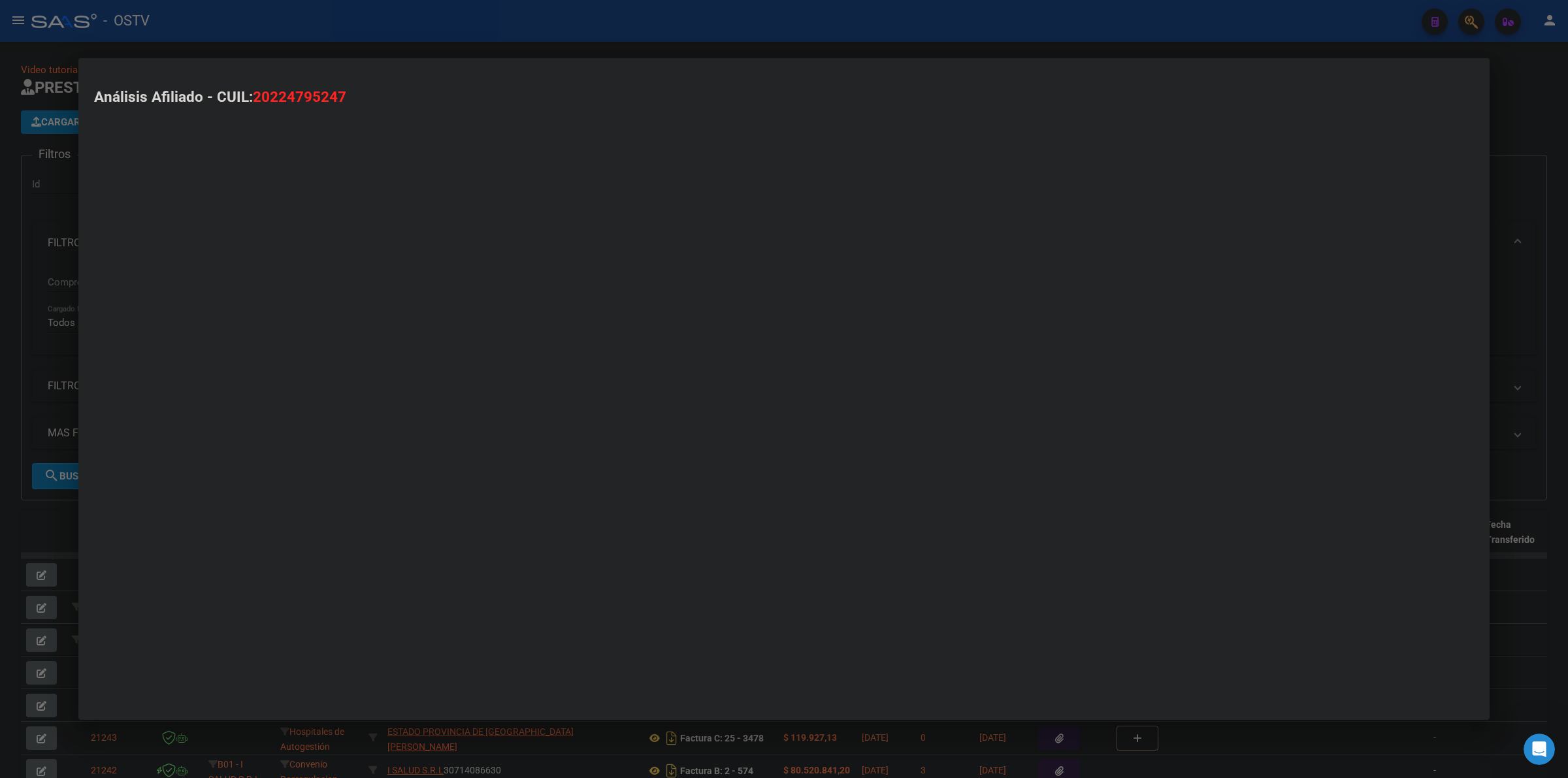
type textarea "20224795247"
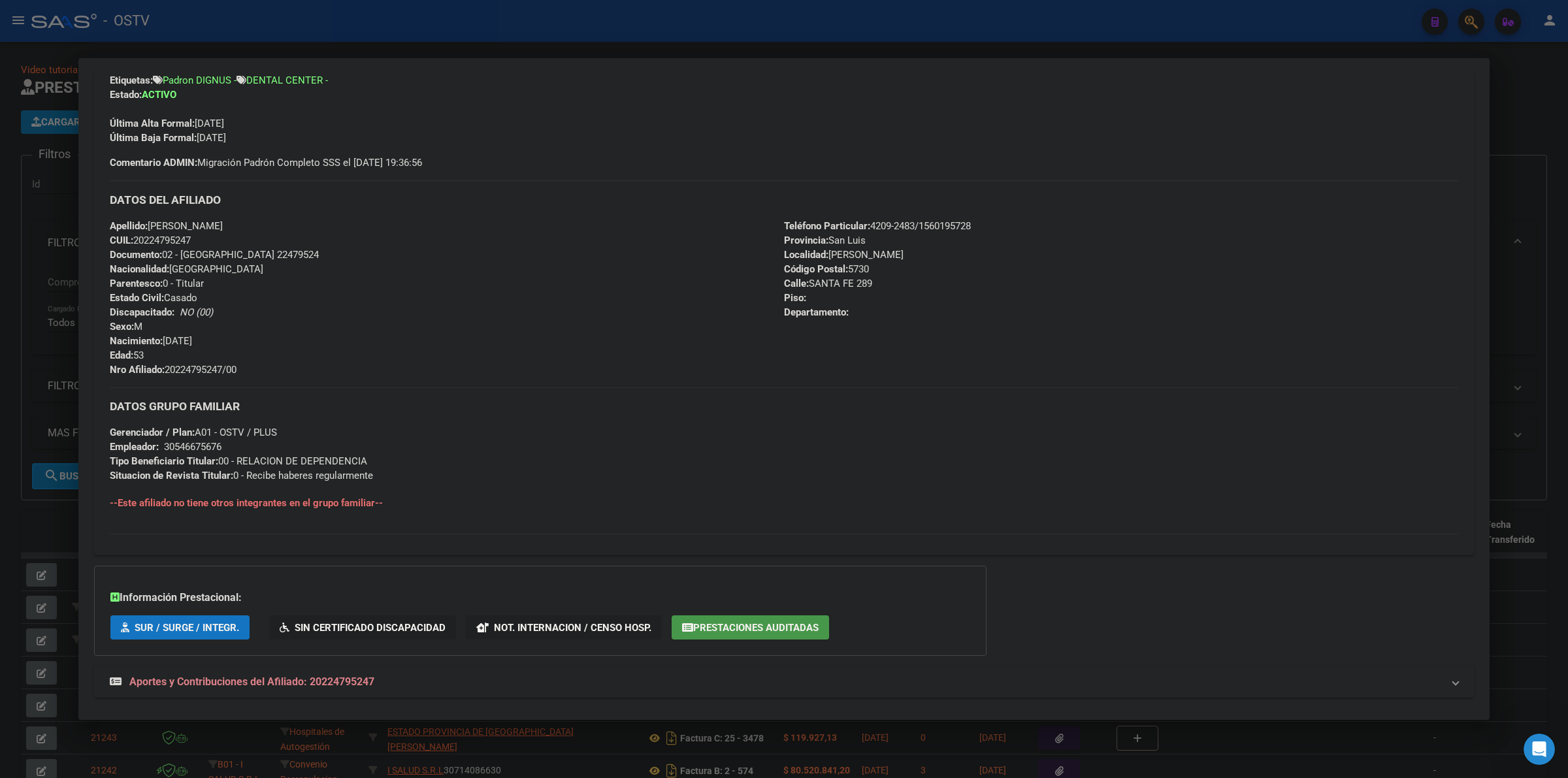
scroll to position [349, 0]
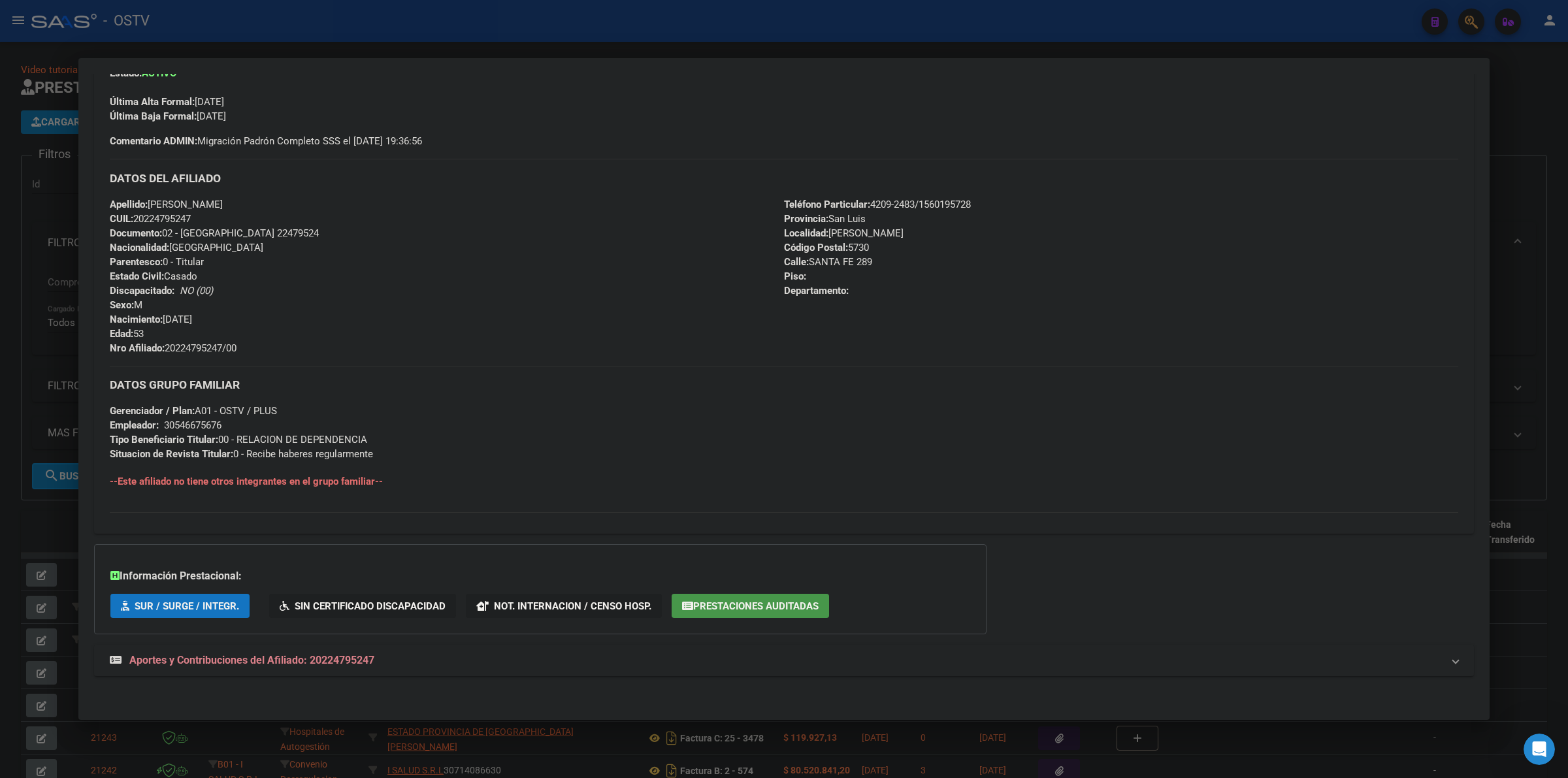
click at [308, 664] on span "Aportes y Contribuciones del Afiliado: 20224795247" at bounding box center [251, 660] width 245 height 12
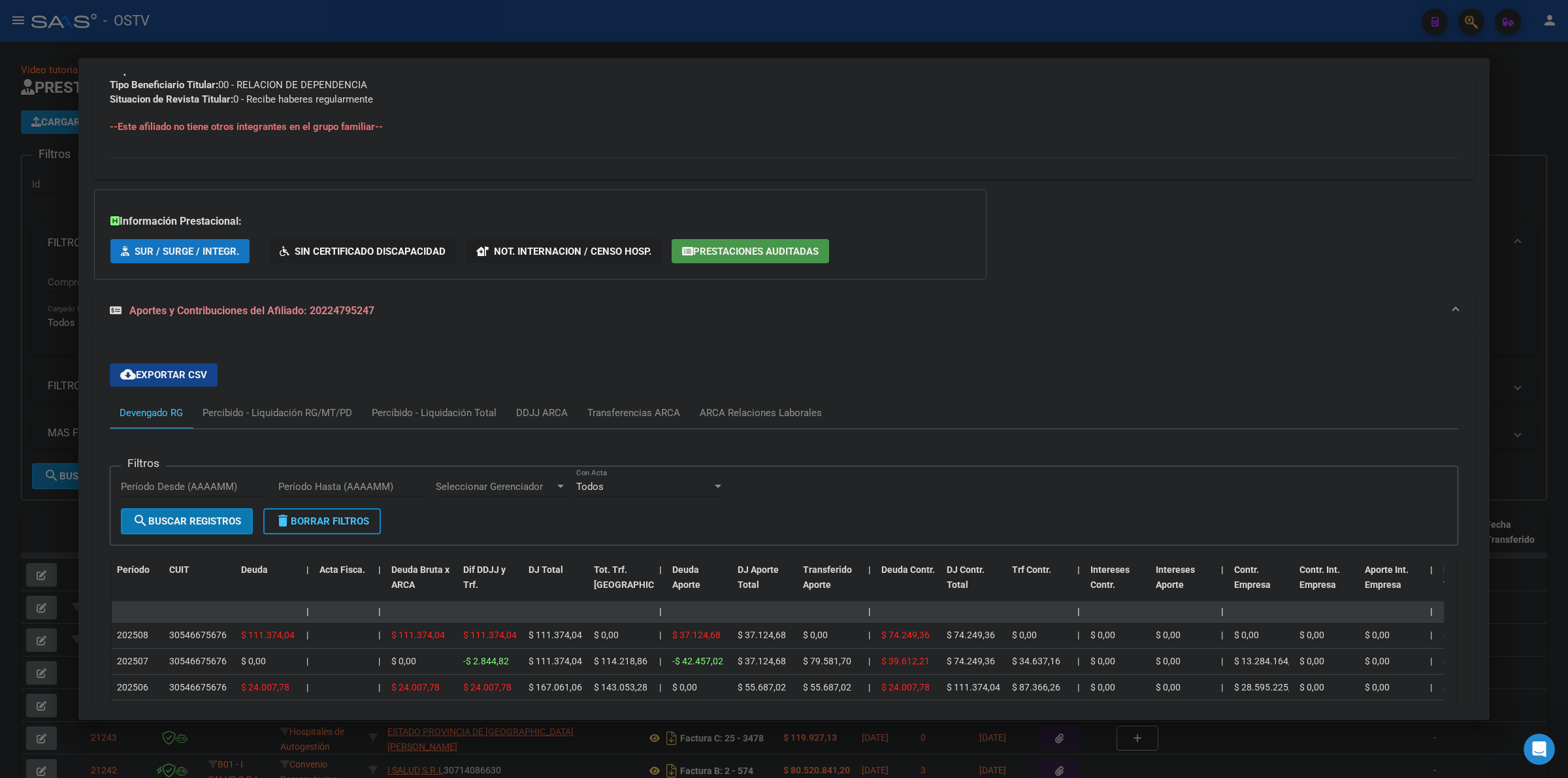
scroll to position [866, 0]
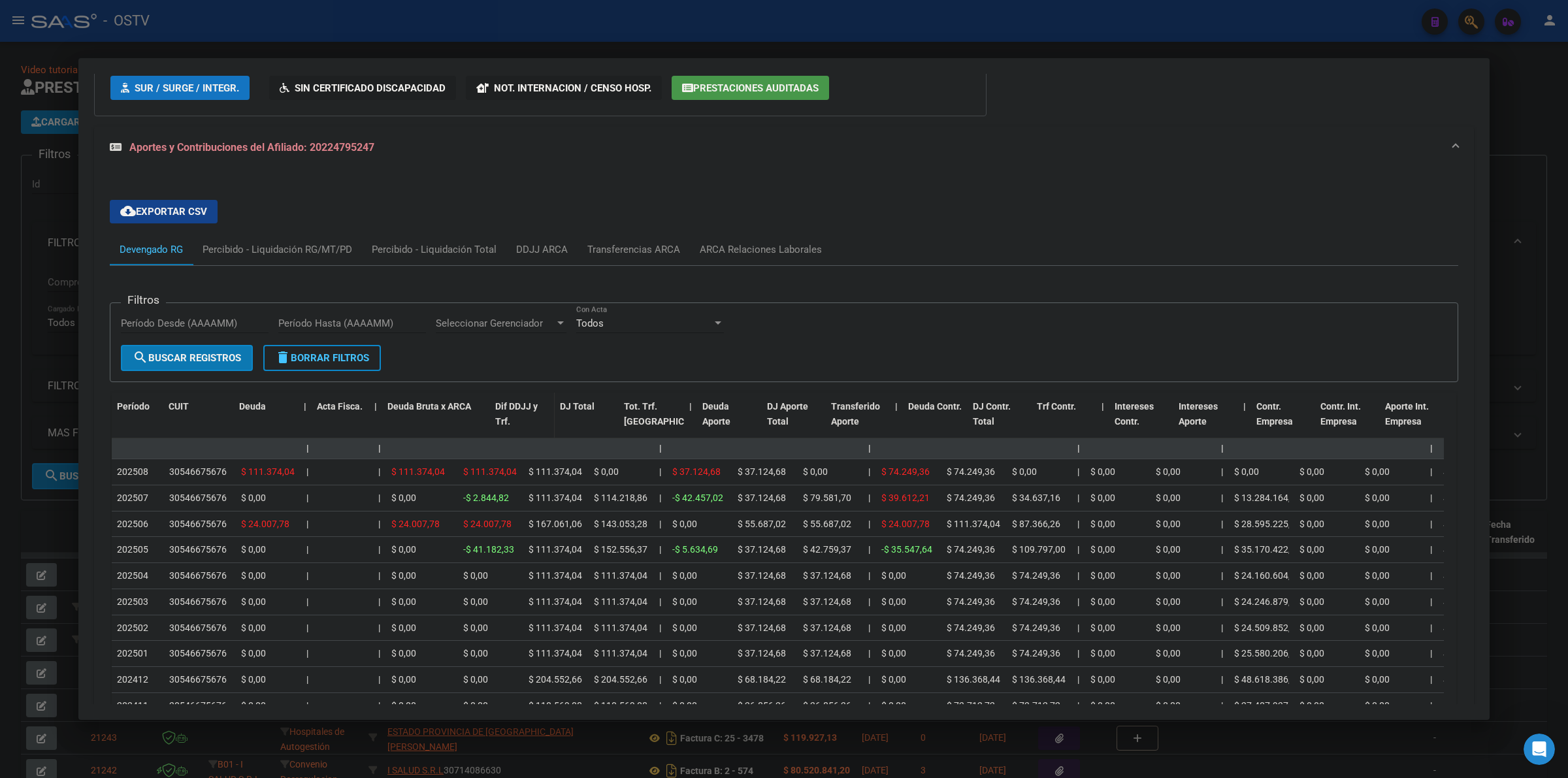
drag, startPoint x: 454, startPoint y: 406, endPoint x: 501, endPoint y: 417, distance: 48.3
click at [501, 417] on div "Período CUIT Deuda | Acta Fisca. | Deuda Bruta x ARCA Dif DDJJ y Trf. DJ Total …" at bounding box center [1497, 421] width 2770 height 58
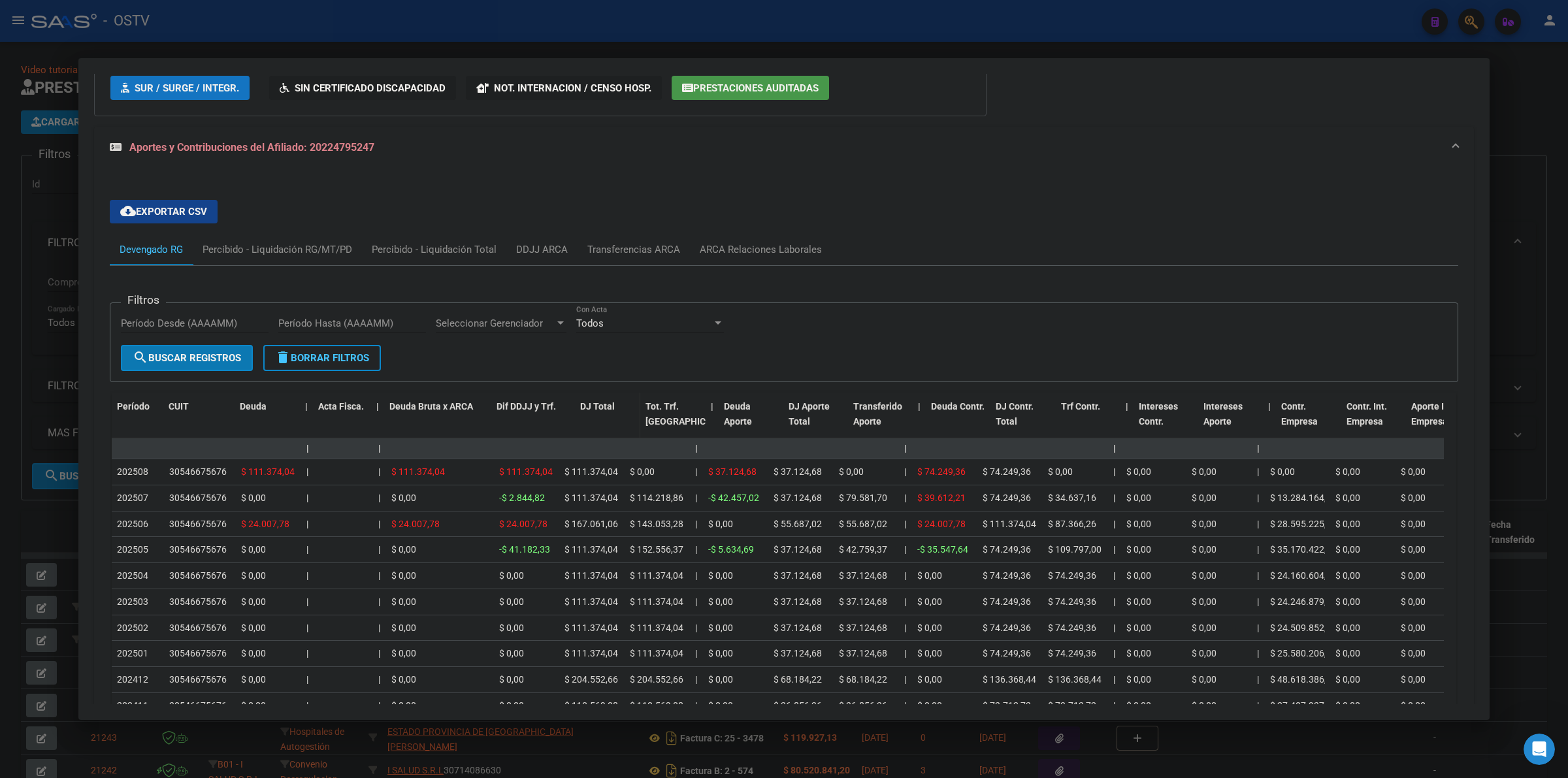
drag, startPoint x: 557, startPoint y: 411, endPoint x: 591, endPoint y: 413, distance: 34.1
click at [591, 413] on div "Período CUIT Deuda | Acta Fisca. | Deuda Bruta x ARCA Dif DDJJ y Trf. DJ Total …" at bounding box center [1514, 421] width 2806 height 58
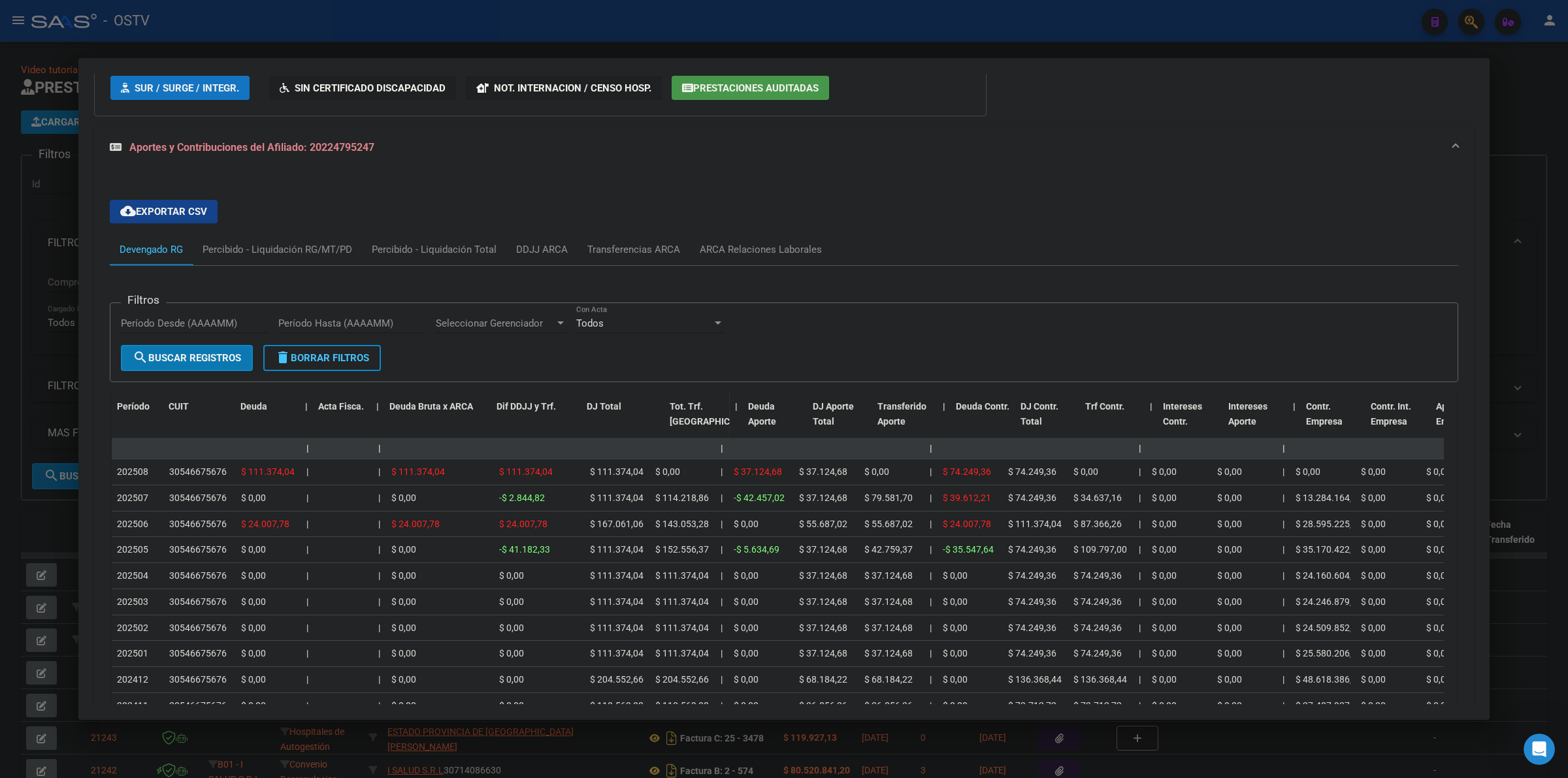
drag, startPoint x: 647, startPoint y: 415, endPoint x: 671, endPoint y: 415, distance: 24.0
click at [671, 415] on div "Período CUIT Deuda | Acta Fisca. | Deuda Bruta x ARCA Dif DDJJ y Trf. DJ Total …" at bounding box center [1527, 421] width 2831 height 58
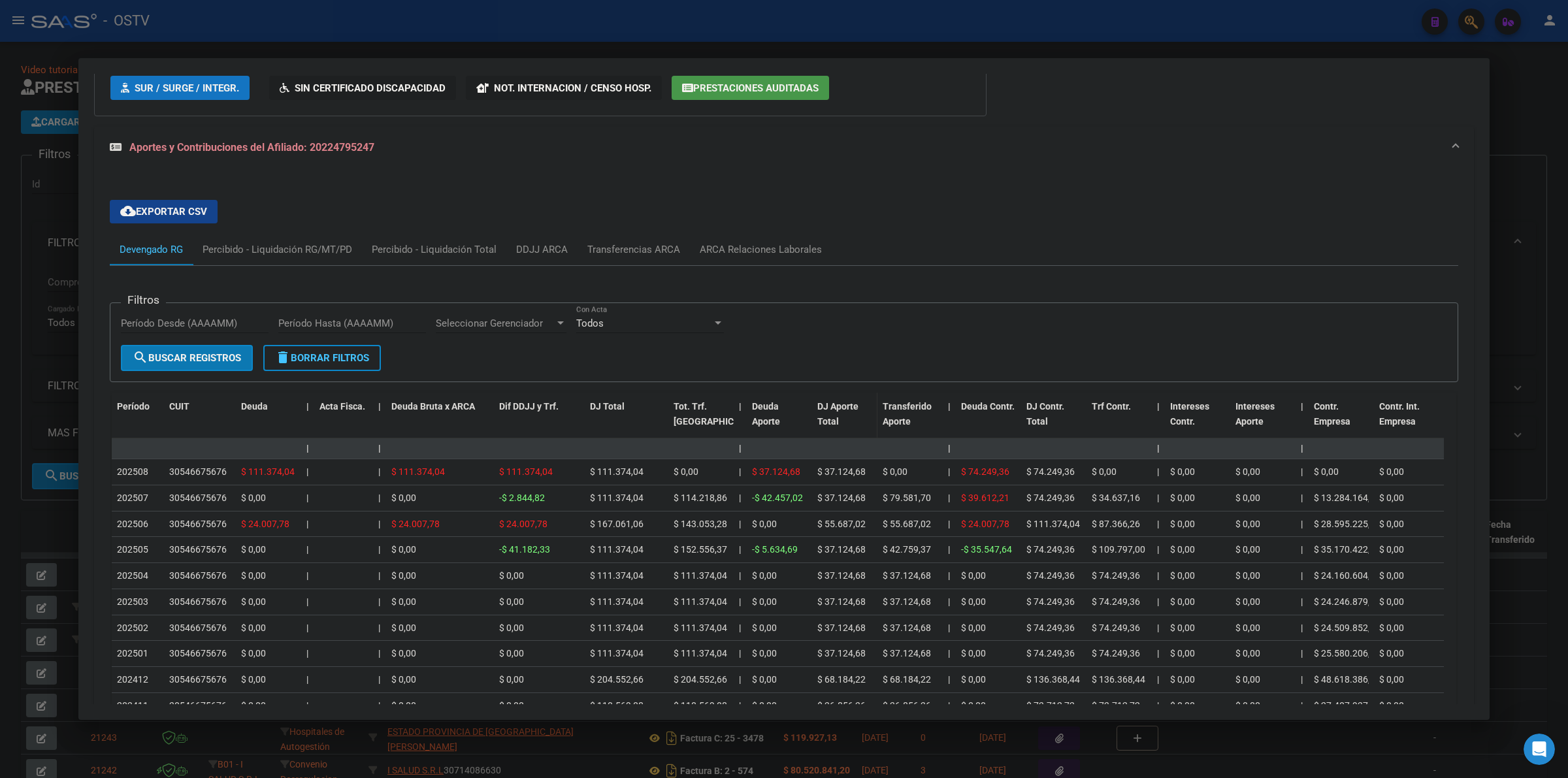
drag, startPoint x: 808, startPoint y: 415, endPoint x: 825, endPoint y: 415, distance: 17.0
click at [825, 415] on div "Período CUIT Deuda | Acta Fisca. | Deuda Bruta x ARCA Dif DDJJ y Trf. DJ Total …" at bounding box center [1536, 421] width 2850 height 58
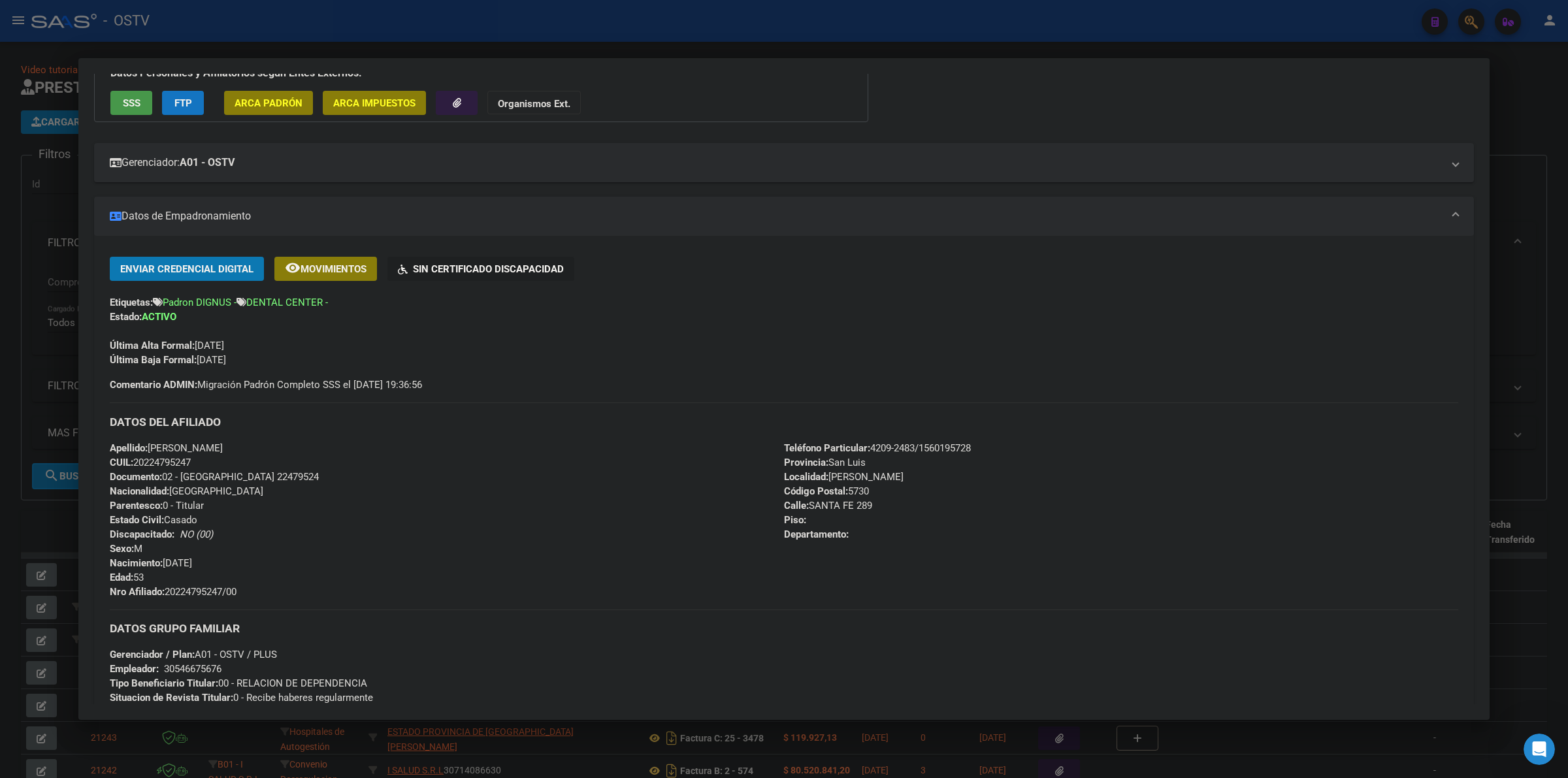
scroll to position [23, 0]
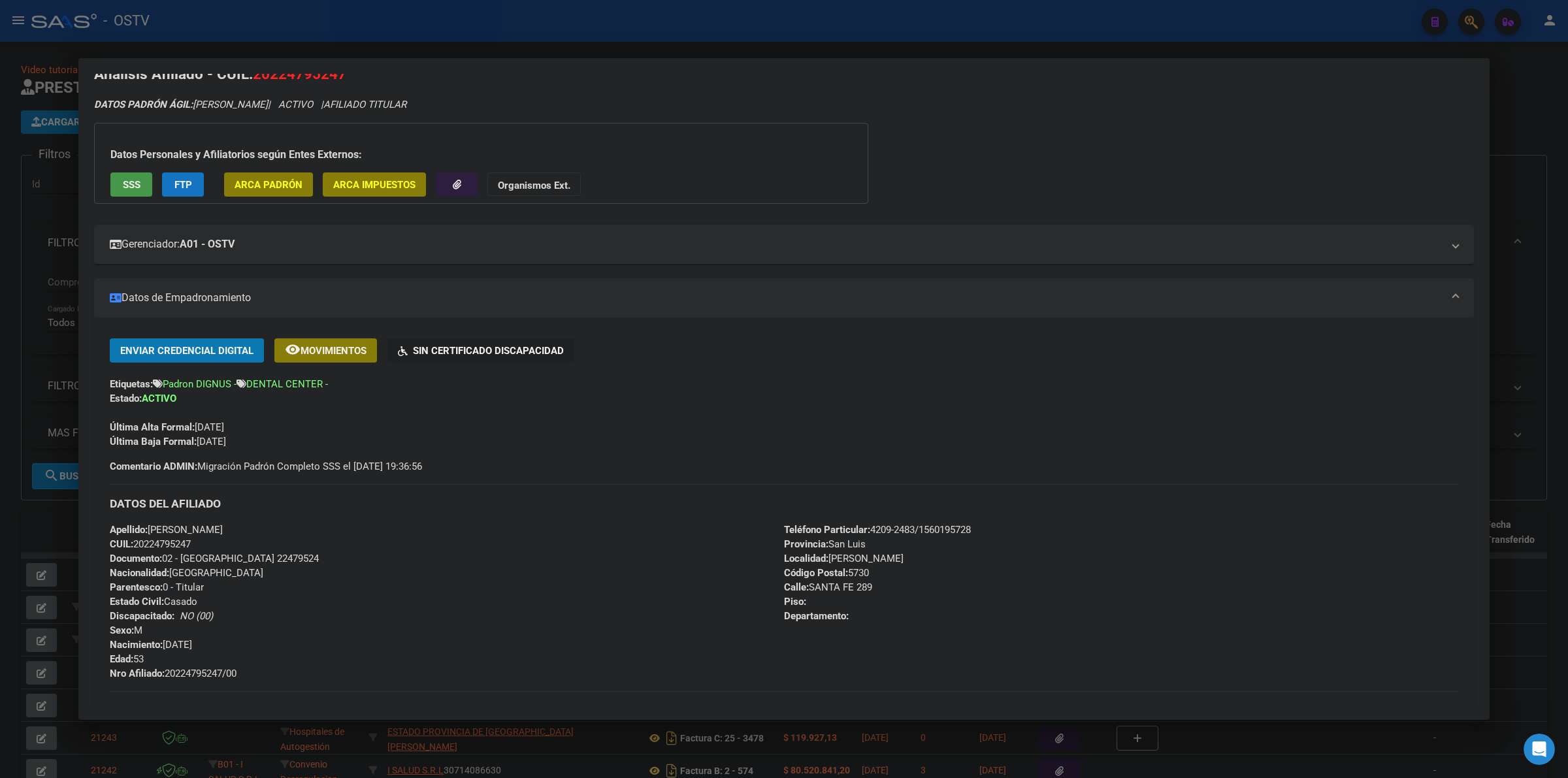
click at [524, 423] on div "Última Alta Formal: [DATE]" at bounding box center [784, 420] width 1349 height 28
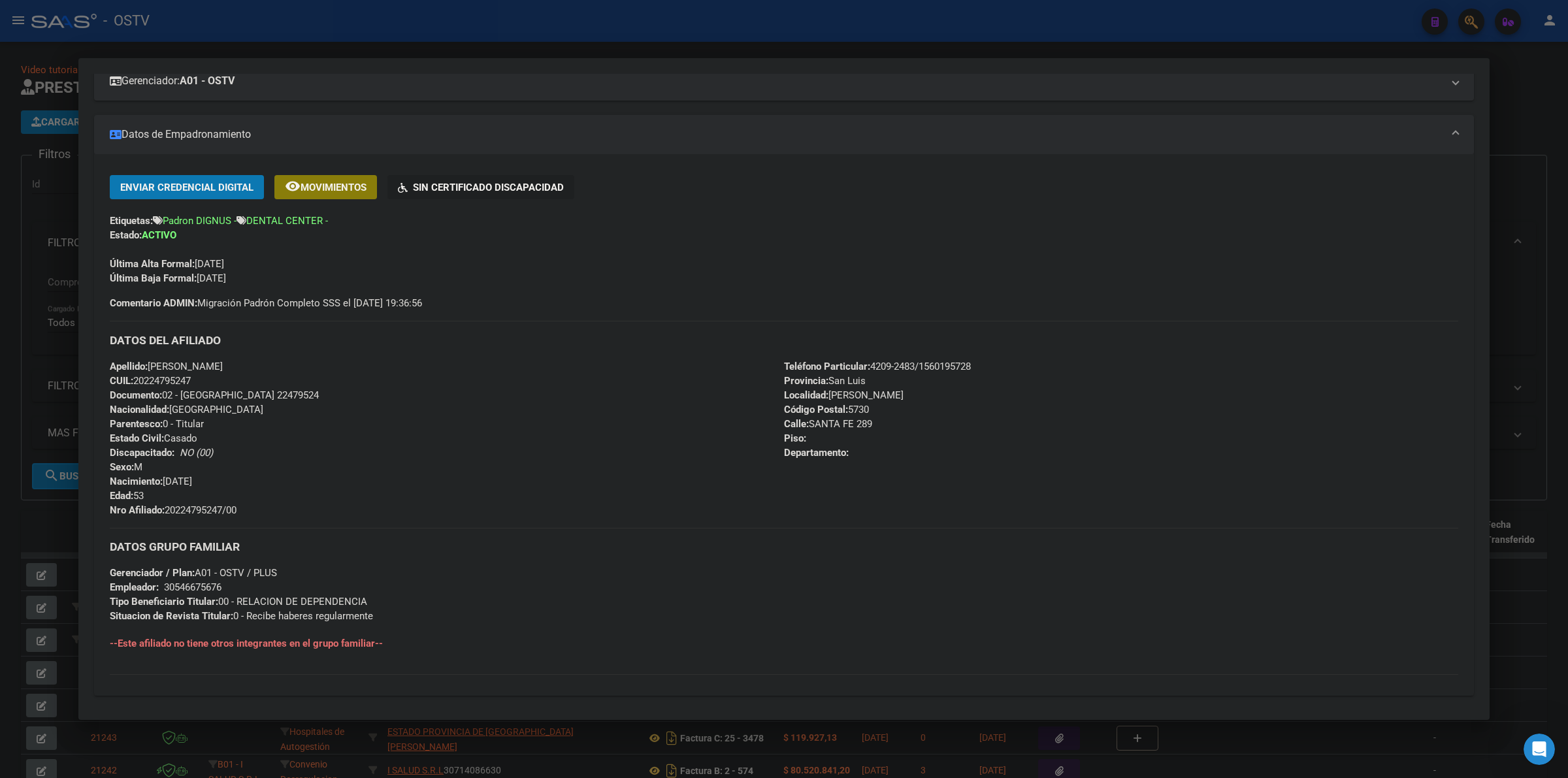
click at [60, 518] on div at bounding box center [784, 389] width 1568 height 778
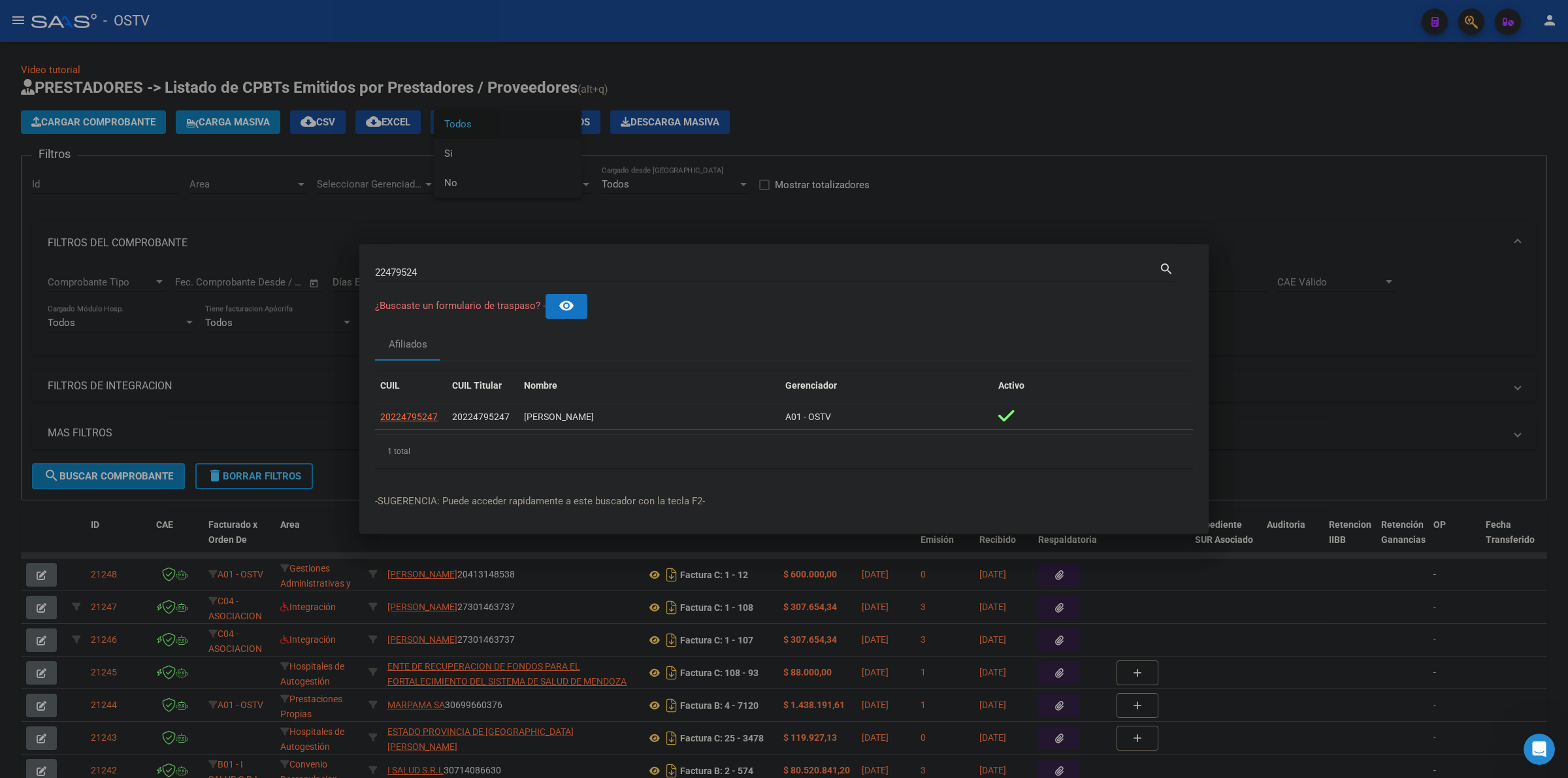
click at [889, 132] on div at bounding box center [784, 389] width 1568 height 778
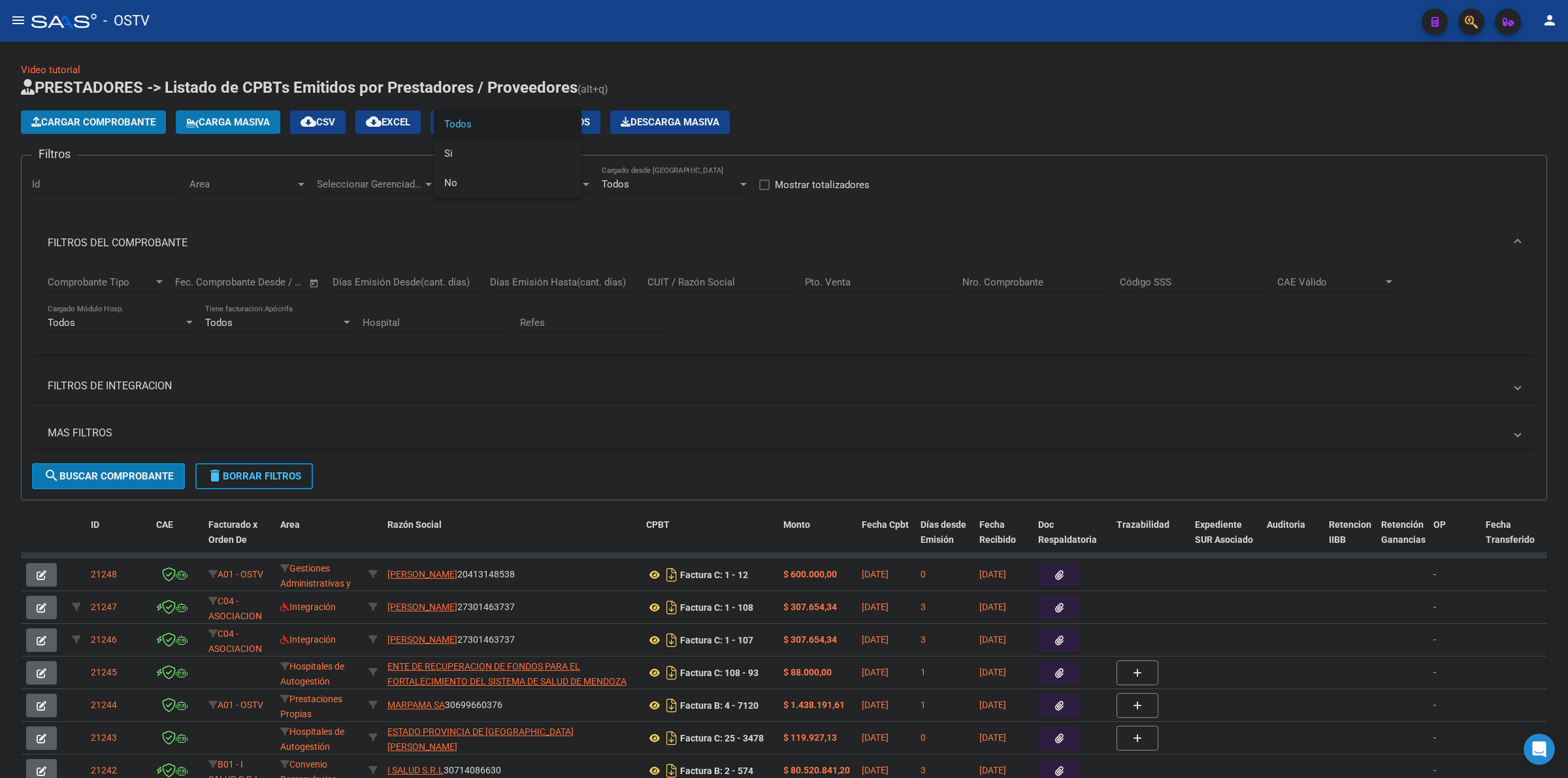
click at [1229, 125] on div "Cargar Comprobante Carga Masiva cloud_download CSV cloud_download EXCEL cloud_d…" at bounding box center [784, 122] width 1526 height 23
